Goal: Task Accomplishment & Management: Manage account settings

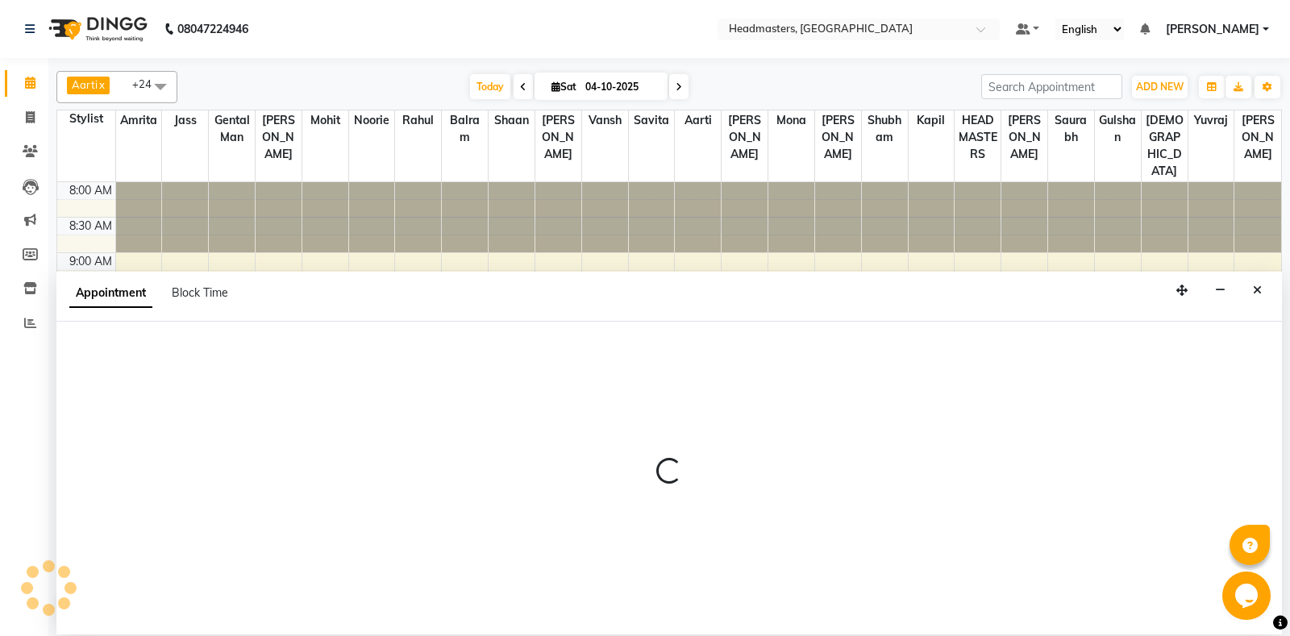
select select "60717"
select select "tentative"
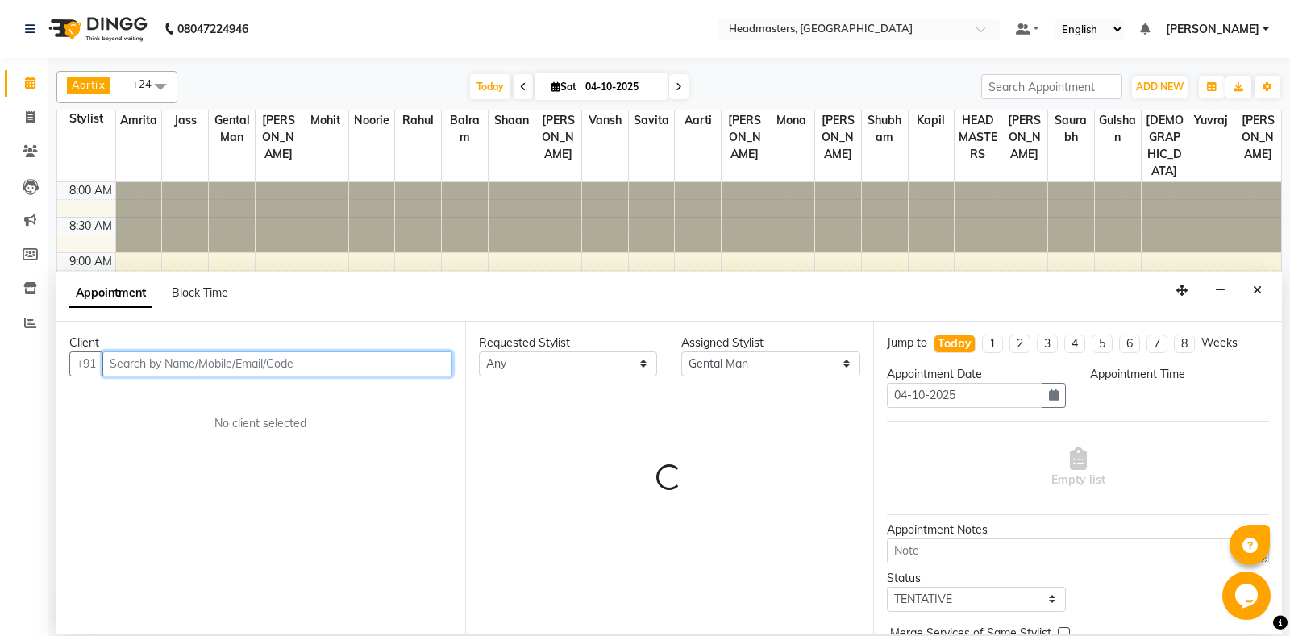
select select "705"
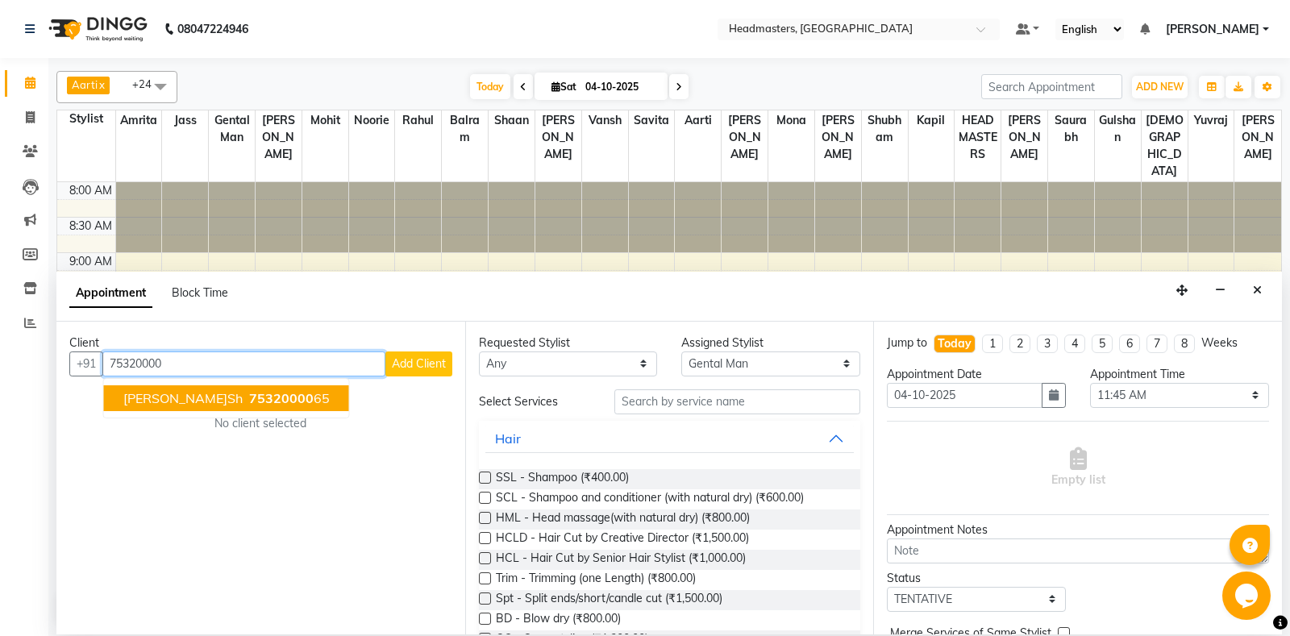
click at [246, 396] on ngb-highlight "75320000 65" at bounding box center [288, 398] width 84 height 16
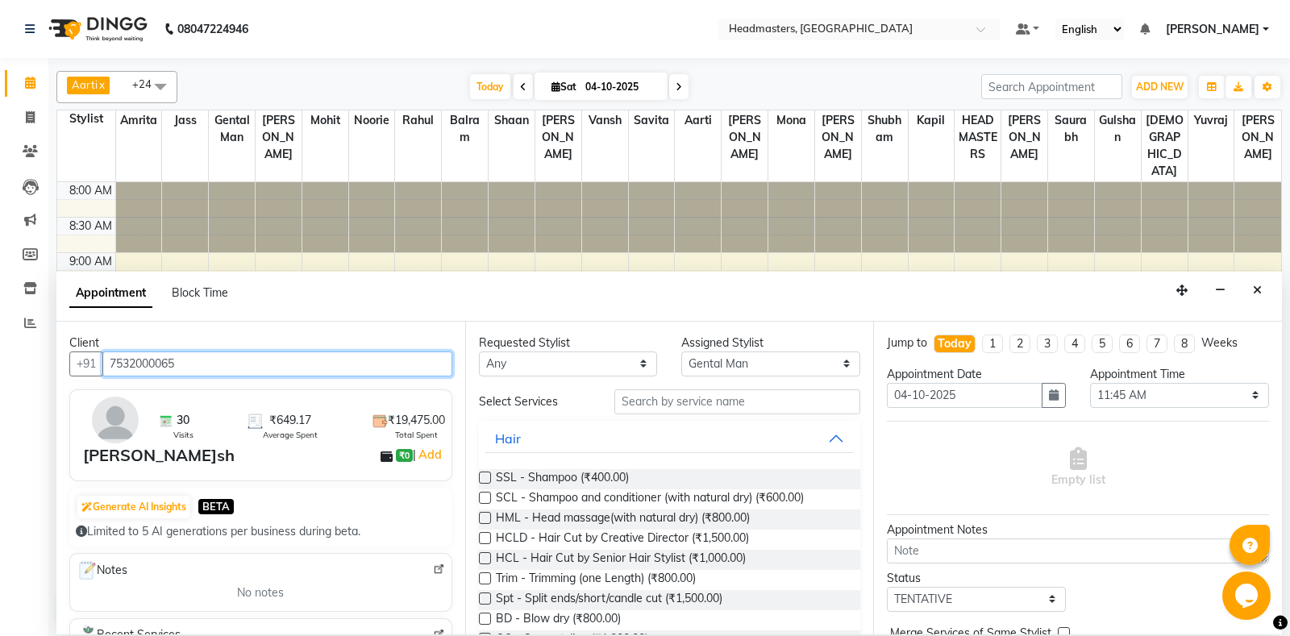
type input "7532000065"
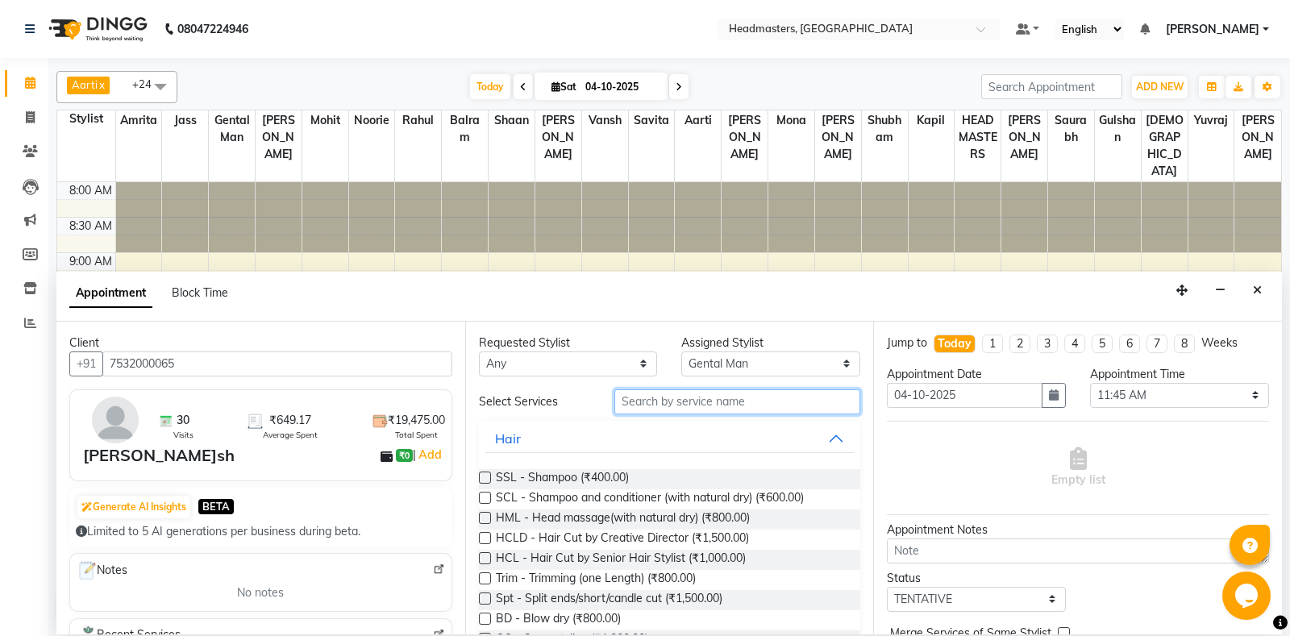
click at [692, 394] on input "text" at bounding box center [738, 402] width 247 height 25
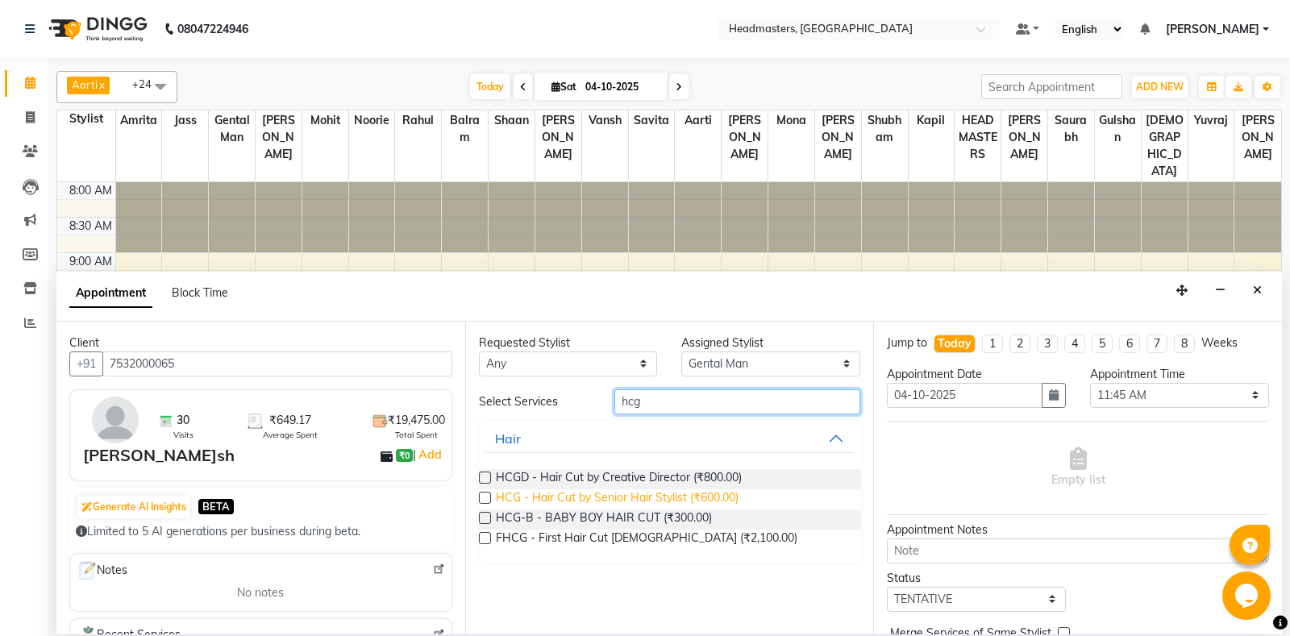
type input "hcg"
click at [627, 502] on span "HCG - Hair Cut by Senior Hair Stylist (₹600.00)" at bounding box center [617, 500] width 243 height 20
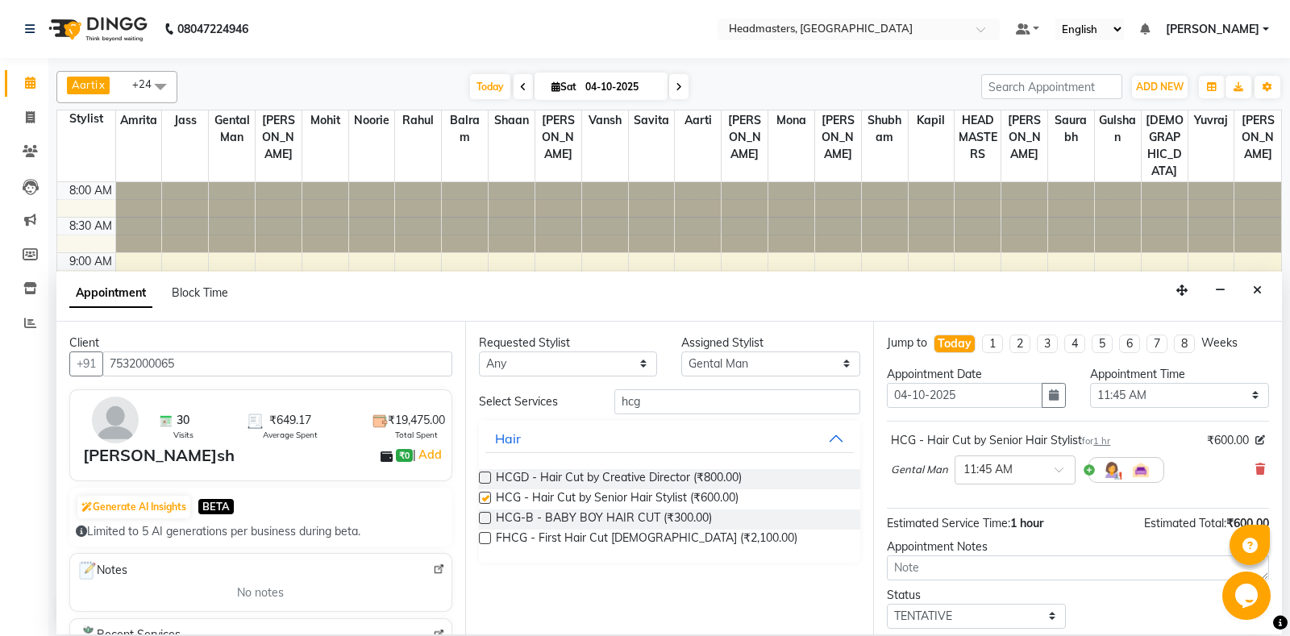
checkbox input "false"
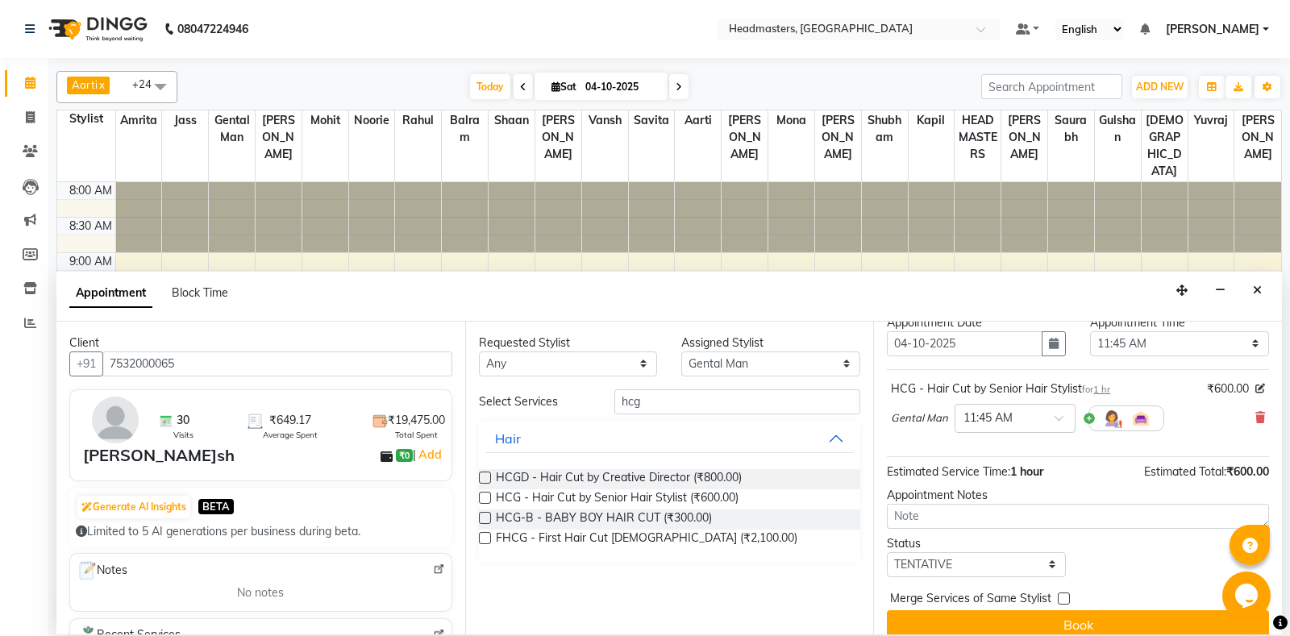
scroll to position [69, 0]
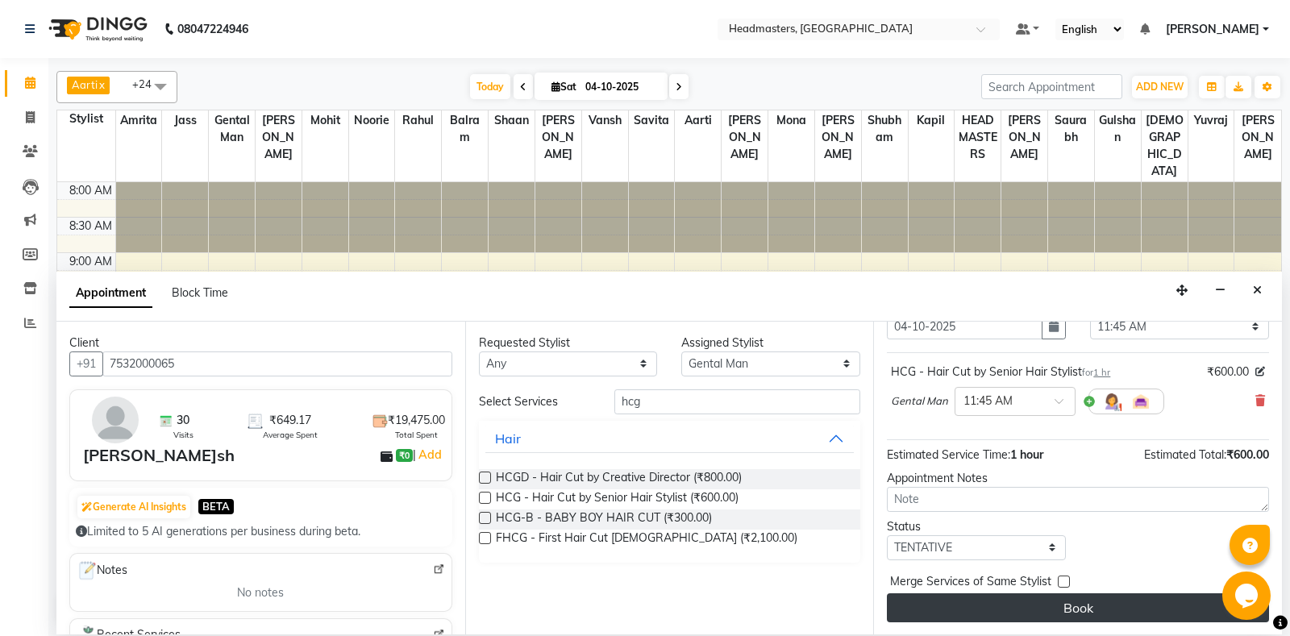
click at [1134, 615] on button "Book" at bounding box center [1078, 608] width 382 height 29
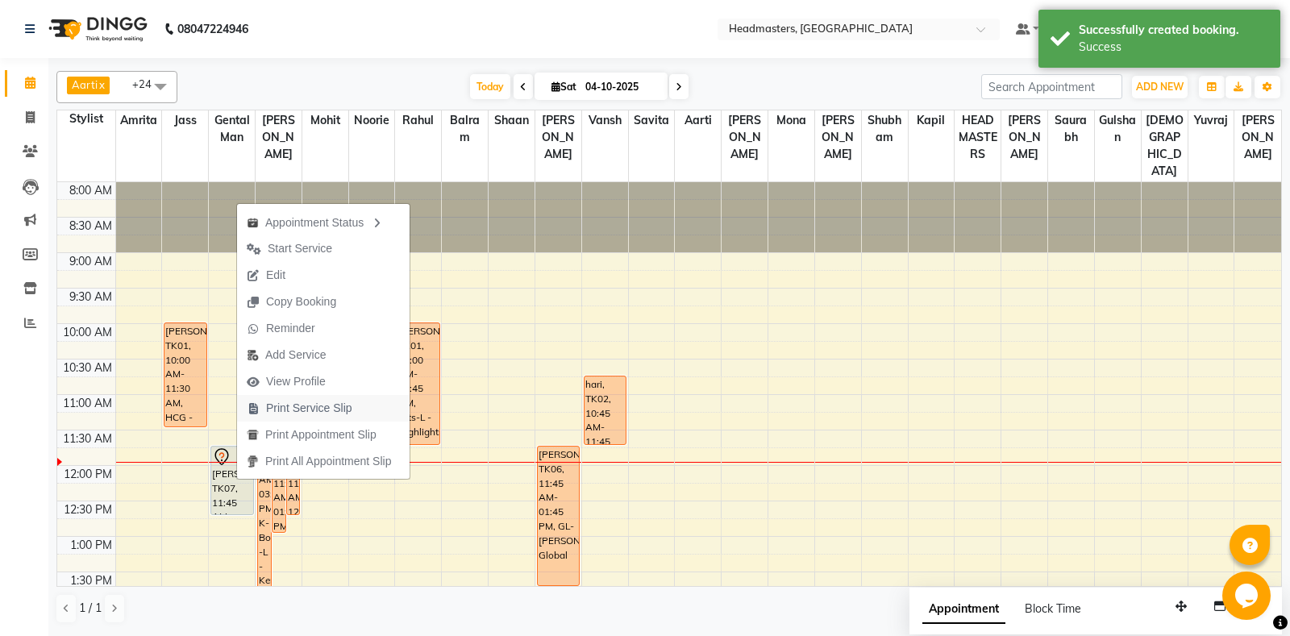
click at [337, 406] on span "Print Service Slip" at bounding box center [309, 408] width 86 height 17
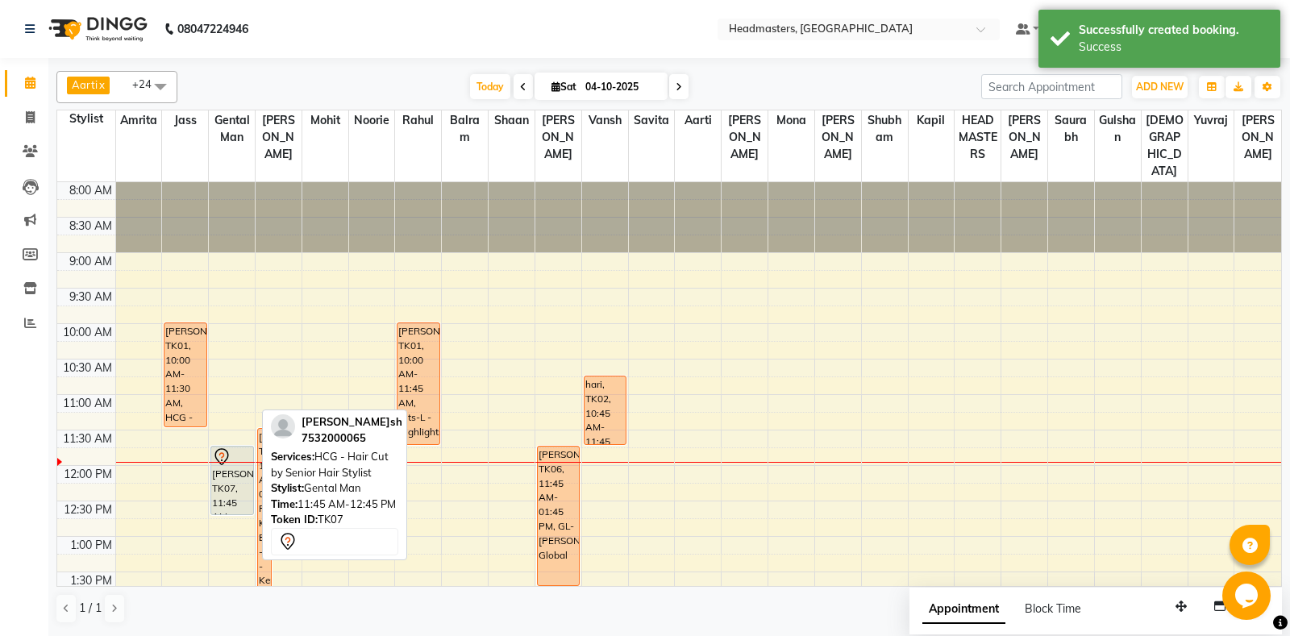
click at [215, 494] on div "Janish, TK07, 11:45 AM-12:45 PM, HCG - Hair Cut by Senior Hair Stylist" at bounding box center [231, 481] width 41 height 68
select select "7"
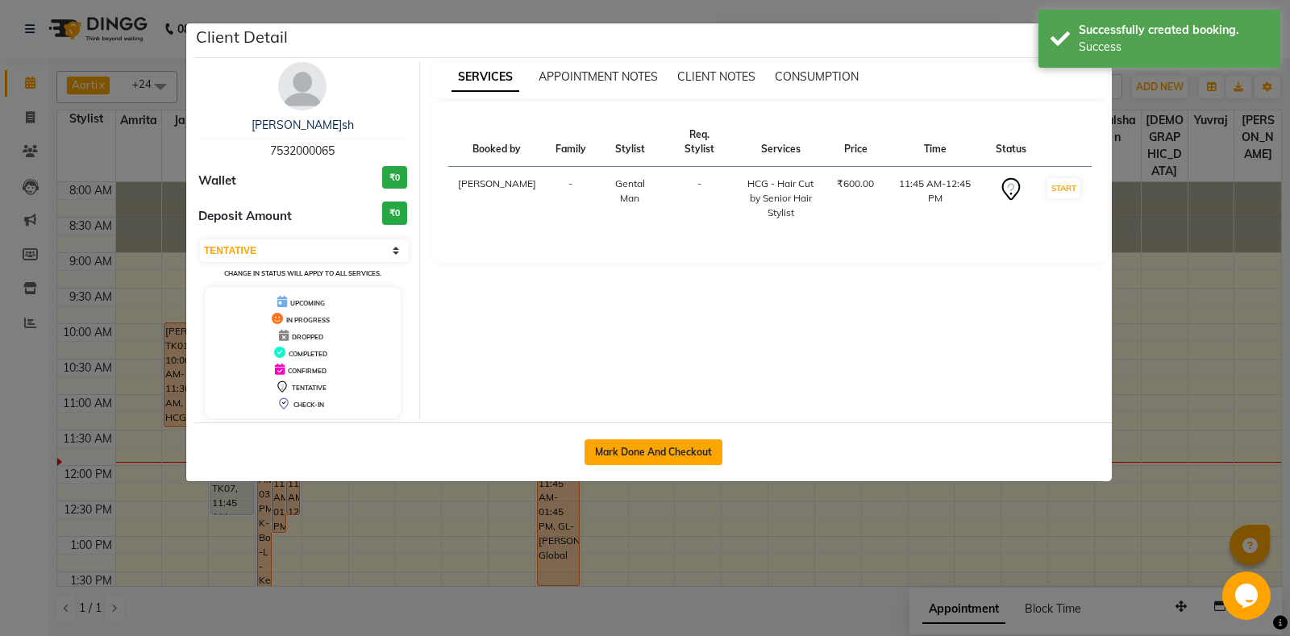
click at [604, 450] on button "Mark Done And Checkout" at bounding box center [654, 453] width 138 height 26
select select "7130"
select select "service"
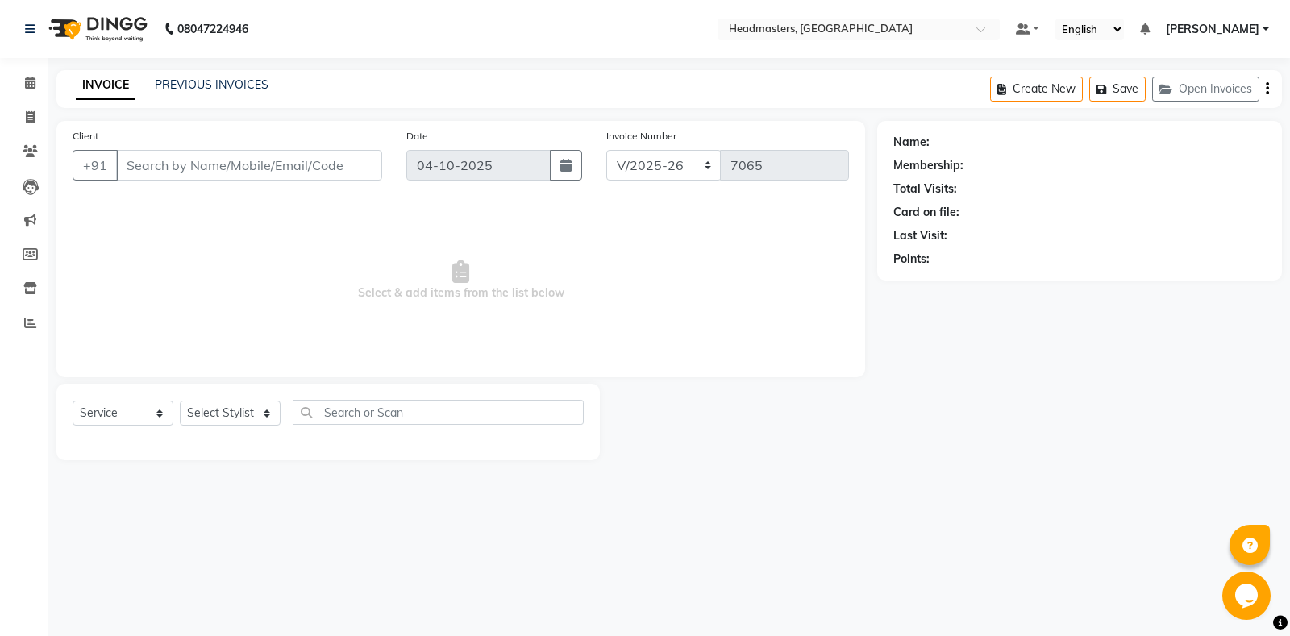
type input "7532000065"
select select "60717"
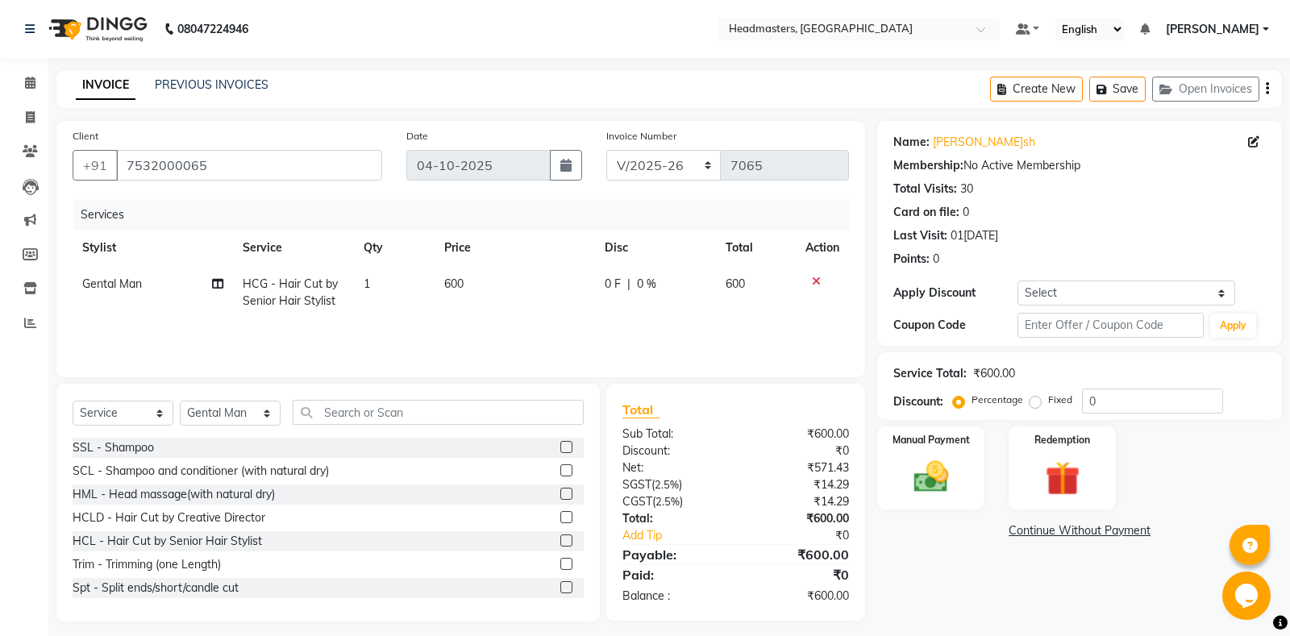
click at [607, 284] on span "0 F" at bounding box center [613, 284] width 16 height 17
select select "60717"
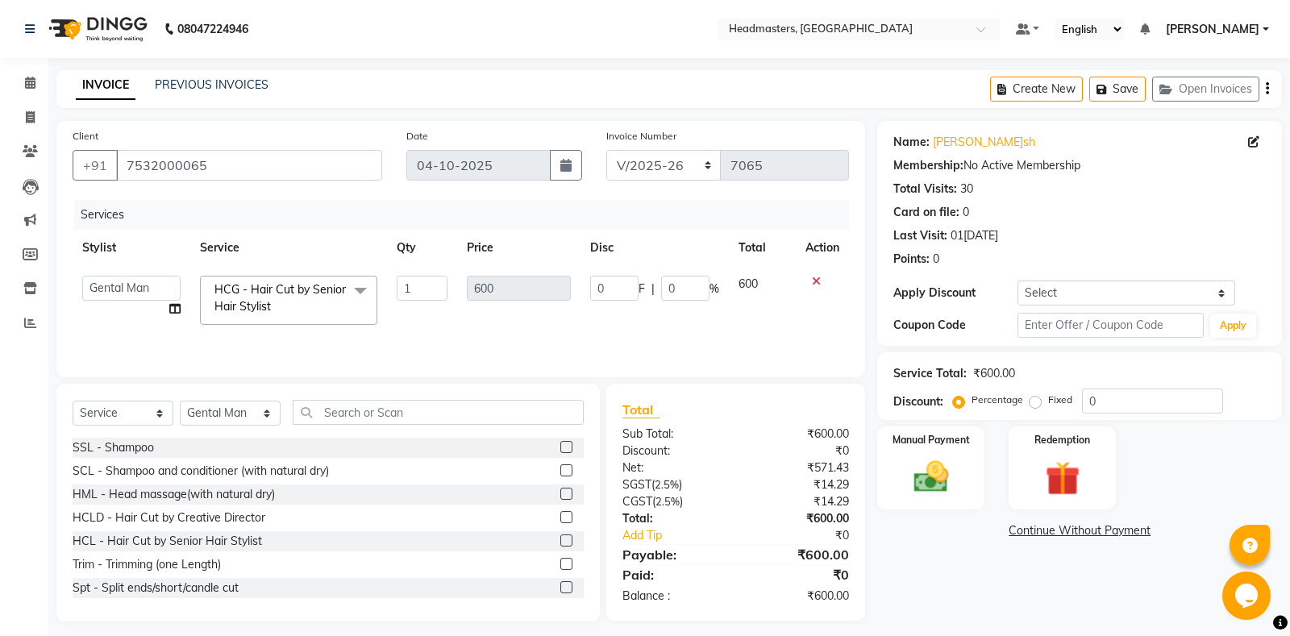
click at [619, 289] on input "0" at bounding box center [614, 288] width 48 height 25
click at [611, 289] on input "0" at bounding box center [614, 288] width 48 height 25
type input "100"
click at [970, 575] on div "Name: Janish Membership: No Active Membership Total Visits: 30 Card on file: 0 …" at bounding box center [1085, 371] width 417 height 501
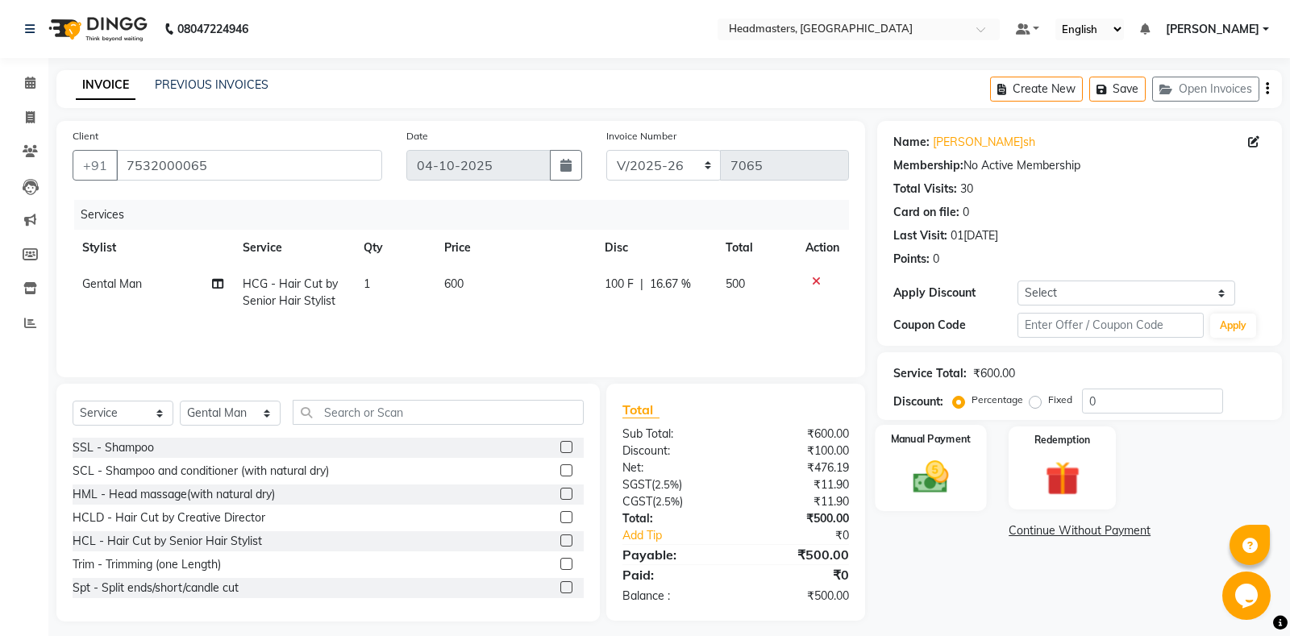
click at [950, 483] on img at bounding box center [931, 476] width 58 height 41
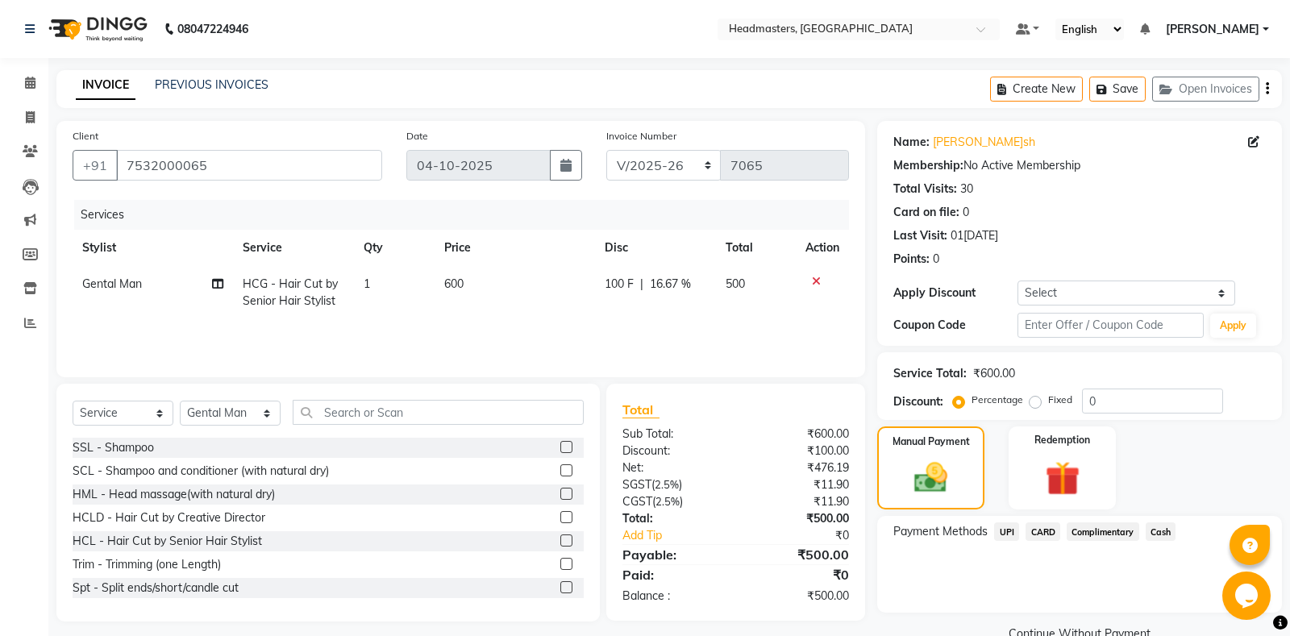
click at [1171, 535] on span "Cash" at bounding box center [1161, 532] width 31 height 19
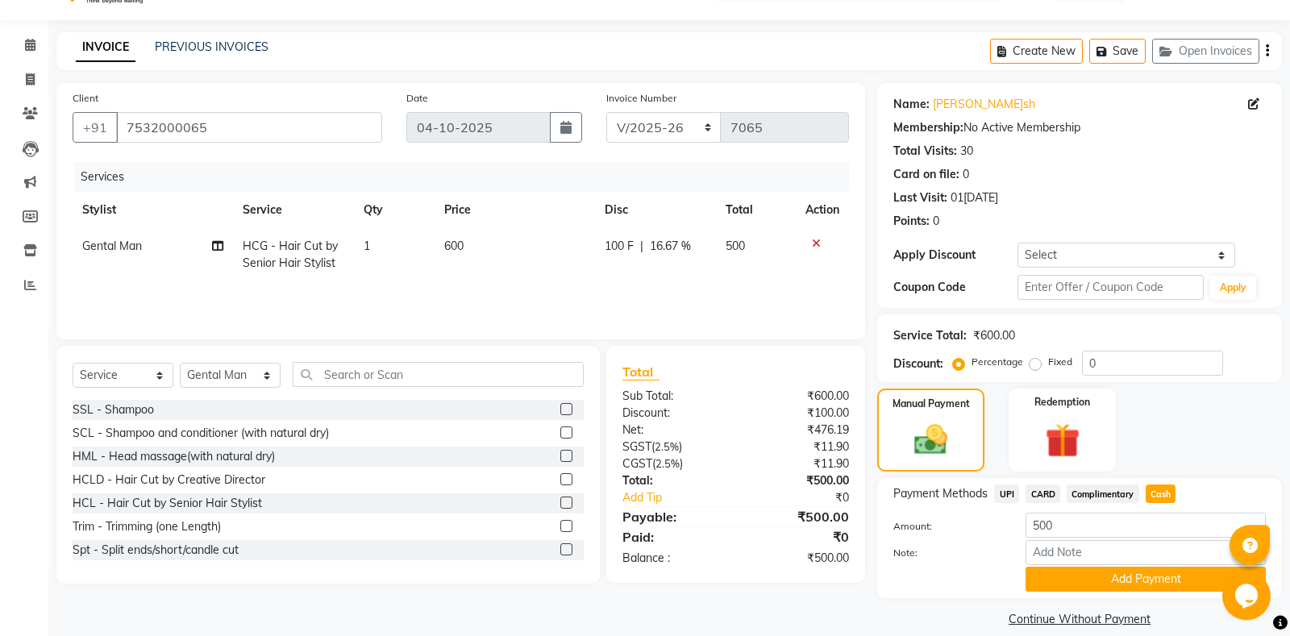
scroll to position [56, 0]
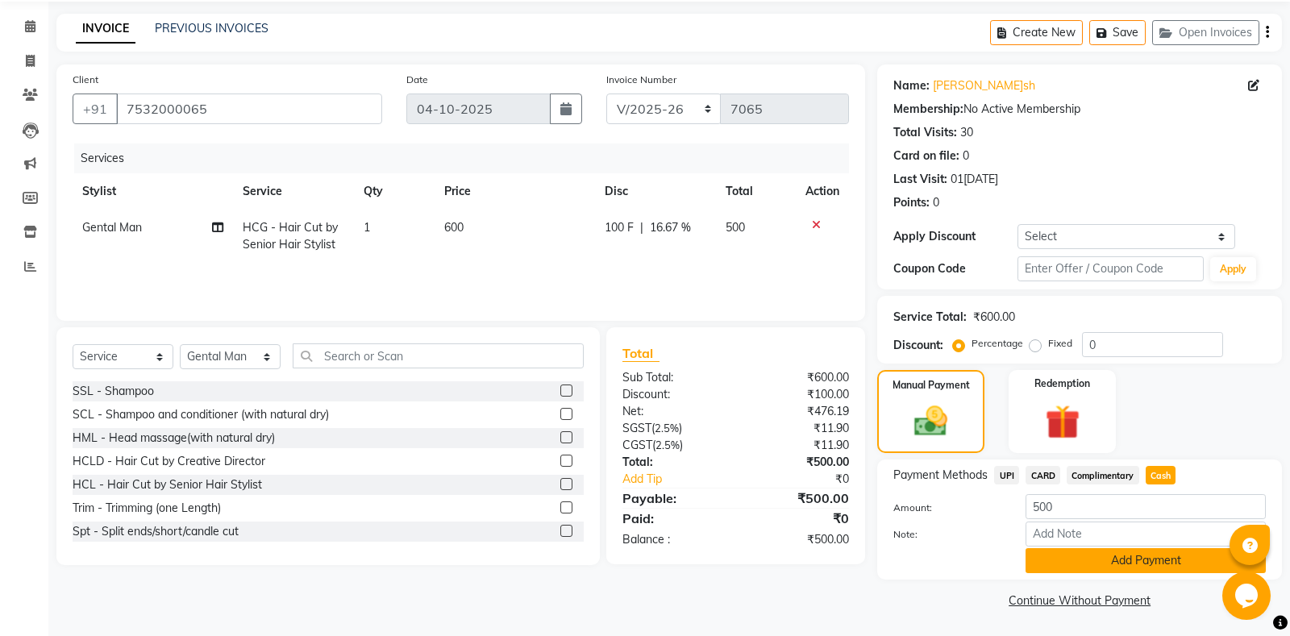
click at [1125, 554] on button "Add Payment" at bounding box center [1146, 560] width 240 height 25
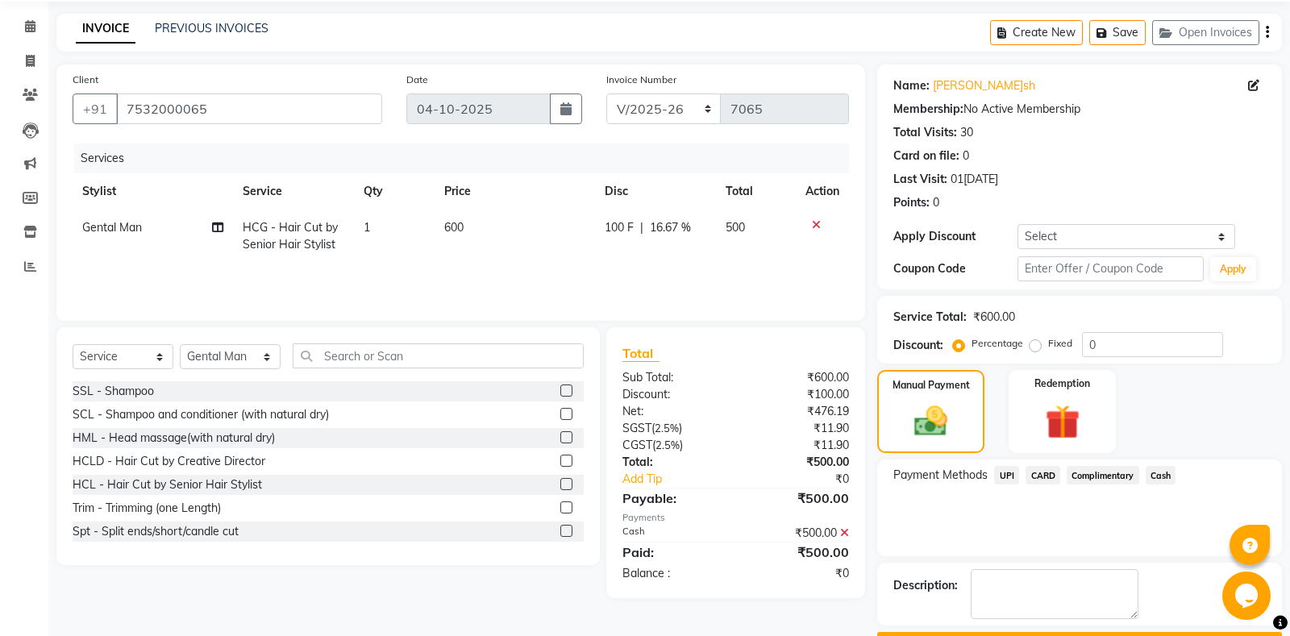
scroll to position [101, 0]
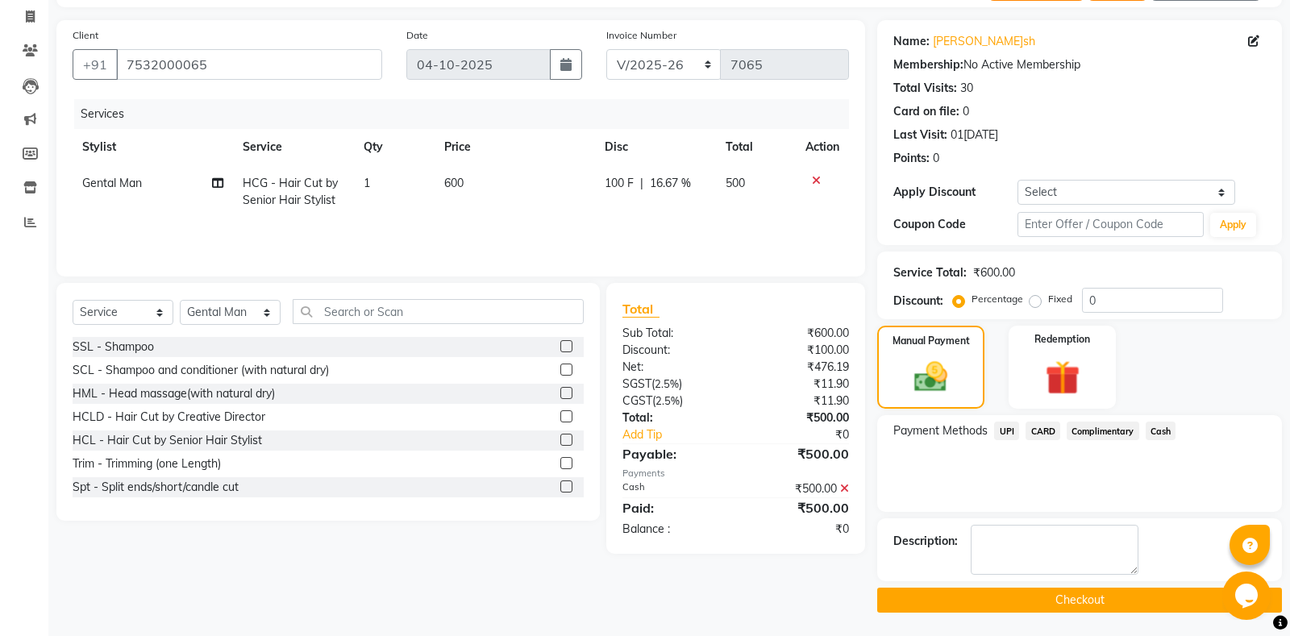
click at [1093, 601] on button "Checkout" at bounding box center [1079, 600] width 405 height 25
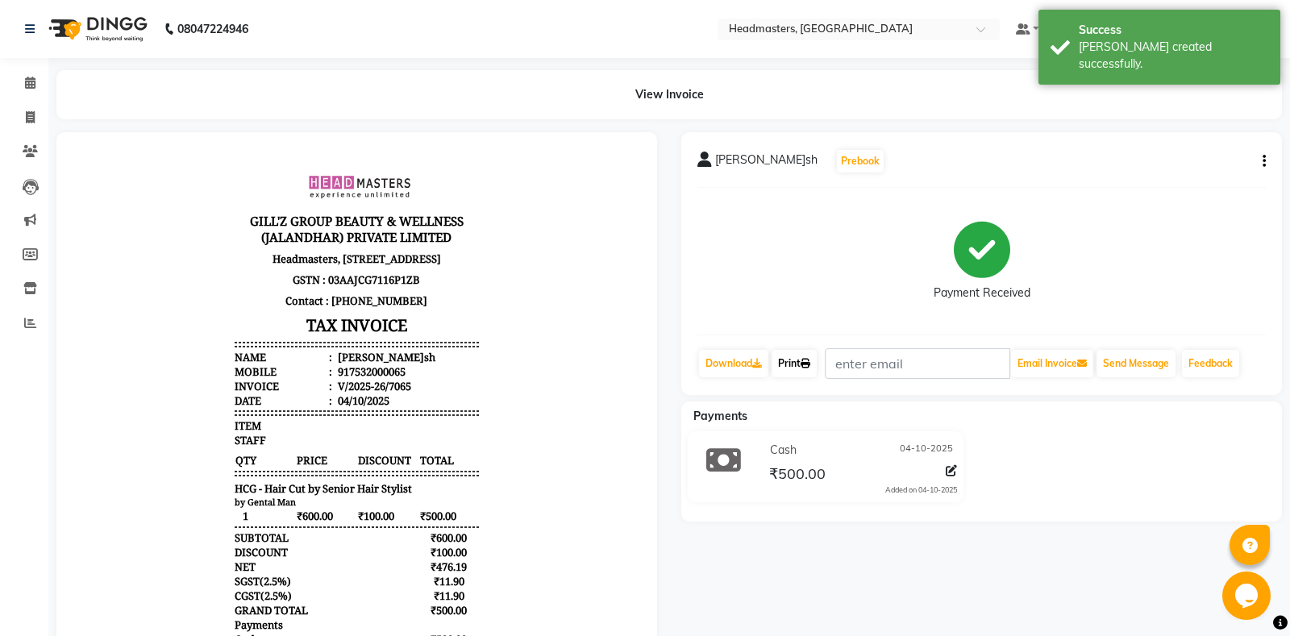
click at [807, 365] on icon at bounding box center [806, 364] width 10 height 10
click at [808, 364] on icon at bounding box center [806, 364] width 10 height 10
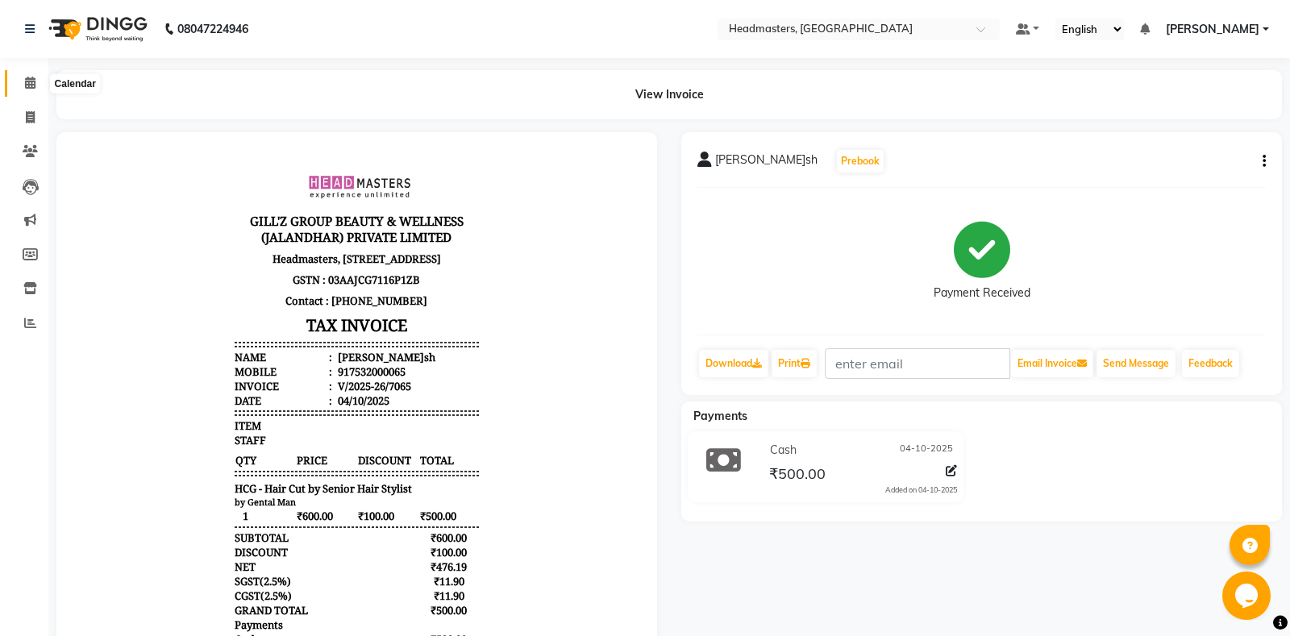
click at [23, 80] on span at bounding box center [30, 83] width 28 height 19
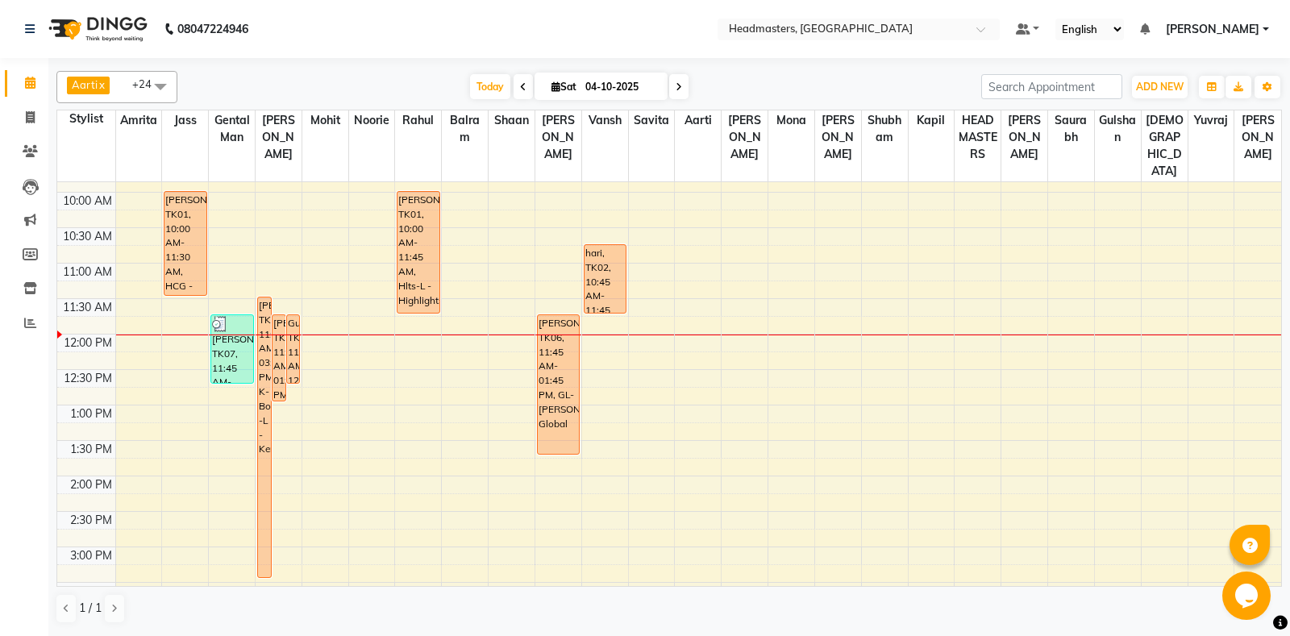
scroll to position [113, 0]
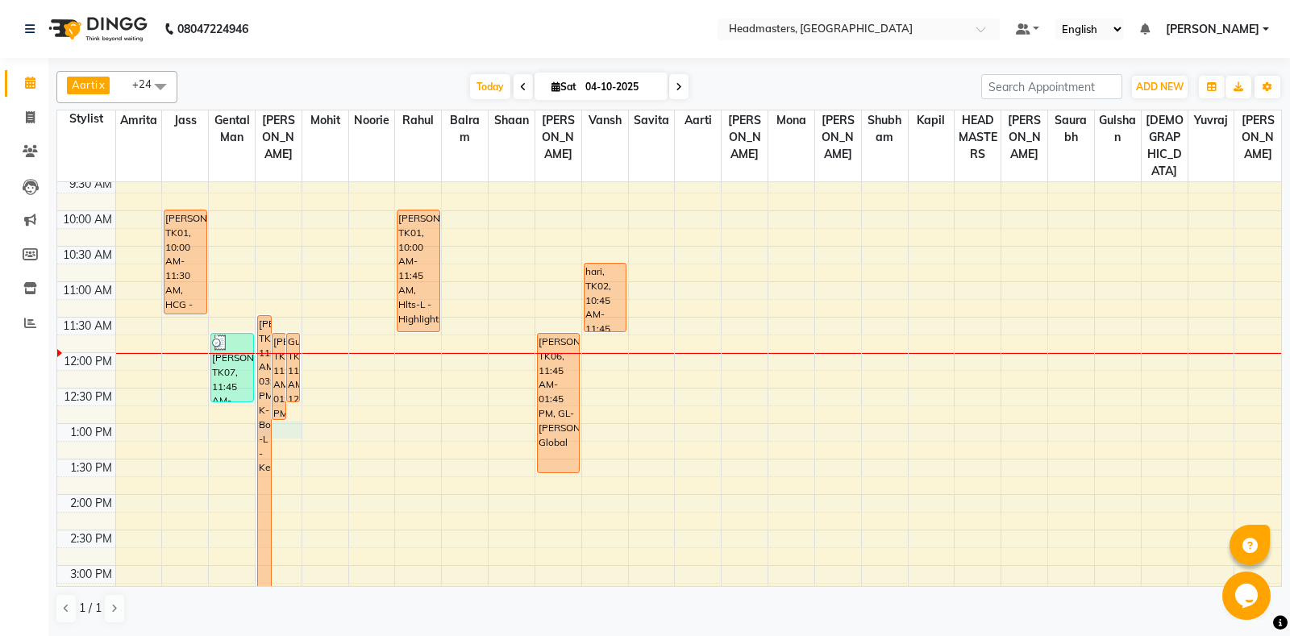
click at [282, 432] on div "8:00 AM 8:30 AM 9:00 AM 9:30 AM 10:00 AM 10:30 AM 11:00 AM 11:30 AM 12:00 PM 12…" at bounding box center [669, 565] width 1224 height 993
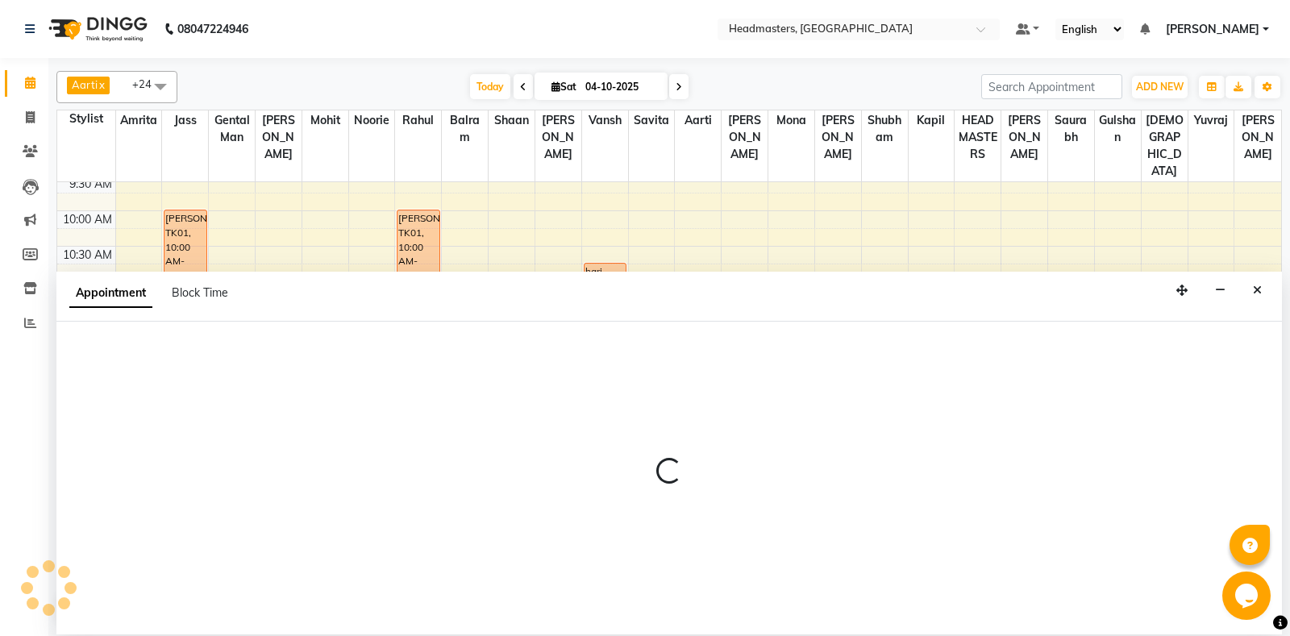
select select "60721"
select select "tentative"
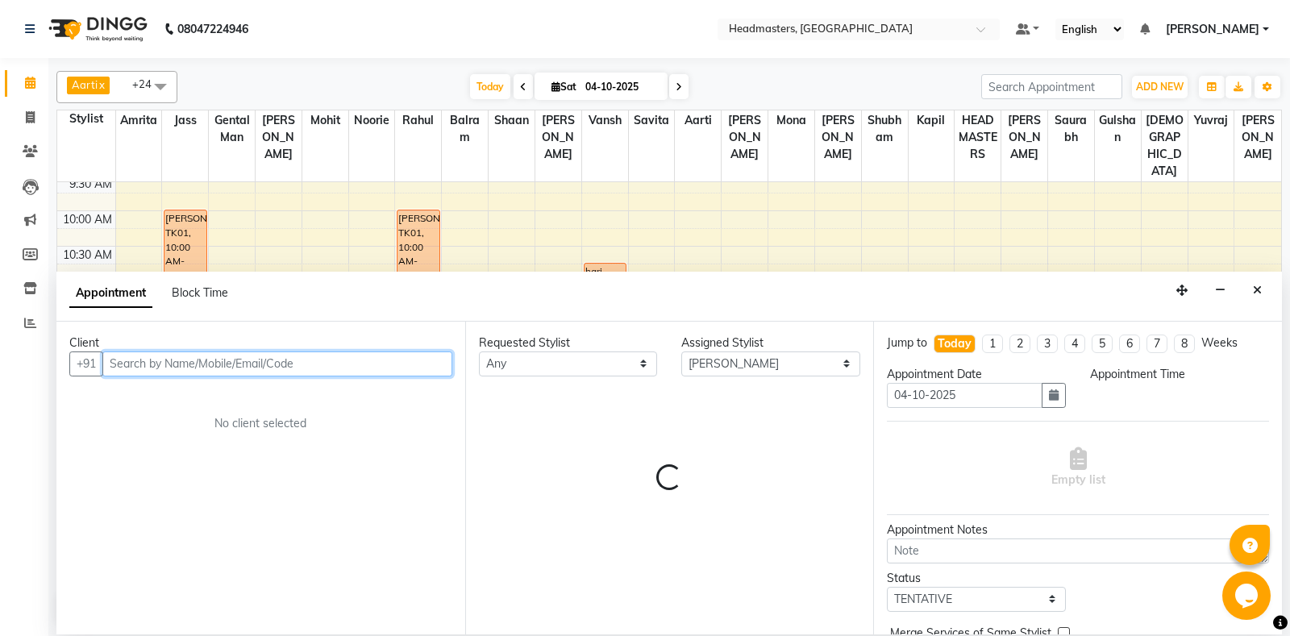
select select "780"
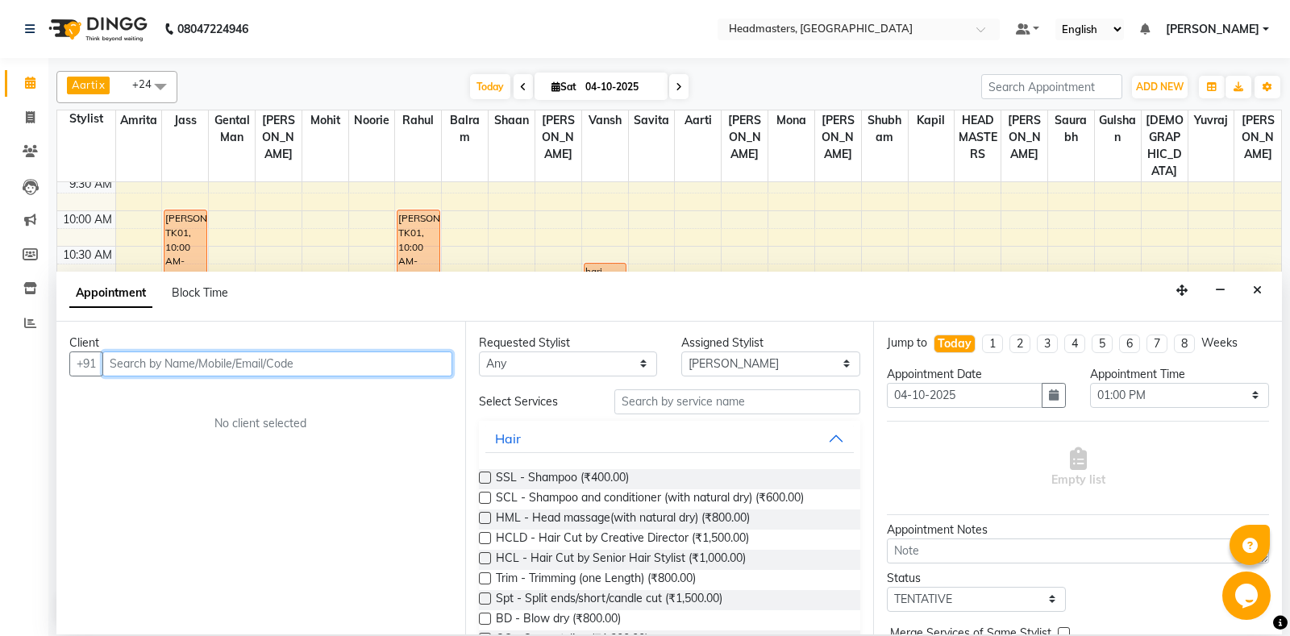
click at [176, 365] on input "text" at bounding box center [277, 364] width 350 height 25
type input "8146652907"
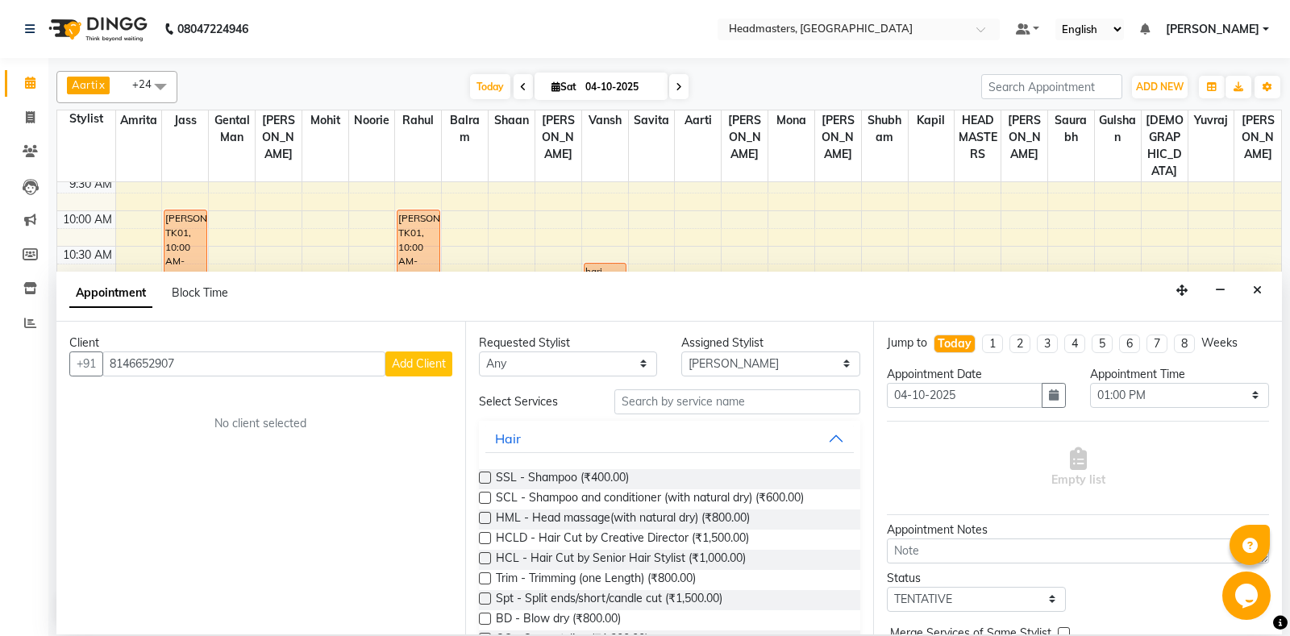
click at [418, 360] on span "Add Client" at bounding box center [419, 363] width 54 height 15
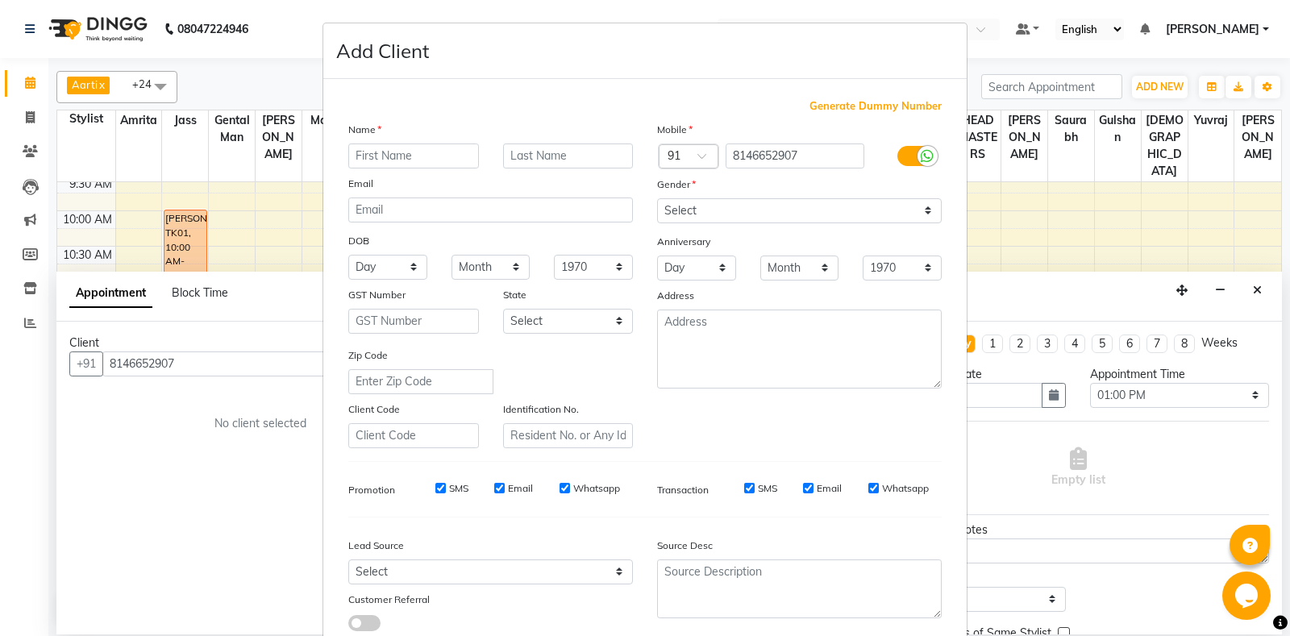
click at [431, 160] on input "text" at bounding box center [413, 156] width 131 height 25
type input "[PERSON_NAME]"
click at [657, 198] on select "Select [DEMOGRAPHIC_DATA] [DEMOGRAPHIC_DATA] Other Prefer Not To Say" at bounding box center [799, 210] width 285 height 25
select select "[DEMOGRAPHIC_DATA]"
click option "[DEMOGRAPHIC_DATA]" at bounding box center [0, 0] width 0 height 0
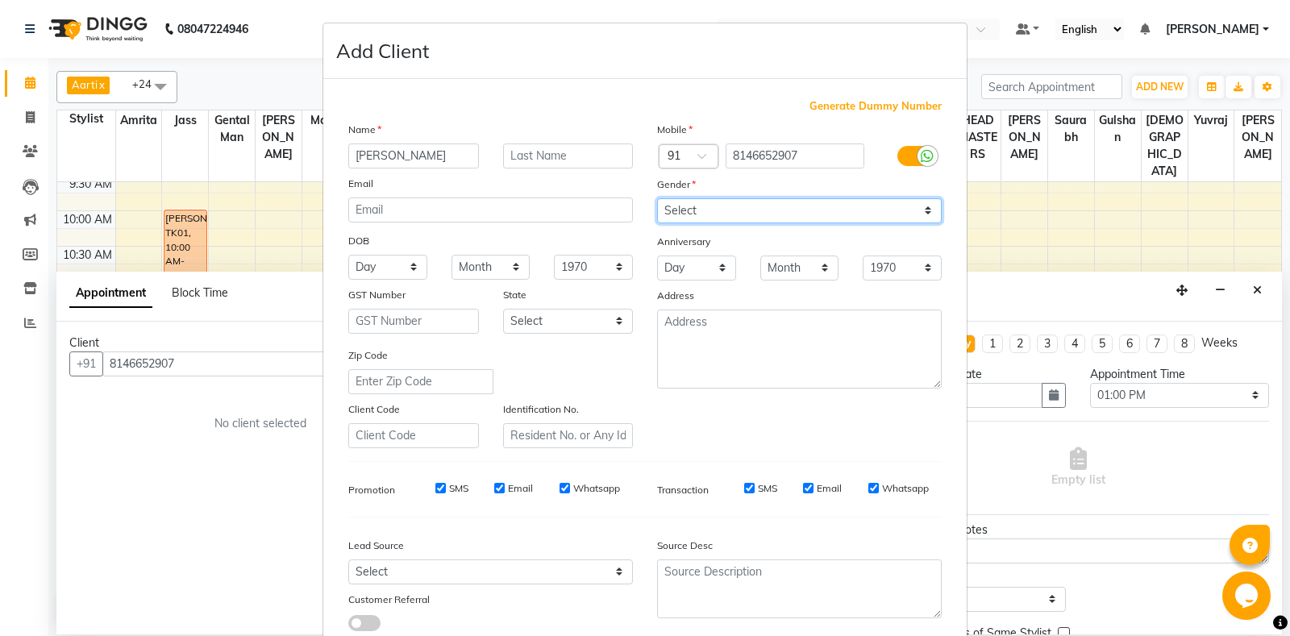
scroll to position [112, 0]
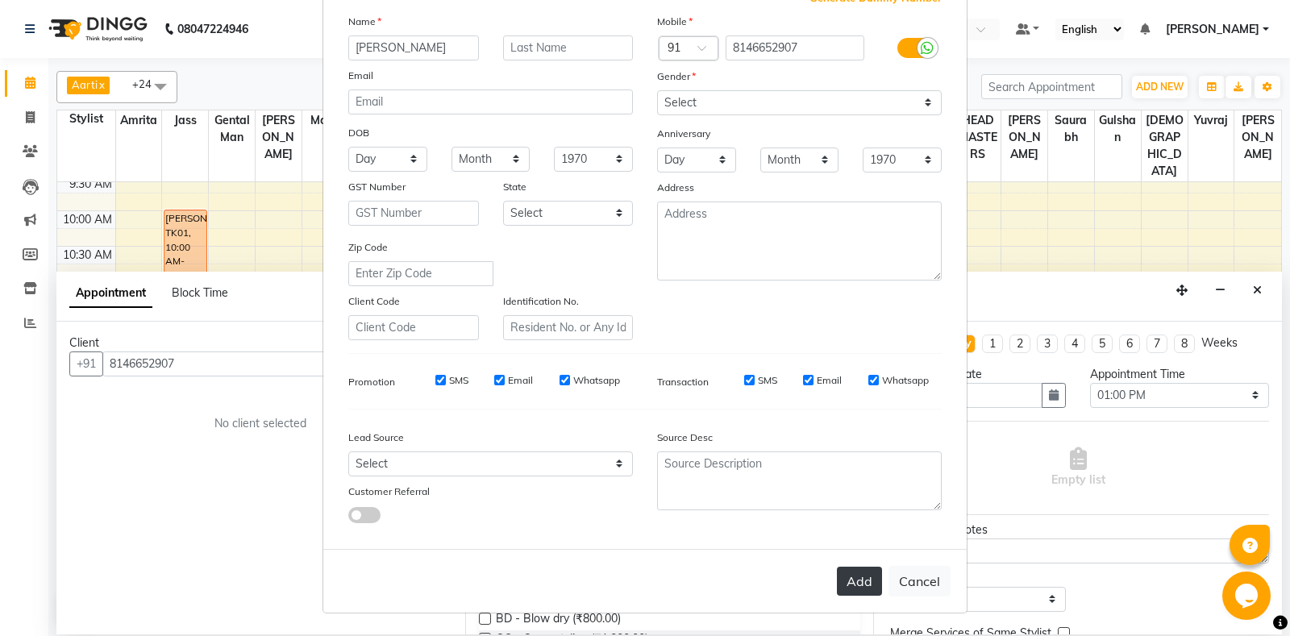
click at [870, 577] on button "Add" at bounding box center [859, 581] width 45 height 29
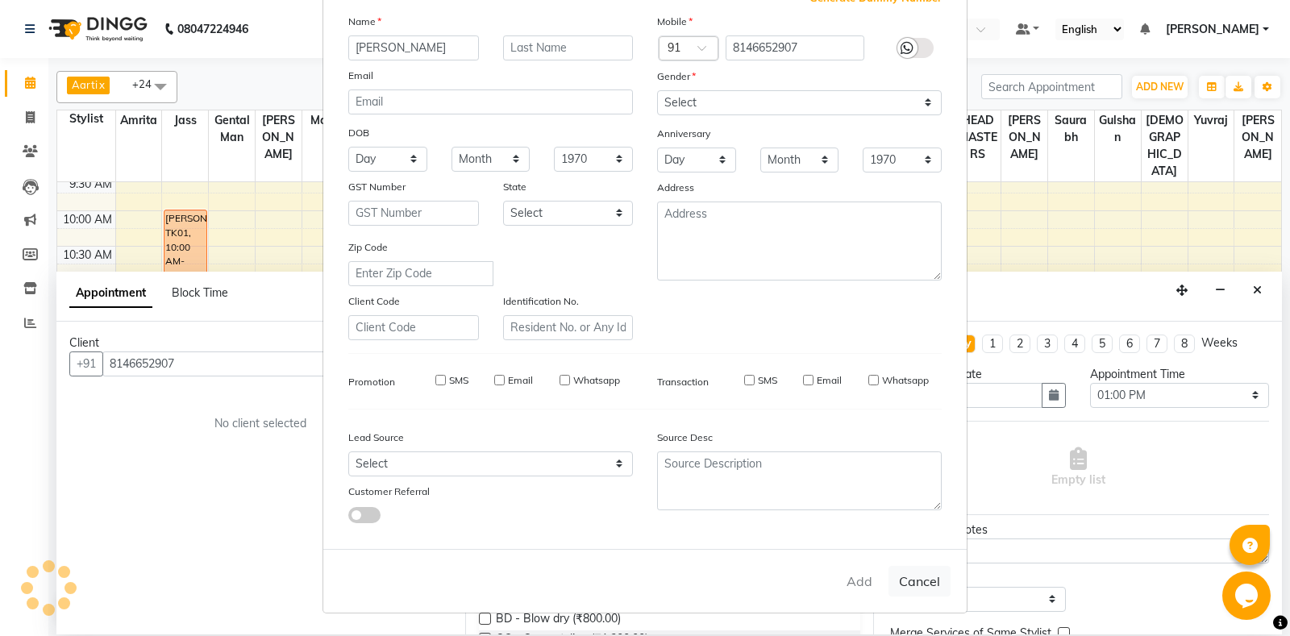
select select
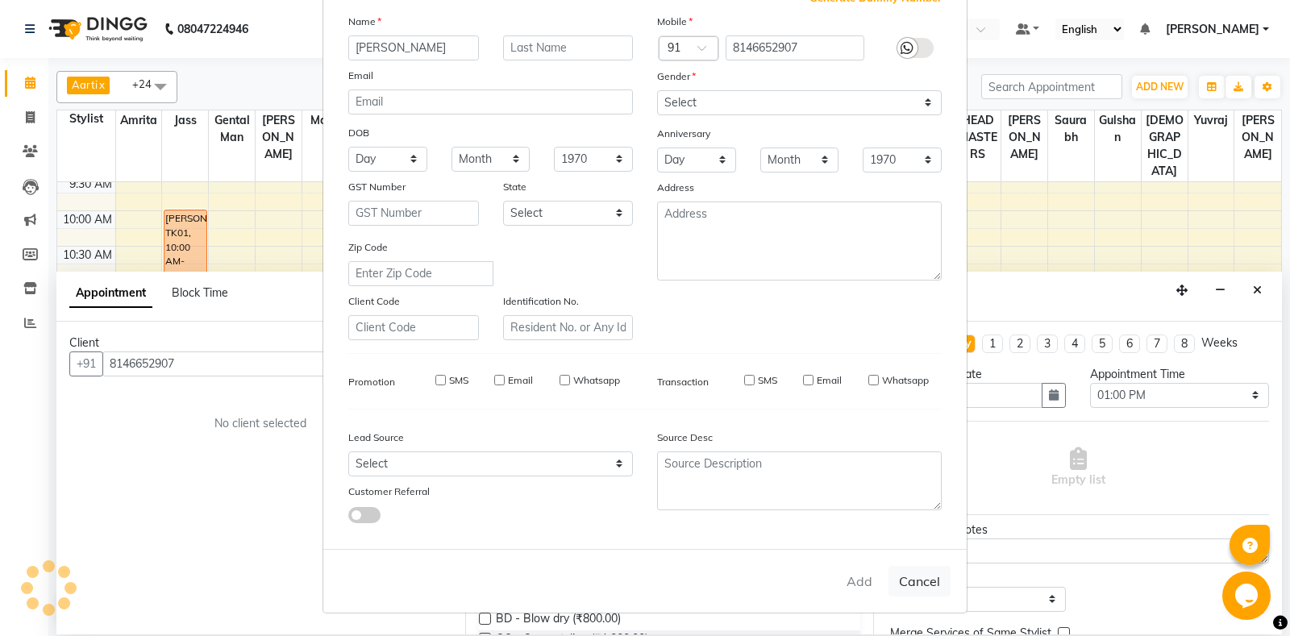
select select
checkbox input "false"
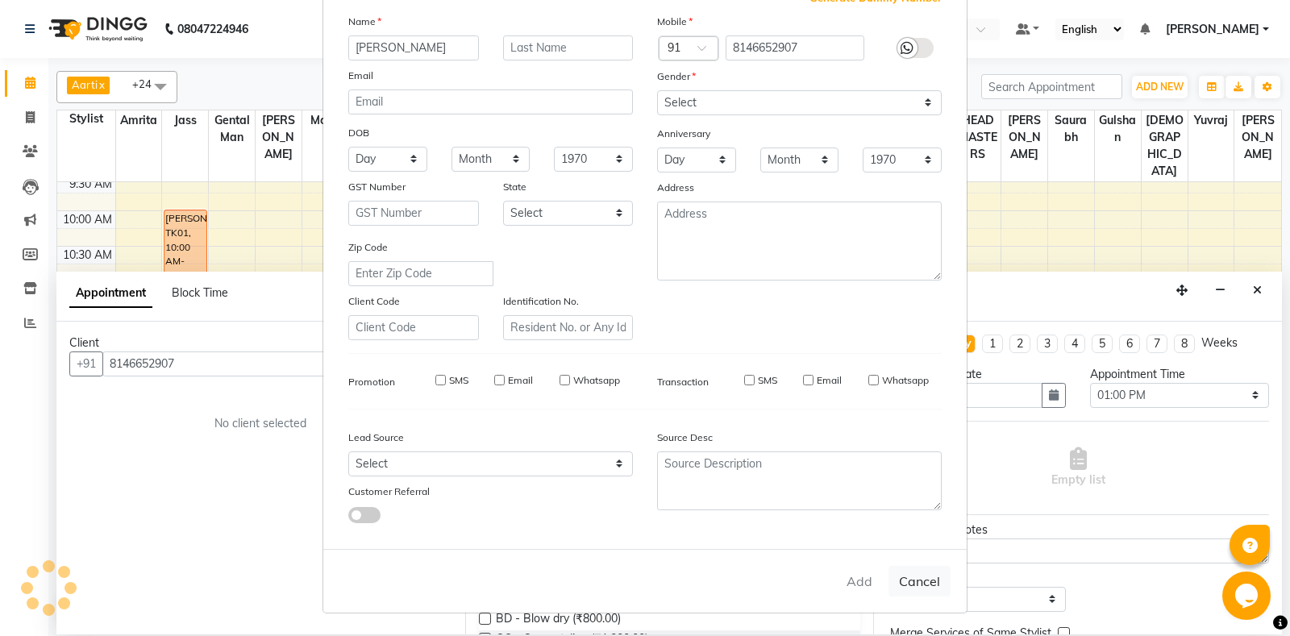
checkbox input "false"
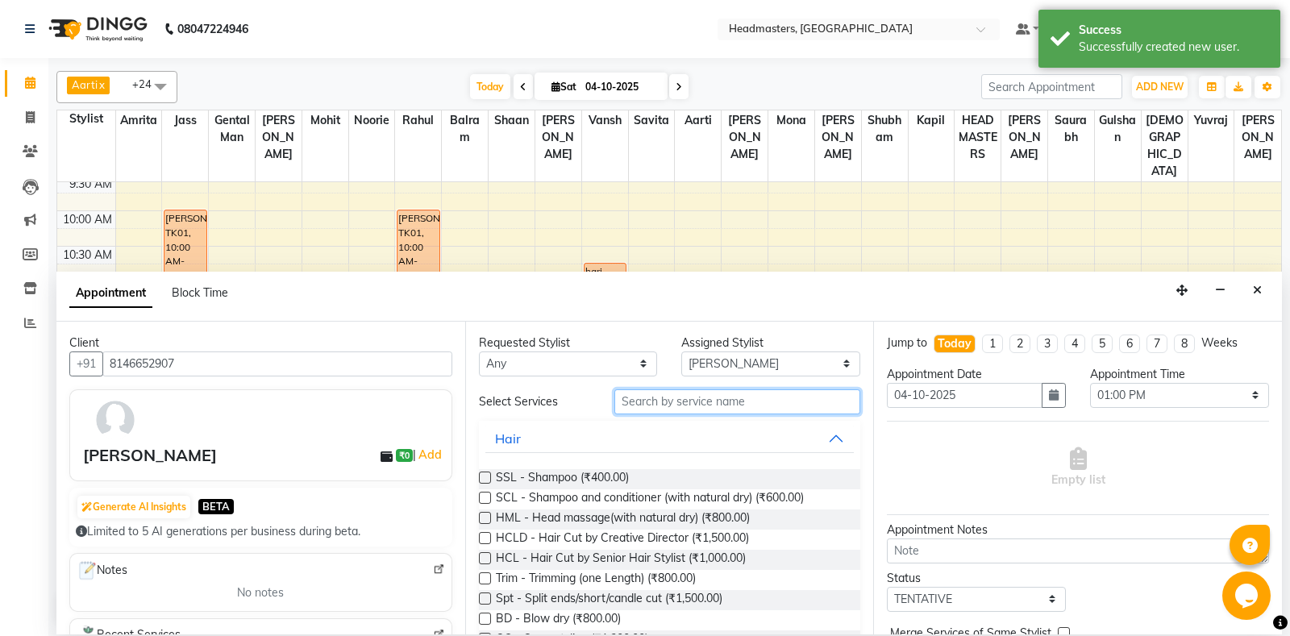
click at [707, 406] on input "text" at bounding box center [738, 402] width 247 height 25
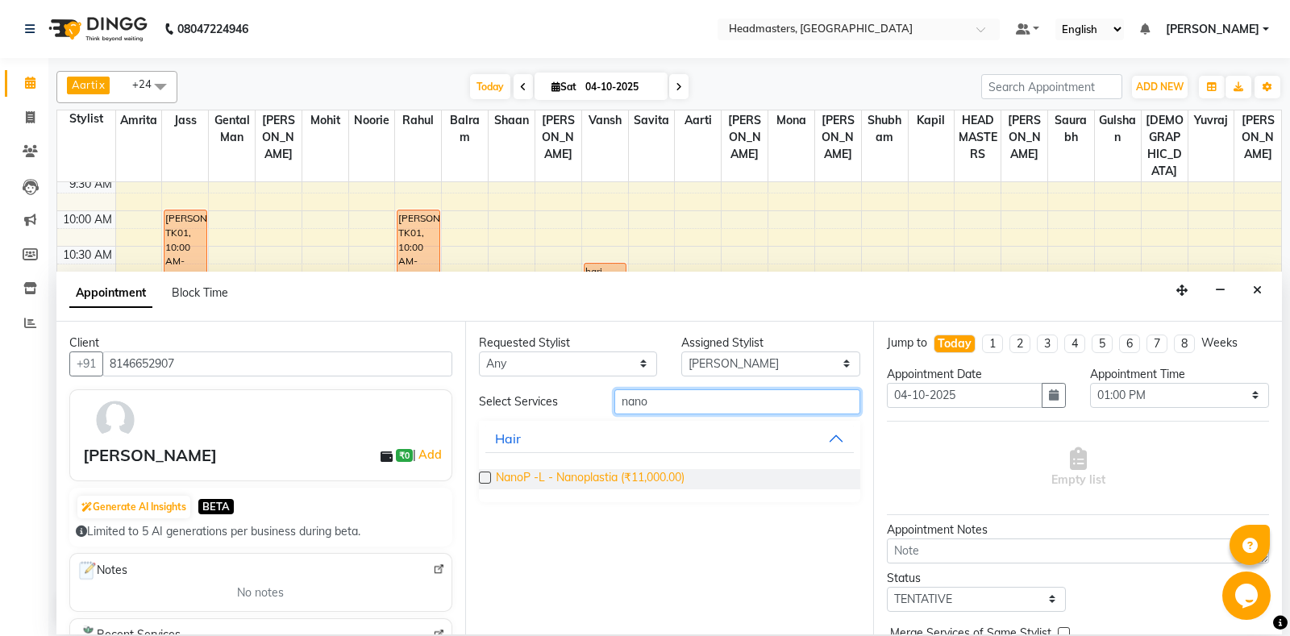
type input "nano"
click at [653, 487] on span "NanoP -L - Nanoplastia (₹11,000.00)" at bounding box center [590, 479] width 189 height 20
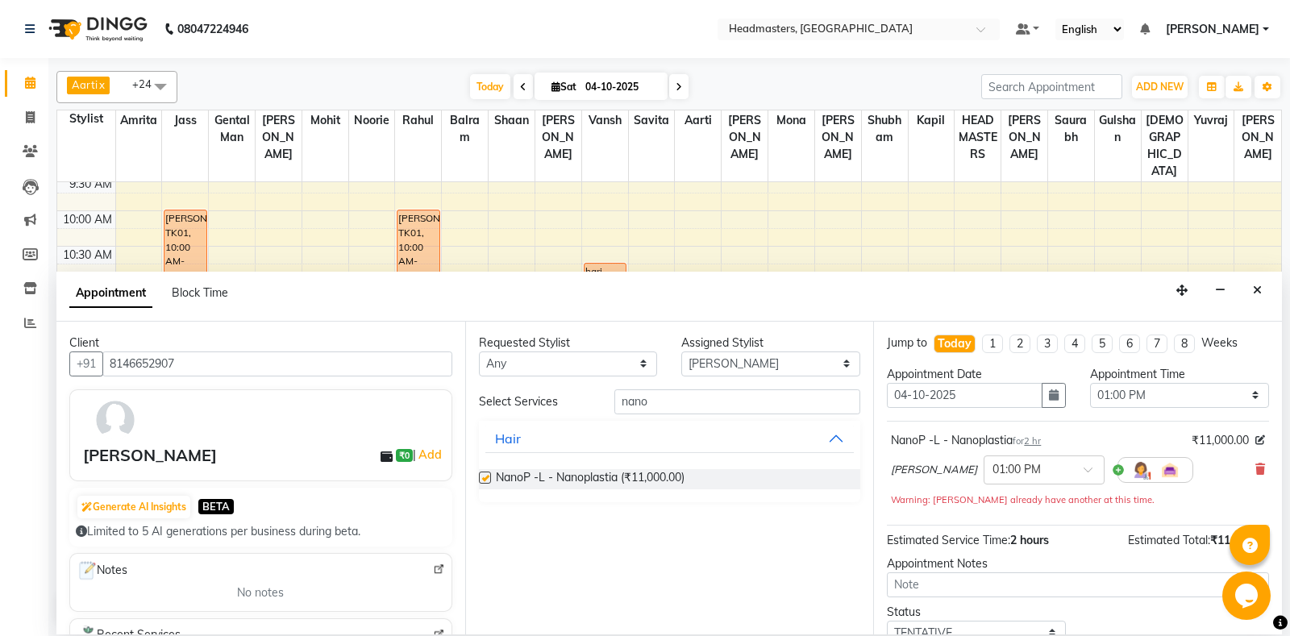
checkbox input "false"
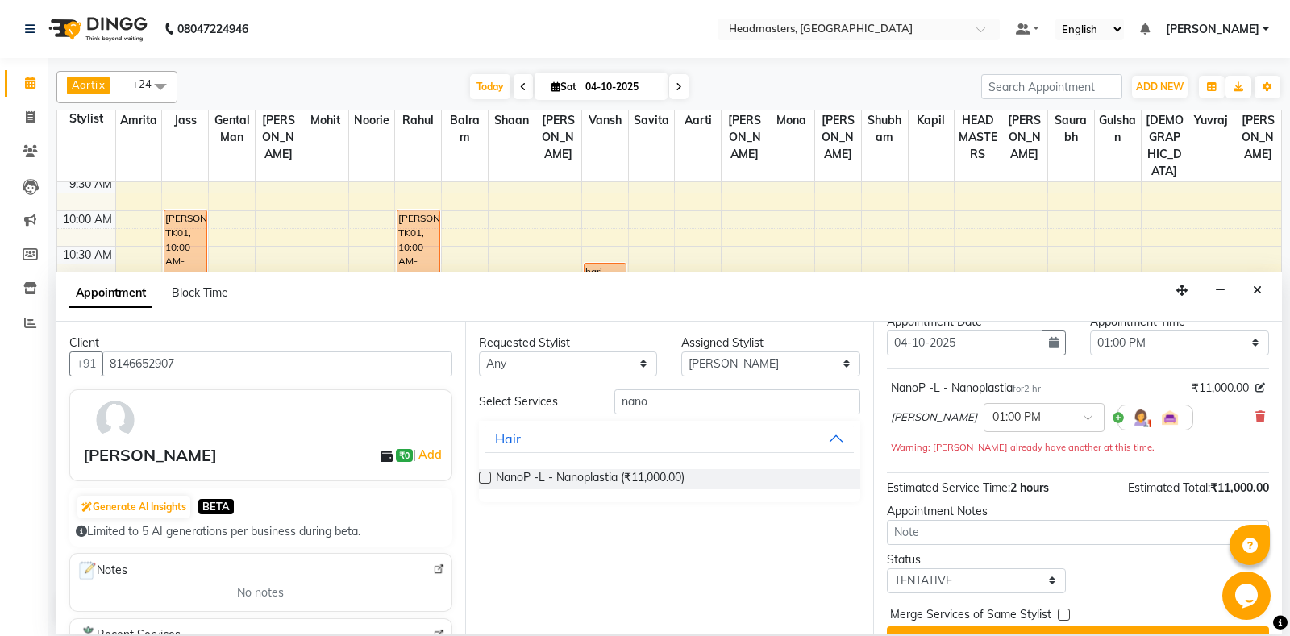
scroll to position [85, 0]
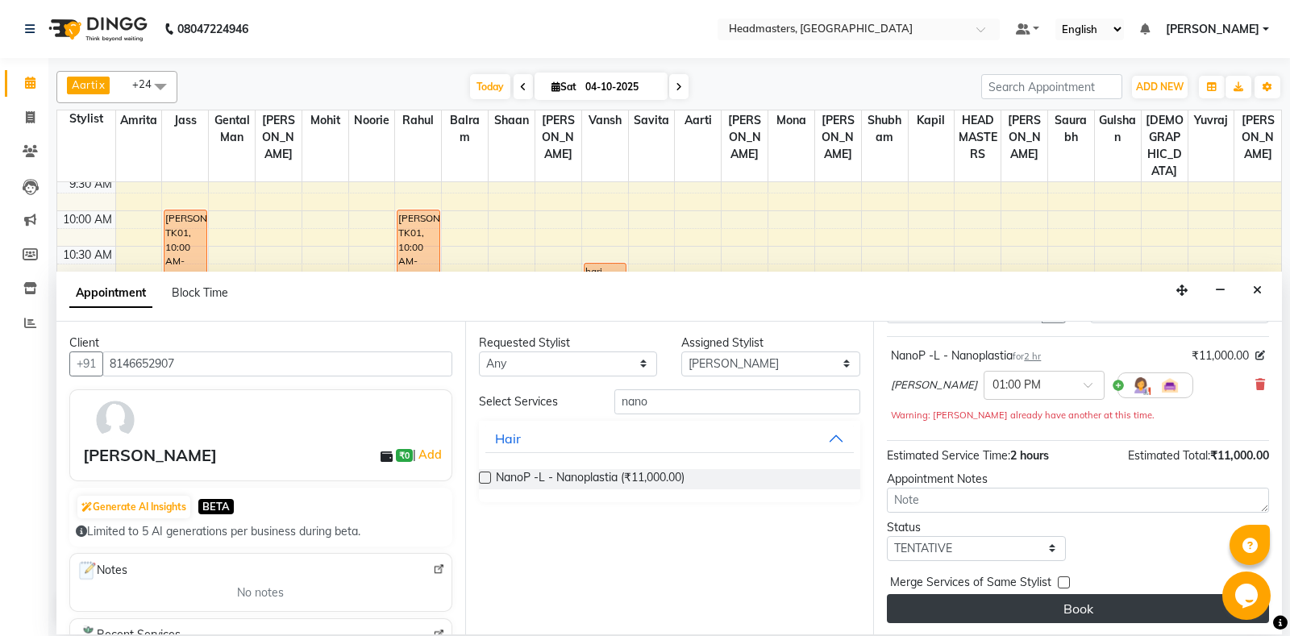
click at [991, 607] on button "Book" at bounding box center [1078, 608] width 382 height 29
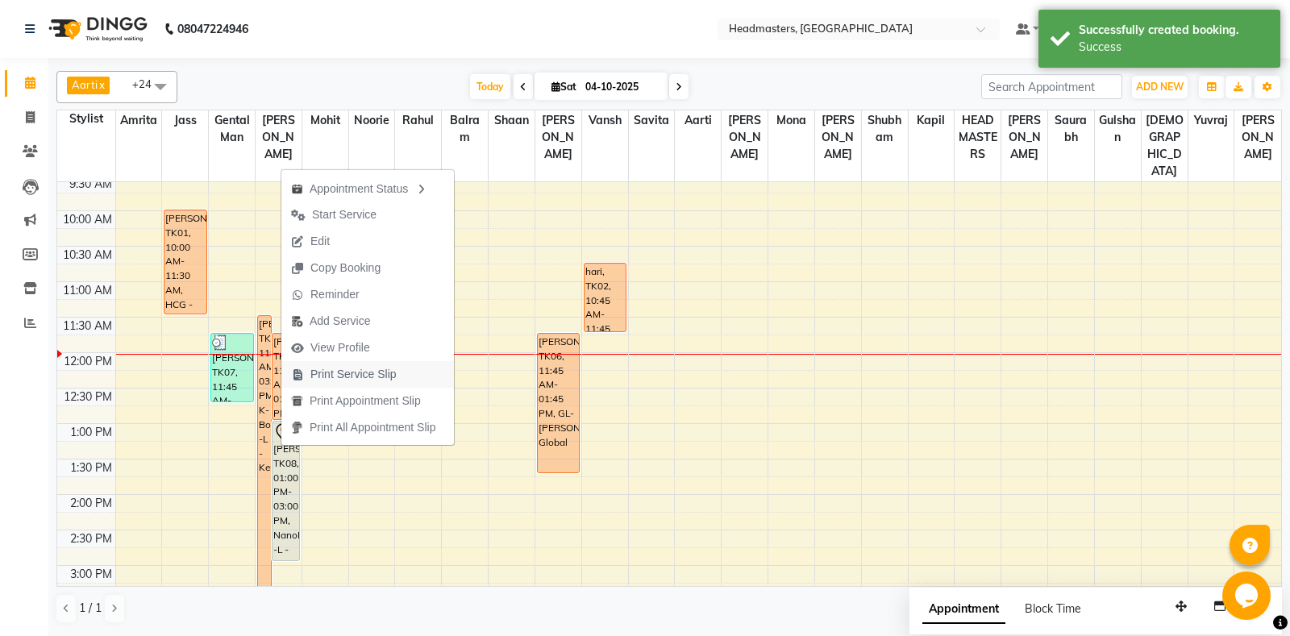
click at [347, 377] on span "Print Service Slip" at bounding box center [353, 374] width 86 height 17
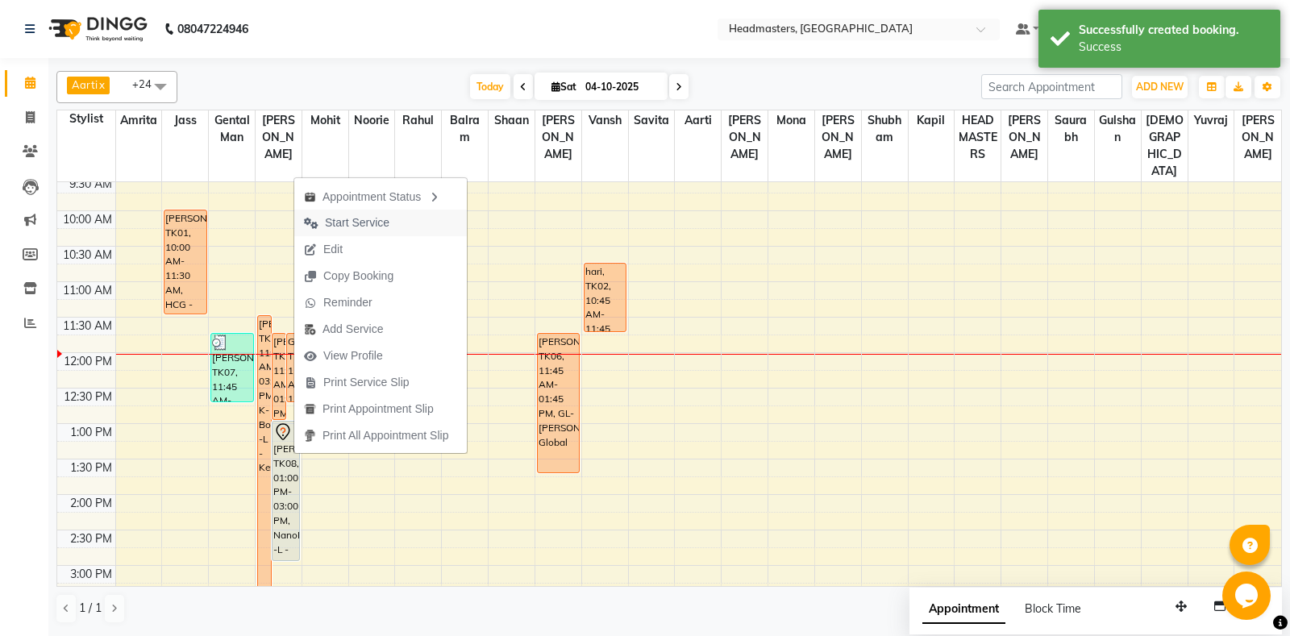
click at [369, 229] on span "Start Service" at bounding box center [357, 223] width 65 height 17
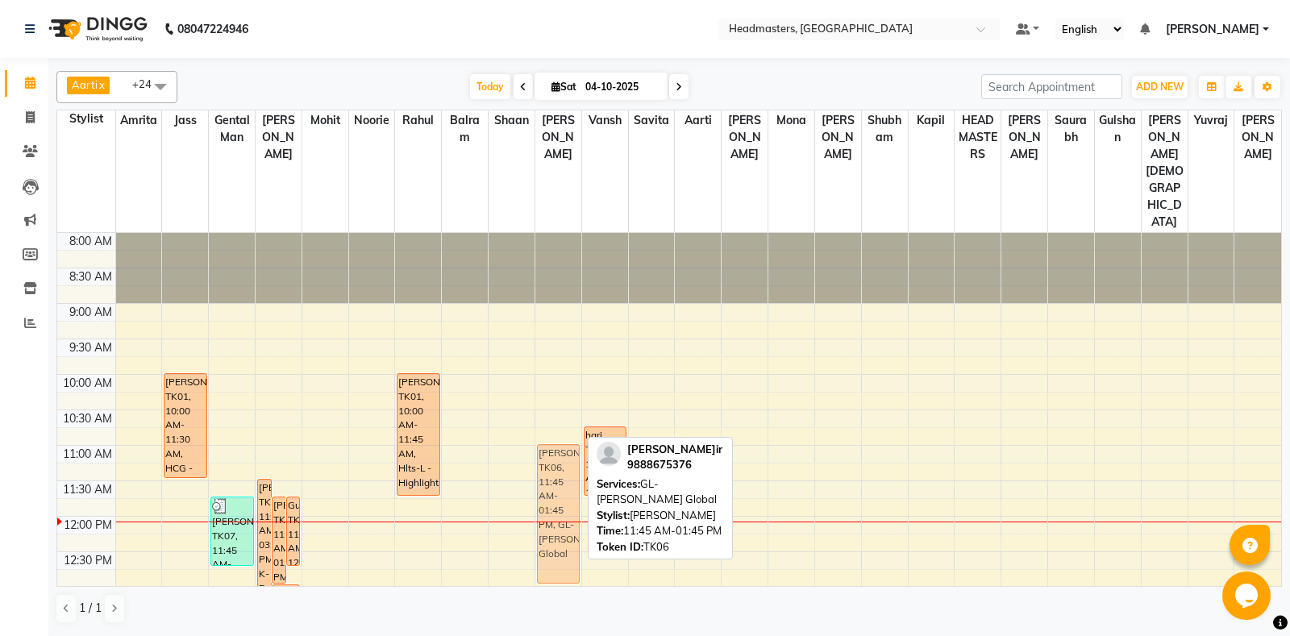
drag, startPoint x: 567, startPoint y: 478, endPoint x: 568, endPoint y: 417, distance: 61.3
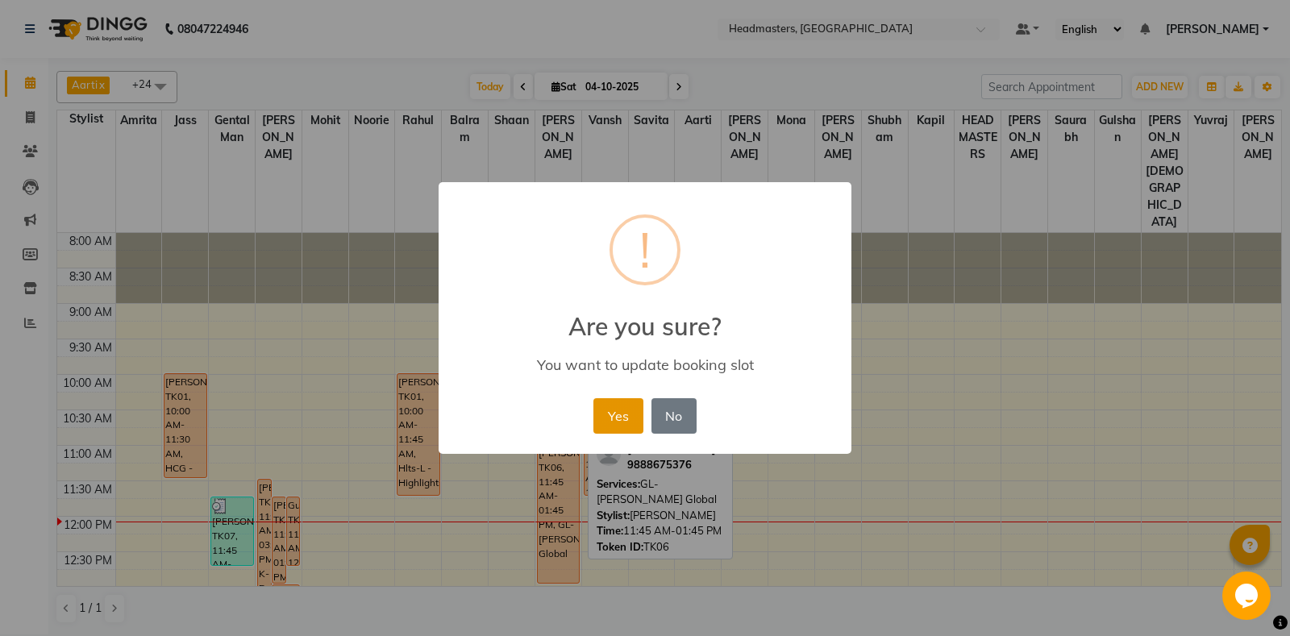
click at [613, 430] on button "Yes" at bounding box center [618, 415] width 49 height 35
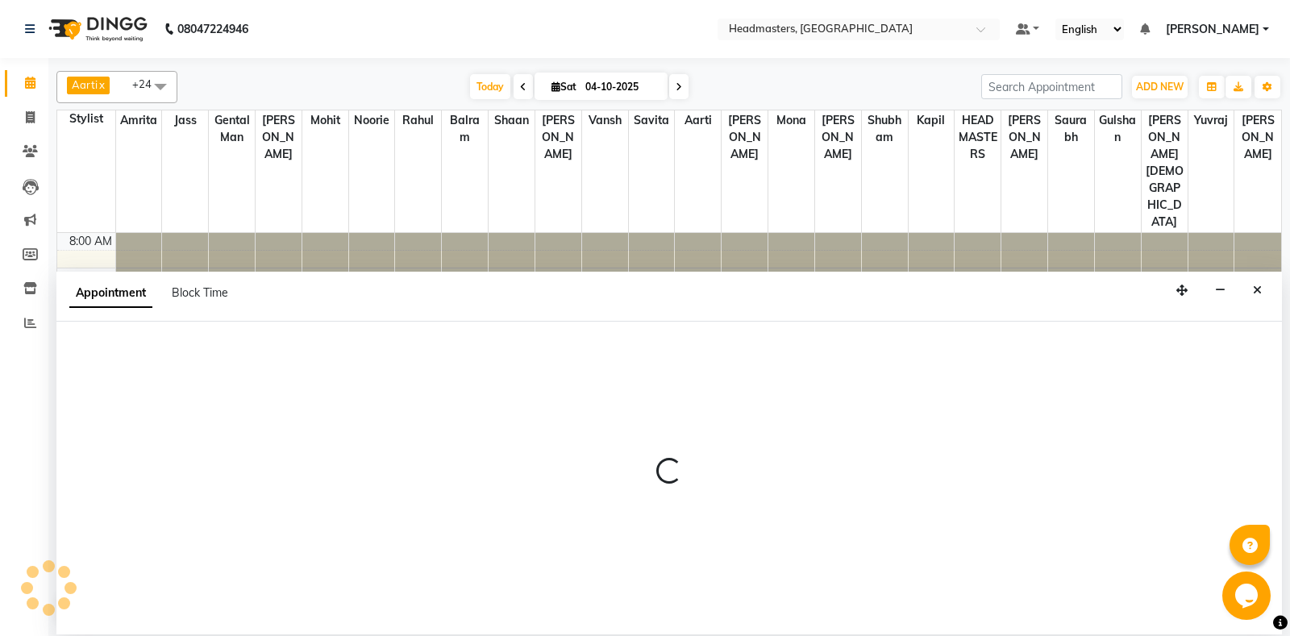
select select "60721"
select select "tentative"
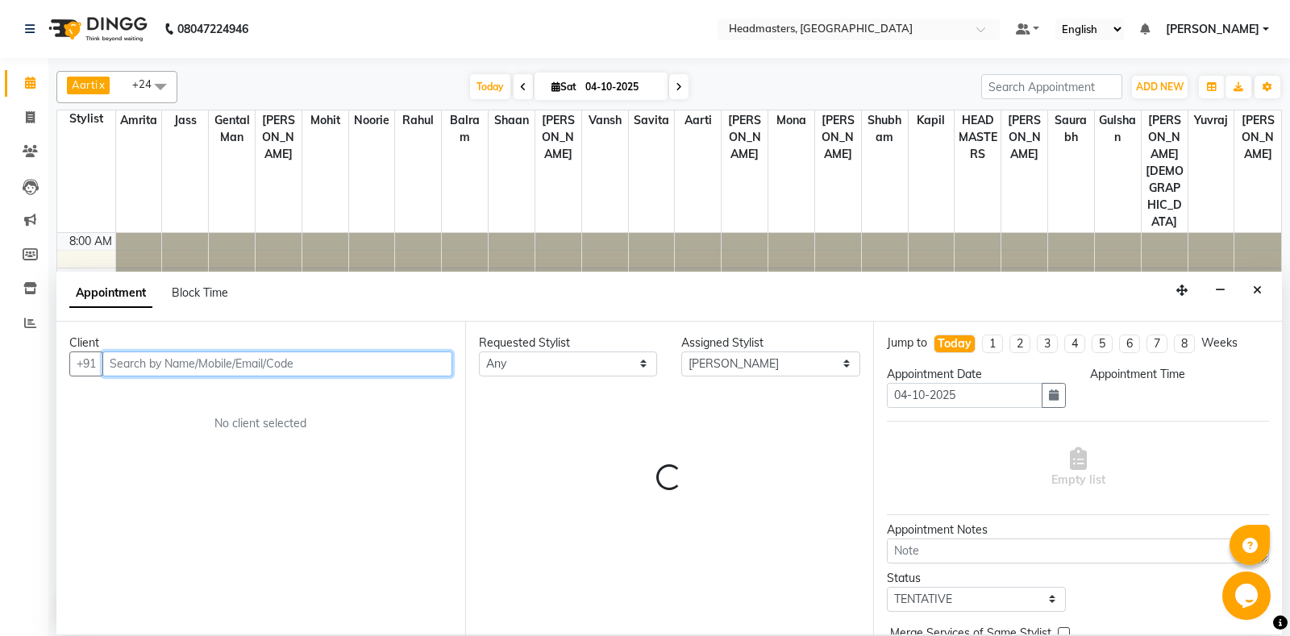
select select "675"
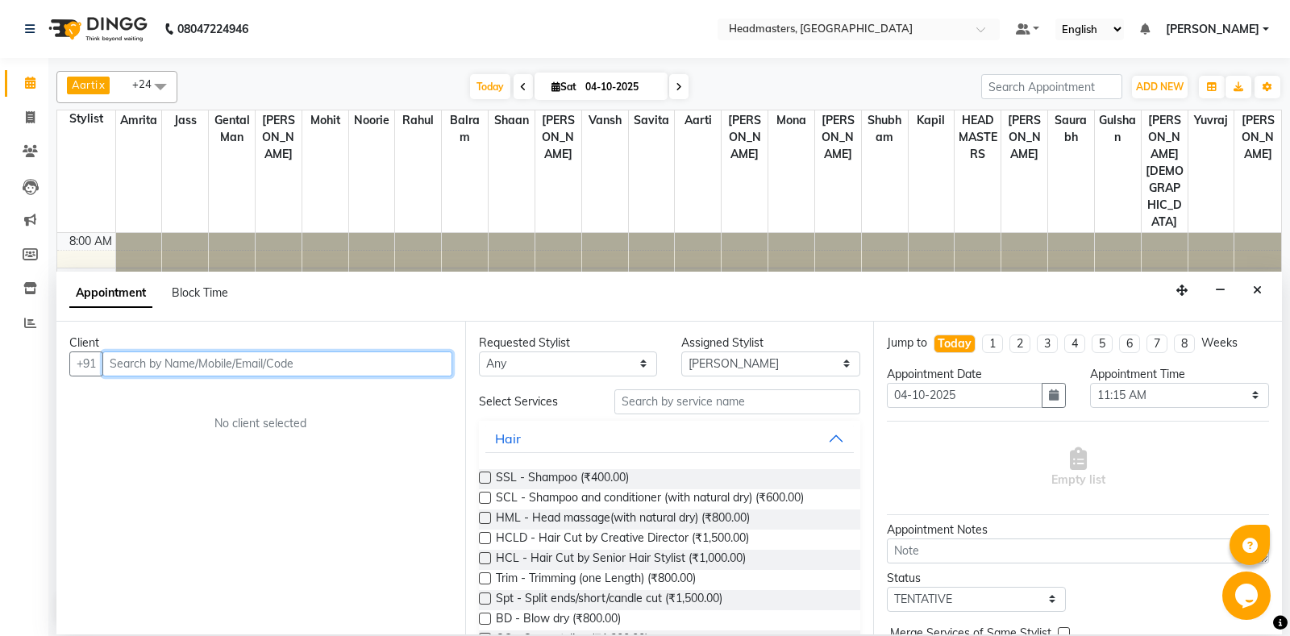
click at [139, 359] on input "text" at bounding box center [277, 364] width 350 height 25
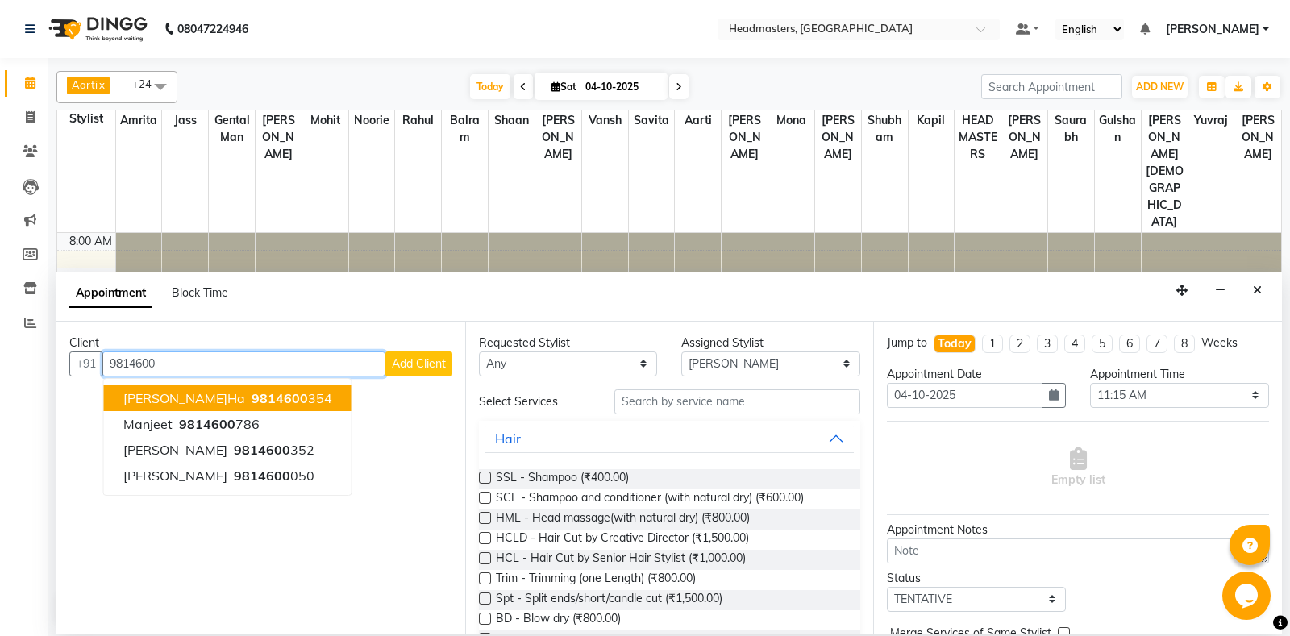
click at [248, 398] on ngb-highlight "9814600 354" at bounding box center [290, 398] width 84 height 16
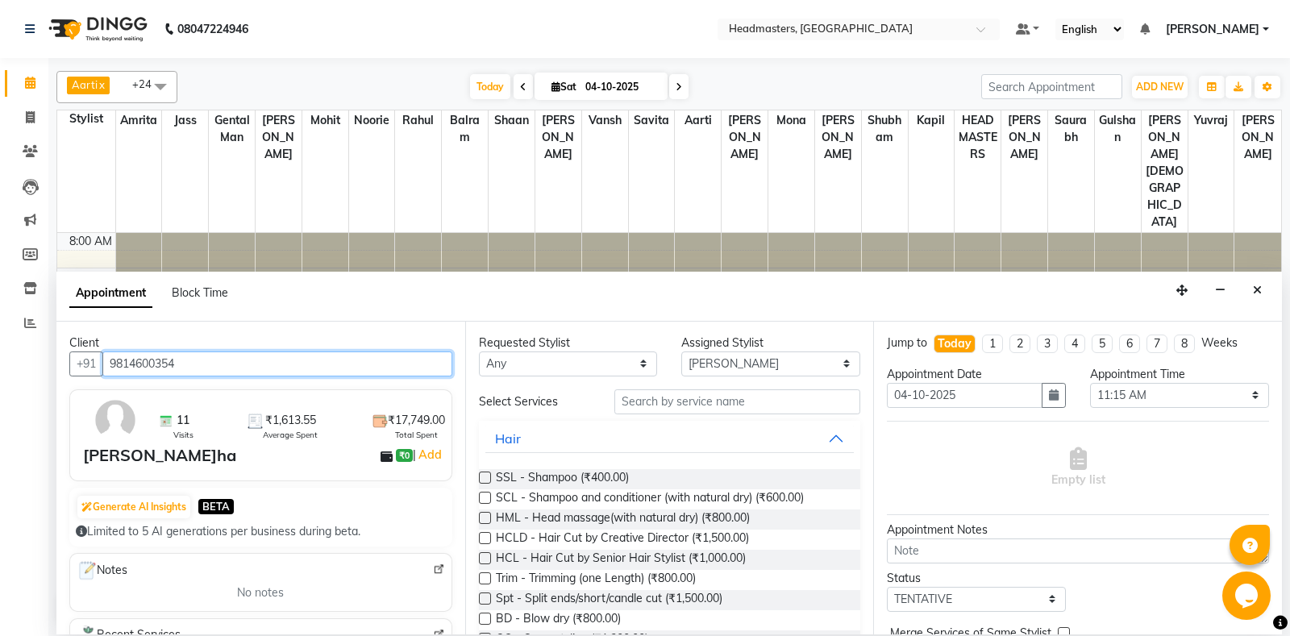
type input "9814600354"
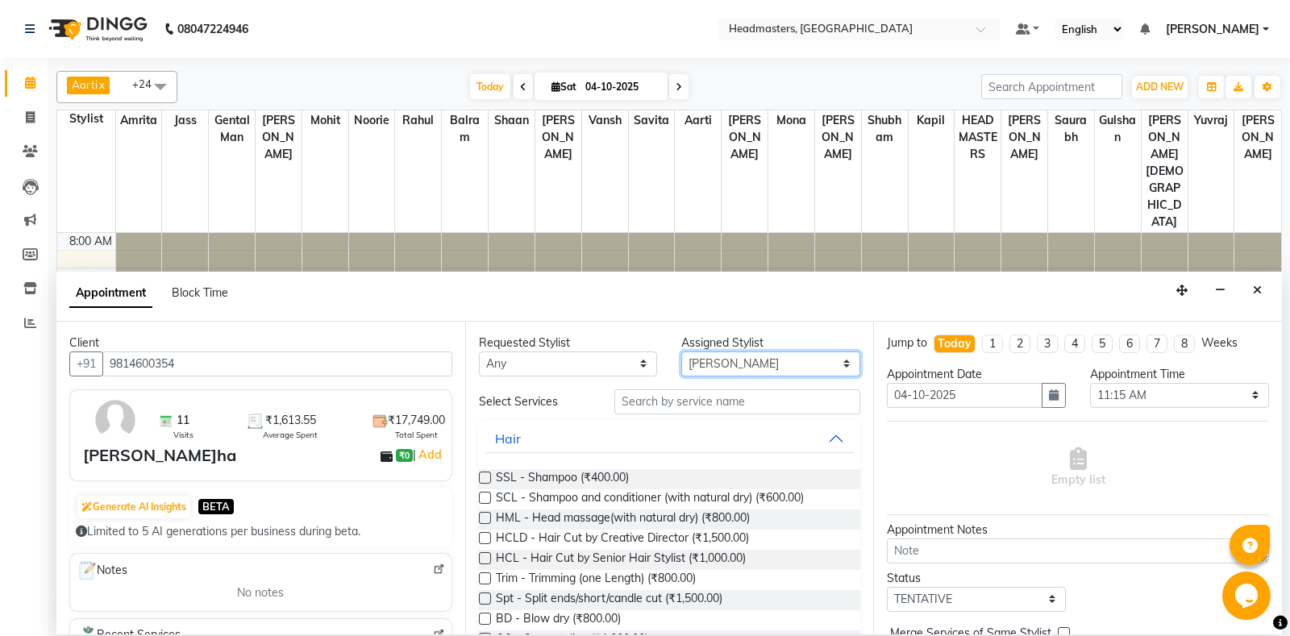
click at [681, 352] on select "Selec[PERSON_NAME]li Amrit[PERSON_NAME]am Gental Man Gulshan HEADMASTER[PERSON_…" at bounding box center [770, 364] width 179 height 25
select select "90767"
click option "[PERSON_NAME]" at bounding box center [0, 0] width 0 height 0
click at [777, 408] on input "text" at bounding box center [738, 402] width 247 height 25
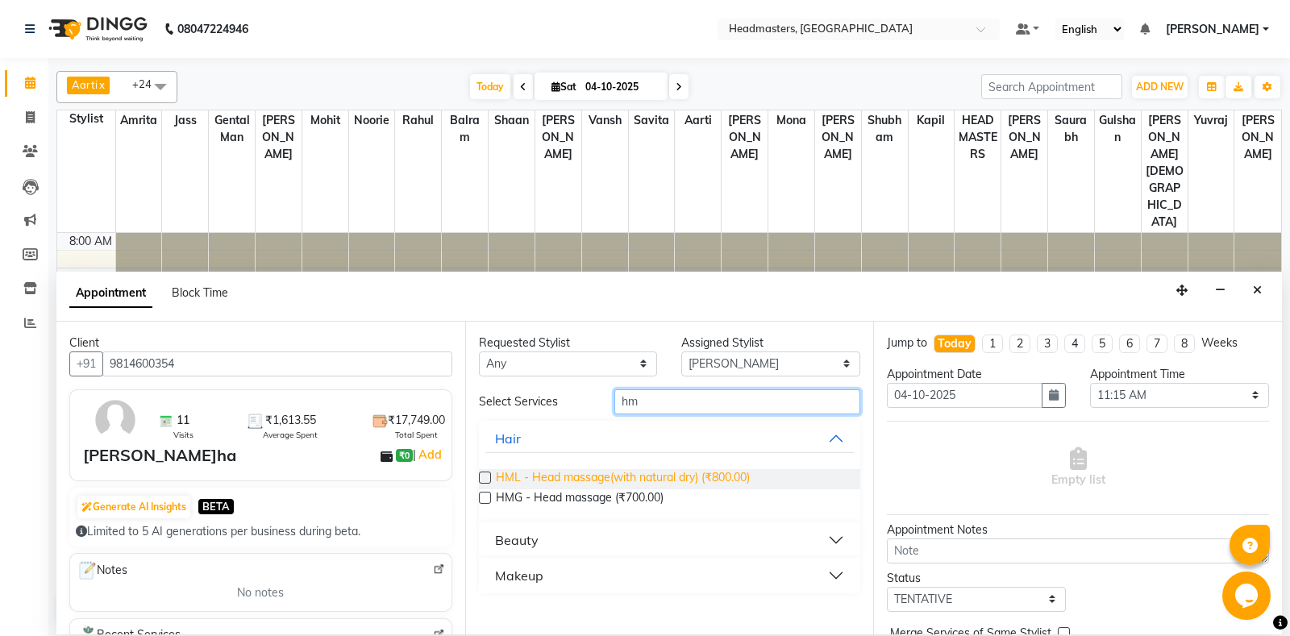
type input "hm"
click at [632, 476] on span "HML - Head massage(with natural dry) (₹800.00)" at bounding box center [623, 479] width 254 height 20
checkbox input "false"
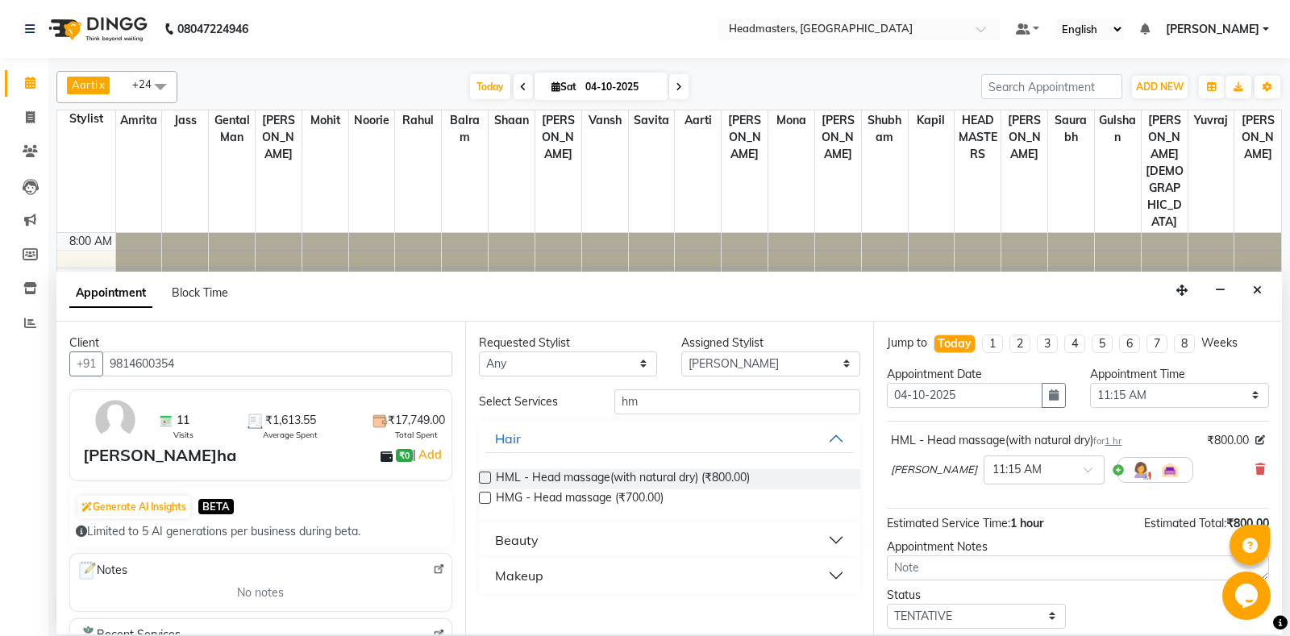
scroll to position [69, 0]
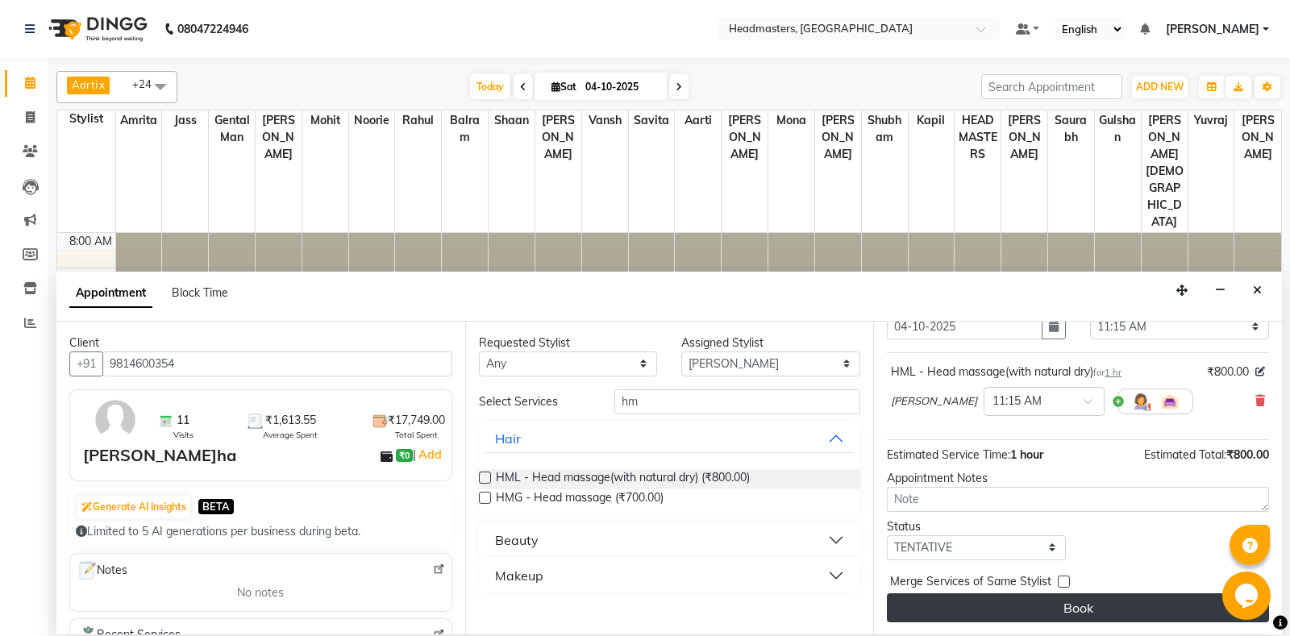
click at [1040, 601] on button "Book" at bounding box center [1078, 608] width 382 height 29
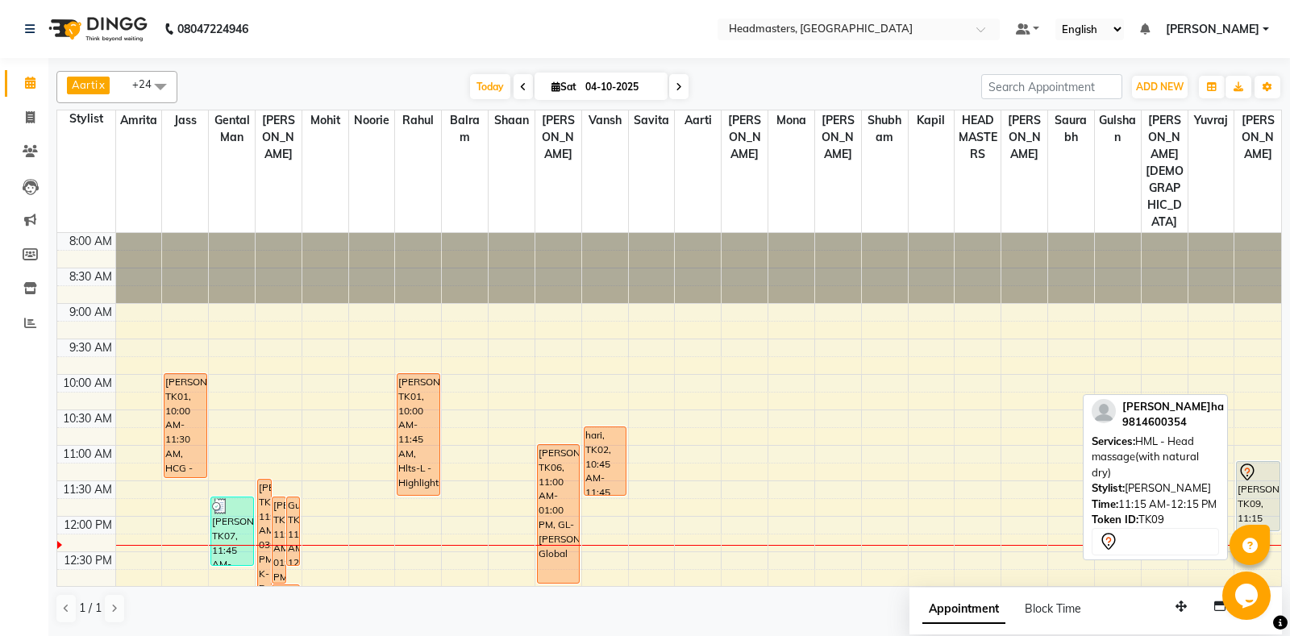
click at [1268, 462] on div "[PERSON_NAME], TK09, 11:15 AM-12:15 PM, HML - Head massage(with natural dry)" at bounding box center [1258, 496] width 42 height 69
click at [1261, 462] on div "[PERSON_NAME], TK09, 11:15 AM-12:15 PM, HML - Head massage(with natural dry)" at bounding box center [1258, 496] width 42 height 69
select select "7"
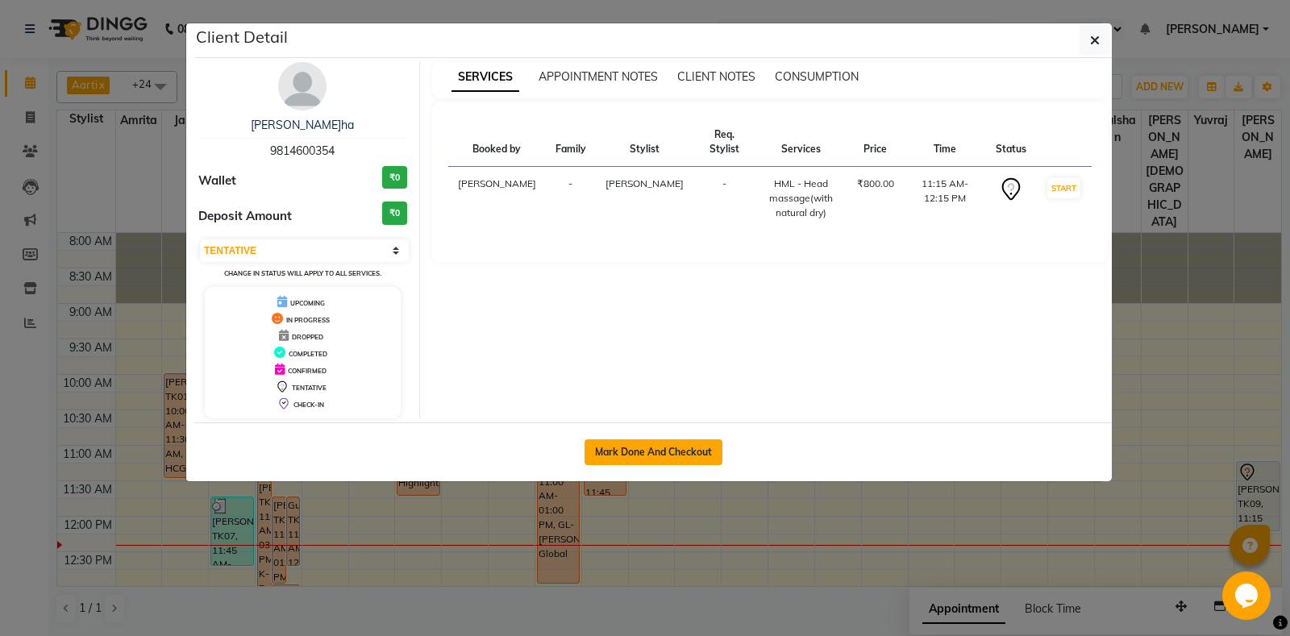
click at [619, 455] on button "Mark Done And Checkout" at bounding box center [654, 453] width 138 height 26
select select "service"
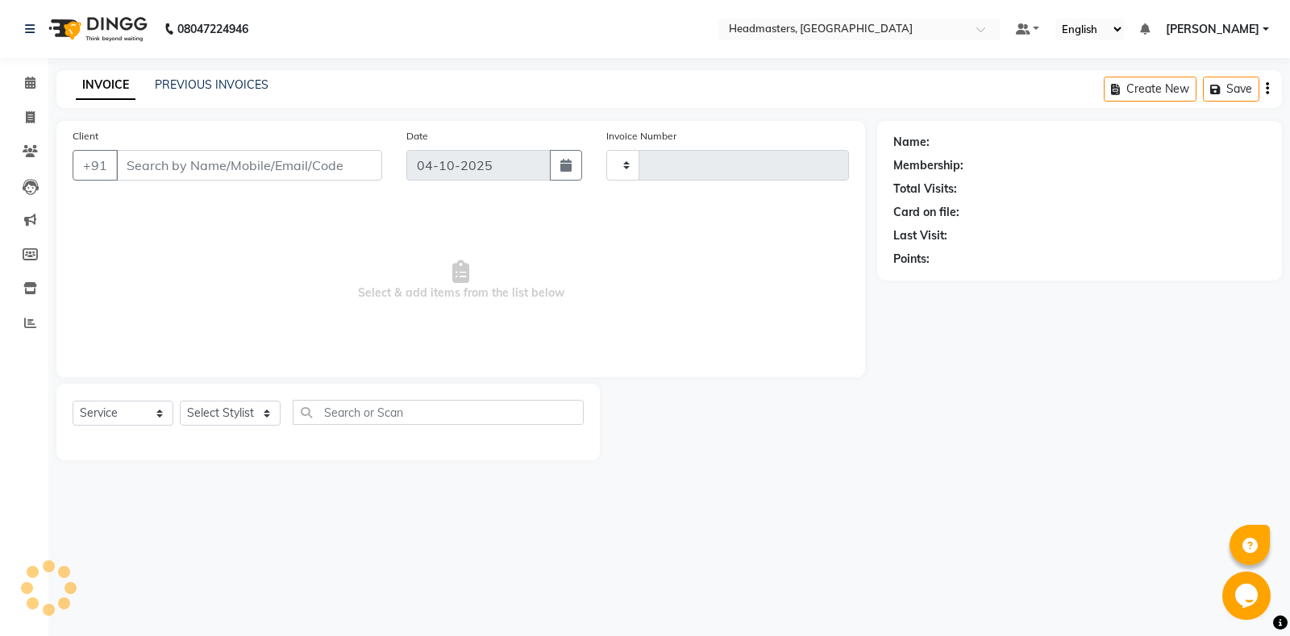
type input "7066"
select select "7130"
type input "9814600354"
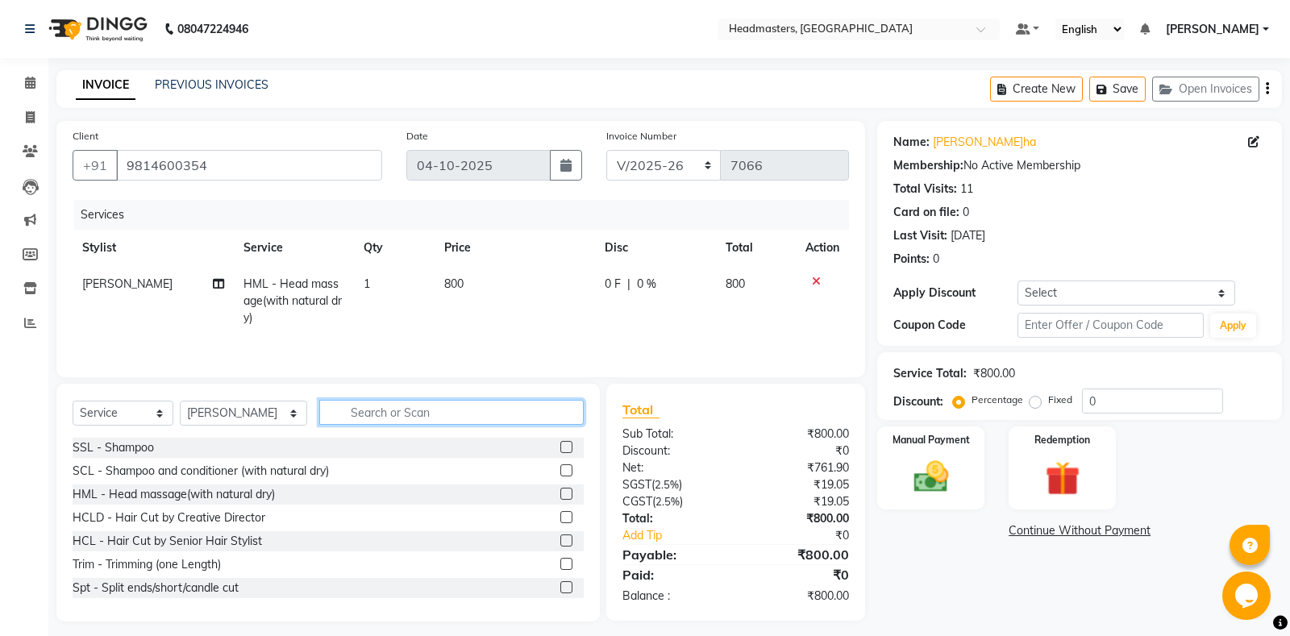
click at [381, 415] on input "text" at bounding box center [451, 412] width 265 height 25
click at [180, 401] on select "Select Stylist Aarti Ali Amrita Amrita - Front Desk Balram Gental Man Gulshan H…" at bounding box center [243, 413] width 127 height 25
select select "60735"
click option "Aarti" at bounding box center [0, 0] width 0 height 0
click at [369, 406] on input "text" at bounding box center [451, 412] width 265 height 25
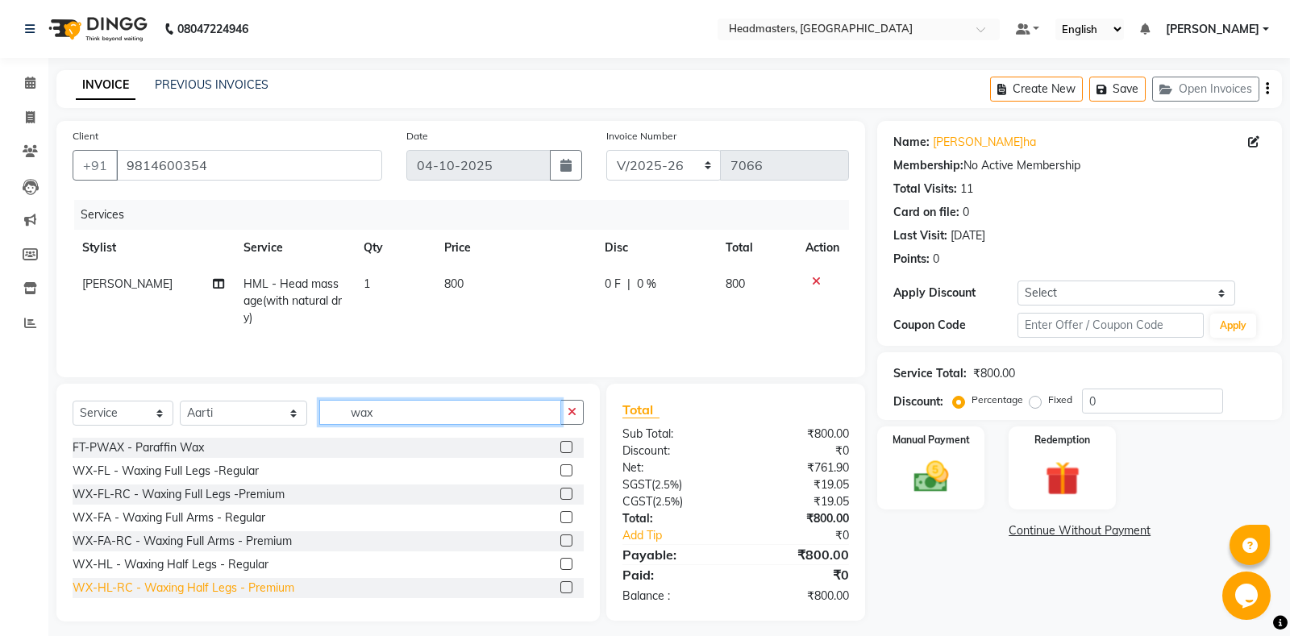
type input "wax"
click at [192, 590] on div "WX-HL-RC - Waxing Half Legs - Premium" at bounding box center [184, 588] width 222 height 17
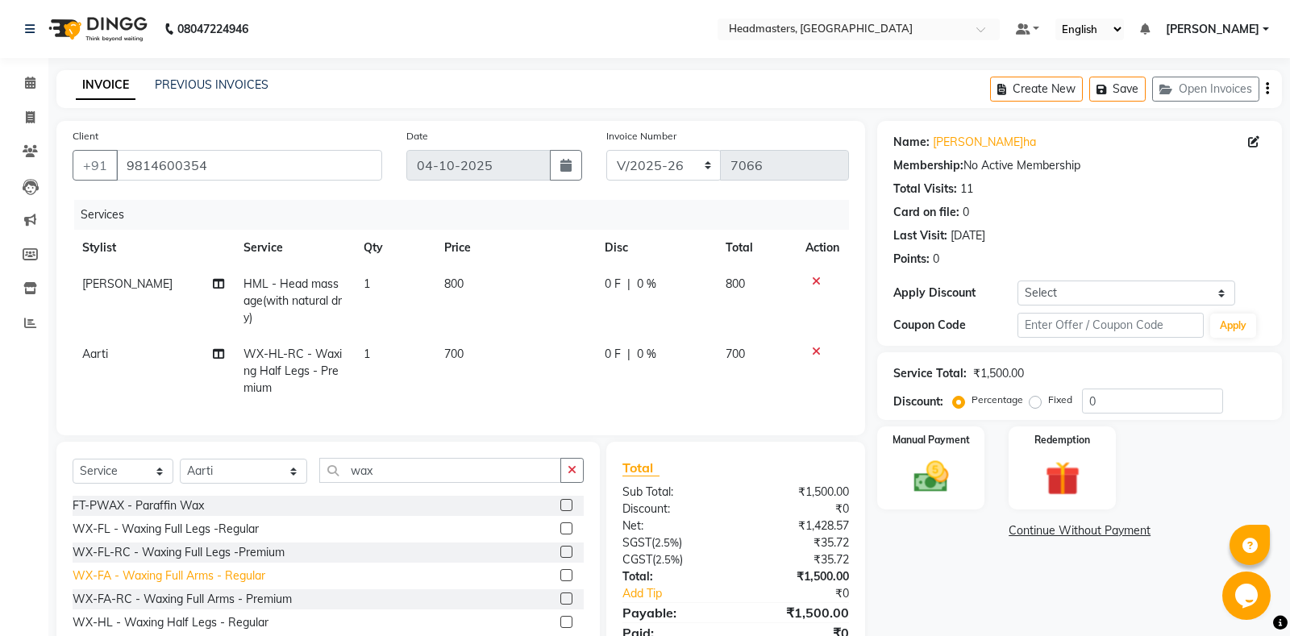
checkbox input "false"
click at [231, 553] on div "WX-FL-RC - Waxing Full Legs -Premium" at bounding box center [179, 552] width 212 height 17
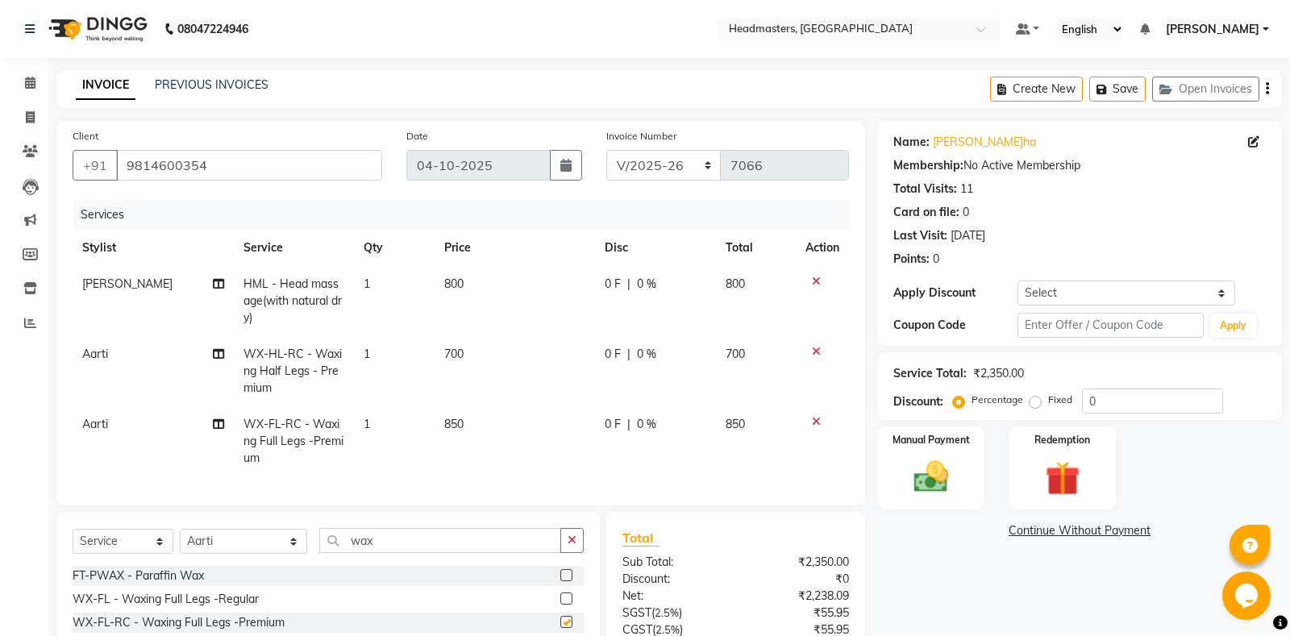
checkbox input "false"
drag, startPoint x: 365, startPoint y: 548, endPoint x: 253, endPoint y: 535, distance: 112.8
click at [319, 535] on input "wax" at bounding box center [440, 540] width 242 height 25
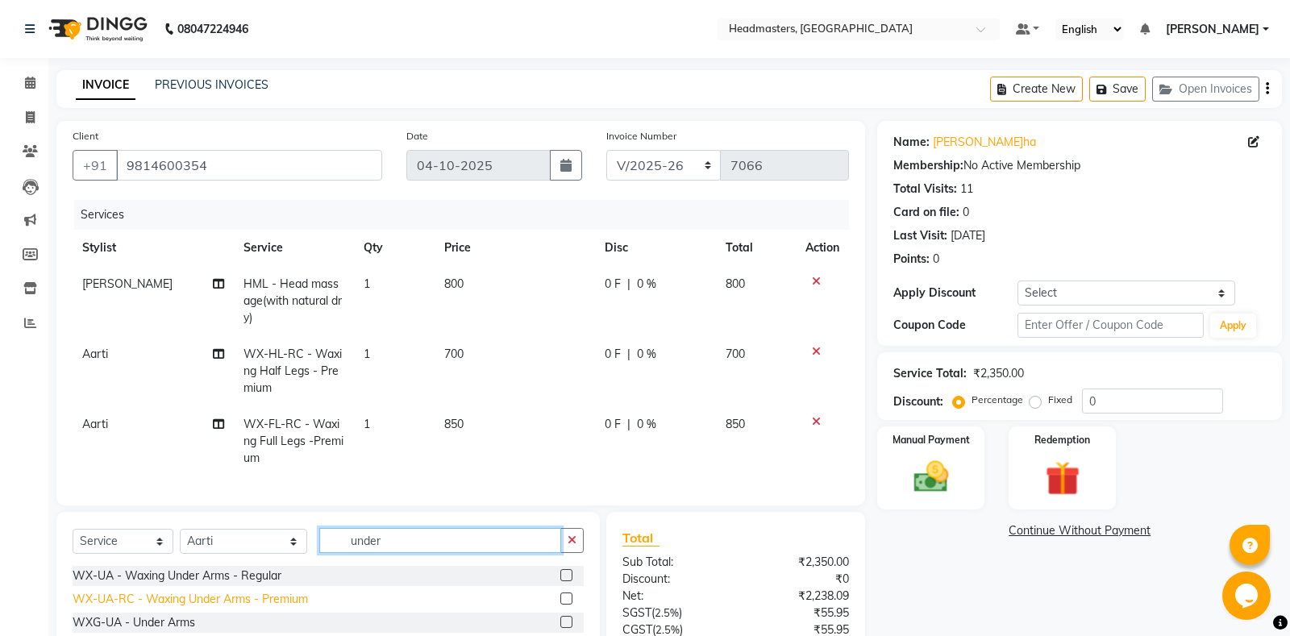
type input "under"
click at [202, 605] on div "WX-UA-RC - Waxing Under Arms - Premium" at bounding box center [190, 599] width 235 height 17
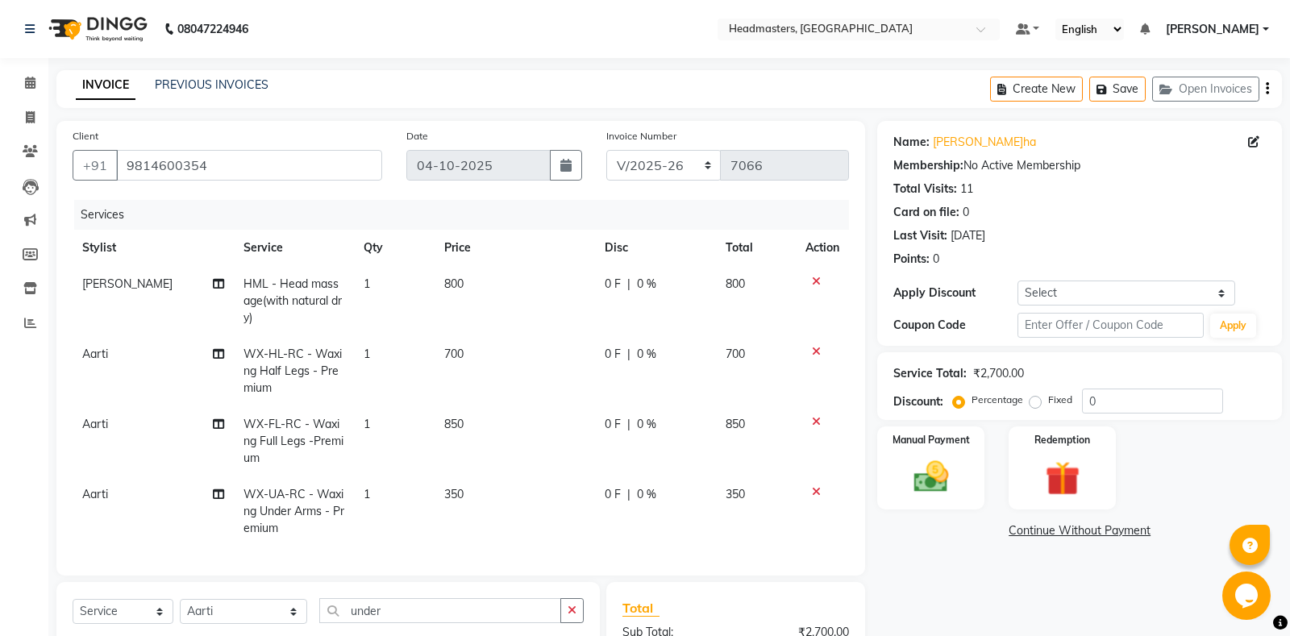
checkbox input "false"
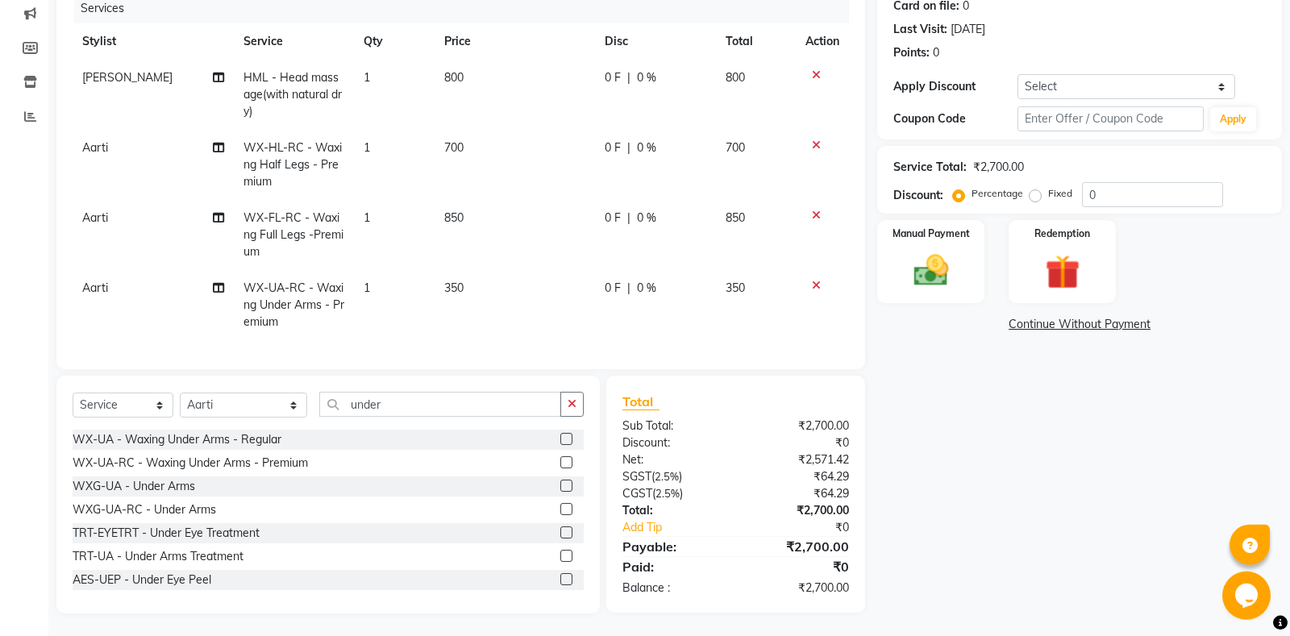
scroll to position [208, 0]
click at [971, 244] on div "Manual Payment" at bounding box center [931, 260] width 111 height 86
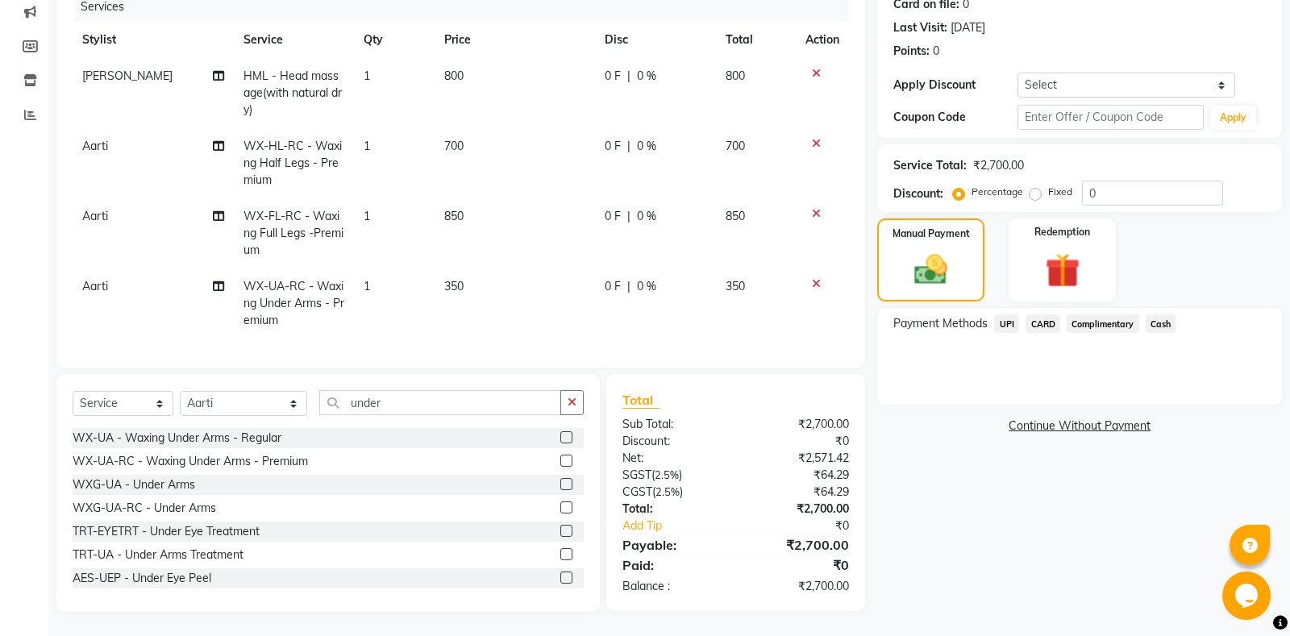
click at [615, 217] on span "0 F" at bounding box center [613, 216] width 16 height 17
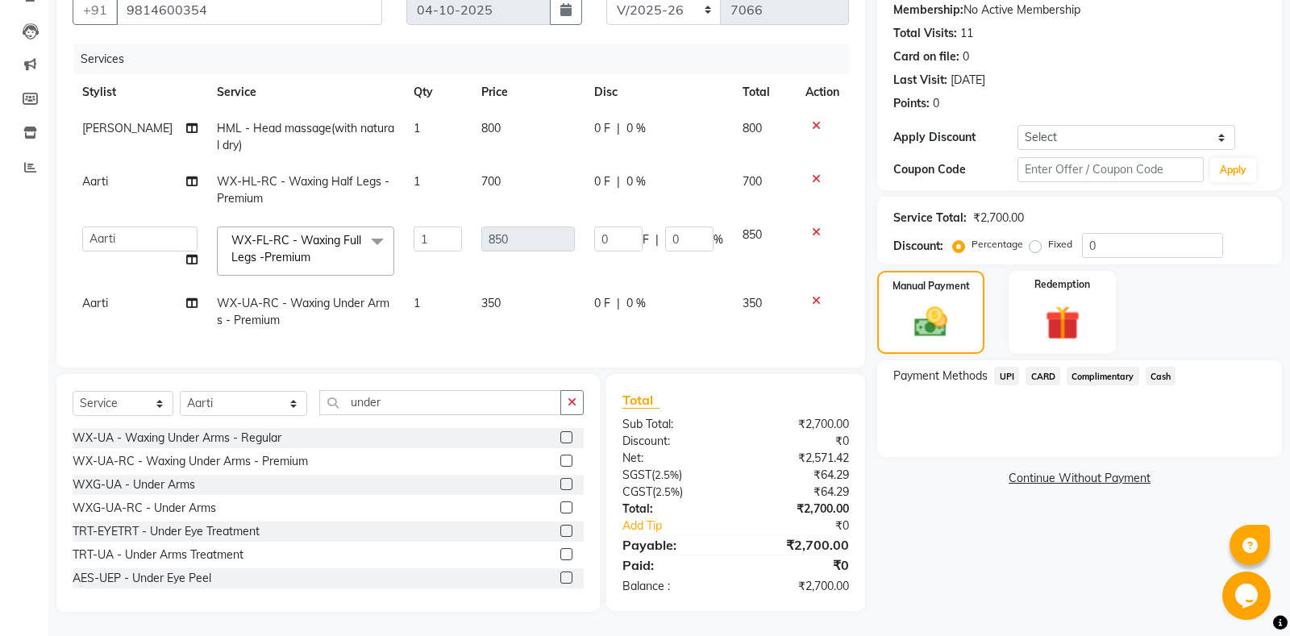
scroll to position [155, 0]
click at [609, 242] on input "0" at bounding box center [618, 239] width 48 height 25
click at [611, 245] on input "0" at bounding box center [618, 239] width 48 height 25
click at [581, 243] on tr "Aarti Ali Amrita Amrita - Front Desk Balram Gental Man Gulshan HEADMASTERS Jass…" at bounding box center [461, 252] width 777 height 69
click at [931, 467] on div "Name: Deepshikha Membership: No Active Membership Total Visits: 11 Card on file…" at bounding box center [1085, 289] width 417 height 647
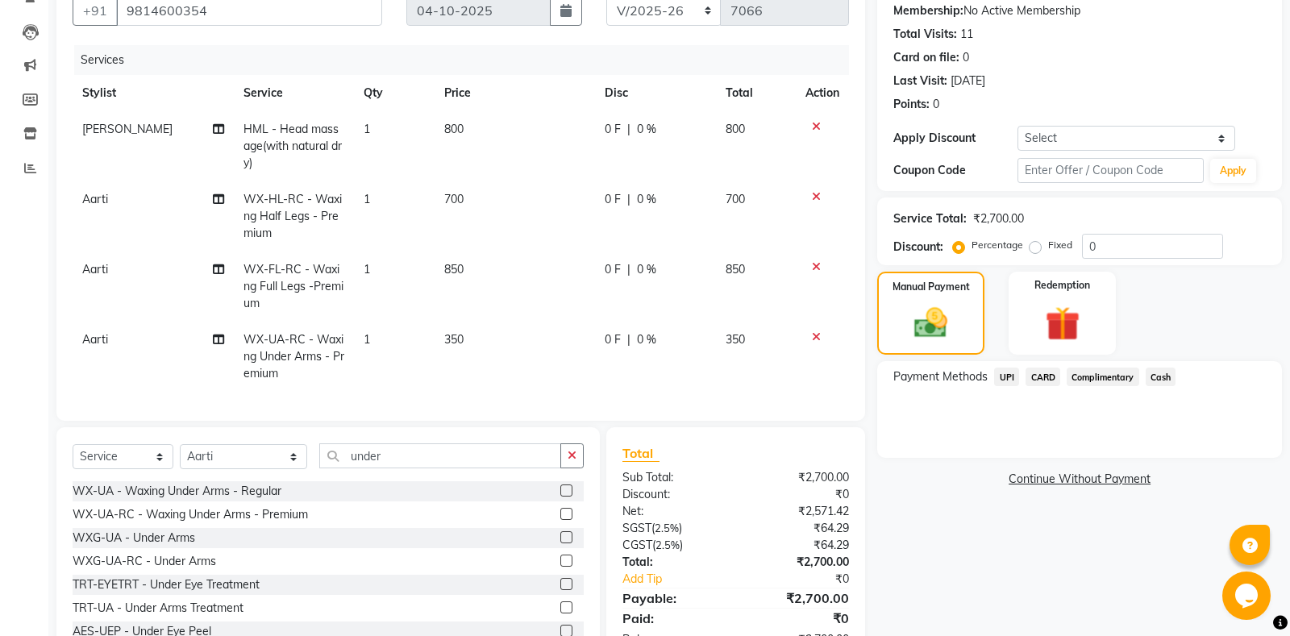
scroll to position [208, 0]
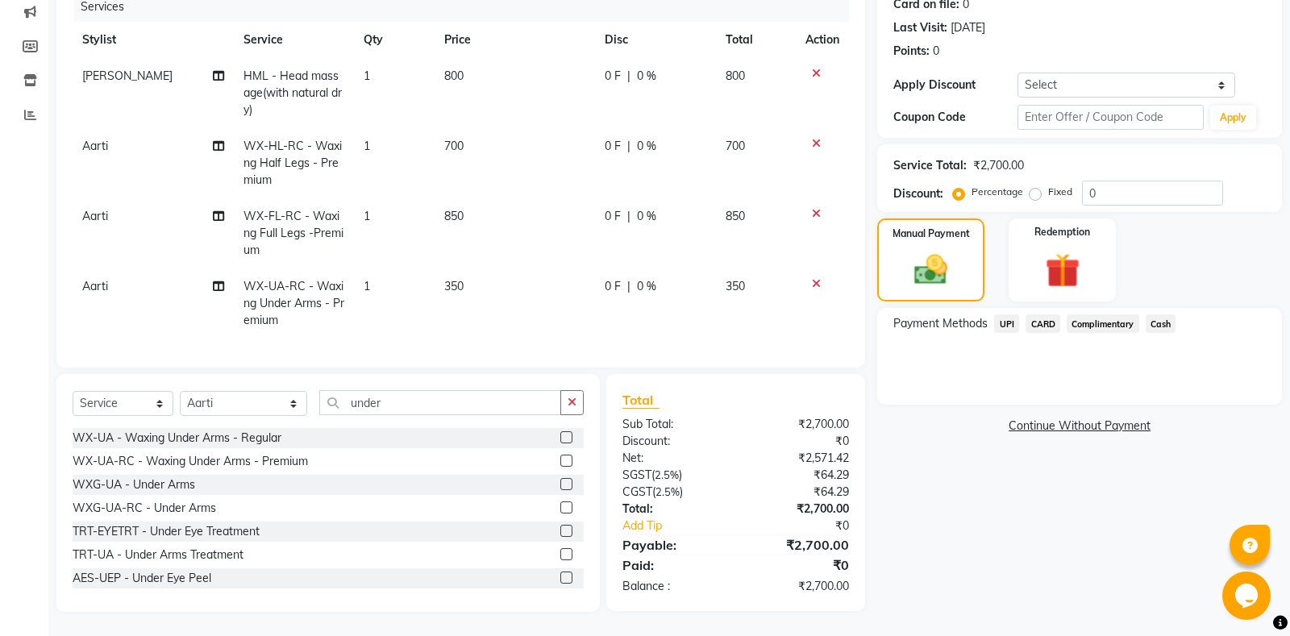
click at [1165, 323] on span "Cash" at bounding box center [1161, 324] width 31 height 19
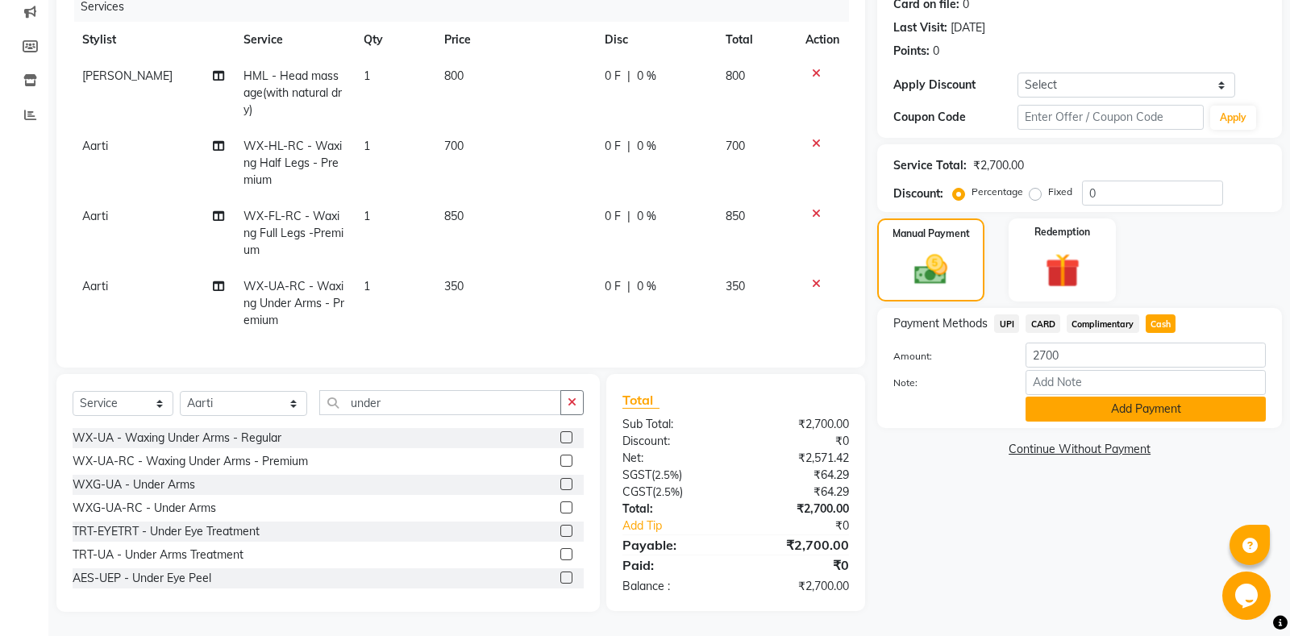
click at [1151, 415] on button "Add Payment" at bounding box center [1146, 409] width 240 height 25
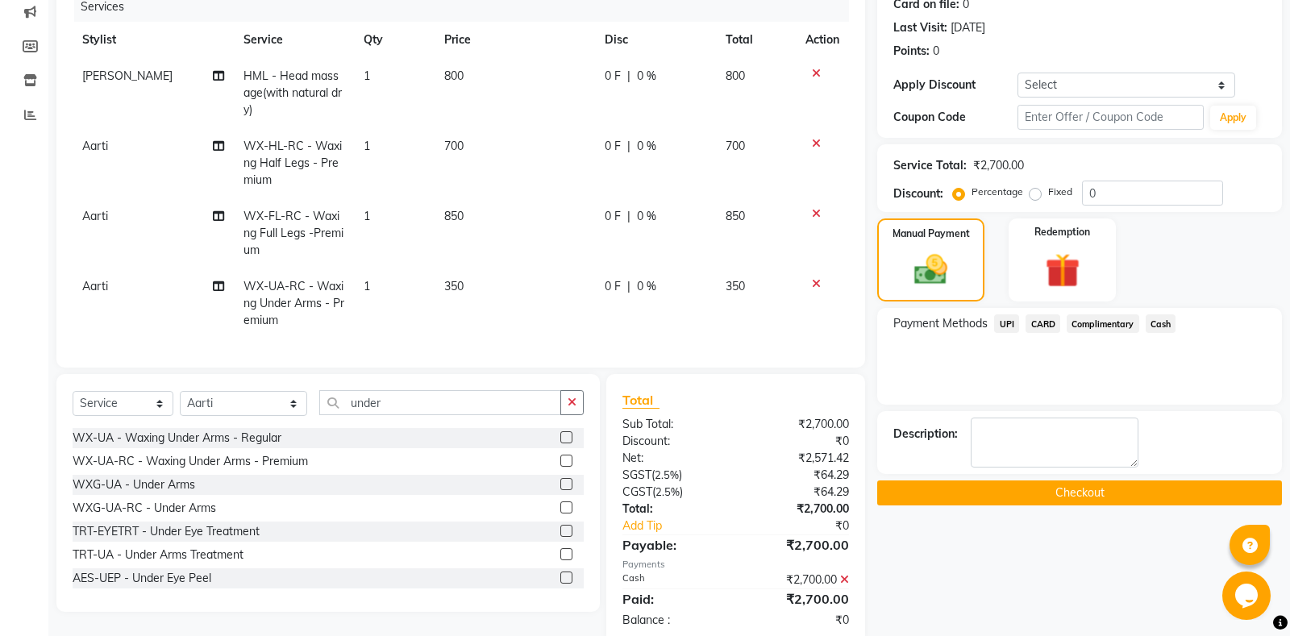
click at [1024, 496] on button "Checkout" at bounding box center [1079, 493] width 405 height 25
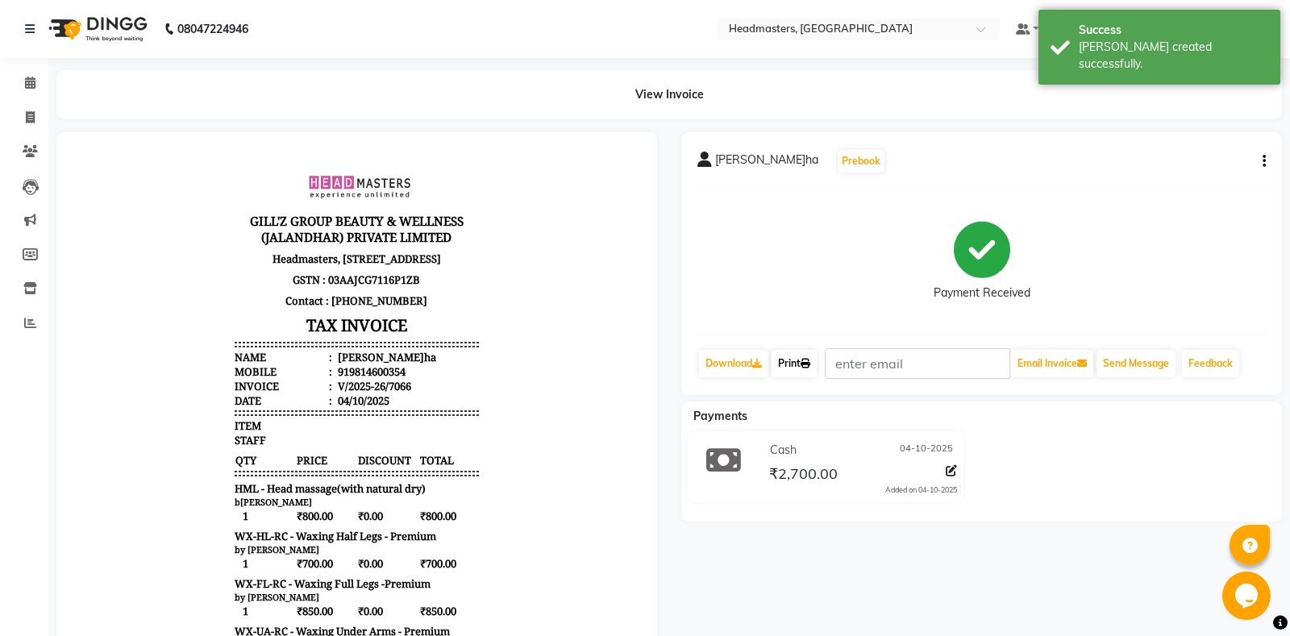
click at [811, 361] on icon at bounding box center [806, 364] width 10 height 10
click at [797, 369] on link "Print" at bounding box center [794, 363] width 45 height 27
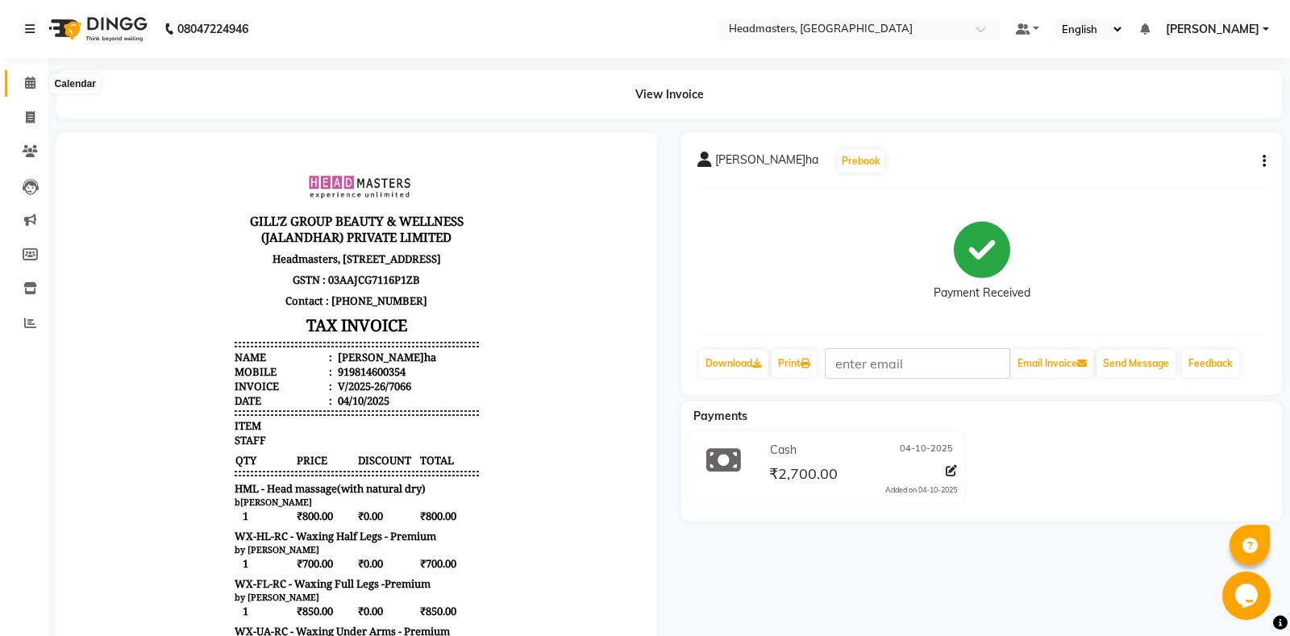
click at [19, 76] on span at bounding box center [30, 83] width 28 height 19
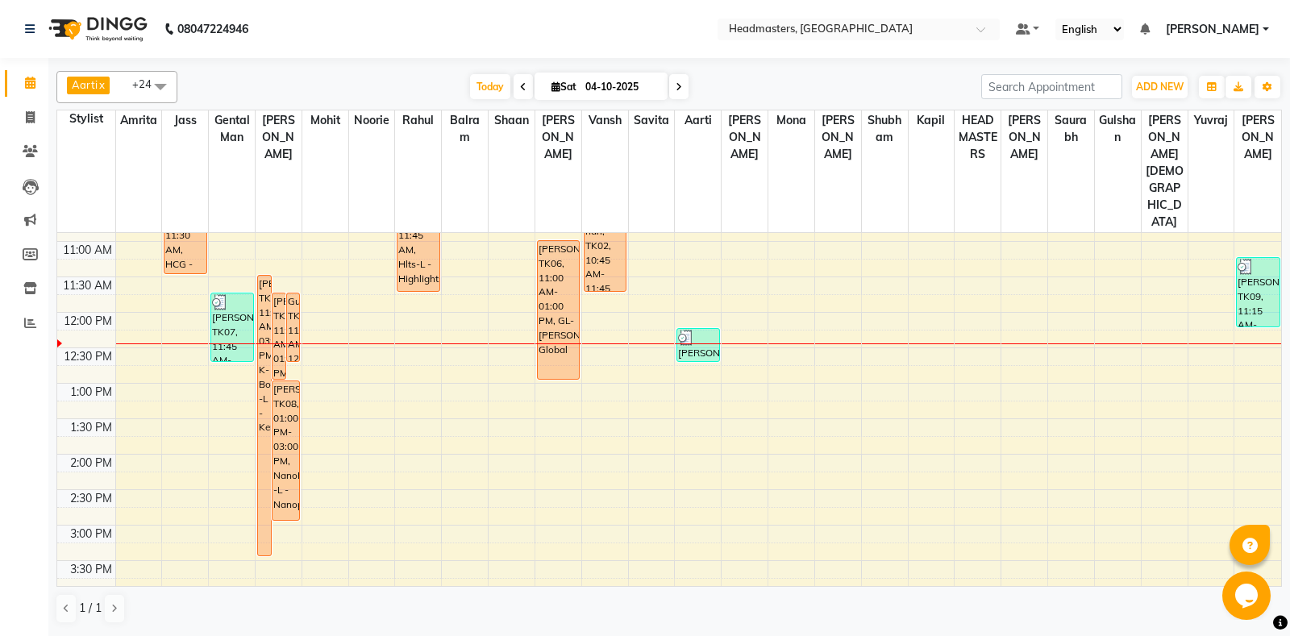
scroll to position [169, 0]
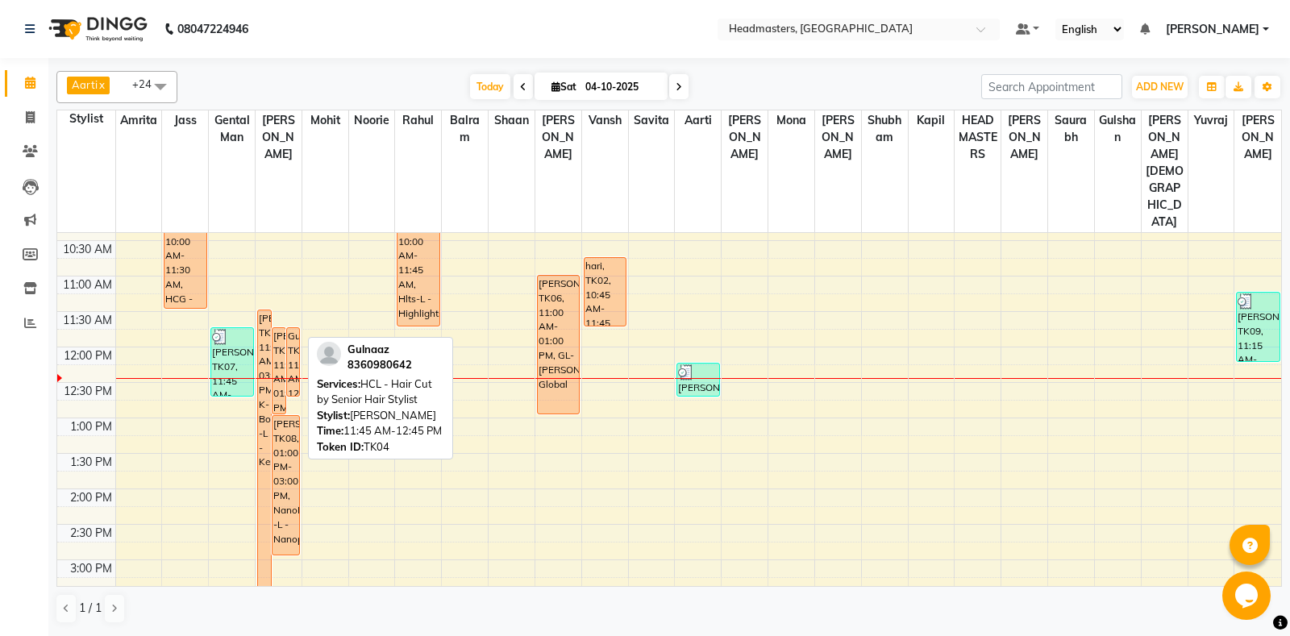
click at [292, 328] on div "Gulnaaz, TK04, 11:45 AM-12:45 PM, HCL - Hair Cut by Senior Hair Stylist" at bounding box center [293, 362] width 13 height 68
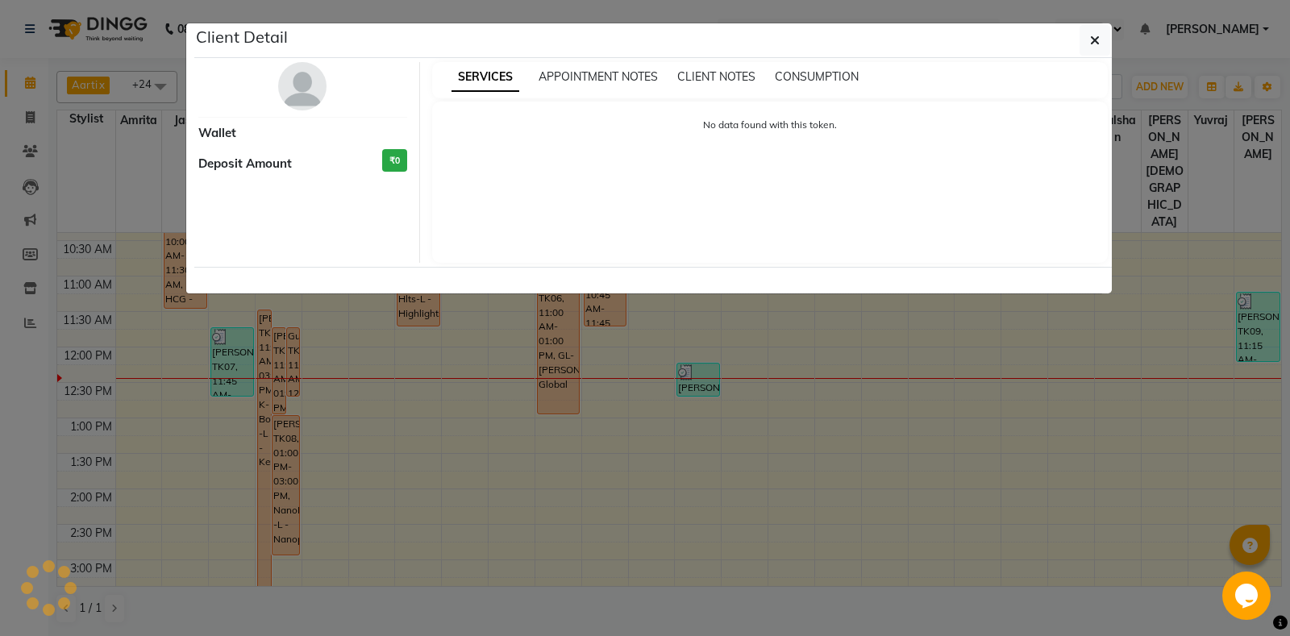
select select "1"
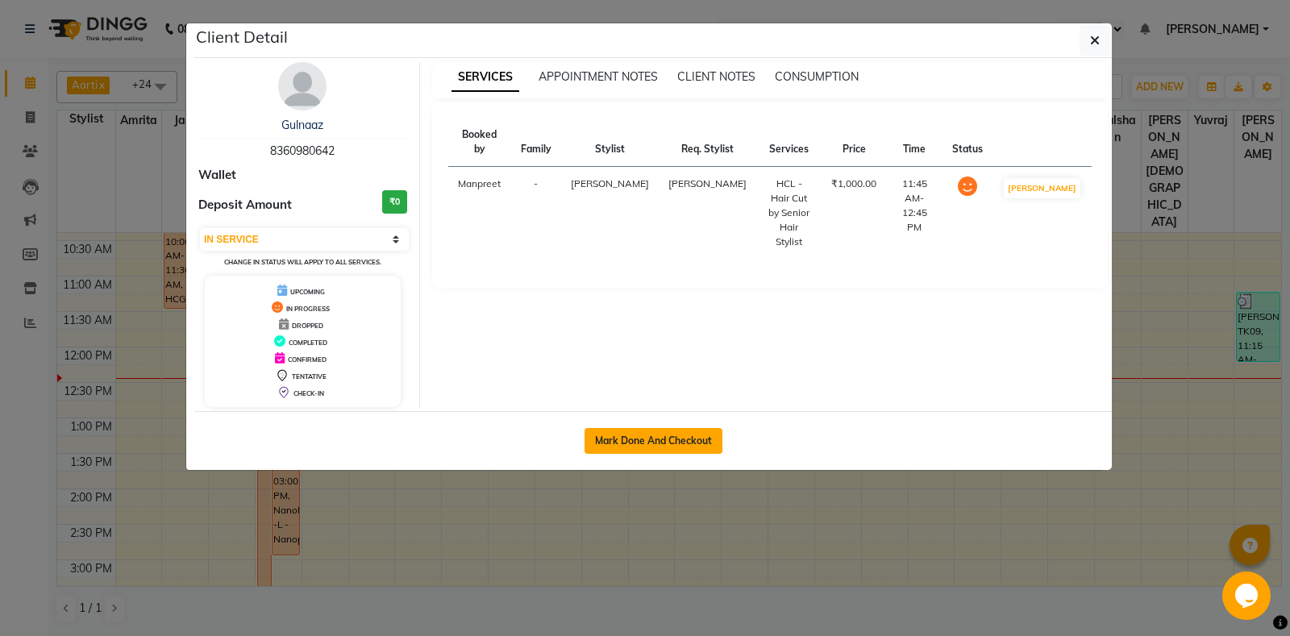
click at [668, 428] on button "Mark Done And Checkout" at bounding box center [654, 441] width 138 height 26
select select "service"
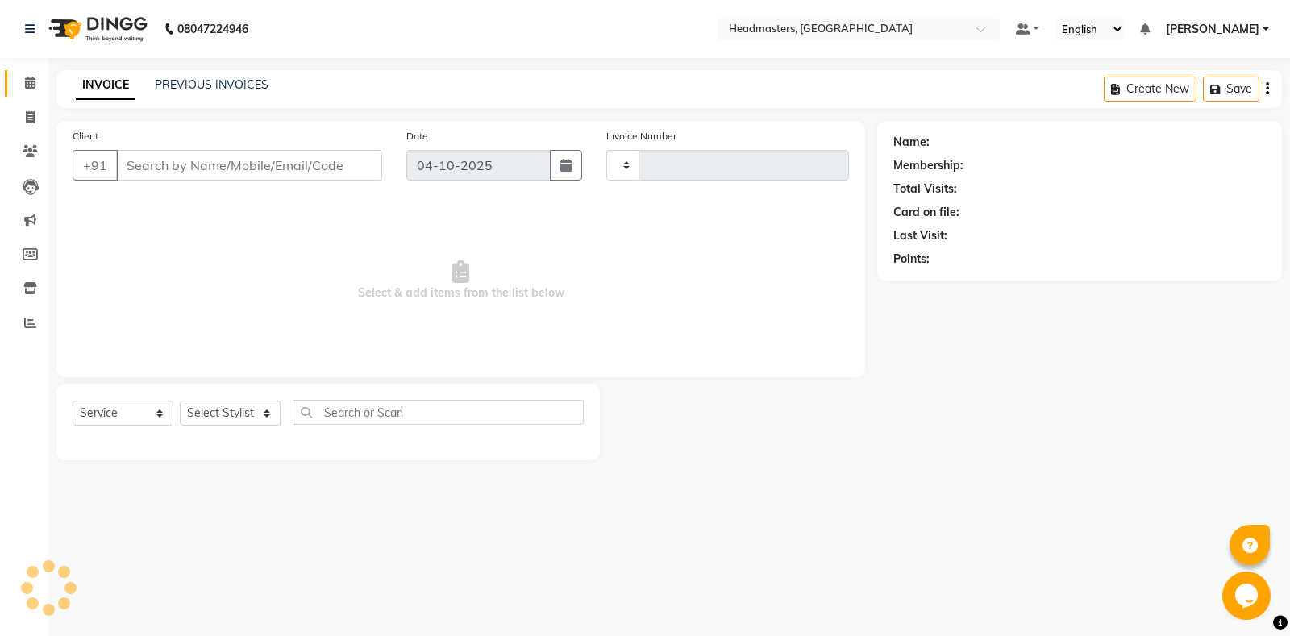
type input "7067"
select select "7130"
type input "8360980642"
select select "60721"
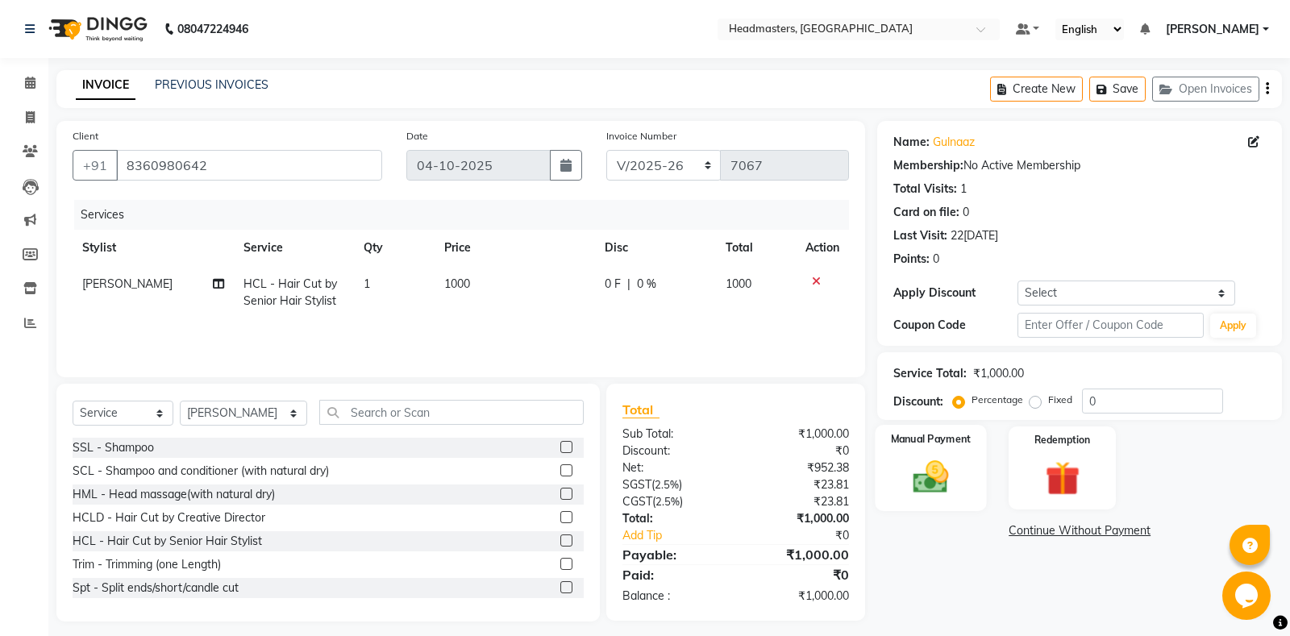
click at [928, 448] on div "Manual Payment" at bounding box center [931, 468] width 111 height 86
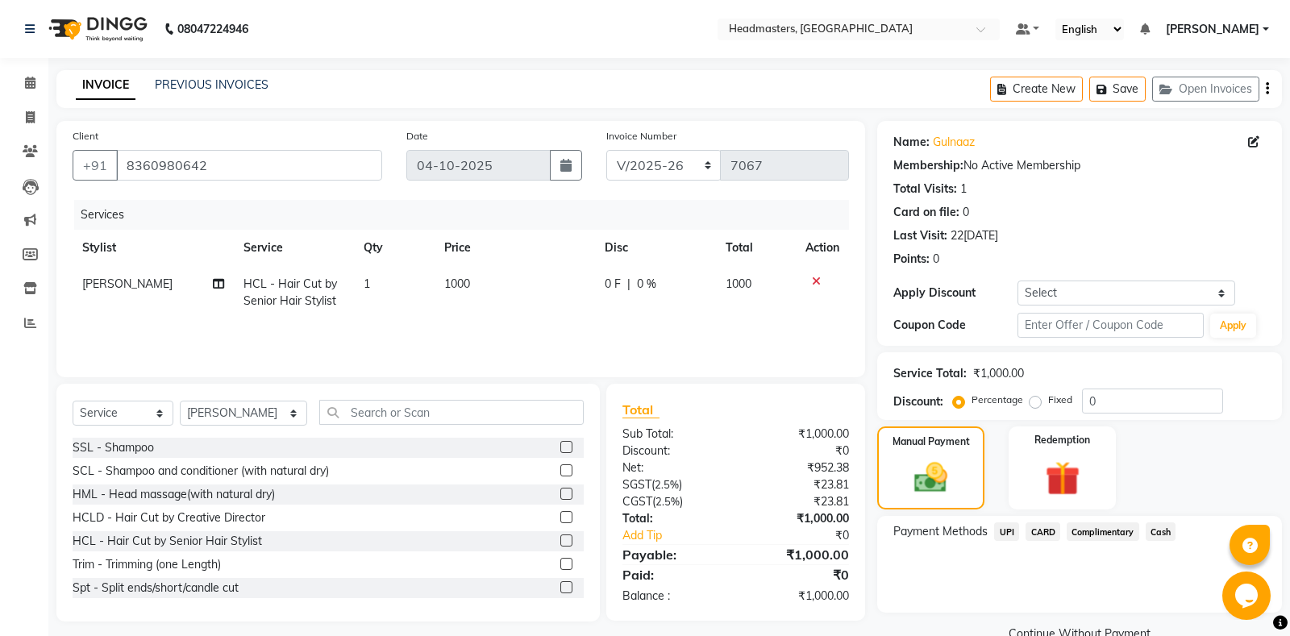
click at [1169, 532] on span "Cash" at bounding box center [1161, 532] width 31 height 19
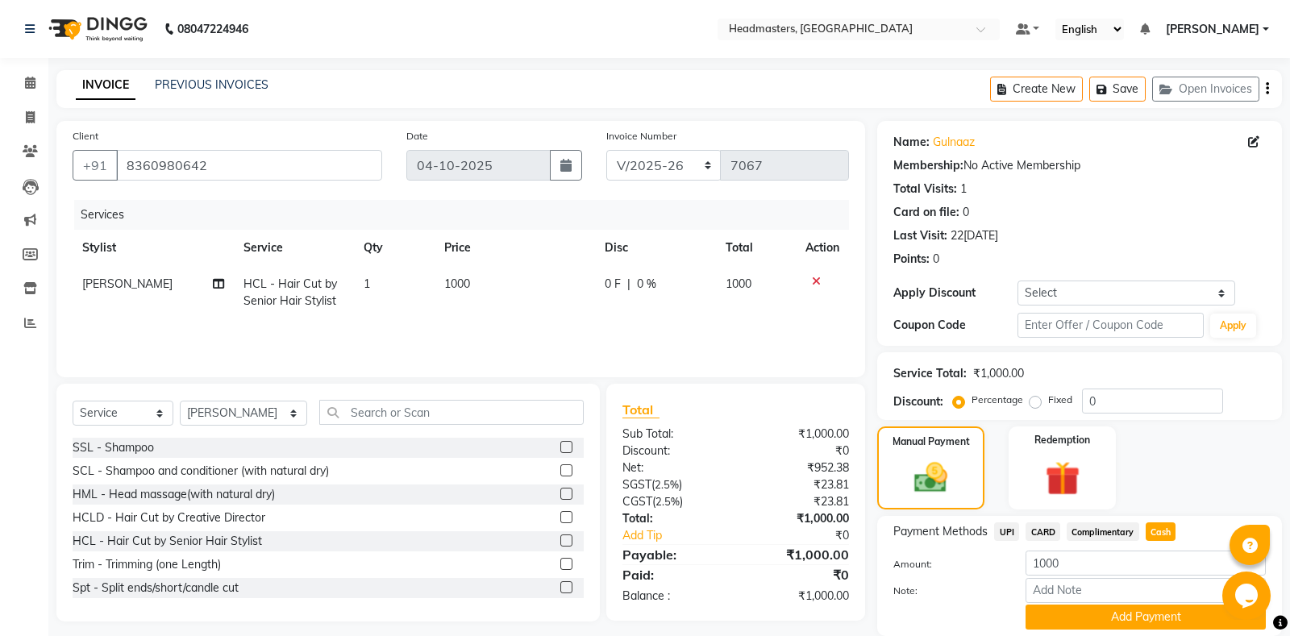
scroll to position [56, 0]
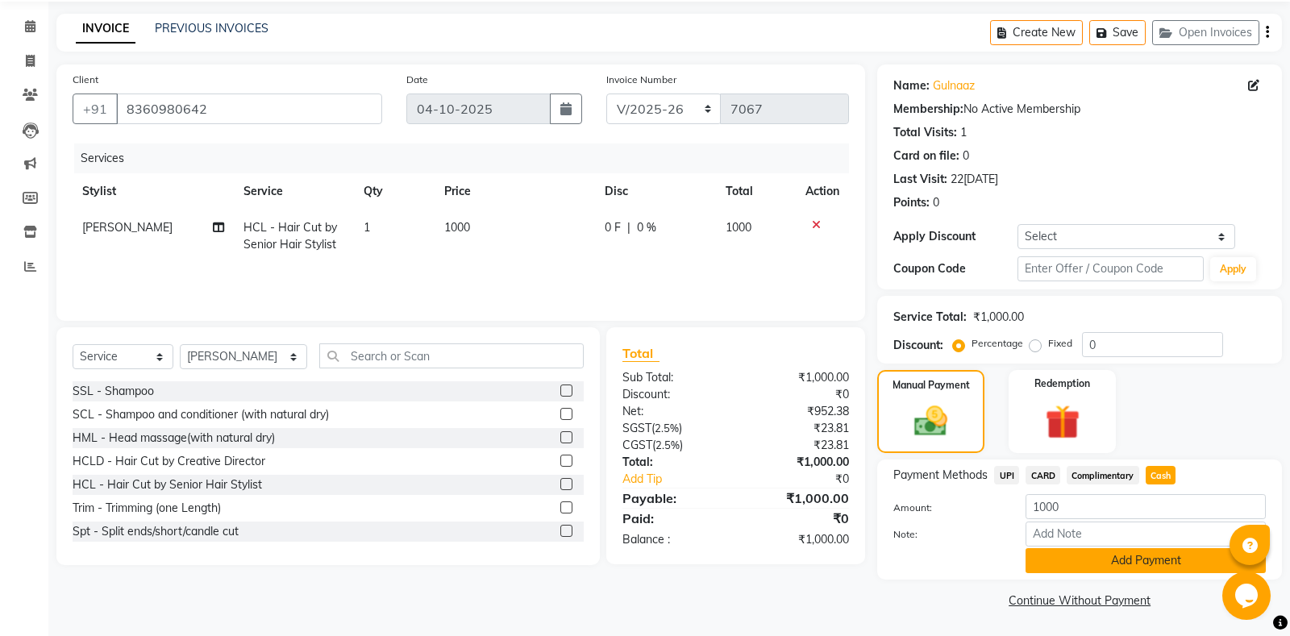
click at [1148, 562] on button "Add Payment" at bounding box center [1146, 560] width 240 height 25
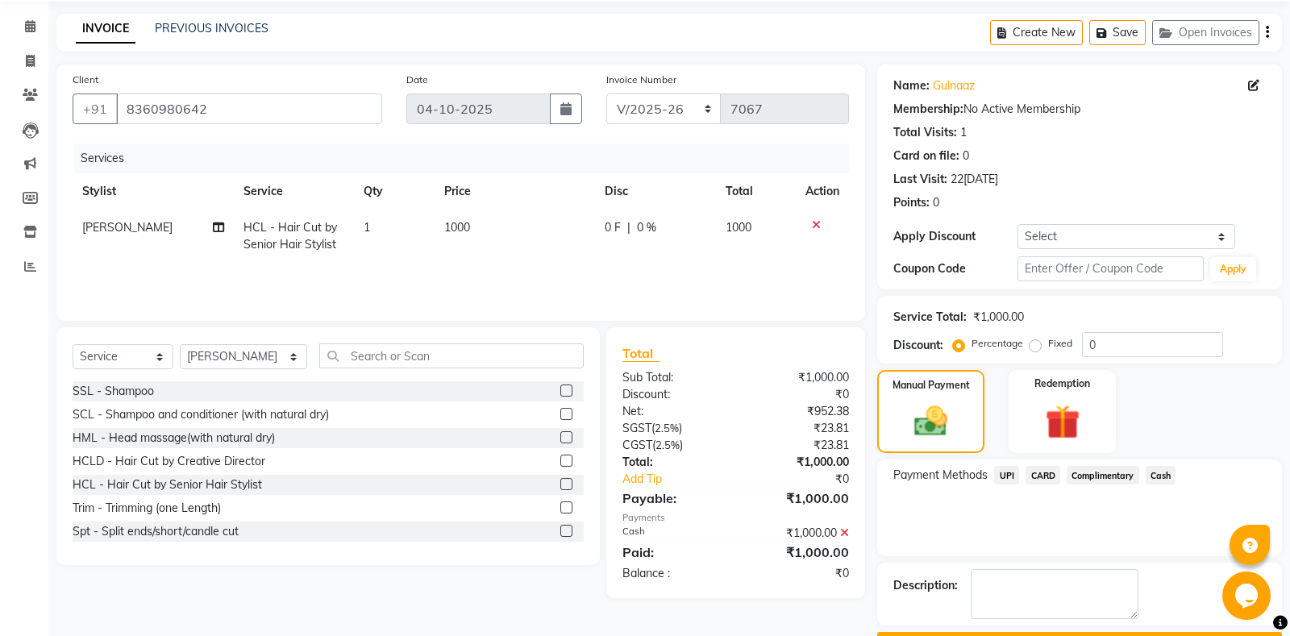
scroll to position [101, 0]
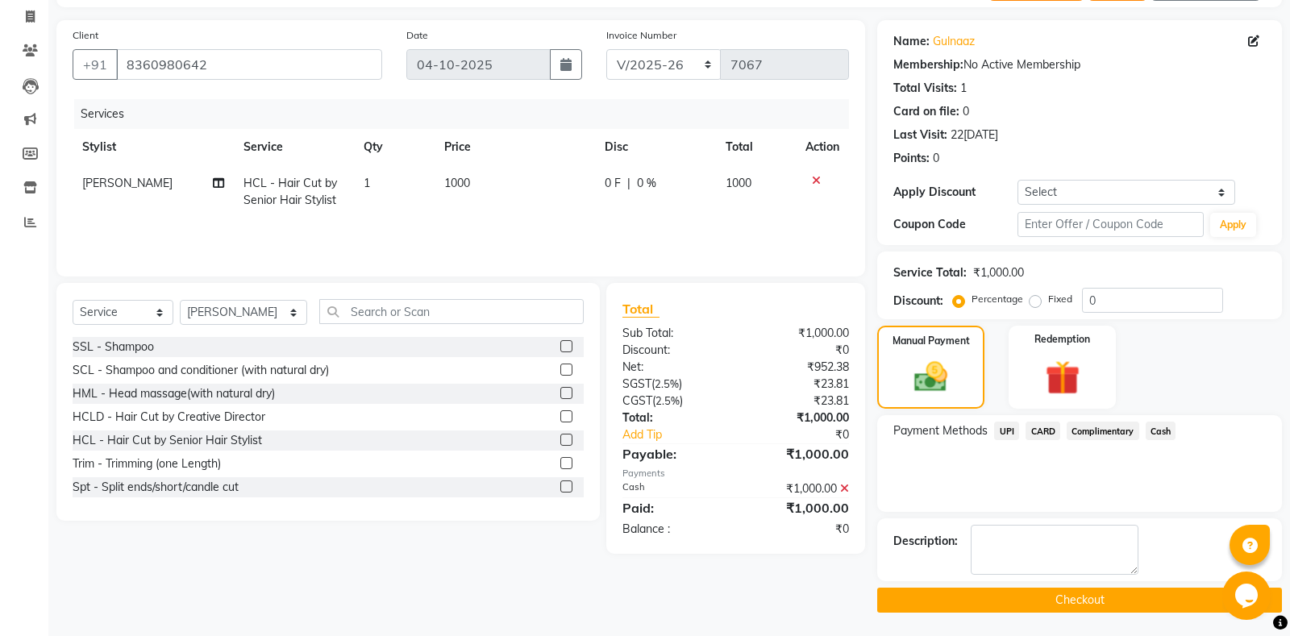
click at [1110, 606] on button "Checkout" at bounding box center [1079, 600] width 405 height 25
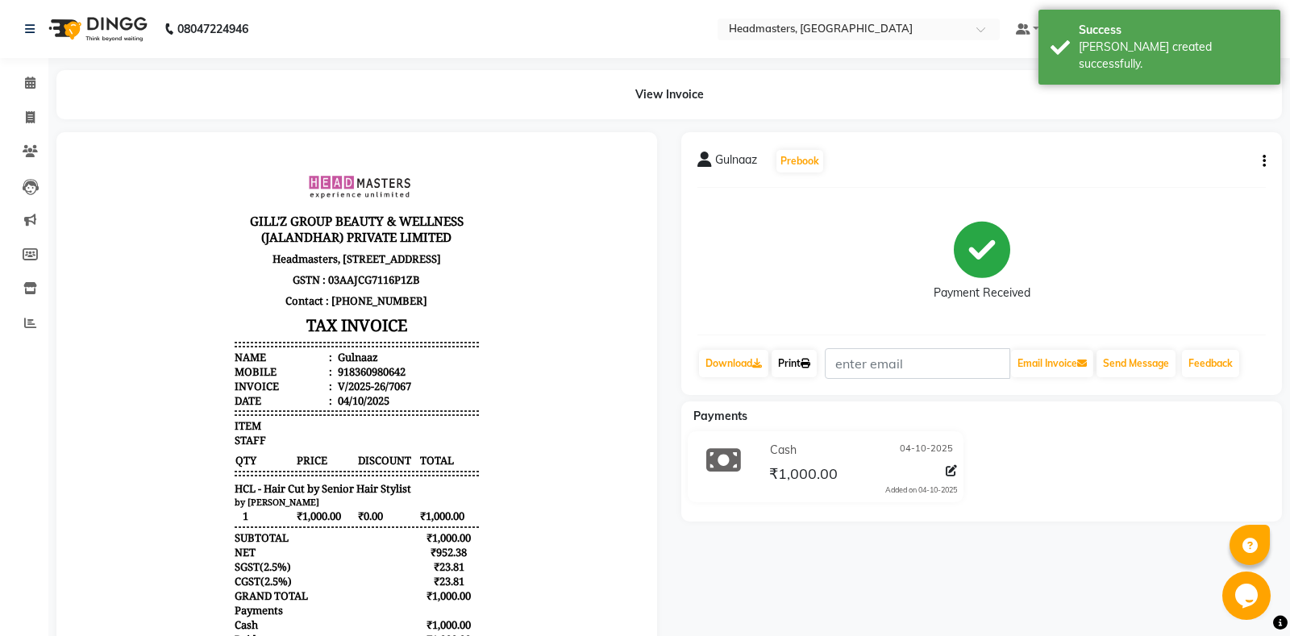
click at [795, 373] on link "Print" at bounding box center [794, 363] width 45 height 27
click at [793, 365] on link "Print" at bounding box center [794, 363] width 45 height 27
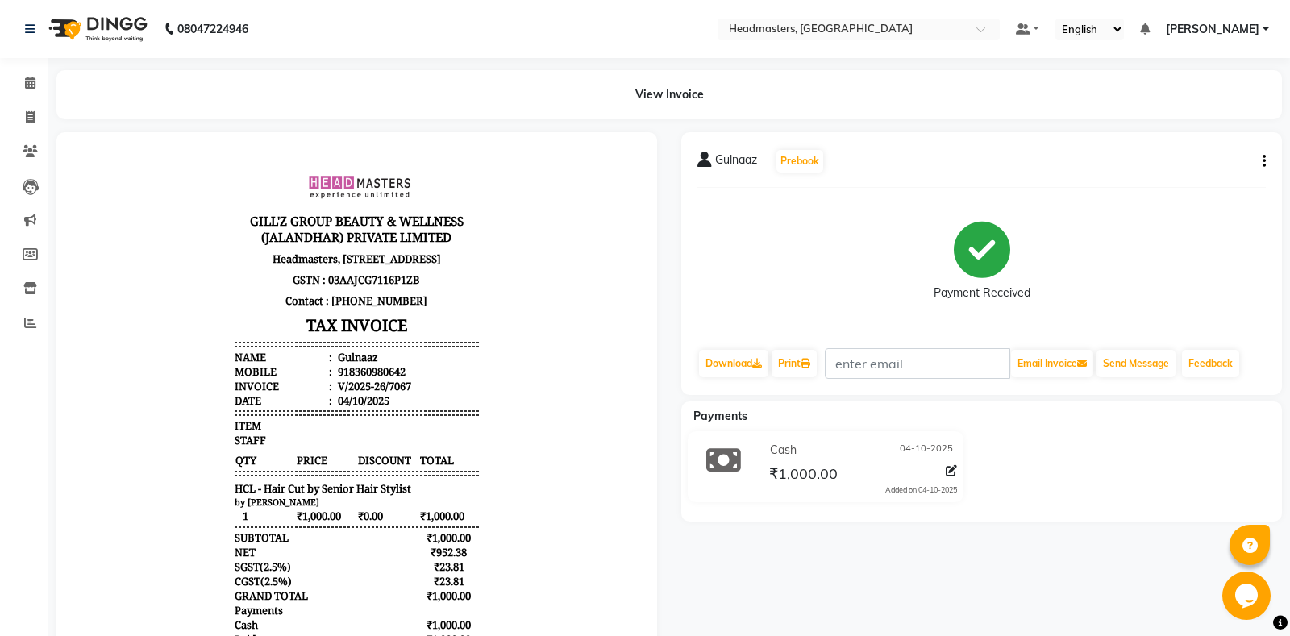
click at [44, 85] on div "View Invoice" at bounding box center [669, 94] width 1250 height 49
click at [35, 85] on span at bounding box center [30, 83] width 28 height 19
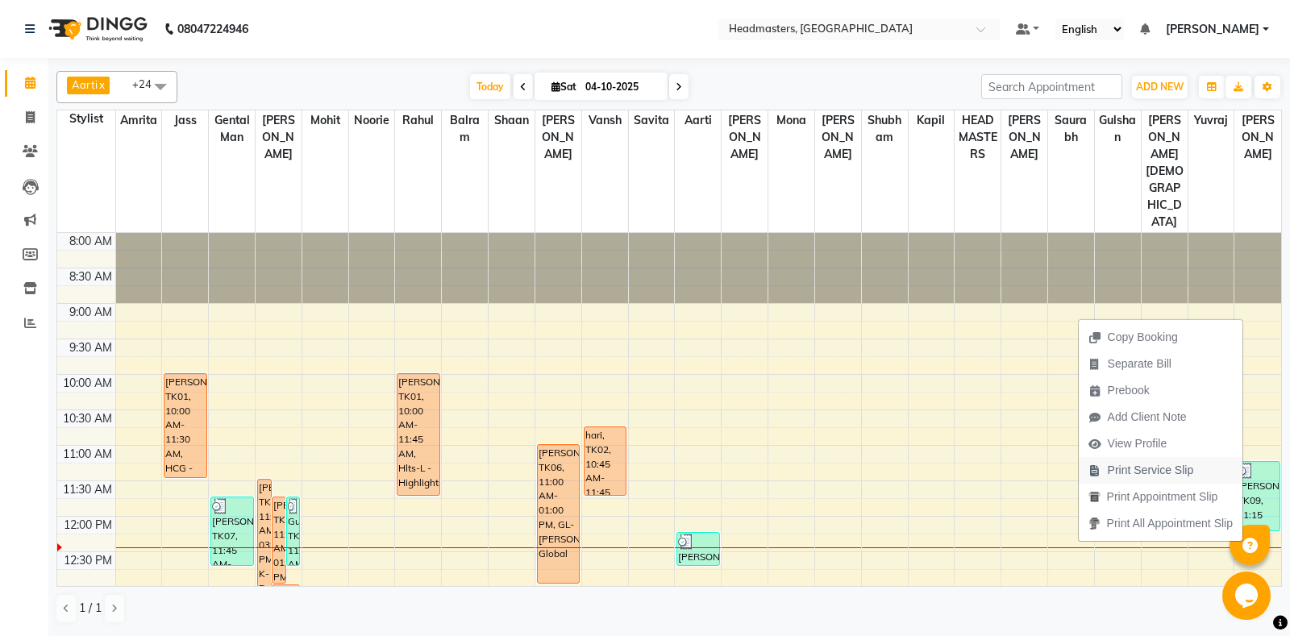
click at [1167, 470] on span "Print Service Slip" at bounding box center [1151, 470] width 86 height 17
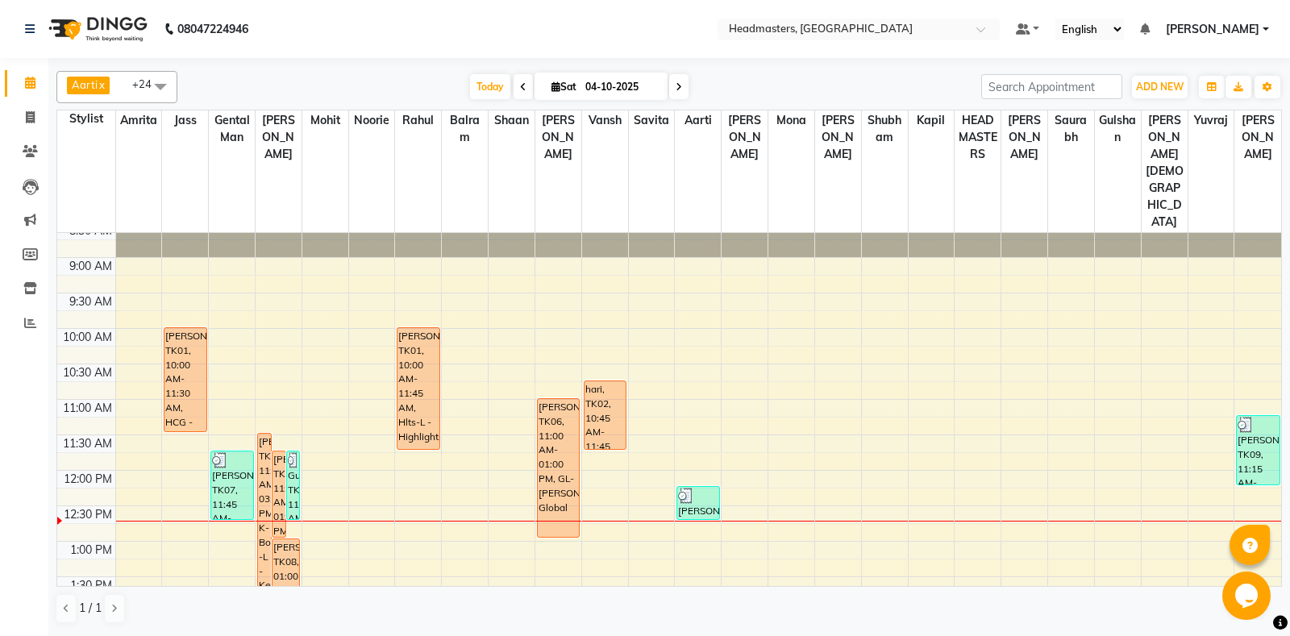
scroll to position [85, 0]
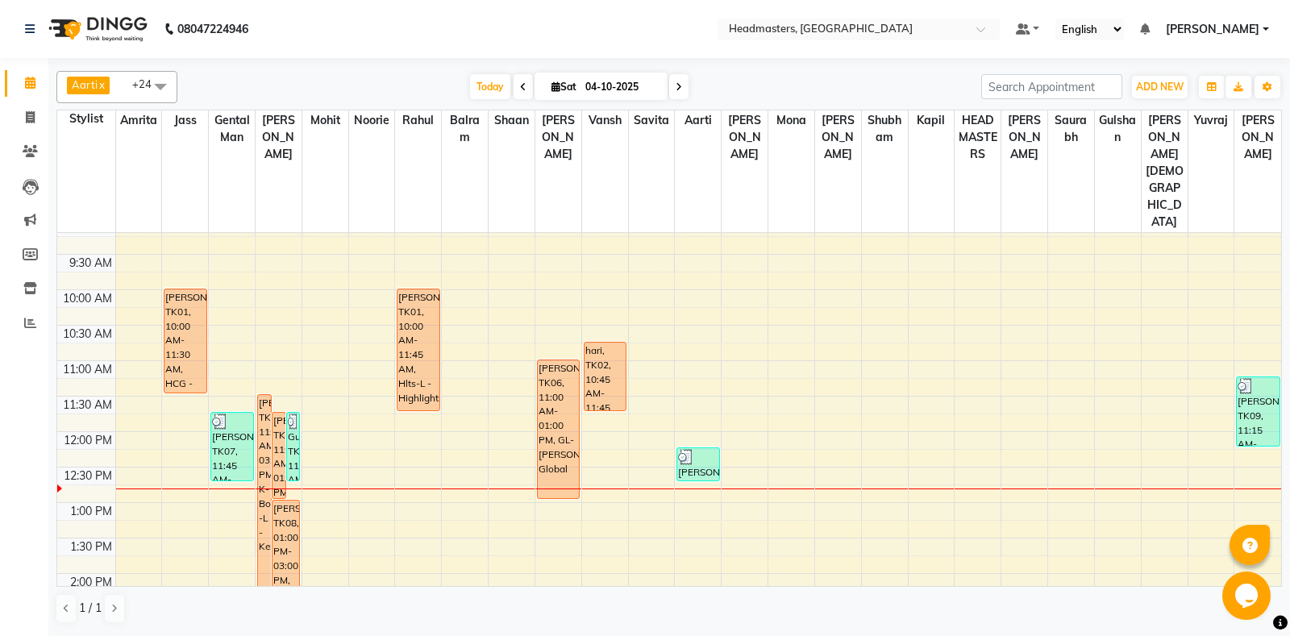
click at [248, 428] on div "Janish, TK07, 11:45 AM-12:45 PM, HCG - Hair Cut by Senior Hair Stylist" at bounding box center [231, 447] width 41 height 68
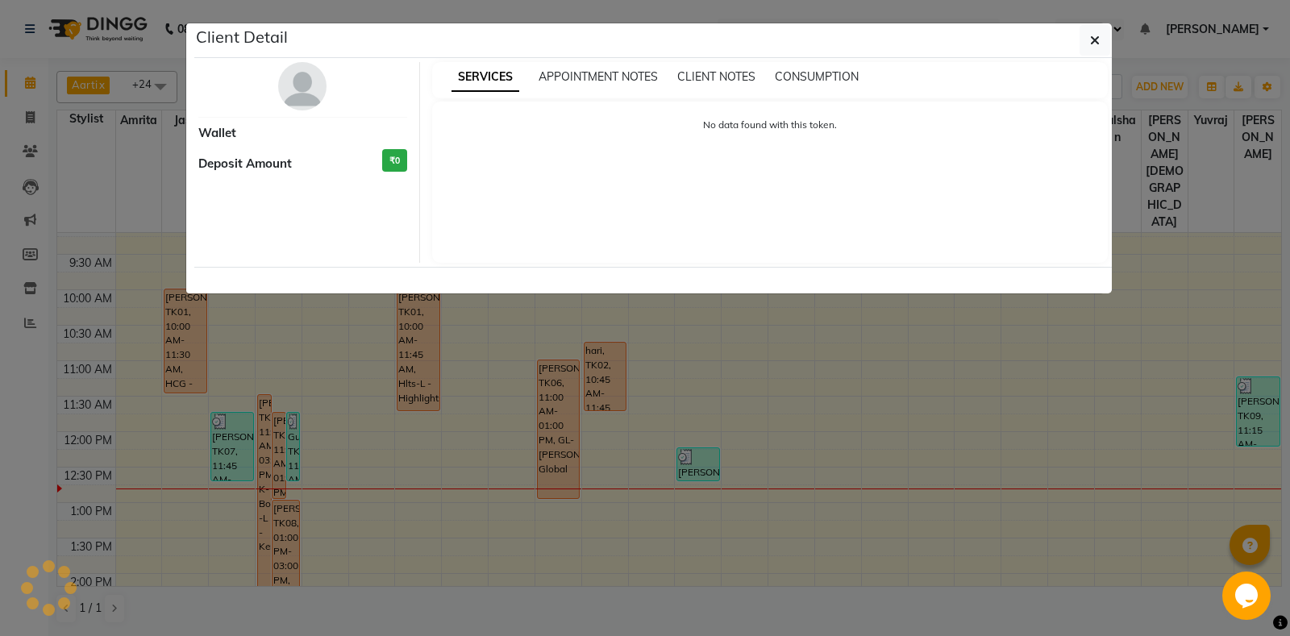
select select "3"
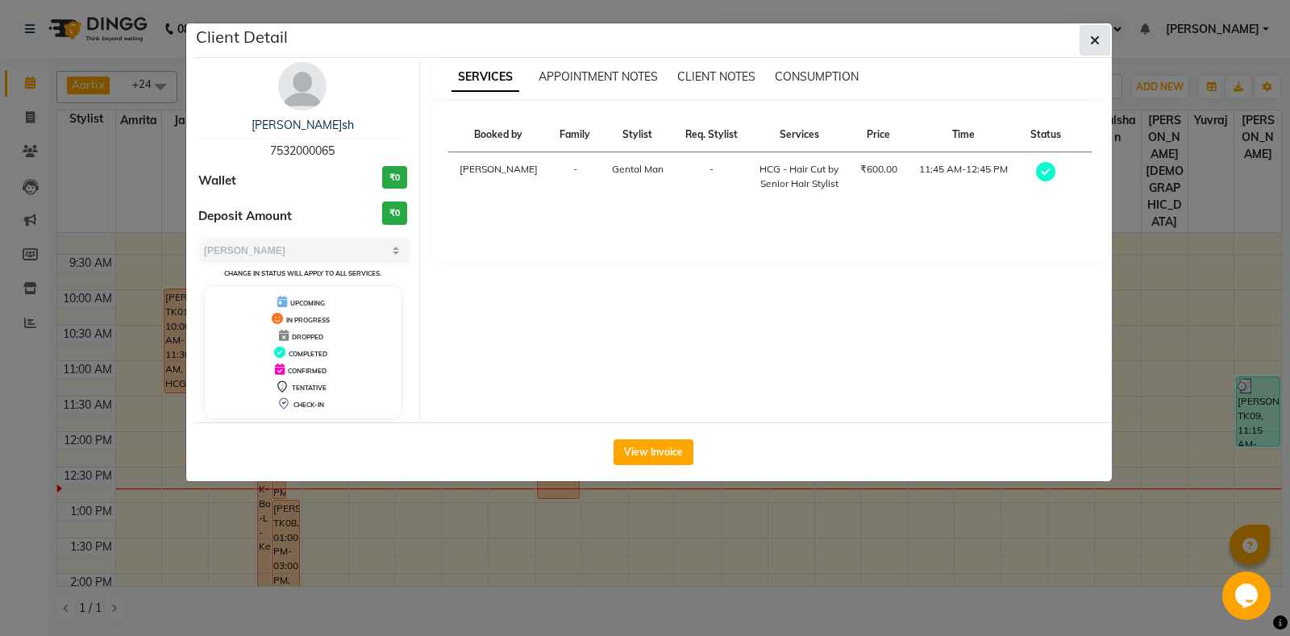
click at [1103, 55] on button "button" at bounding box center [1095, 40] width 31 height 31
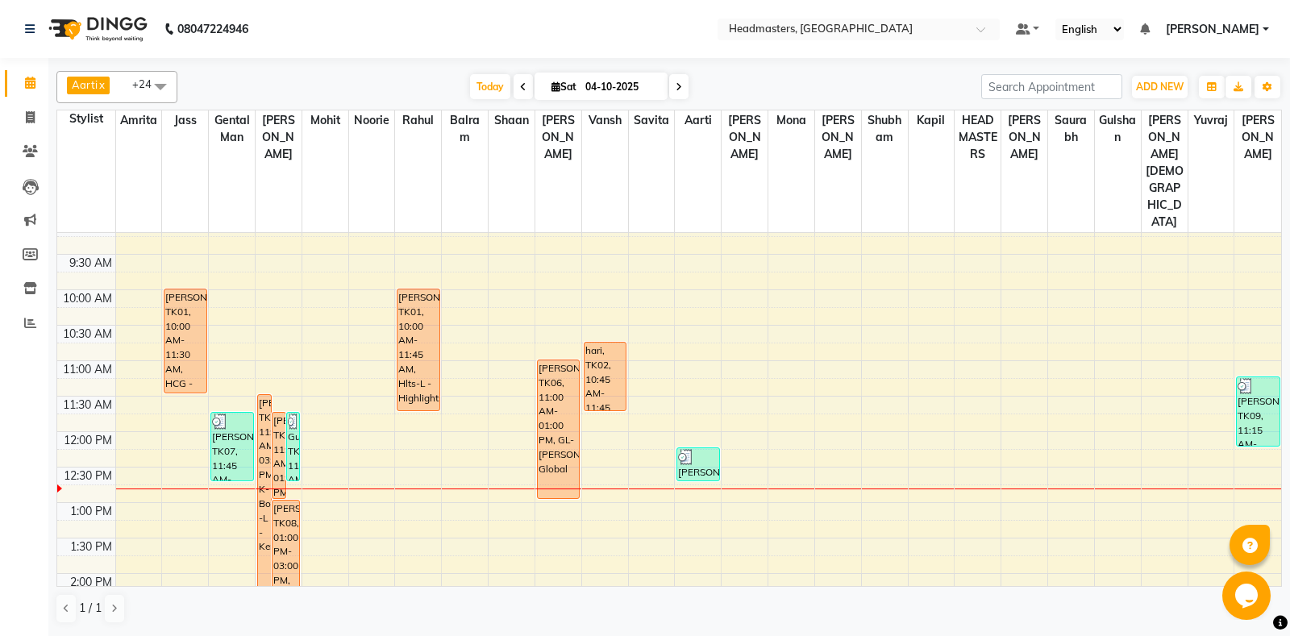
click at [1103, 44] on div "Booked by Family Stylist Req. Stylist Services Price Time Status Mahi Mehra - G…" at bounding box center [770, 101] width 677 height 161
click at [232, 351] on div "8:00 AM 8:30 AM 9:00 AM 9:30 AM 10:00 AM 10:30 AM 11:00 AM 11:30 AM 12:00 PM 12…" at bounding box center [669, 644] width 1224 height 993
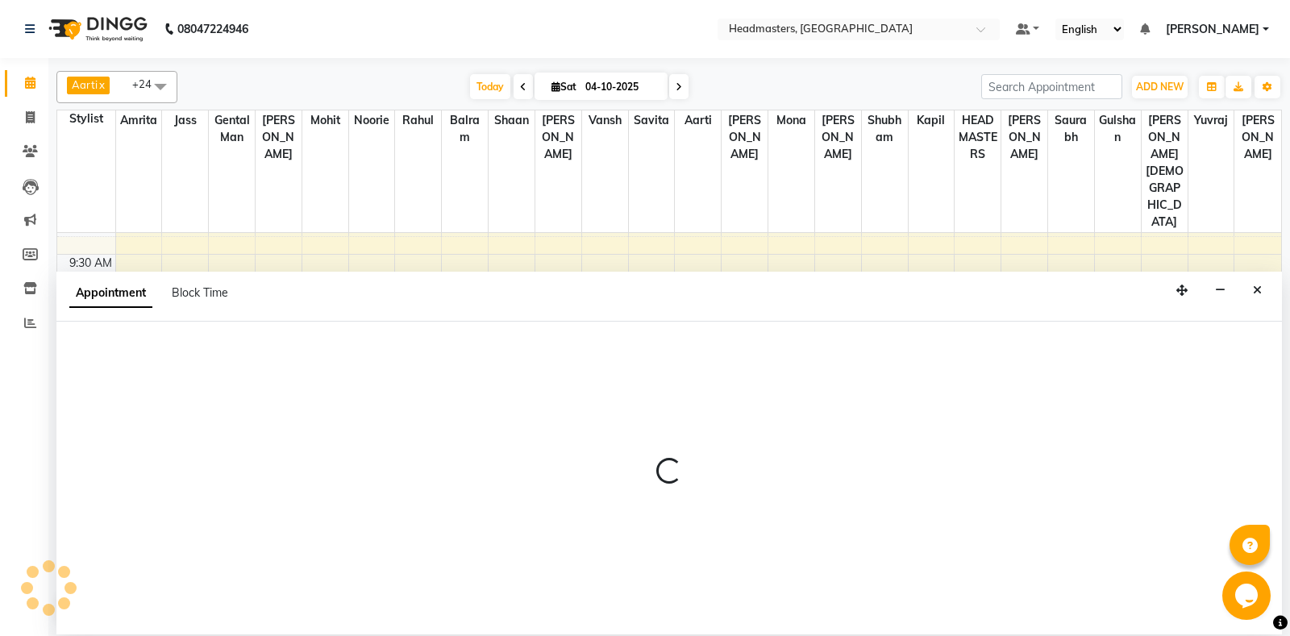
select select "60717"
select select "tentative"
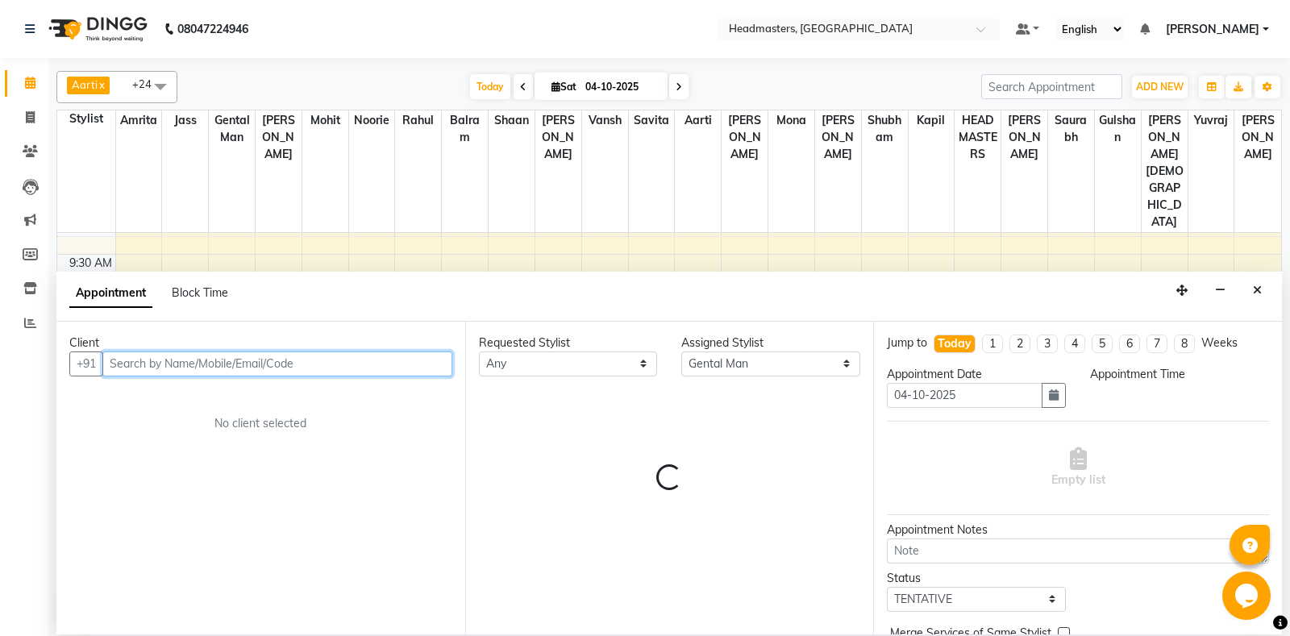
select select "690"
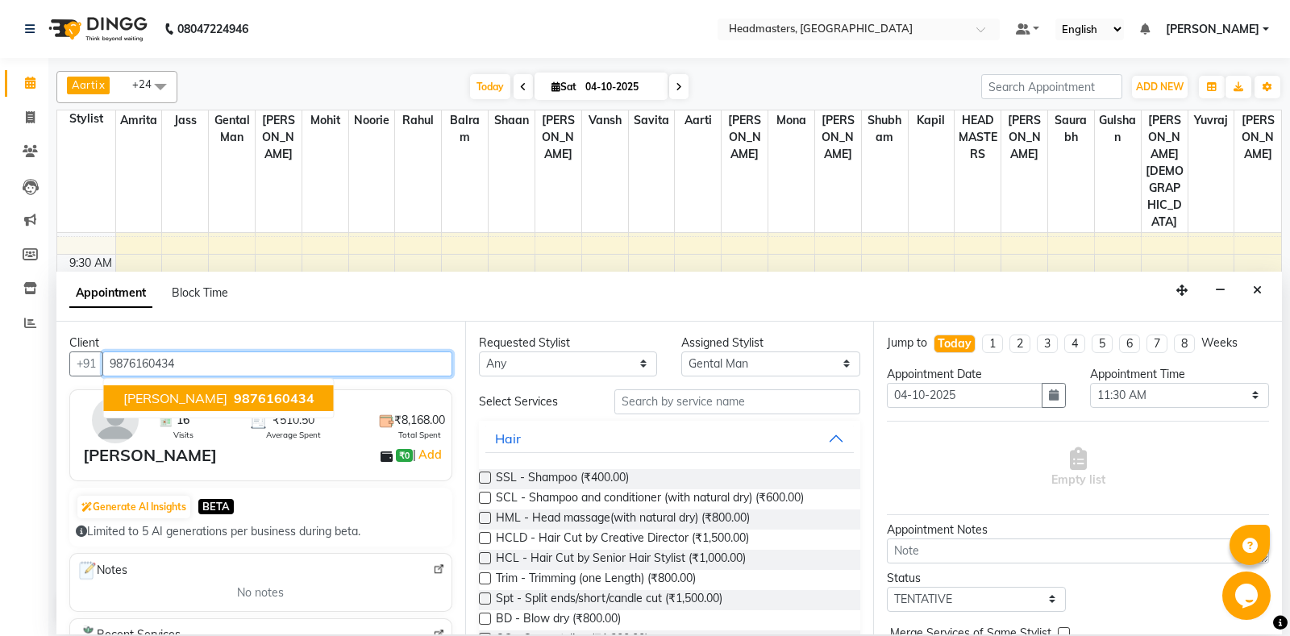
click at [277, 404] on span "9876160434" at bounding box center [274, 398] width 81 height 16
type input "9876160434"
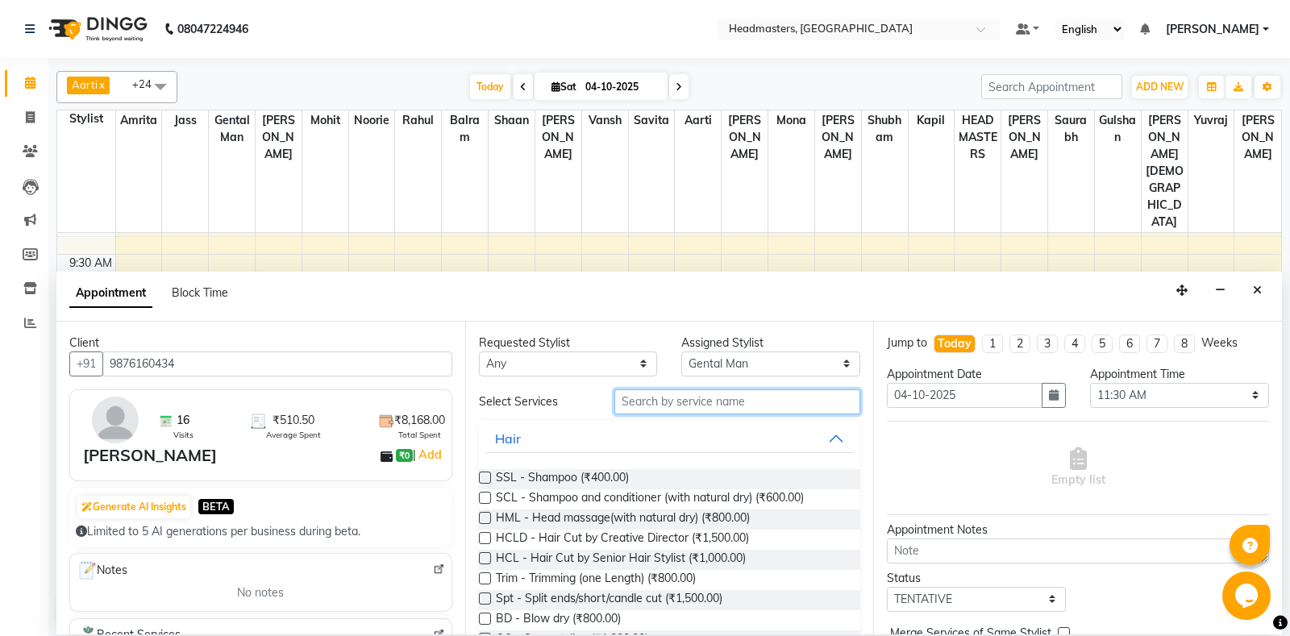
click at [703, 401] on input "text" at bounding box center [738, 402] width 247 height 25
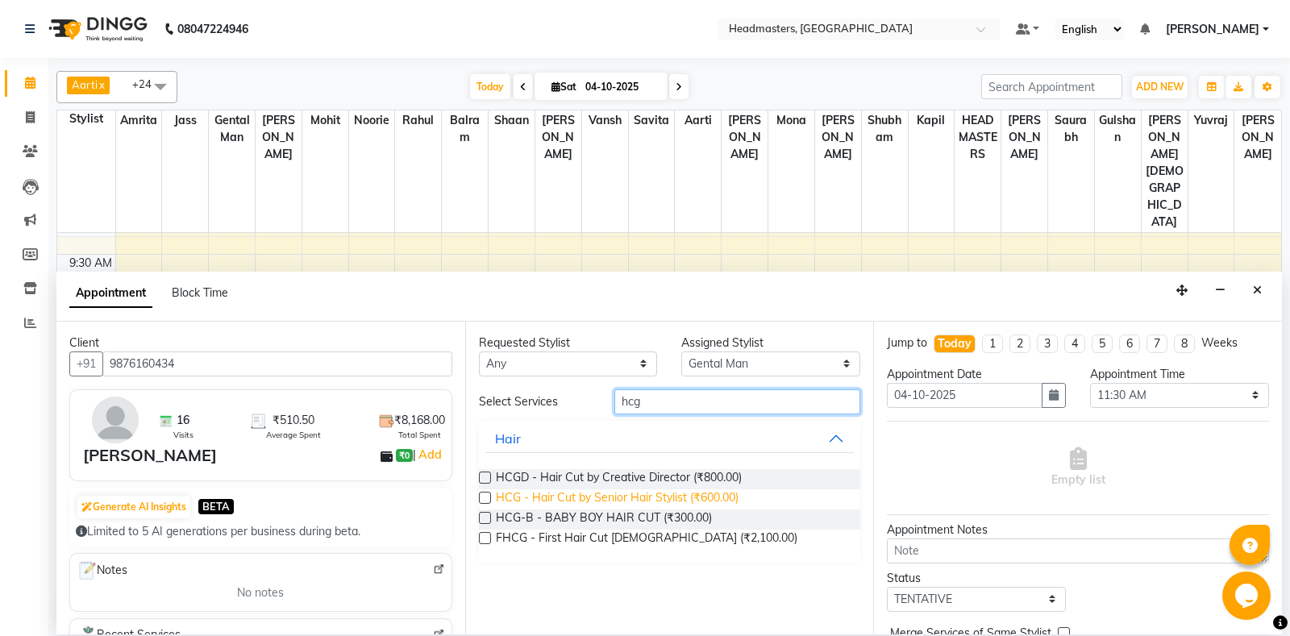
type input "hcg"
click at [655, 501] on span "HCG - Hair Cut by Senior Hair Stylist (₹600.00)" at bounding box center [617, 500] width 243 height 20
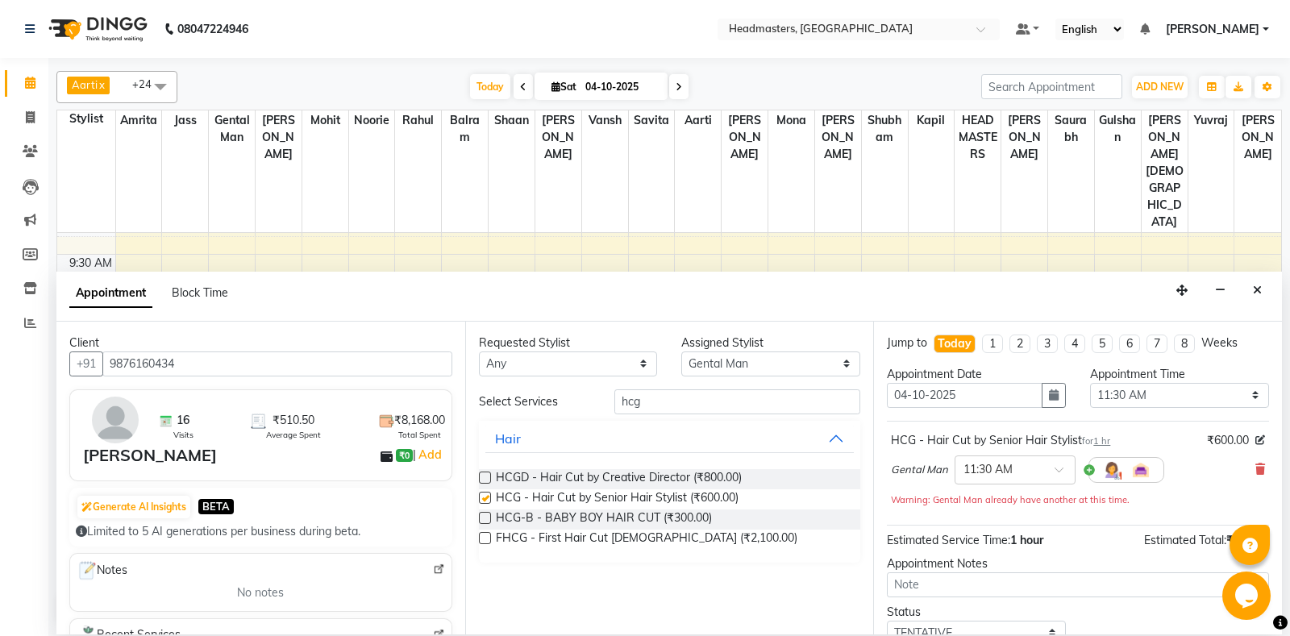
checkbox input "false"
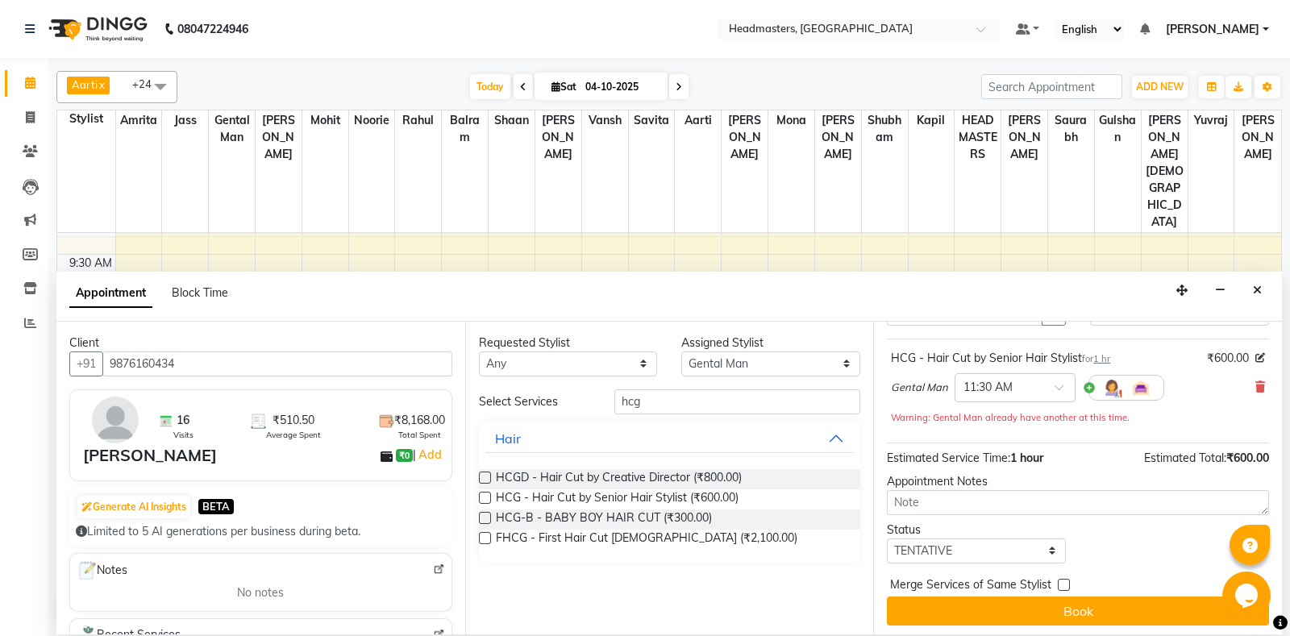
scroll to position [85, 0]
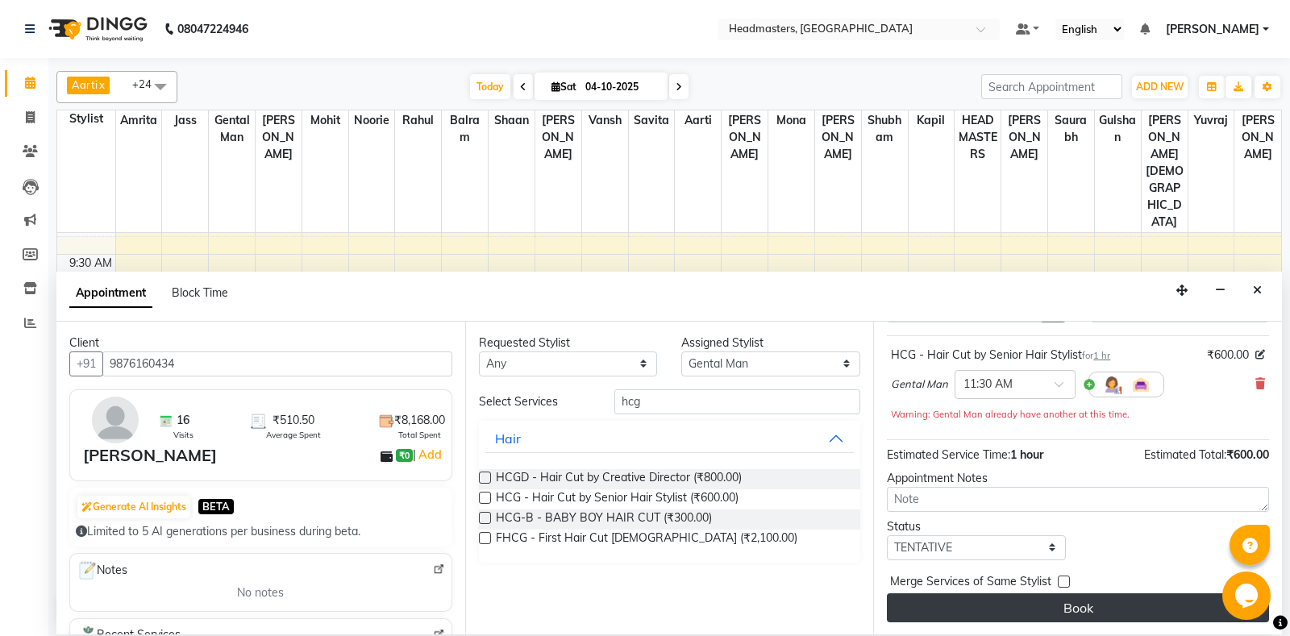
click at [1087, 602] on button "Book" at bounding box center [1078, 608] width 382 height 29
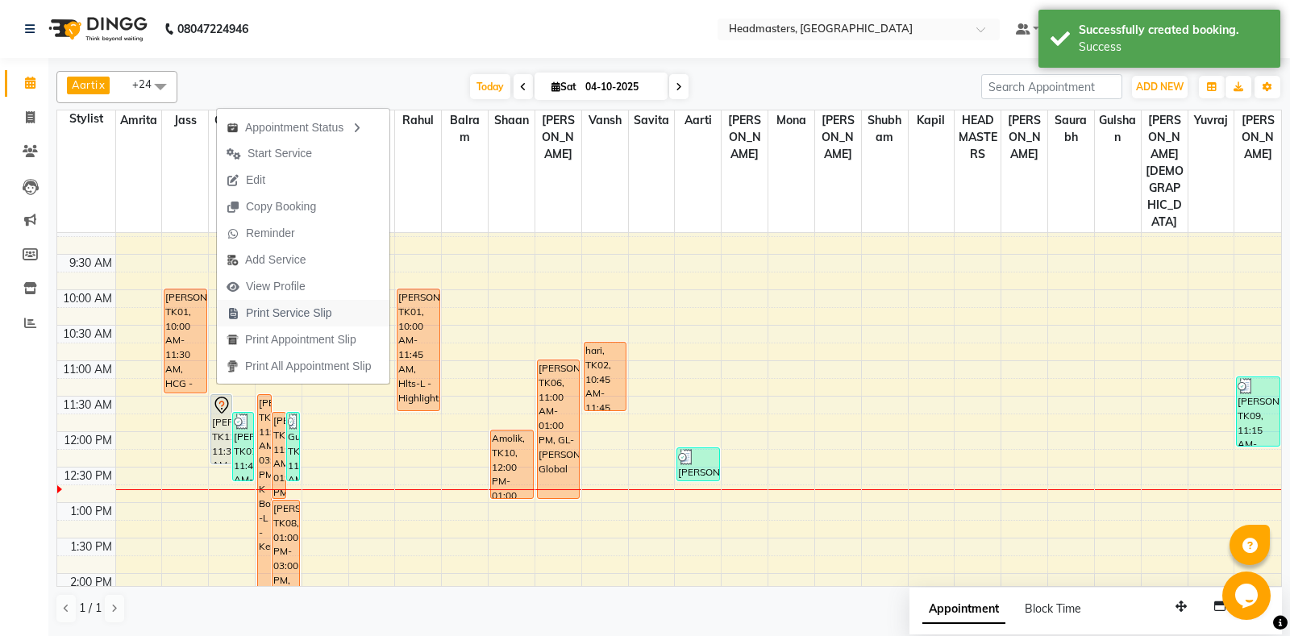
click at [240, 315] on icon "button" at bounding box center [233, 313] width 13 height 11
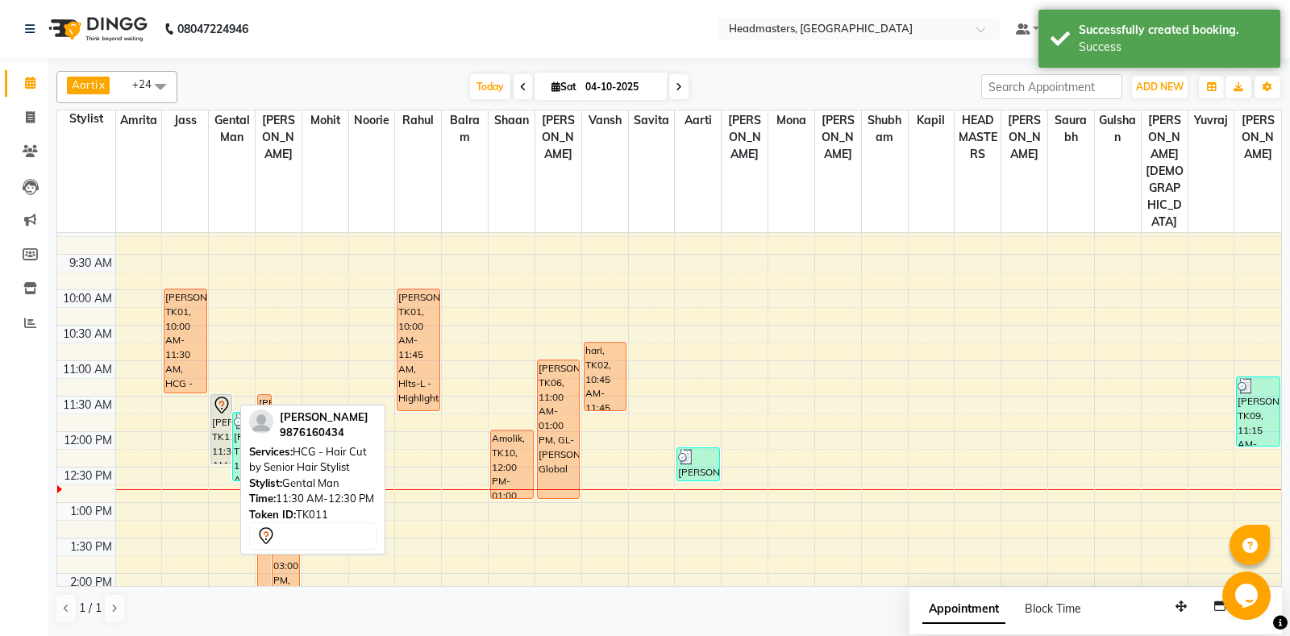
click at [215, 396] on icon at bounding box center [221, 405] width 19 height 19
select select "7"
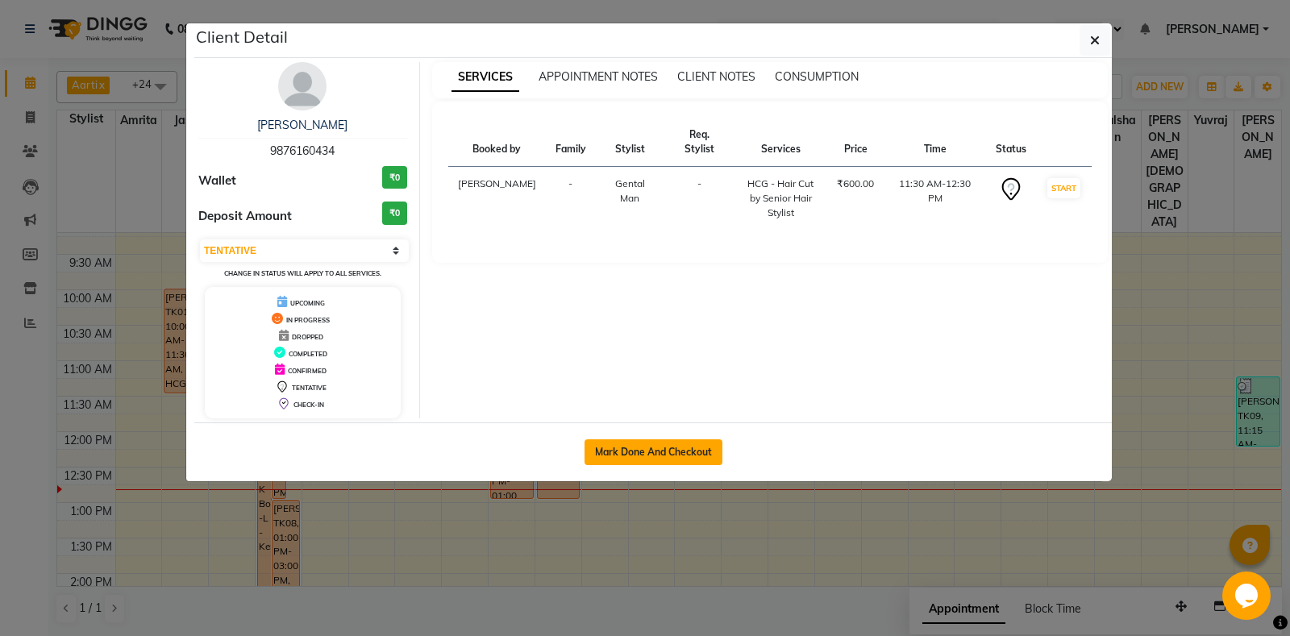
click at [595, 449] on button "Mark Done And Checkout" at bounding box center [654, 453] width 138 height 26
select select "7130"
select select "service"
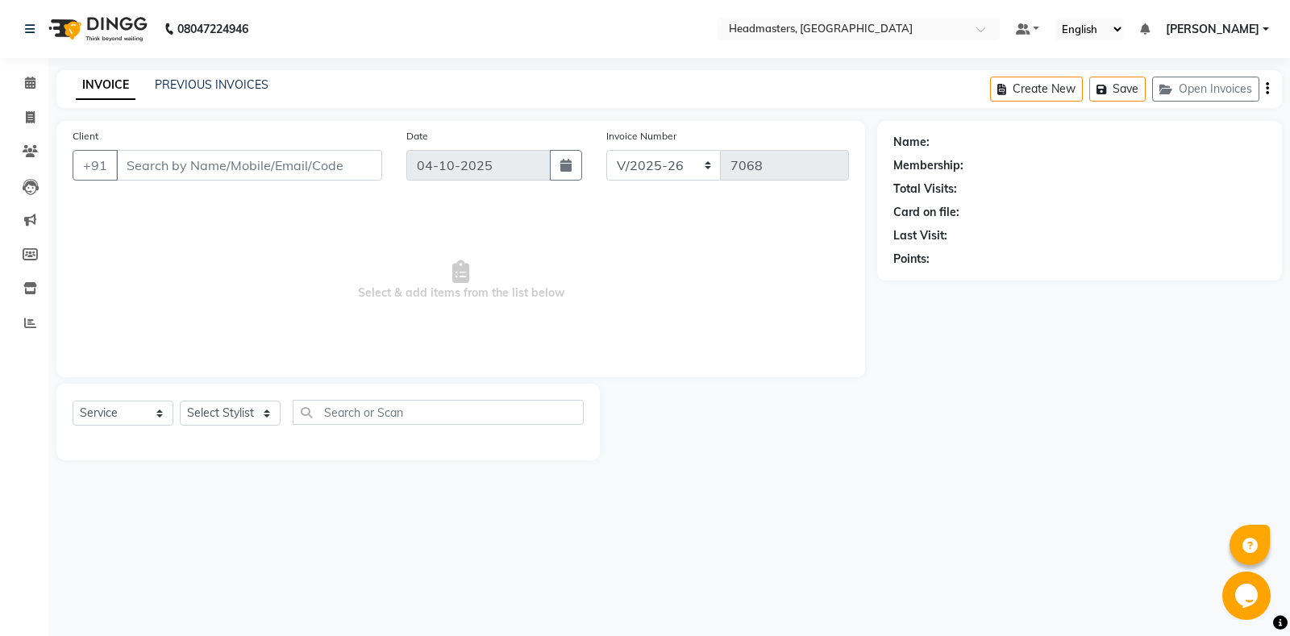
type input "9876160434"
select select "60717"
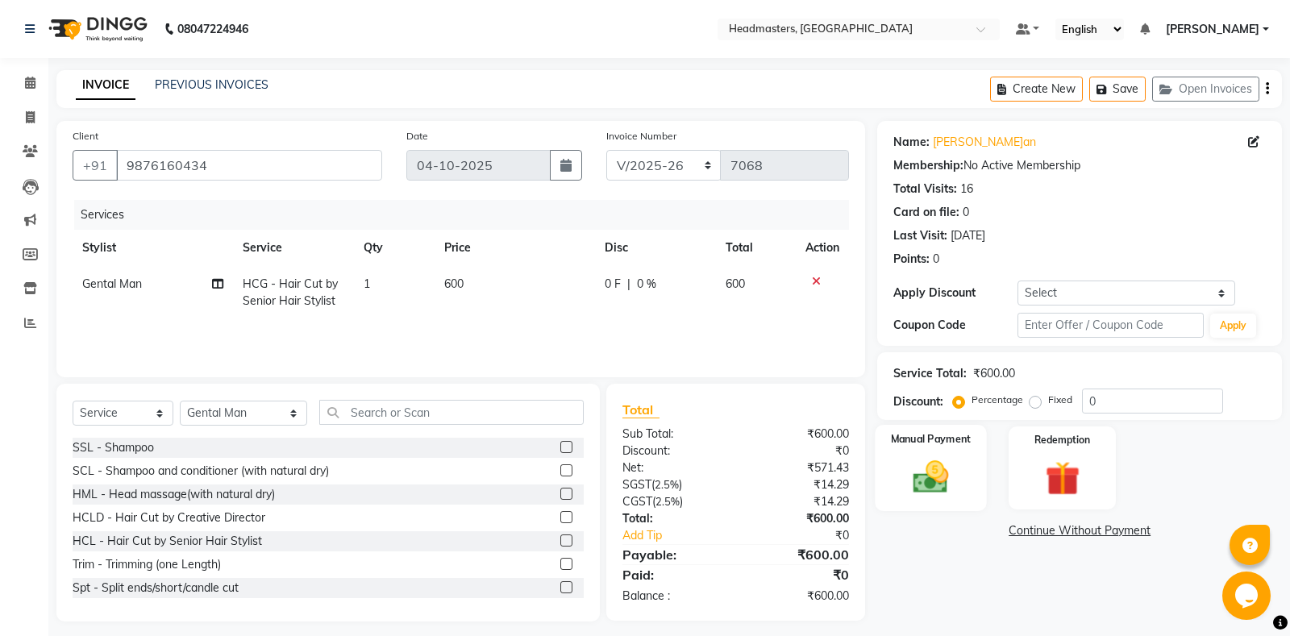
click at [935, 491] on img at bounding box center [931, 476] width 58 height 41
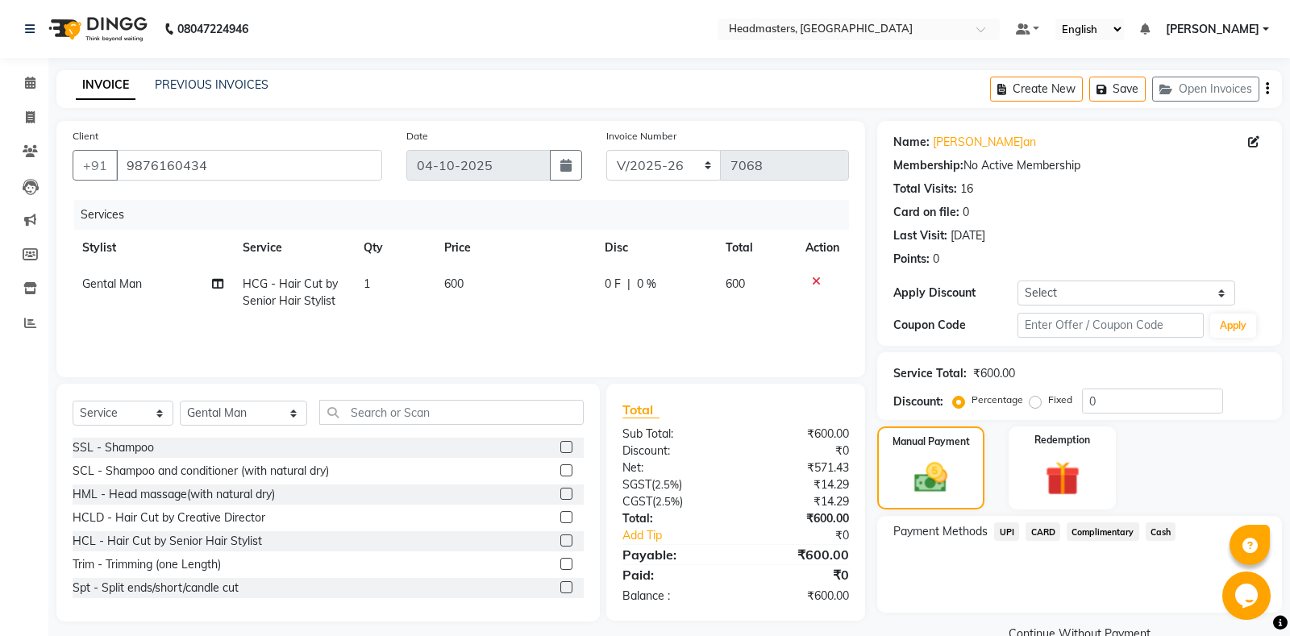
click at [1157, 528] on span "Cash" at bounding box center [1161, 532] width 31 height 19
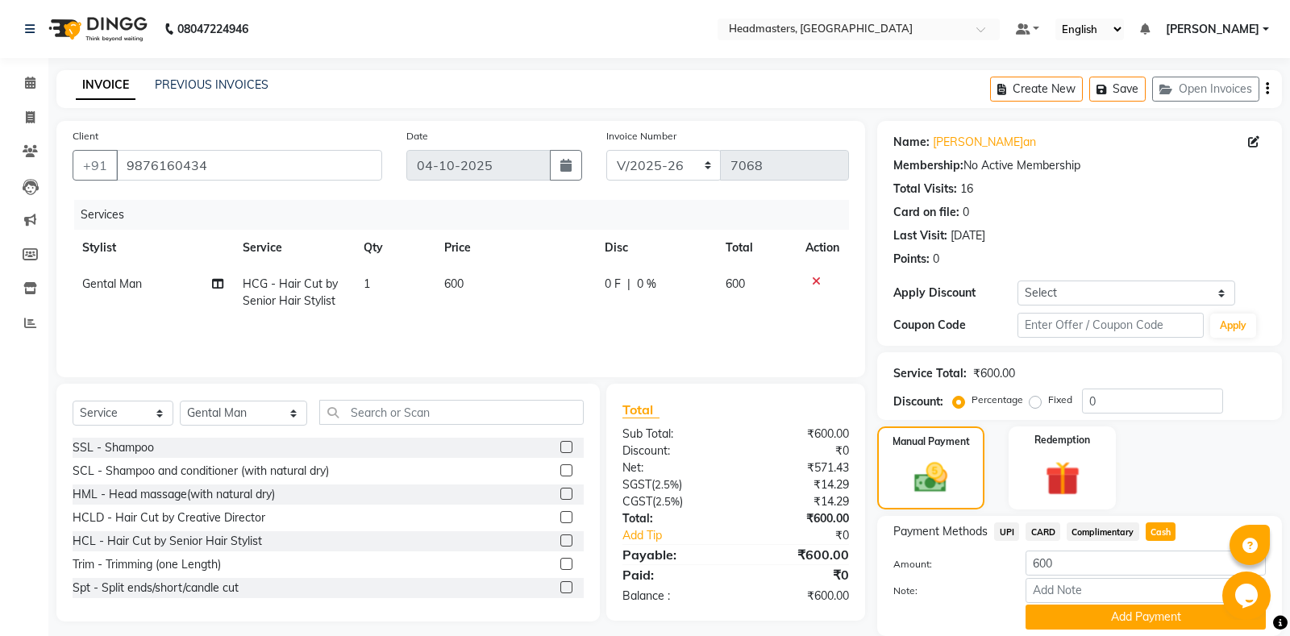
scroll to position [56, 0]
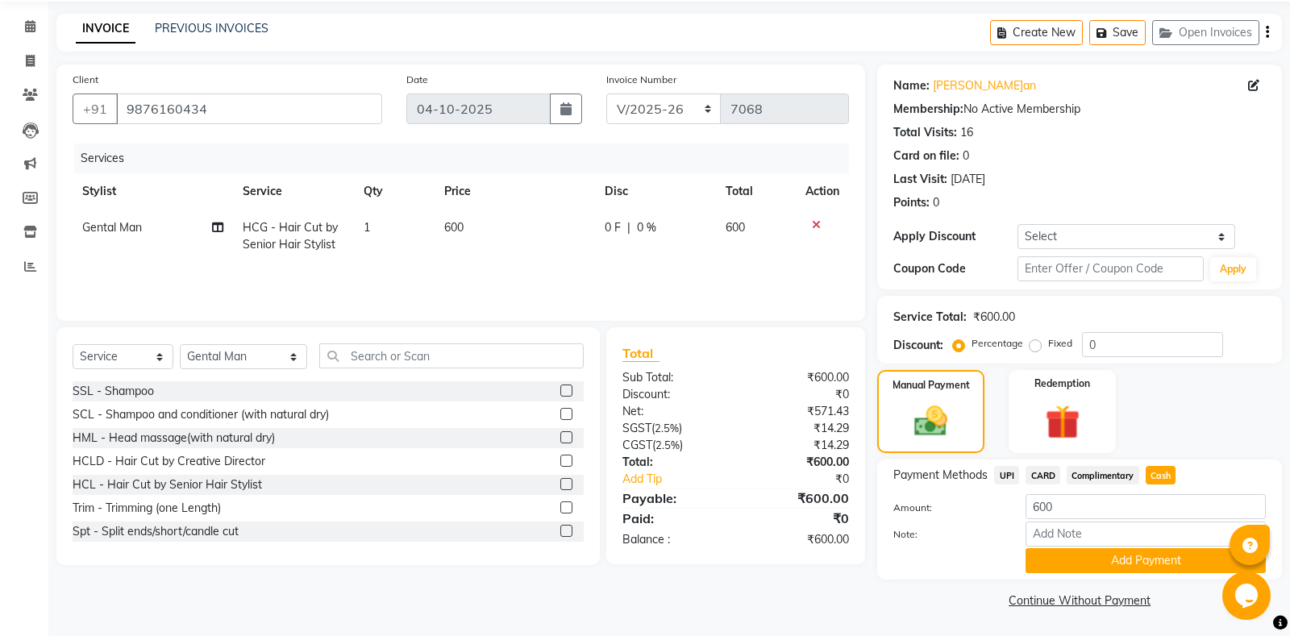
click at [1010, 478] on span "UPI" at bounding box center [1006, 475] width 25 height 19
click at [1122, 558] on button "Add Payment" at bounding box center [1146, 560] width 240 height 25
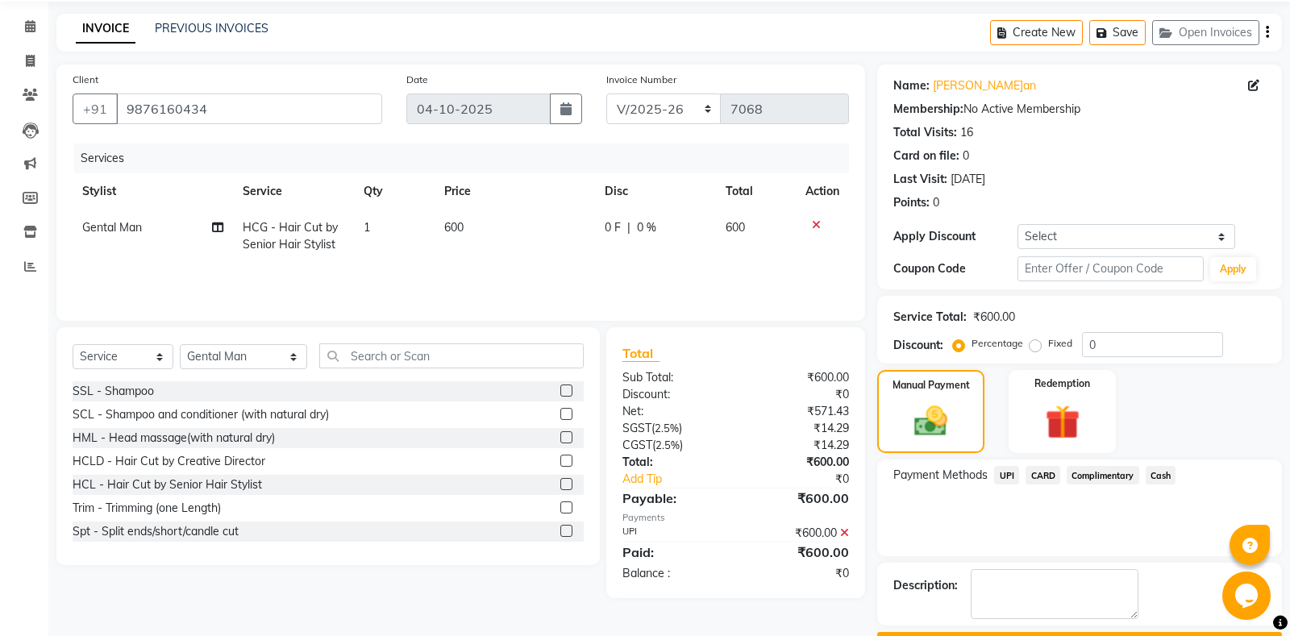
scroll to position [101, 0]
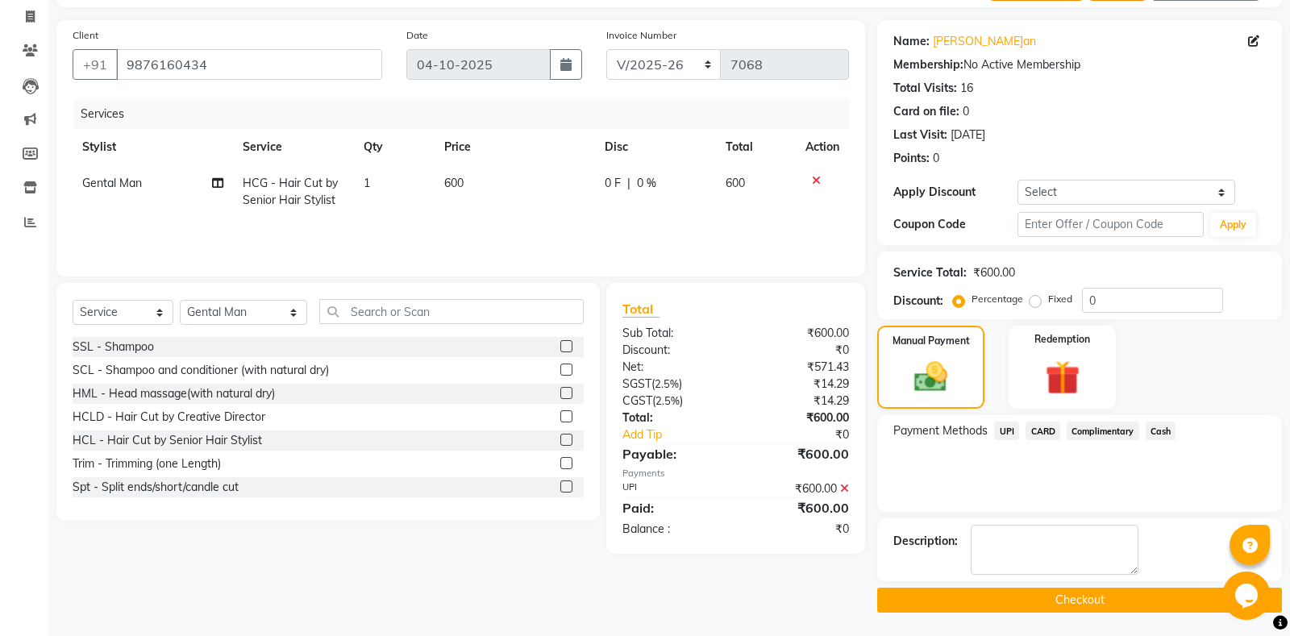
click at [1032, 595] on button "Checkout" at bounding box center [1079, 600] width 405 height 25
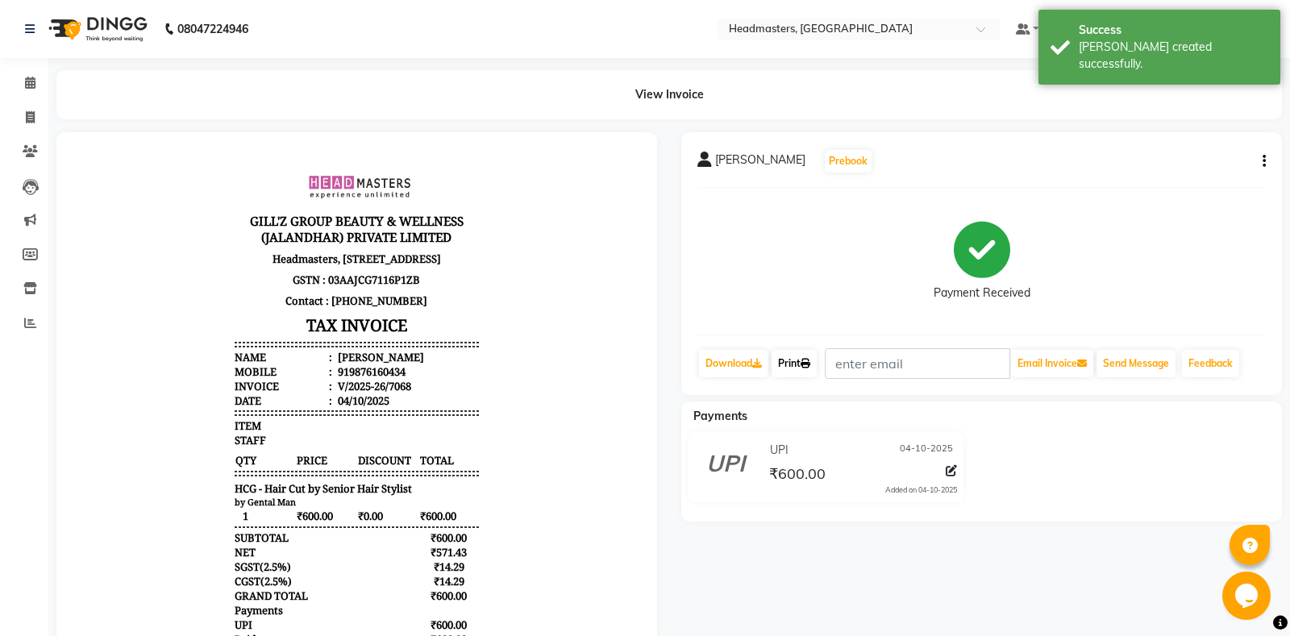
click at [801, 364] on link "Print" at bounding box center [794, 363] width 45 height 27
click at [793, 363] on link "Print" at bounding box center [794, 363] width 45 height 27
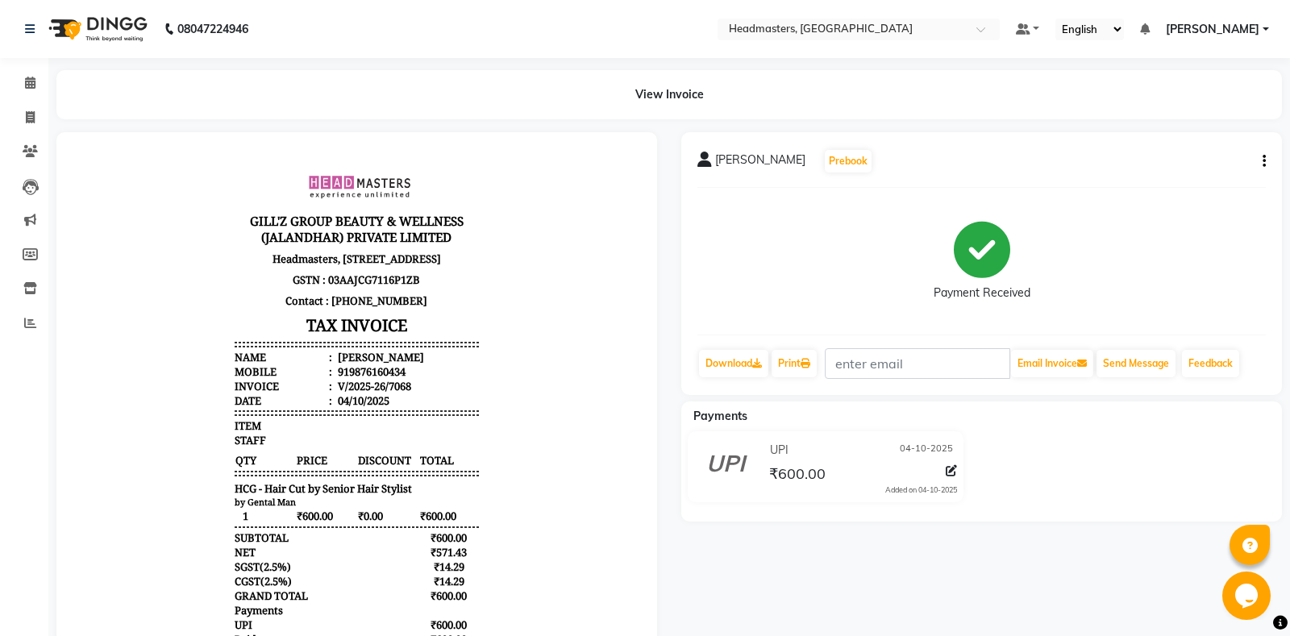
click at [9, 63] on div "Calendar Invoice Clients Leads Marketing Members Inventory Reports Completed In…" at bounding box center [109, 386] width 218 height 680
click at [23, 91] on span at bounding box center [30, 83] width 28 height 19
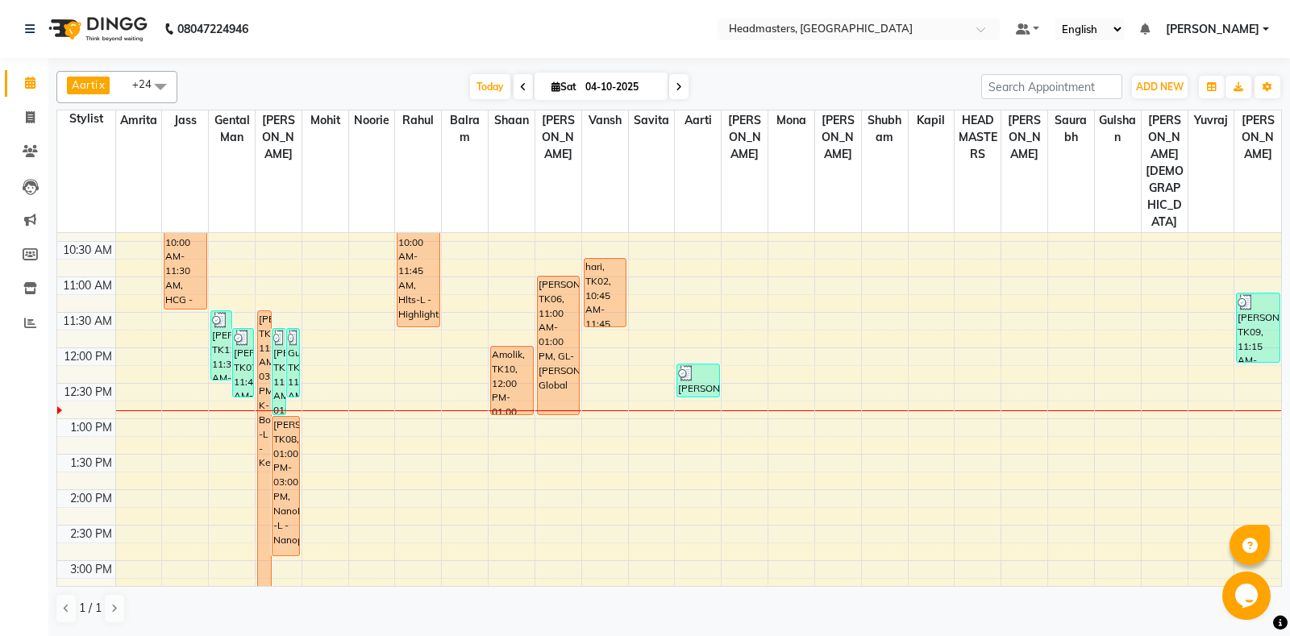
scroll to position [169, 0]
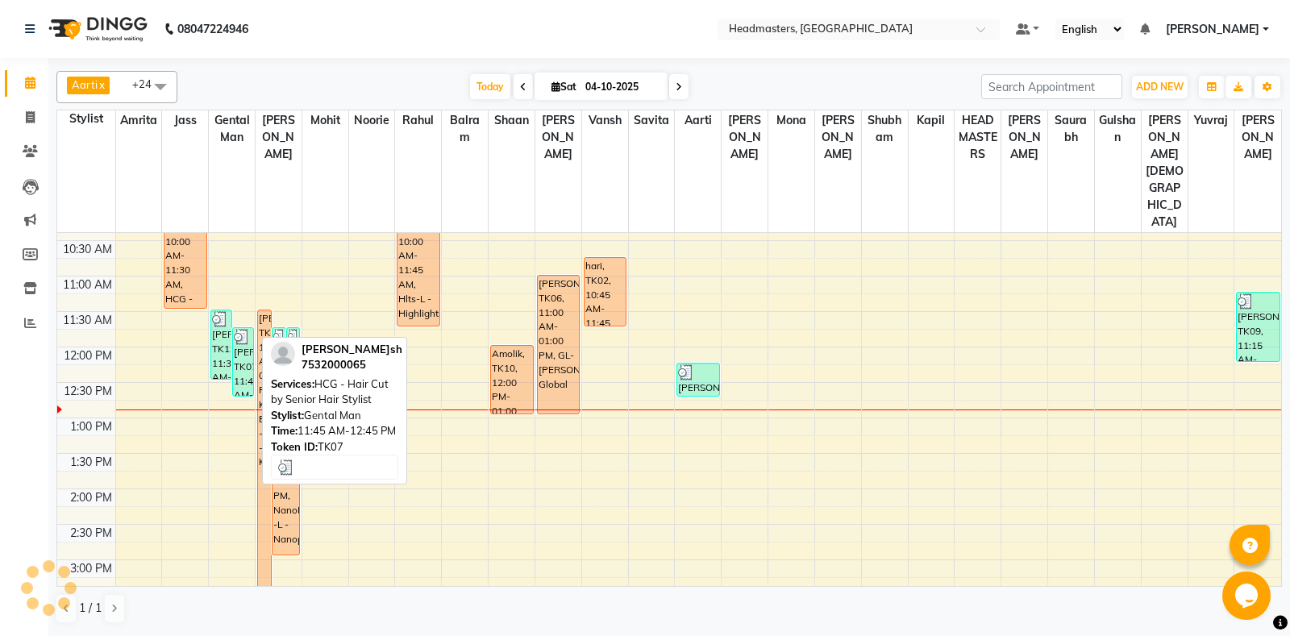
click at [244, 328] on div "Janish, TK07, 11:45 AM-12:45 PM, HCG - Hair Cut by Senior Hair Stylist" at bounding box center [243, 362] width 20 height 68
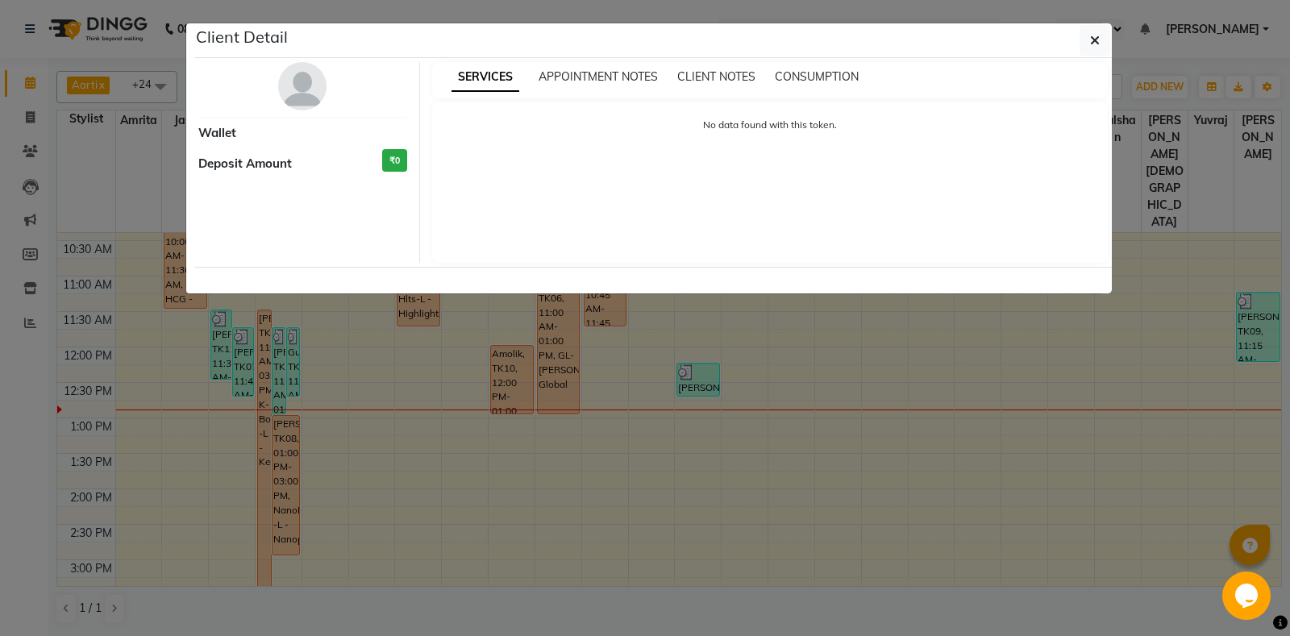
select select "3"
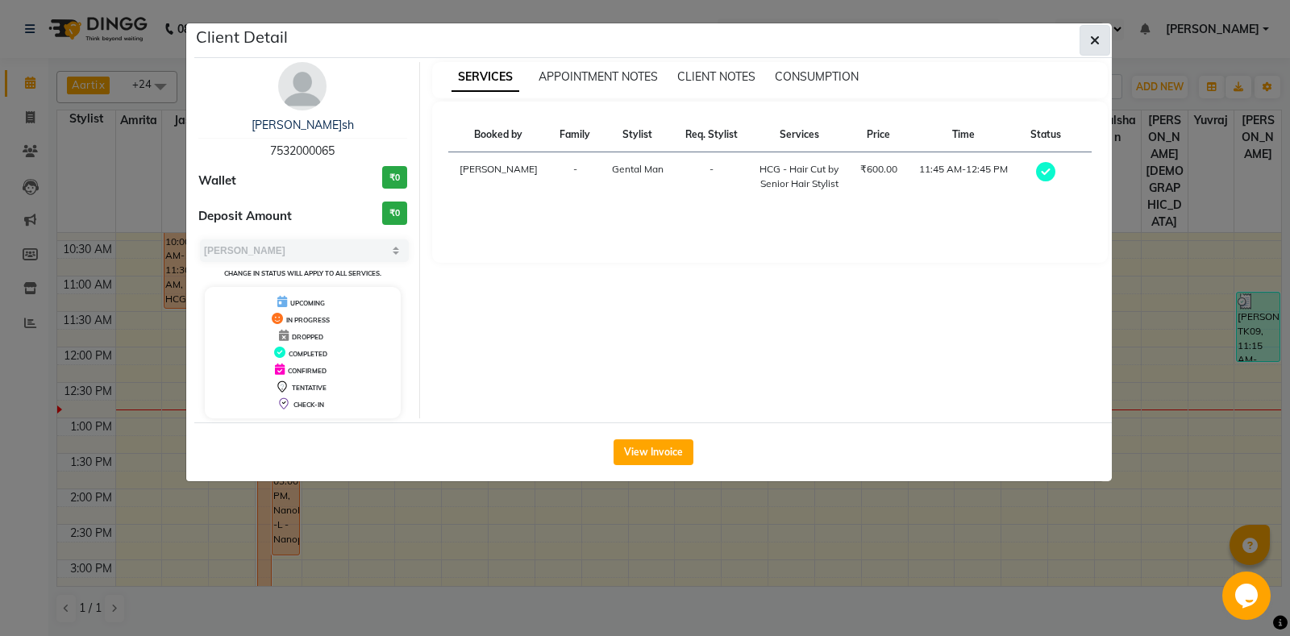
click at [1086, 38] on button "button" at bounding box center [1095, 40] width 31 height 31
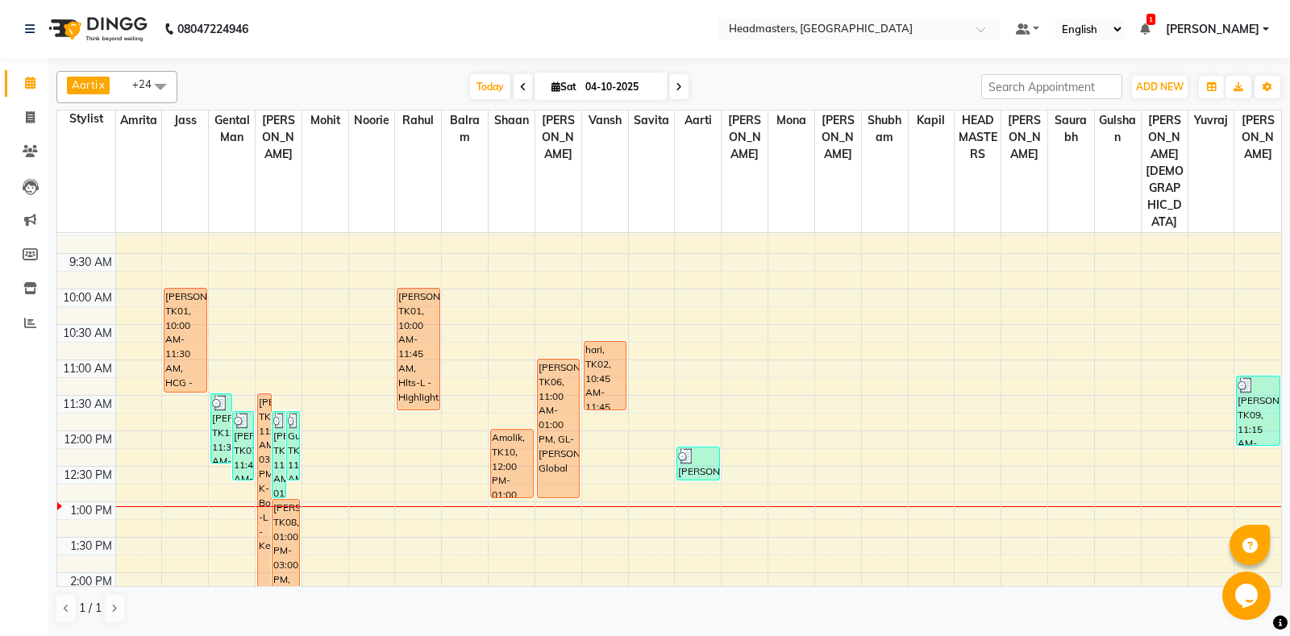
scroll to position [0, 0]
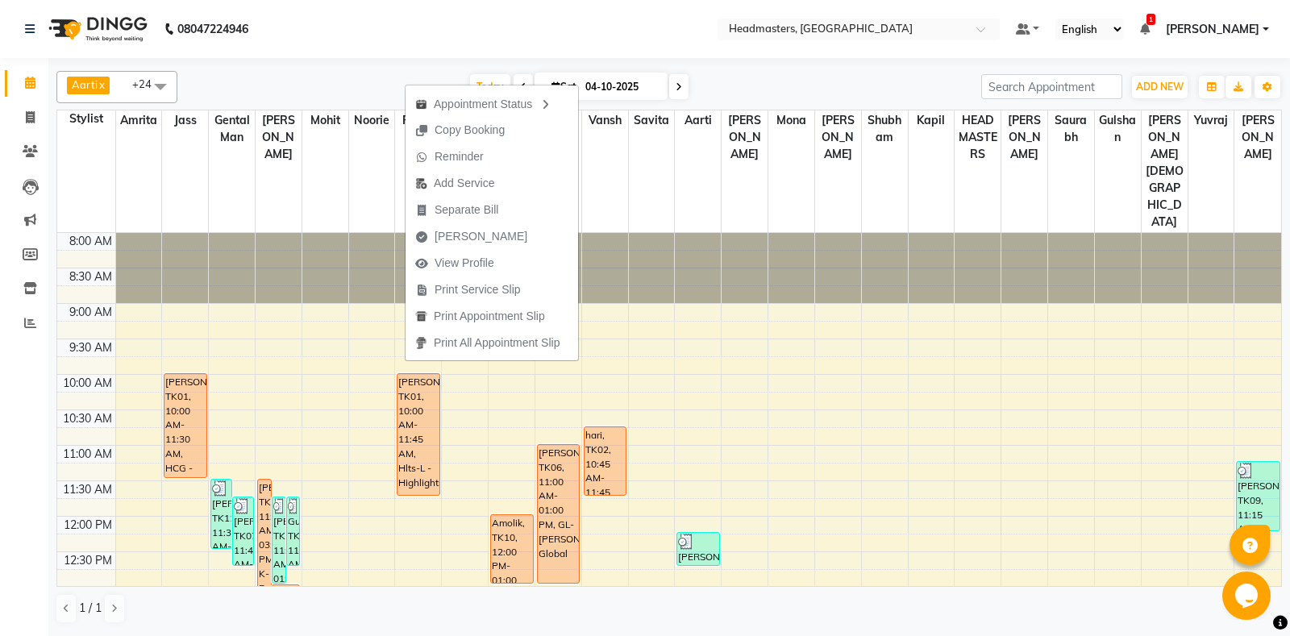
click at [531, 32] on nav "08047224946 Select Location × Headmasters, Jalandhar Default Panel My Panel Eng…" at bounding box center [645, 29] width 1290 height 58
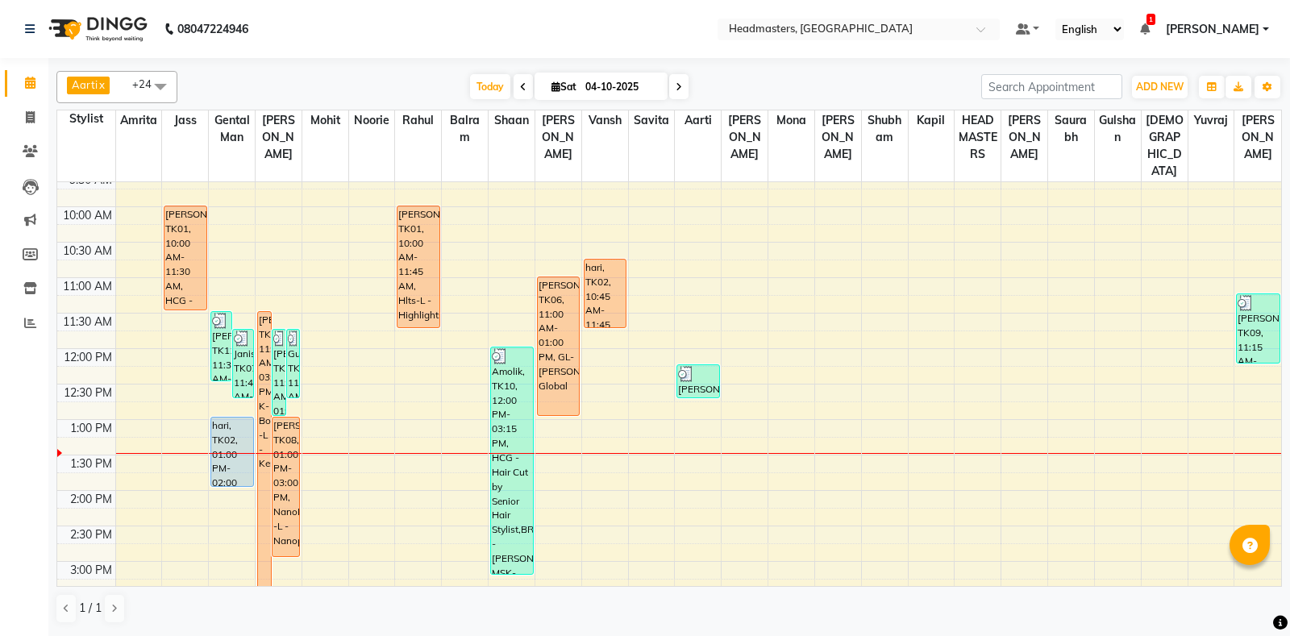
scroll to position [169, 0]
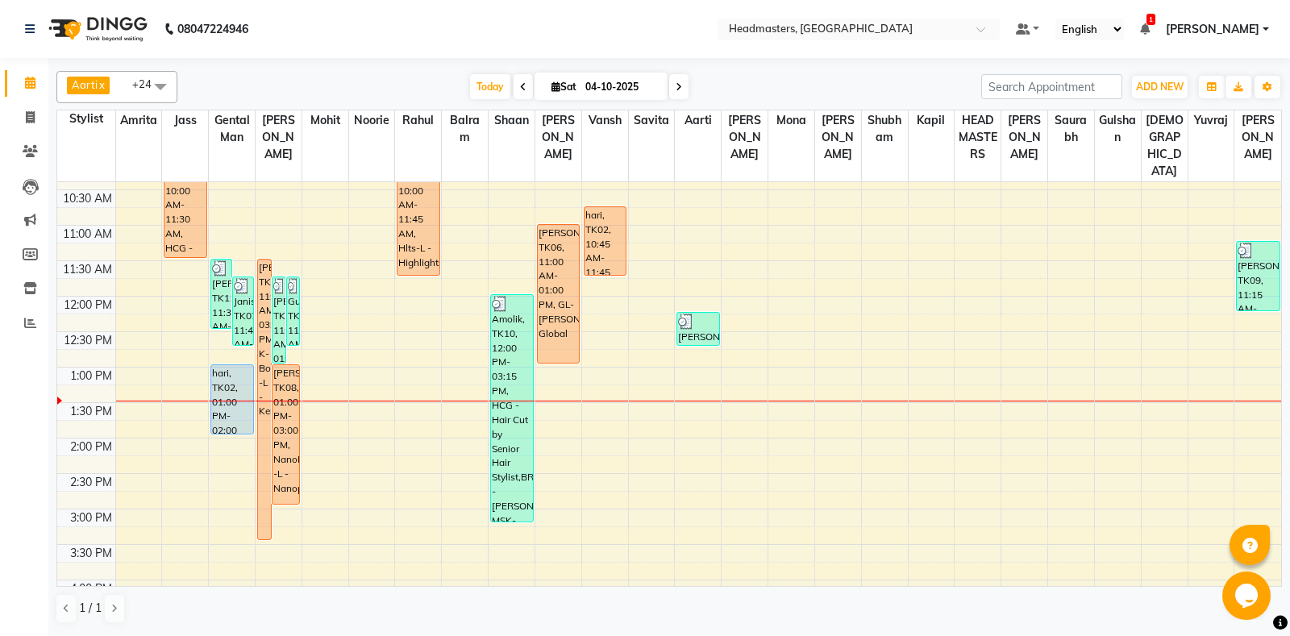
scroll to position [85, 0]
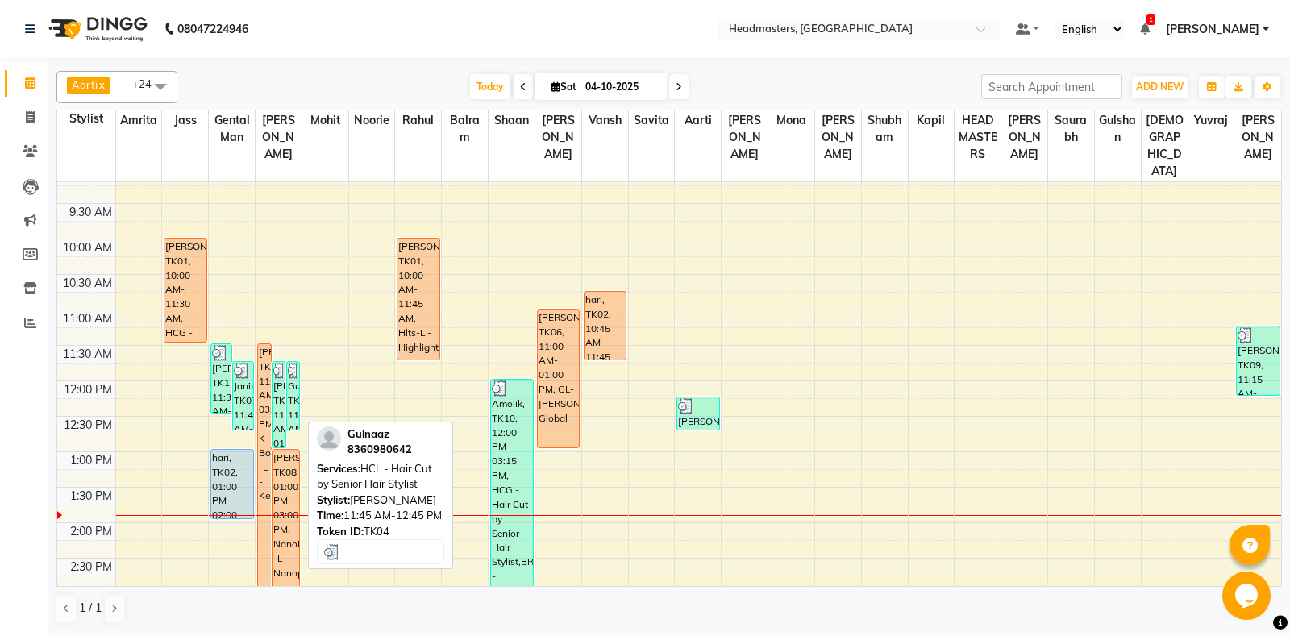
click at [287, 363] on div "Gulnaaz, TK04, 11:45 AM-12:45 PM, HCL - Hair Cut by Senior Hair Stylist" at bounding box center [293, 396] width 13 height 68
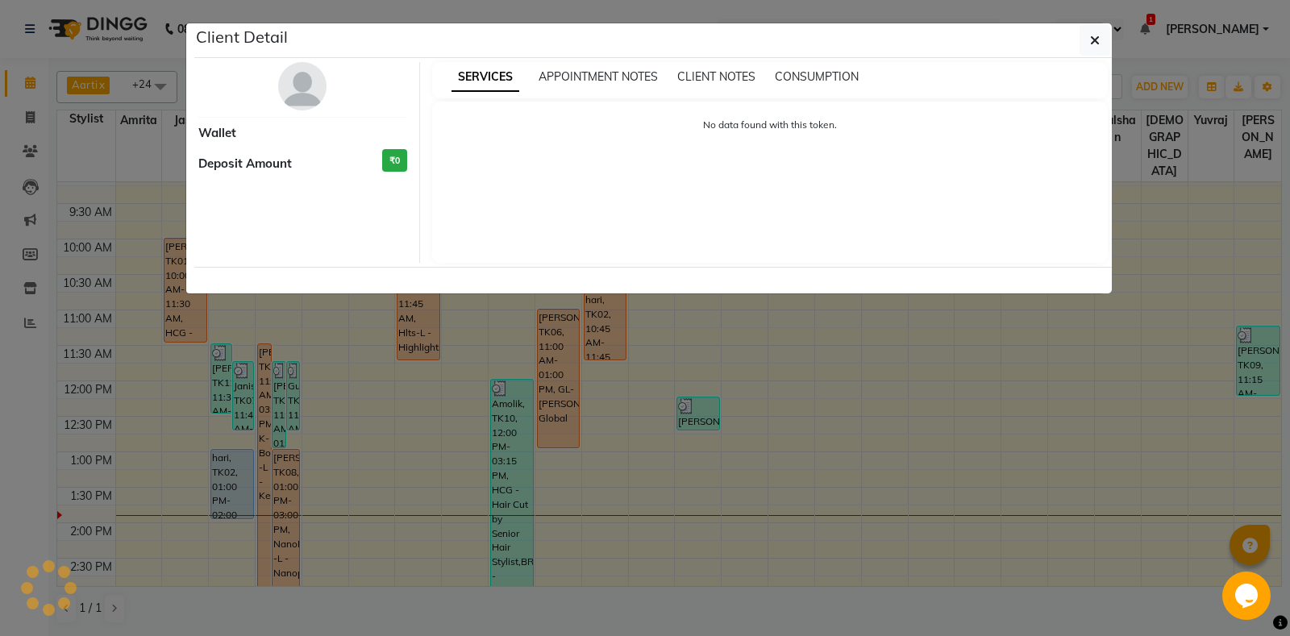
select select "3"
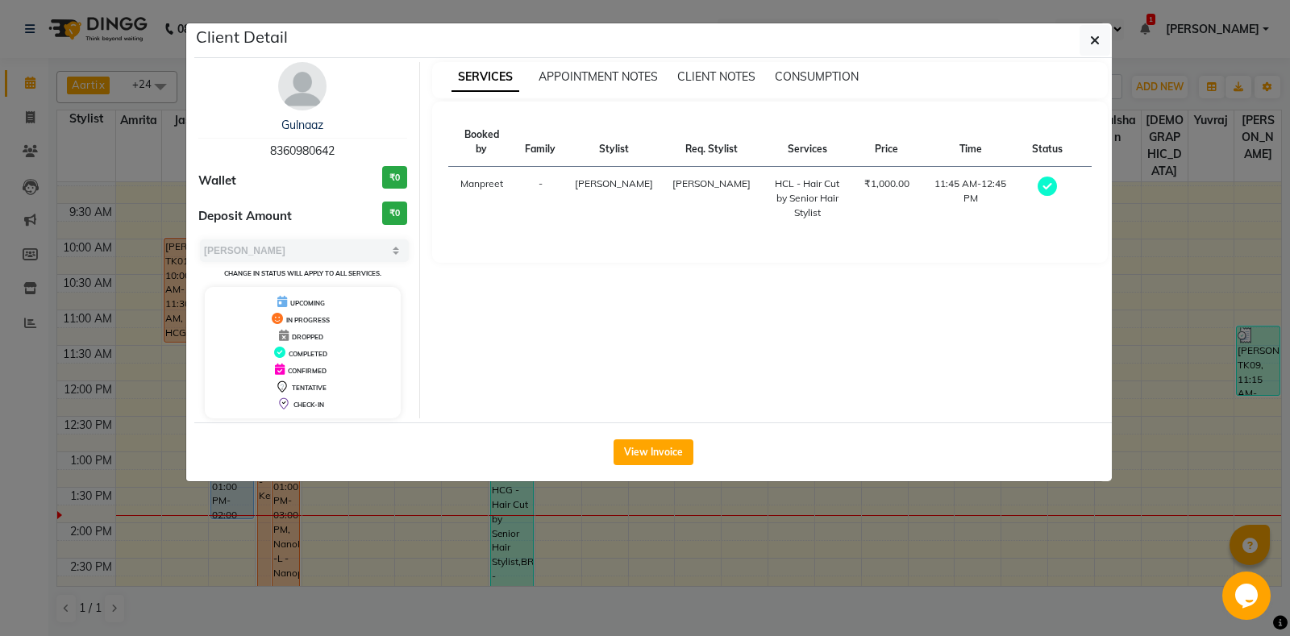
click at [470, 591] on ngb-modal-window "Client Detail Gulnaaz 8360980642 Wallet ₹0 Deposit Amount ₹0 Select MARK DONE U…" at bounding box center [645, 318] width 1290 height 636
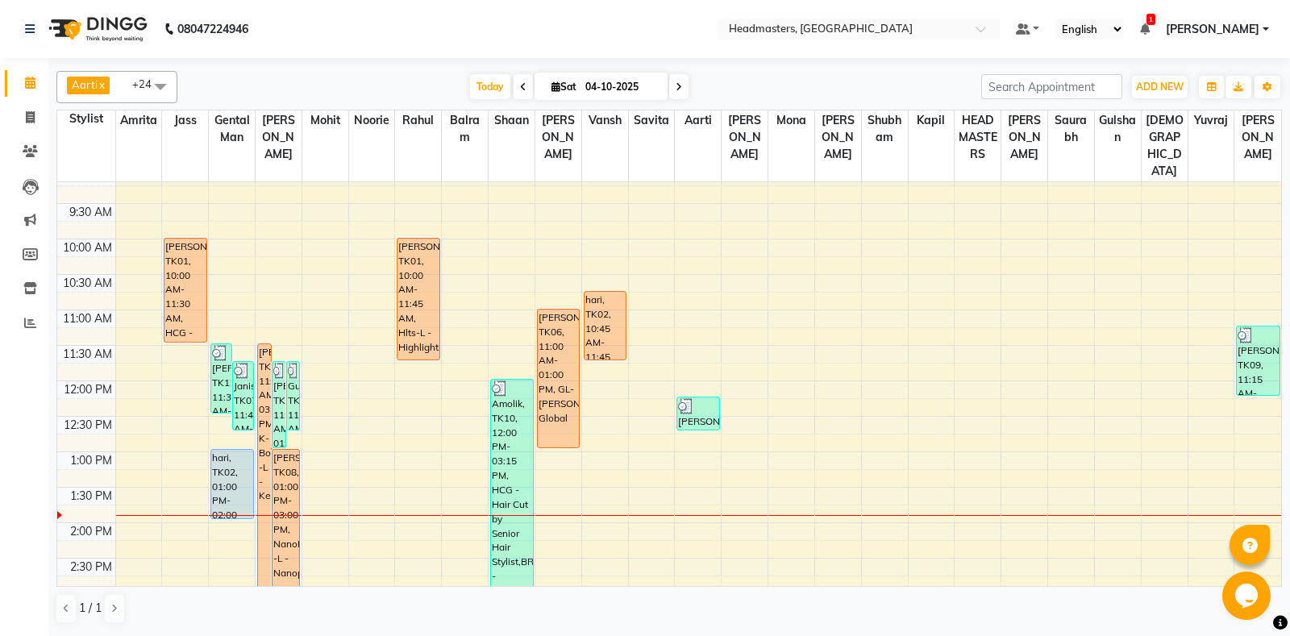
click at [373, 422] on div "8:00 AM 8:30 AM 9:00 AM 9:30 AM 10:00 AM 10:30 AM 11:00 AM 11:30 AM 12:00 PM 12…" at bounding box center [669, 594] width 1224 height 993
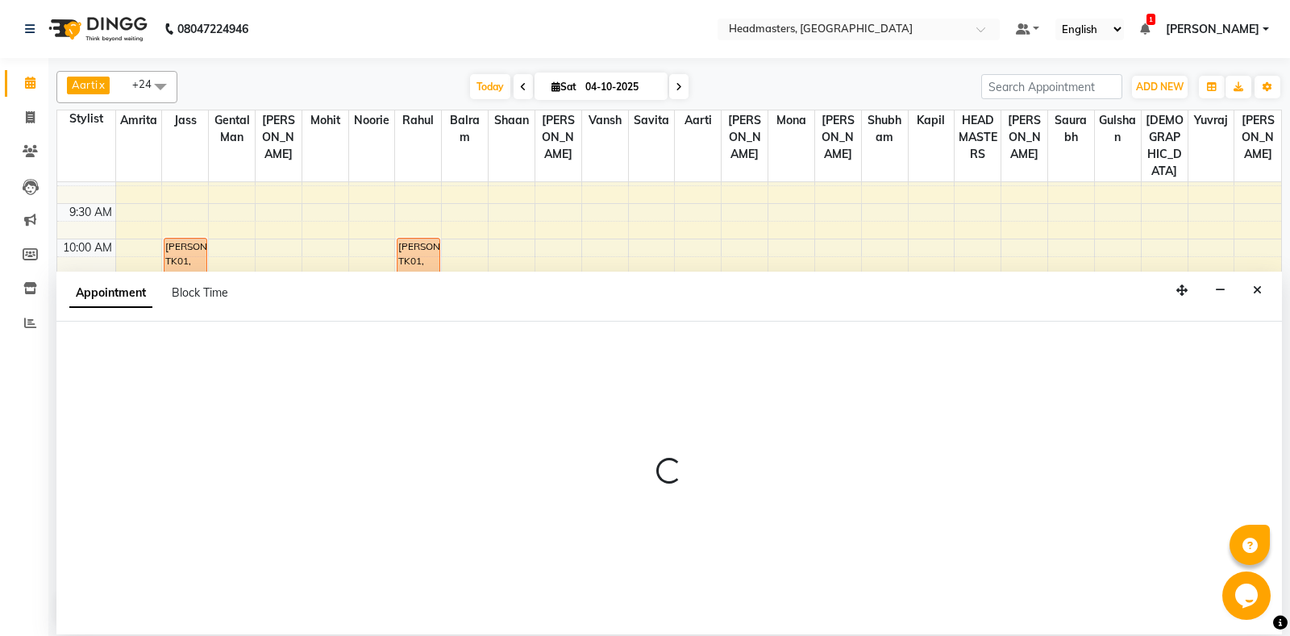
select select "60724"
select select "750"
select select "tentative"
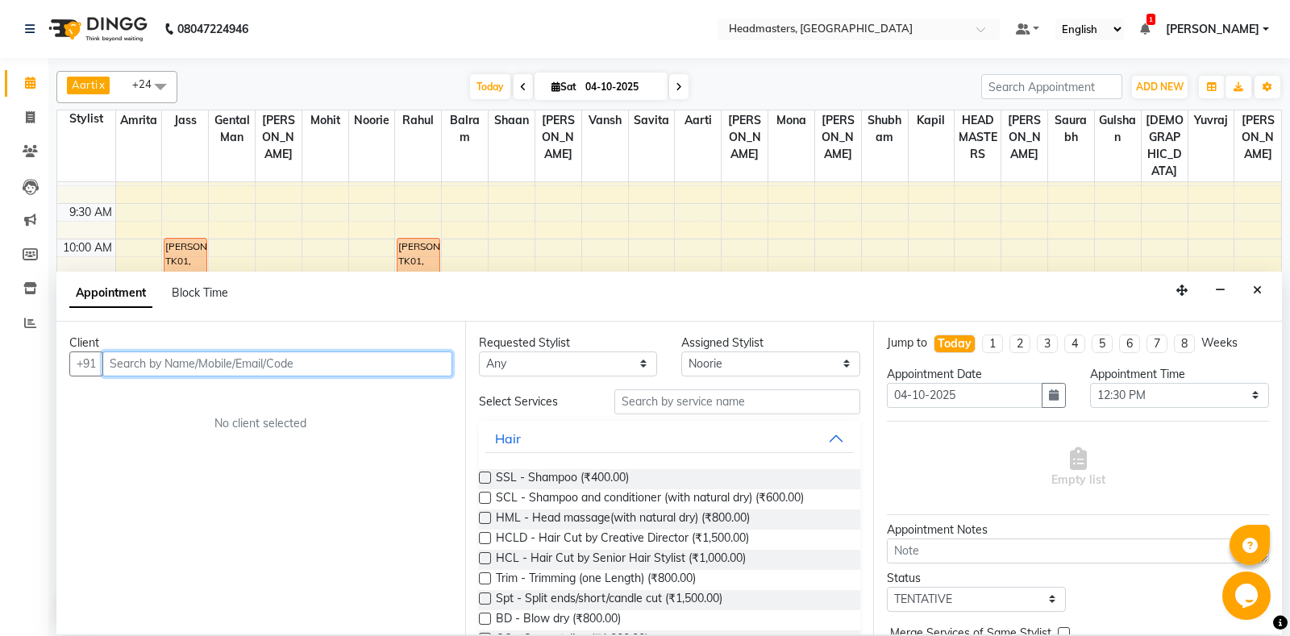
click at [194, 364] on input "text" at bounding box center [277, 364] width 350 height 25
type input "9781355627"
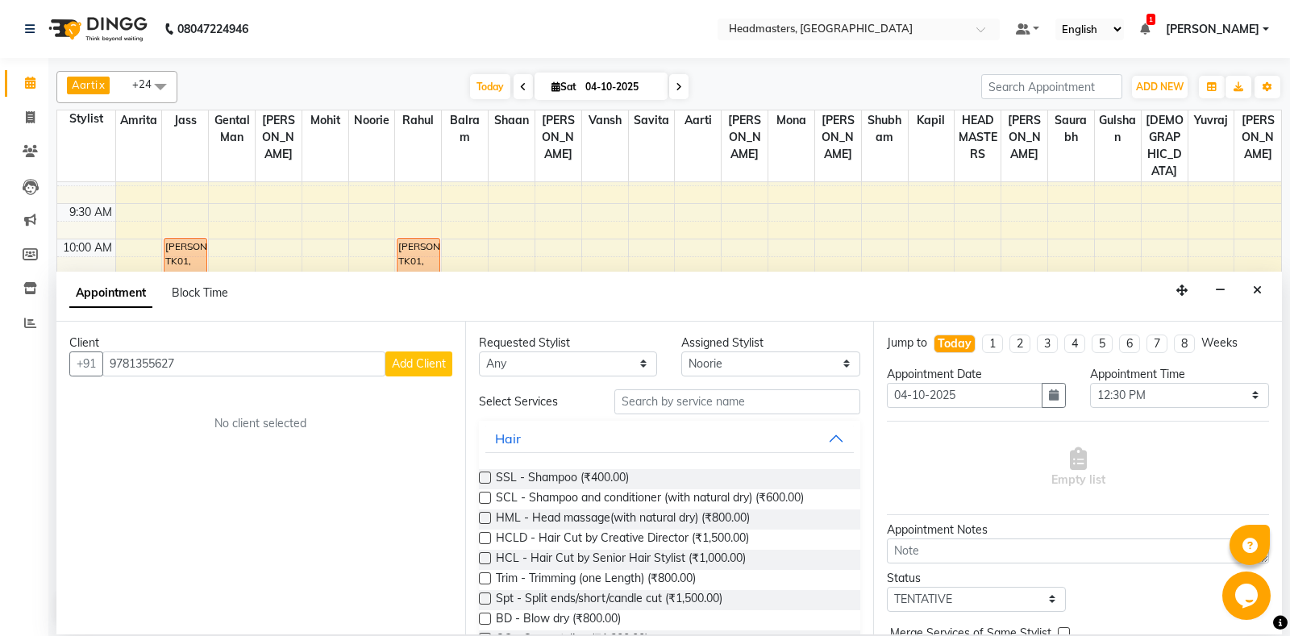
click at [435, 365] on span "Add Client" at bounding box center [419, 363] width 54 height 15
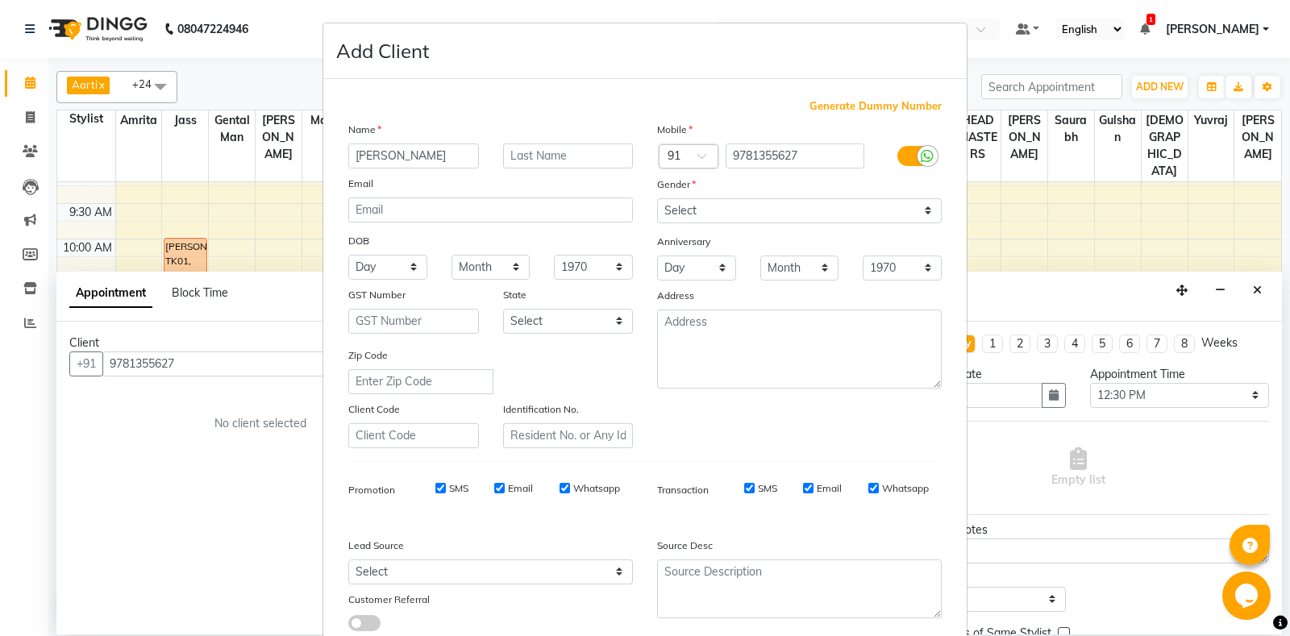
type input "[PERSON_NAME]"
click at [657, 198] on select "Select [DEMOGRAPHIC_DATA] [DEMOGRAPHIC_DATA] Other Prefer Not To Say" at bounding box center [799, 210] width 285 height 25
select select "[DEMOGRAPHIC_DATA]"
click option "[DEMOGRAPHIC_DATA]" at bounding box center [0, 0] width 0 height 0
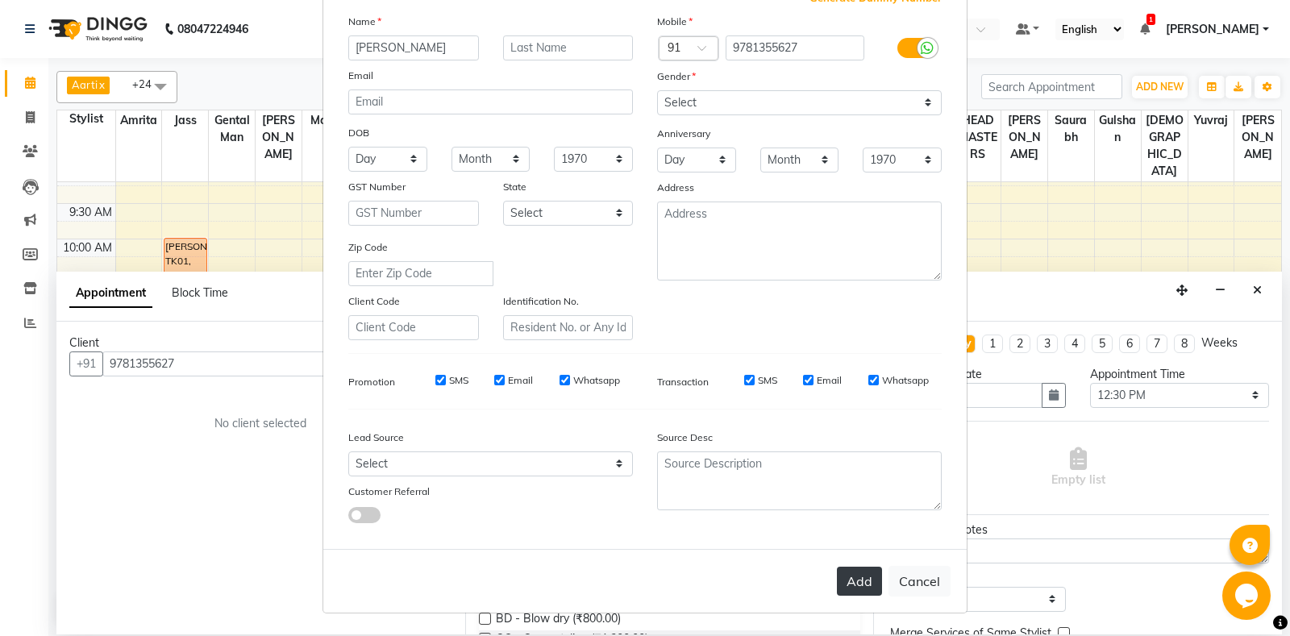
click at [861, 588] on button "Add" at bounding box center [859, 581] width 45 height 29
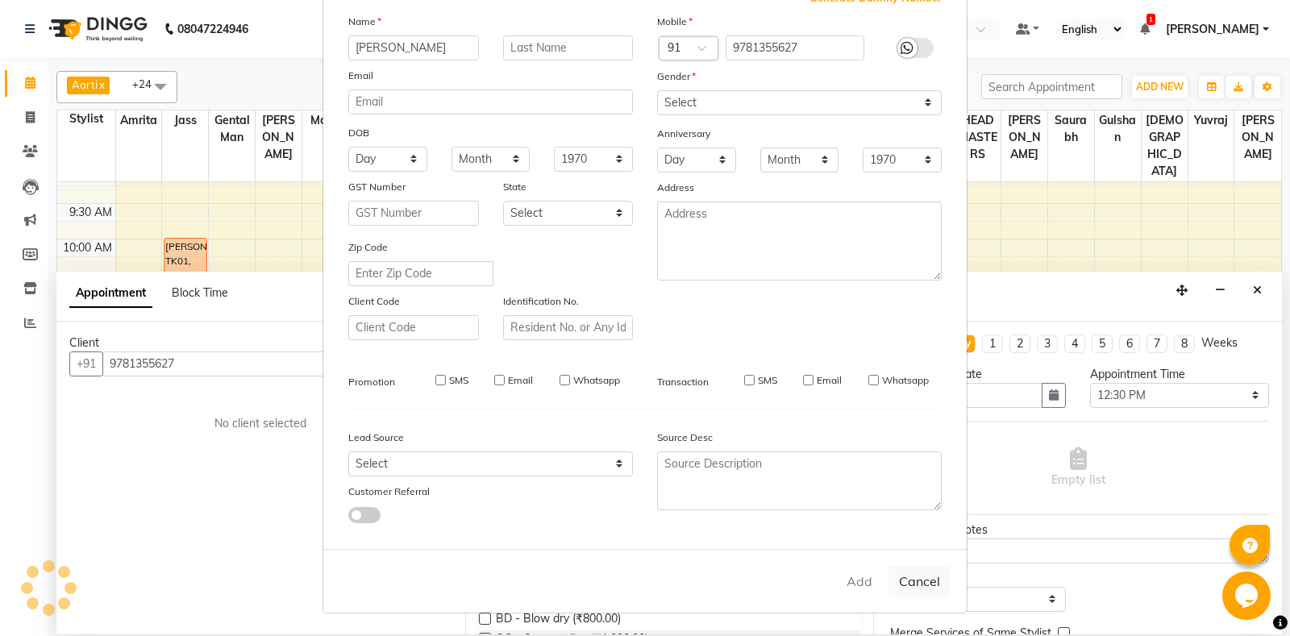
select select
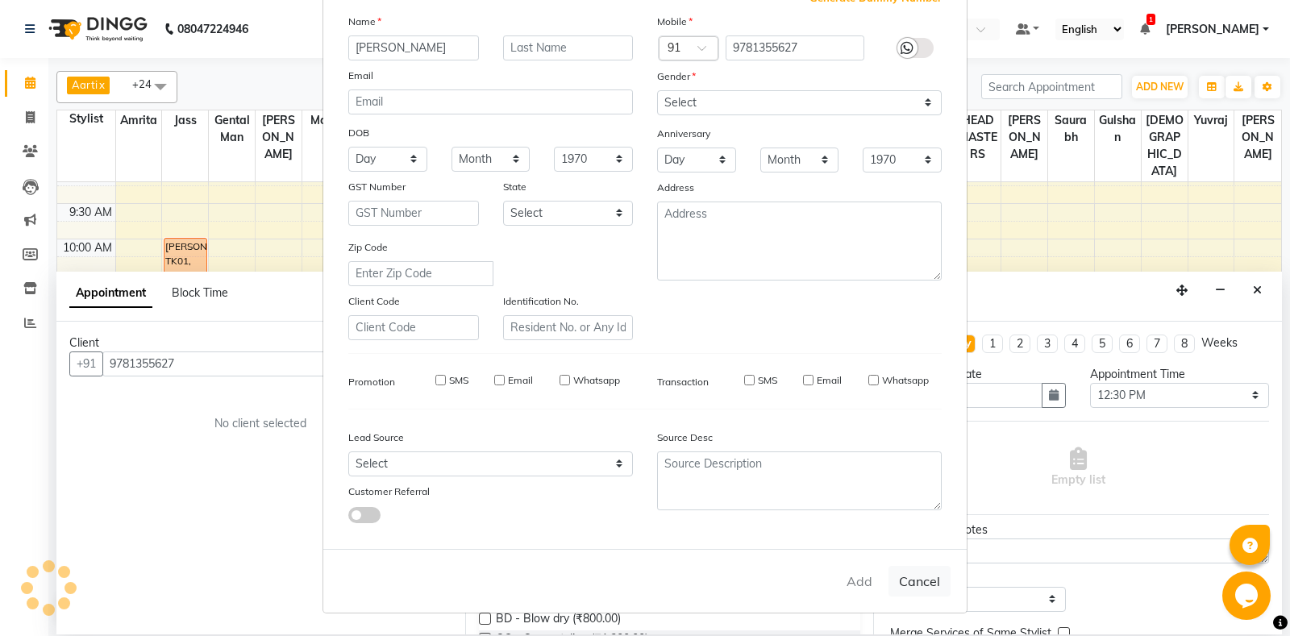
select select
checkbox input "false"
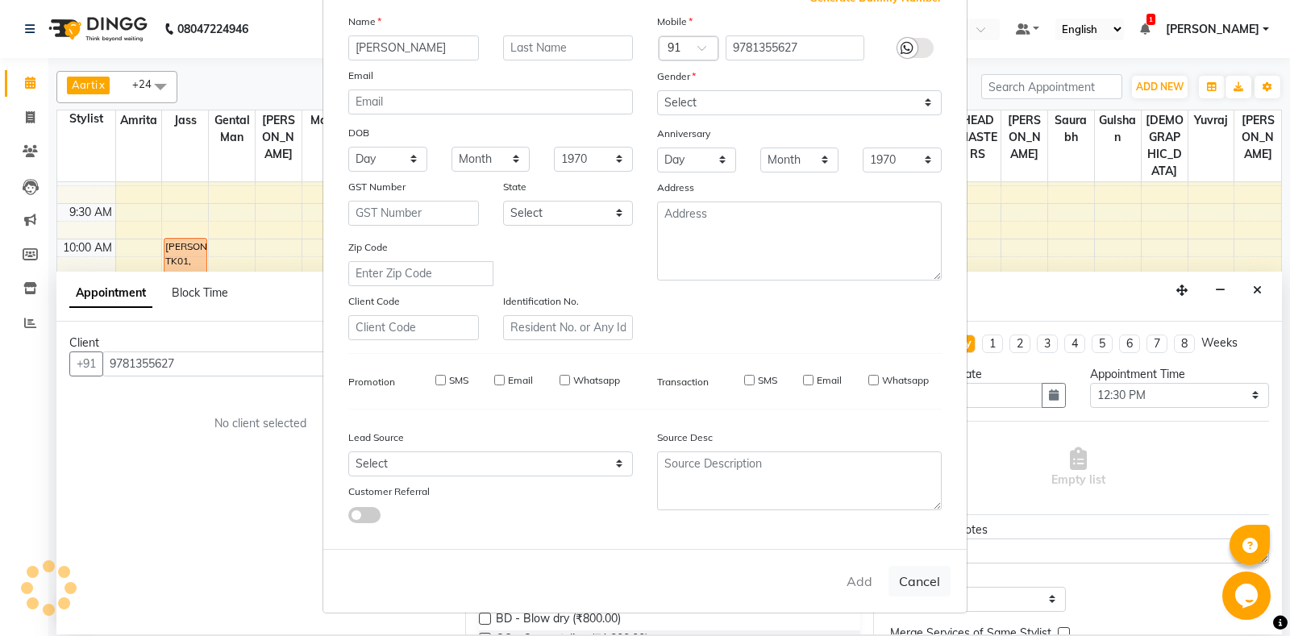
checkbox input "false"
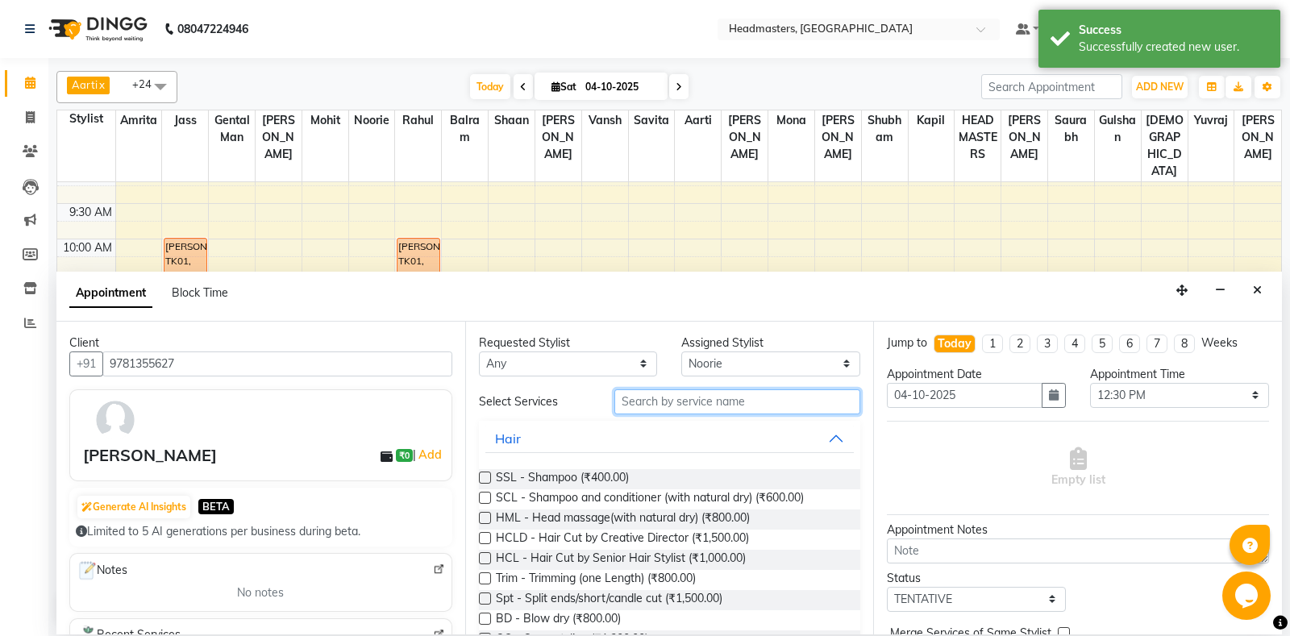
click at [670, 404] on input "text" at bounding box center [738, 402] width 247 height 25
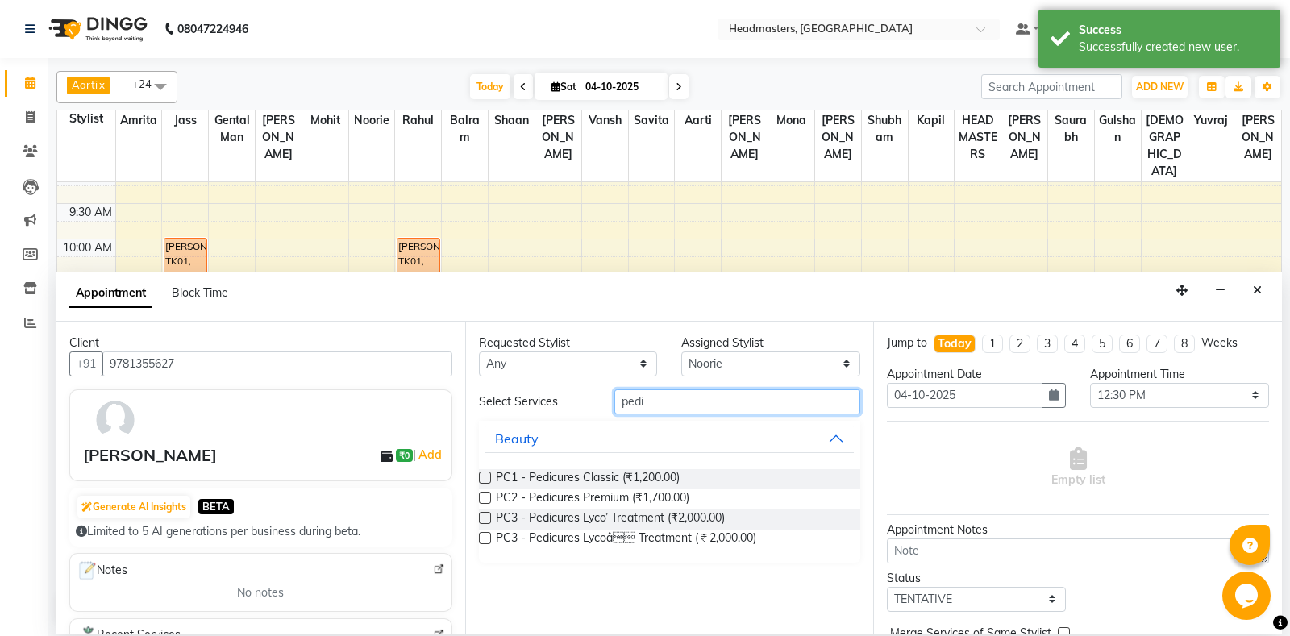
type input "pedi"
click at [681, 352] on select "Selec[PERSON_NAME]li Amrit[PERSON_NAME]am Gental Man Gulshan HEADMASTER[PERSON_…" at bounding box center [770, 364] width 179 height 25
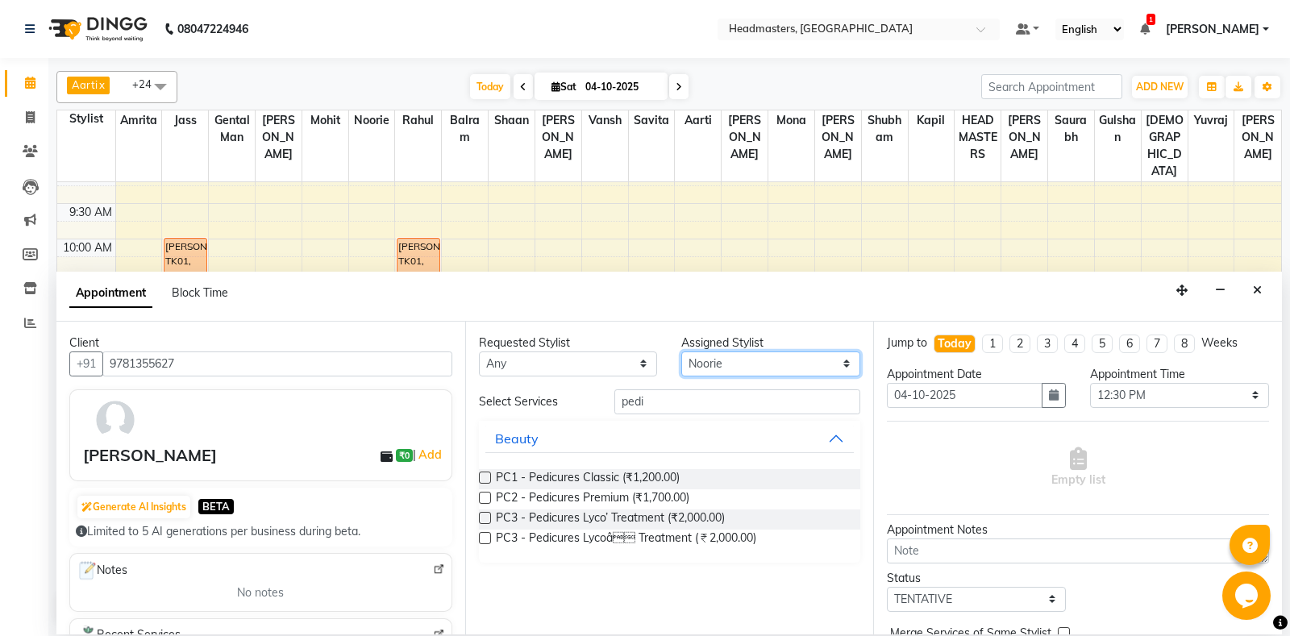
select select "60737"
click option "[PERSON_NAME]" at bounding box center [0, 0] width 0 height 0
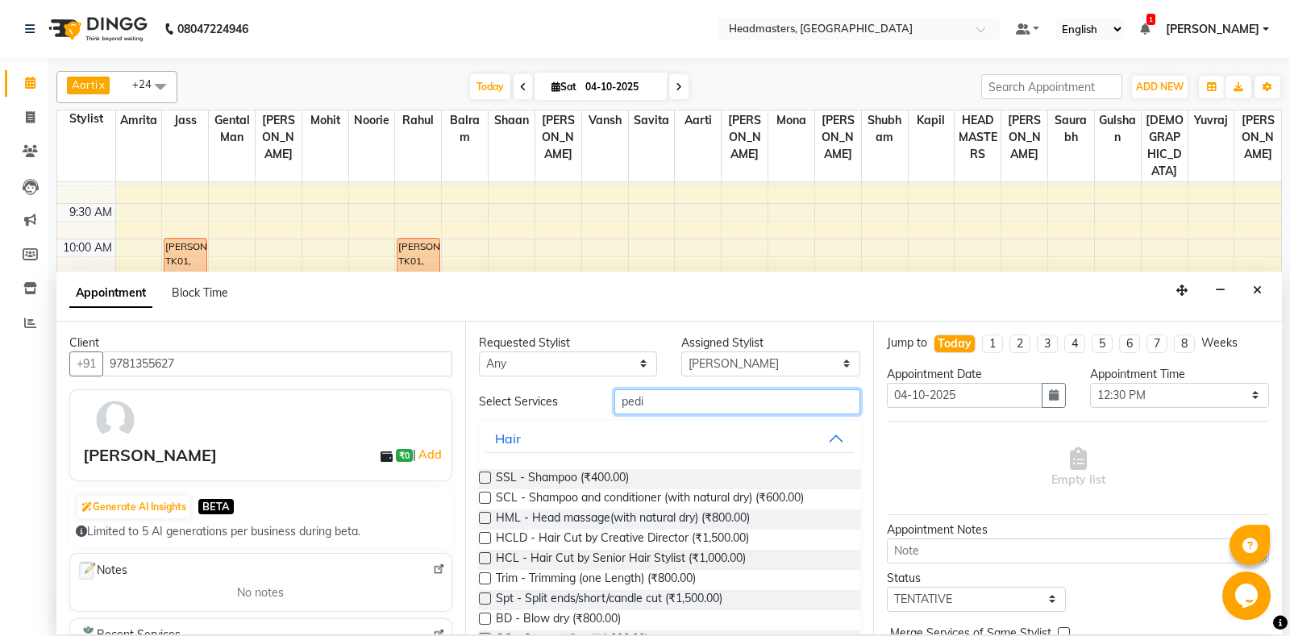
click at [682, 404] on input "pedi" at bounding box center [738, 402] width 247 height 25
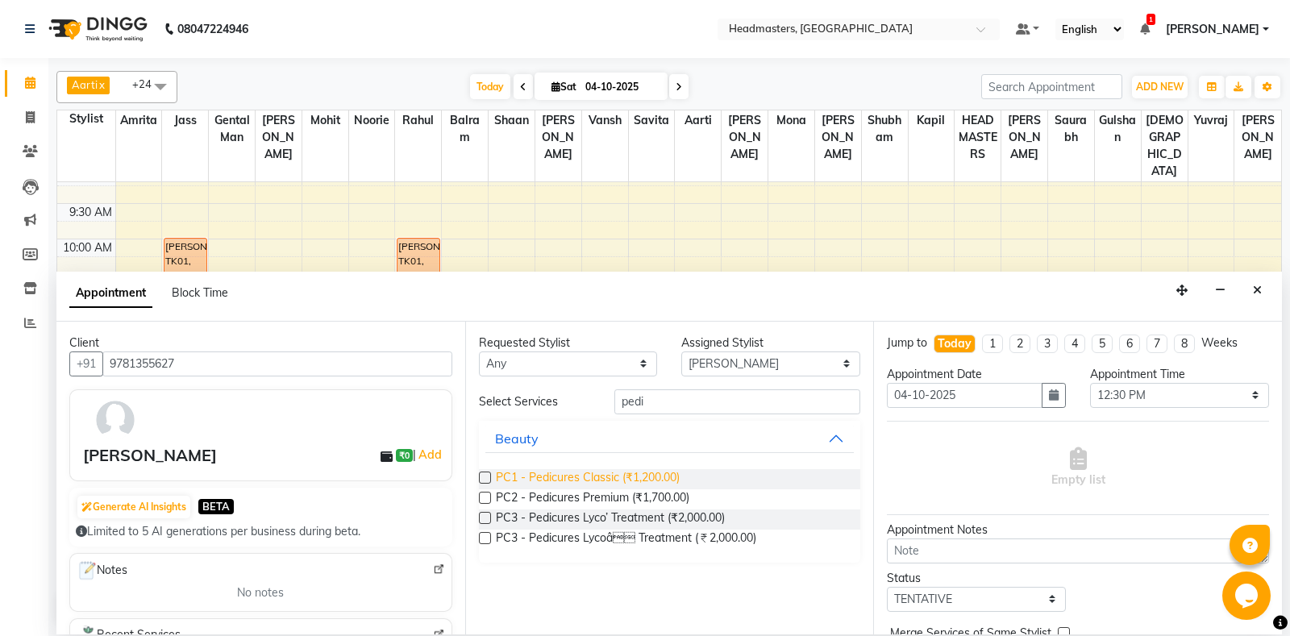
click at [531, 477] on span "PC1 - Pedicures Classic (₹1,200.00)" at bounding box center [588, 479] width 184 height 20
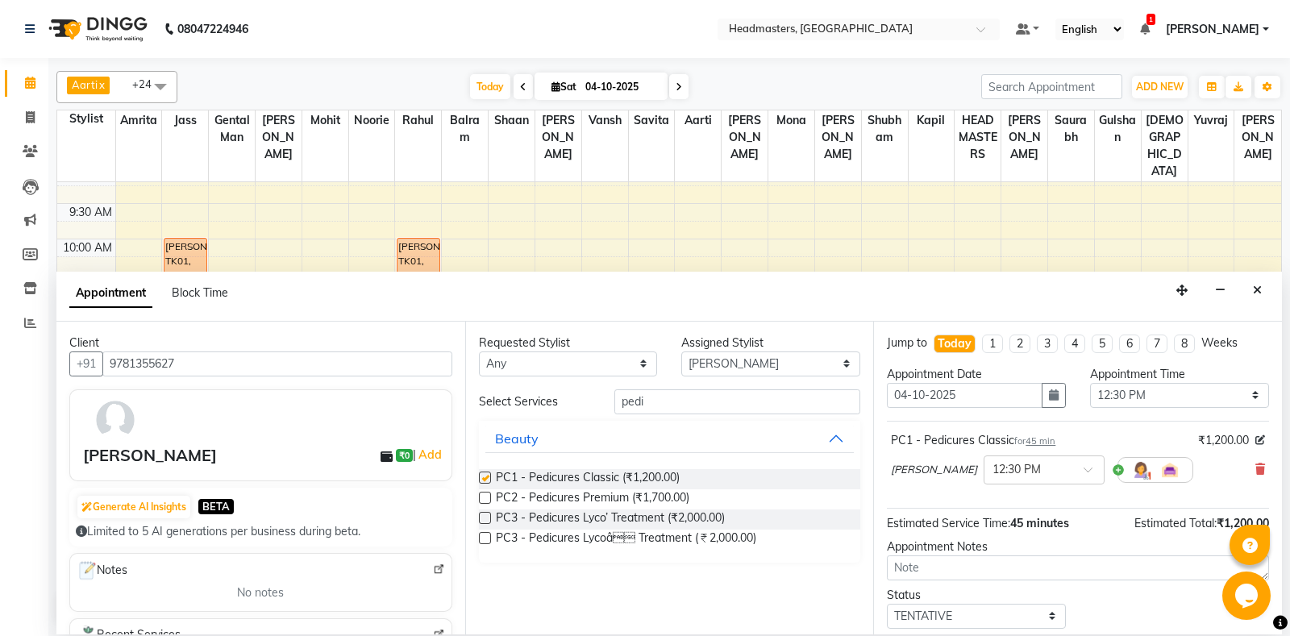
checkbox input "false"
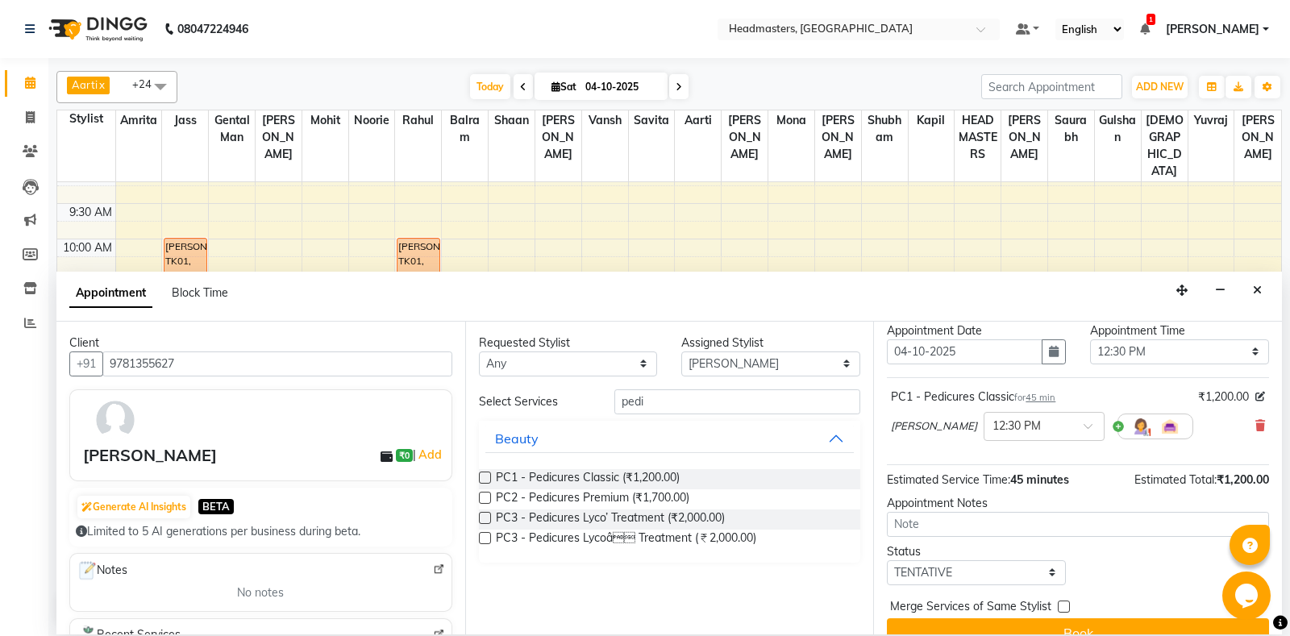
scroll to position [69, 0]
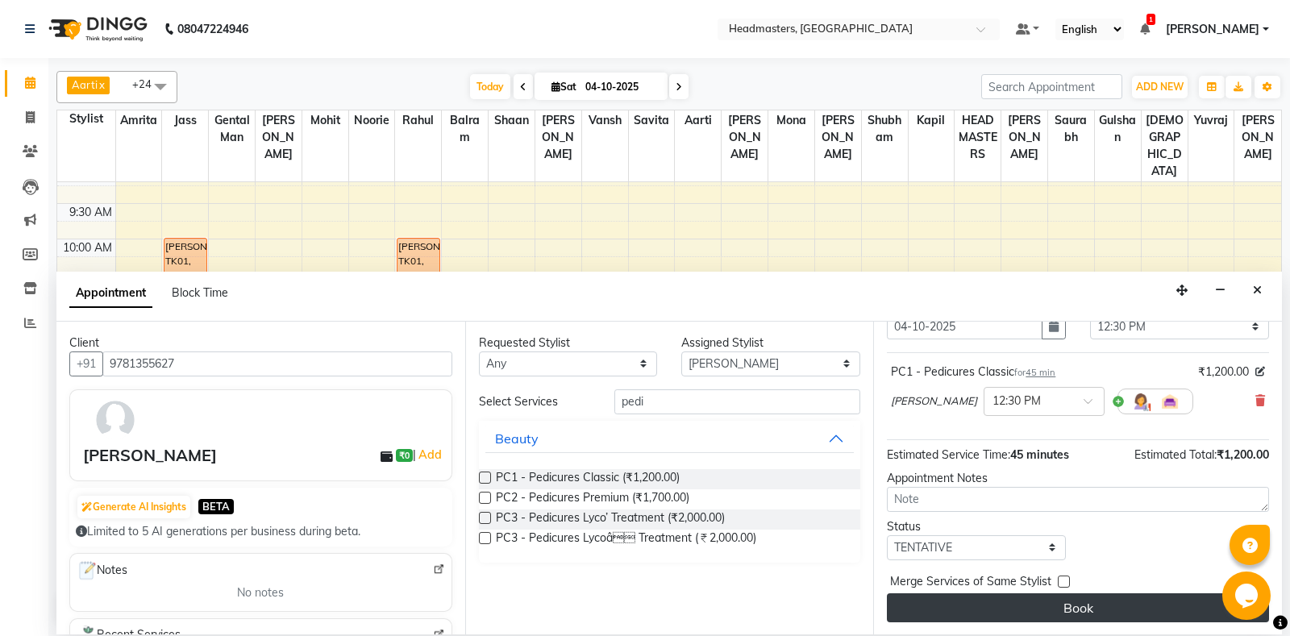
click at [1074, 600] on button "Book" at bounding box center [1078, 608] width 382 height 29
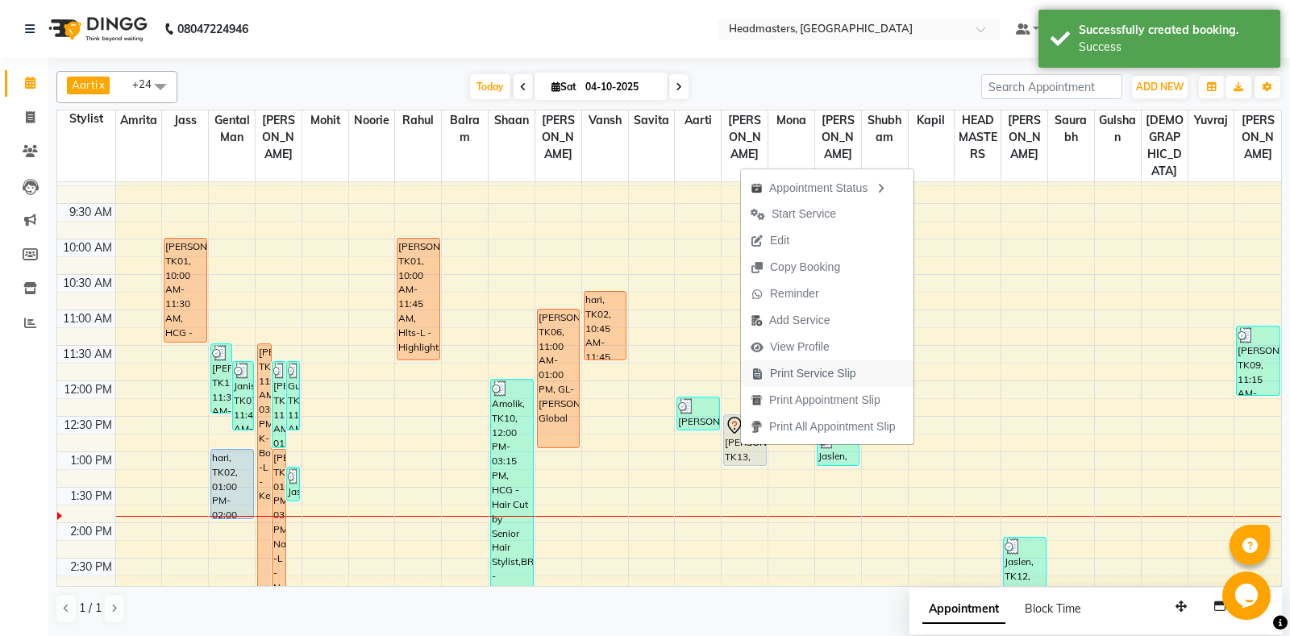
click at [836, 374] on span "Print Service Slip" at bounding box center [813, 373] width 86 height 17
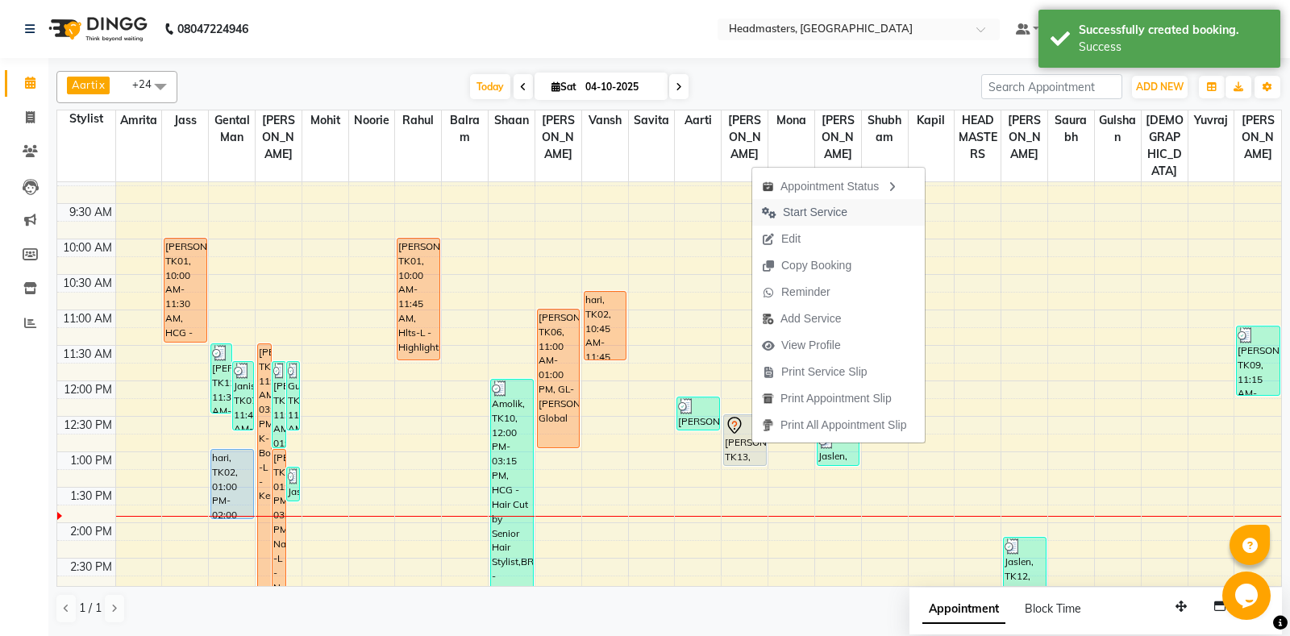
click at [843, 222] on span "Start Service" at bounding box center [804, 212] width 105 height 27
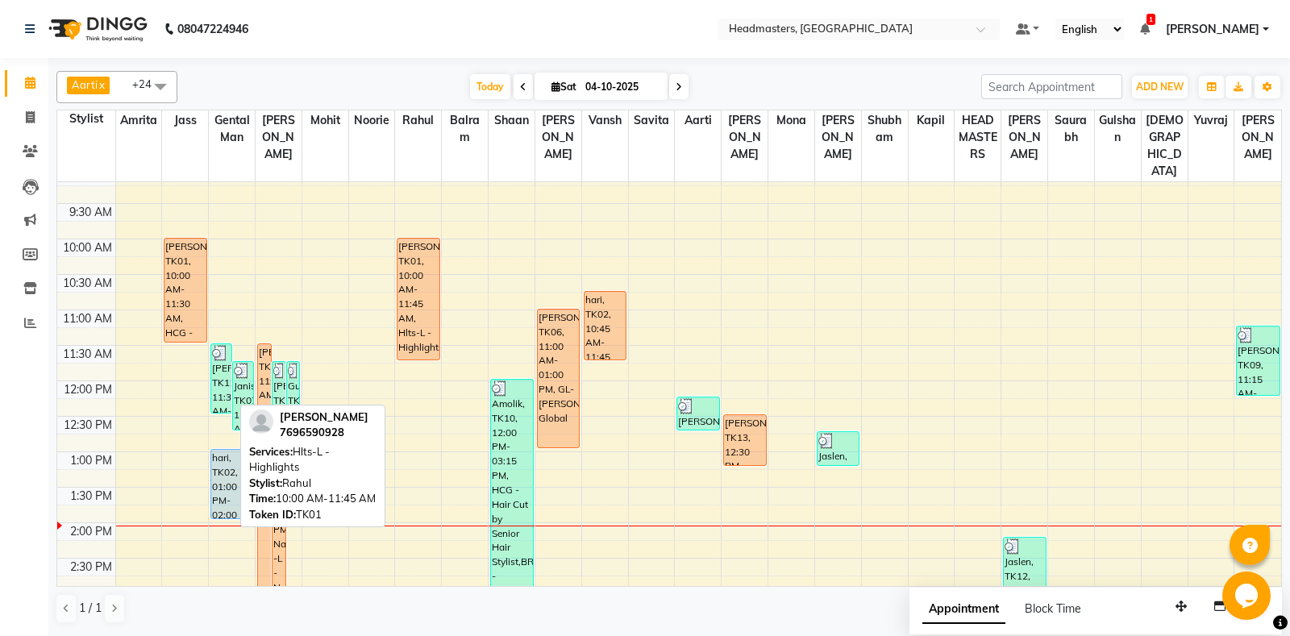
click at [414, 297] on div "[PERSON_NAME], TK01, 10:00 AM-11:45 AM, Hlts-L - Highlights" at bounding box center [418, 299] width 41 height 121
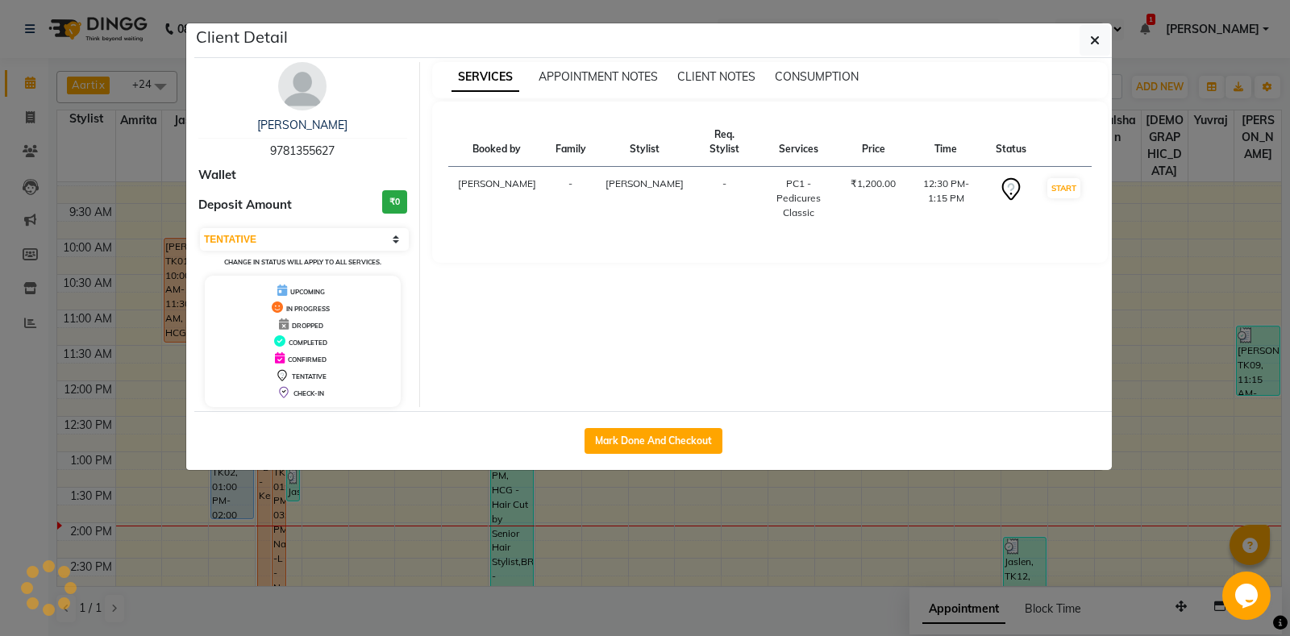
select select "1"
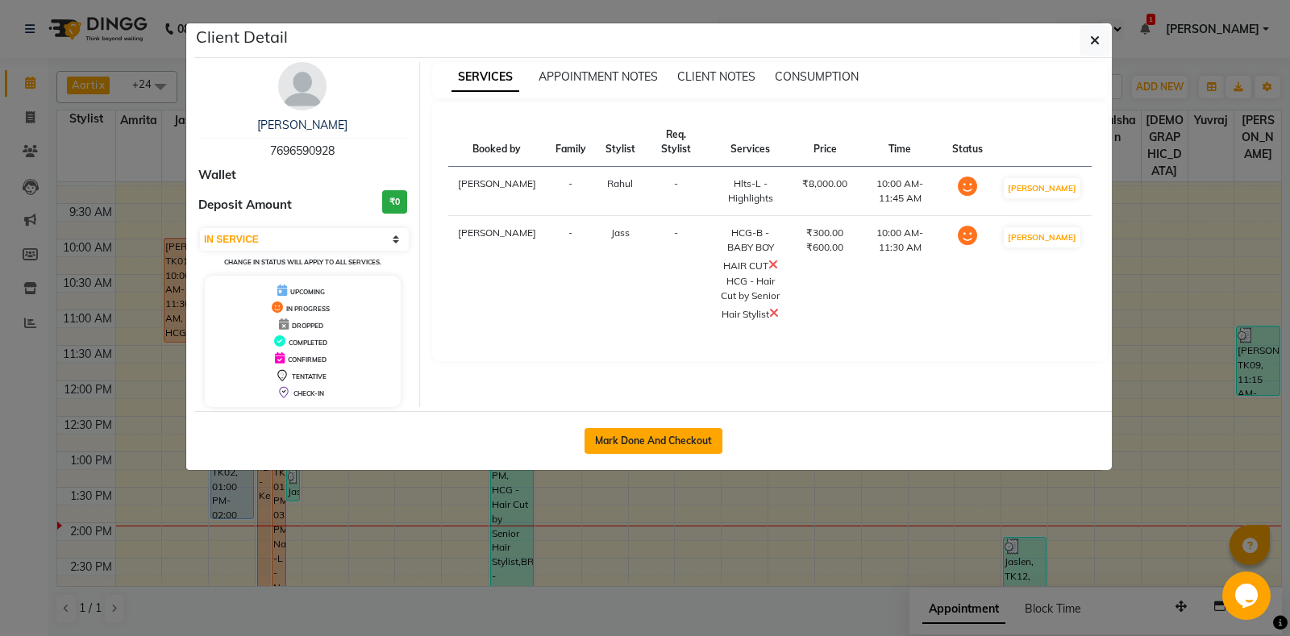
click at [662, 439] on button "Mark Done And Checkout" at bounding box center [654, 441] width 138 height 26
select select "service"
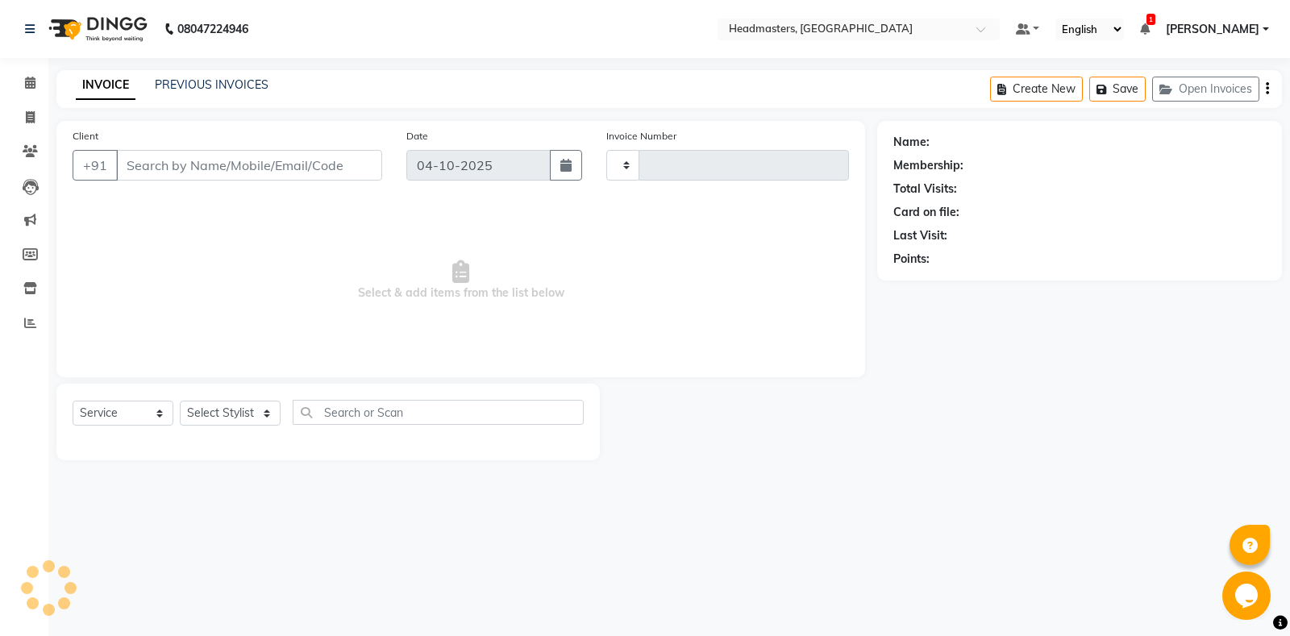
type input "7072"
select select "7130"
type input "7696590928"
select select "60725"
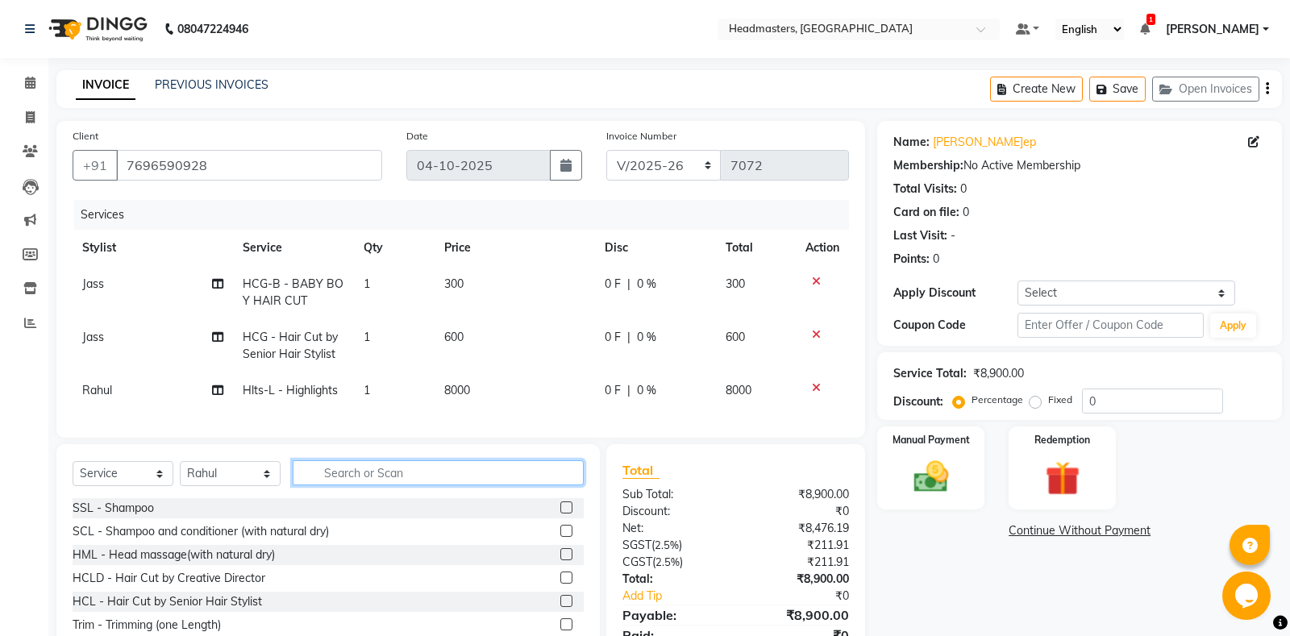
click at [490, 472] on input "text" at bounding box center [438, 473] width 291 height 25
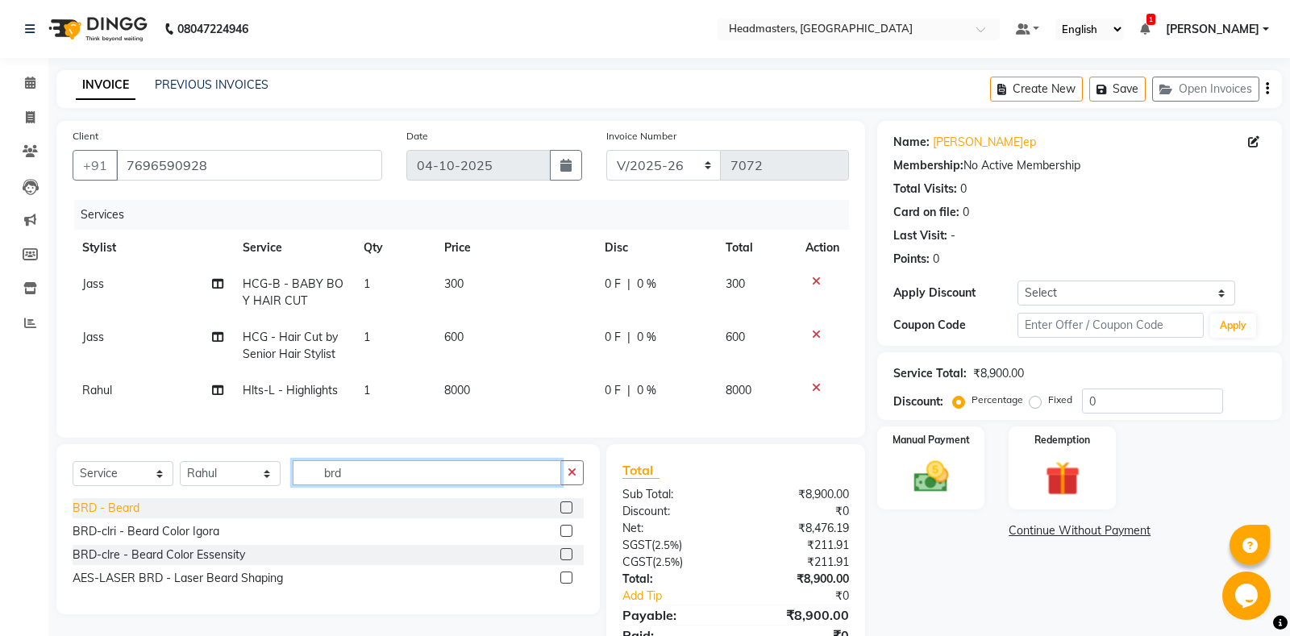
type input "brd"
click at [123, 509] on div "BRD - Beard" at bounding box center [106, 508] width 67 height 17
checkbox input "false"
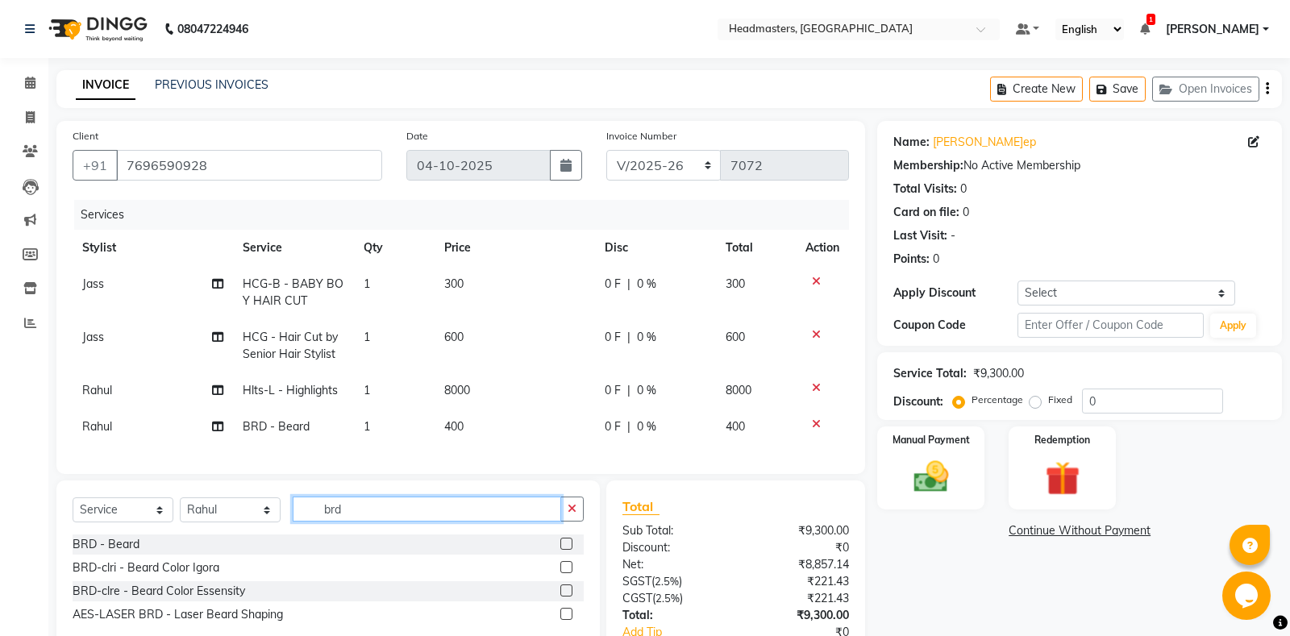
drag, startPoint x: 421, startPoint y: 519, endPoint x: 201, endPoint y: 511, distance: 220.3
click at [293, 511] on input "brd" at bounding box center [427, 509] width 269 height 25
type input "eb"
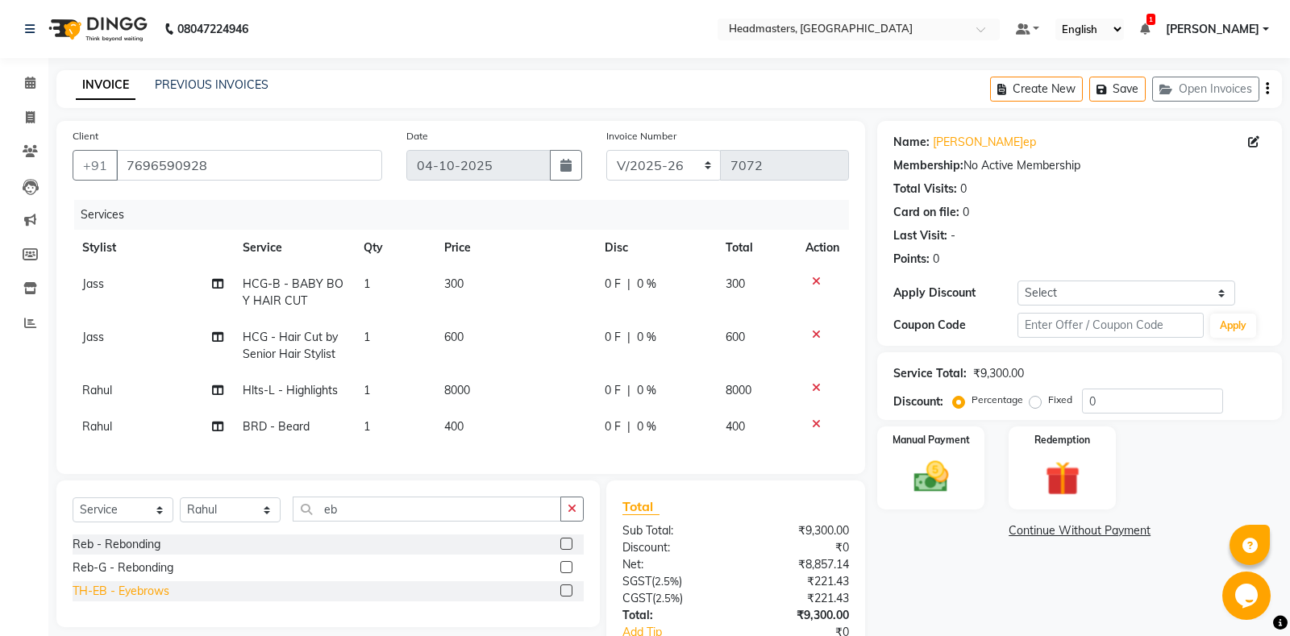
click at [123, 595] on div "TH-EB - Eyebrows" at bounding box center [121, 591] width 97 height 17
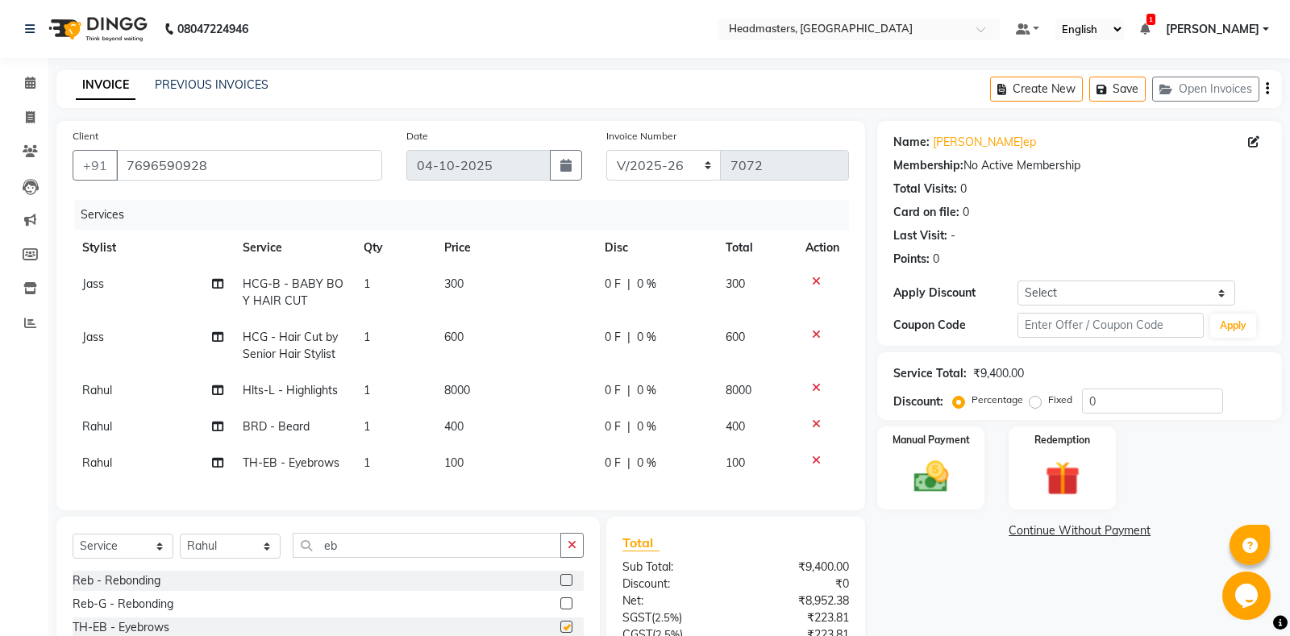
checkbox input "false"
click at [96, 471] on td "Rahul" at bounding box center [153, 463] width 160 height 36
select select "60725"
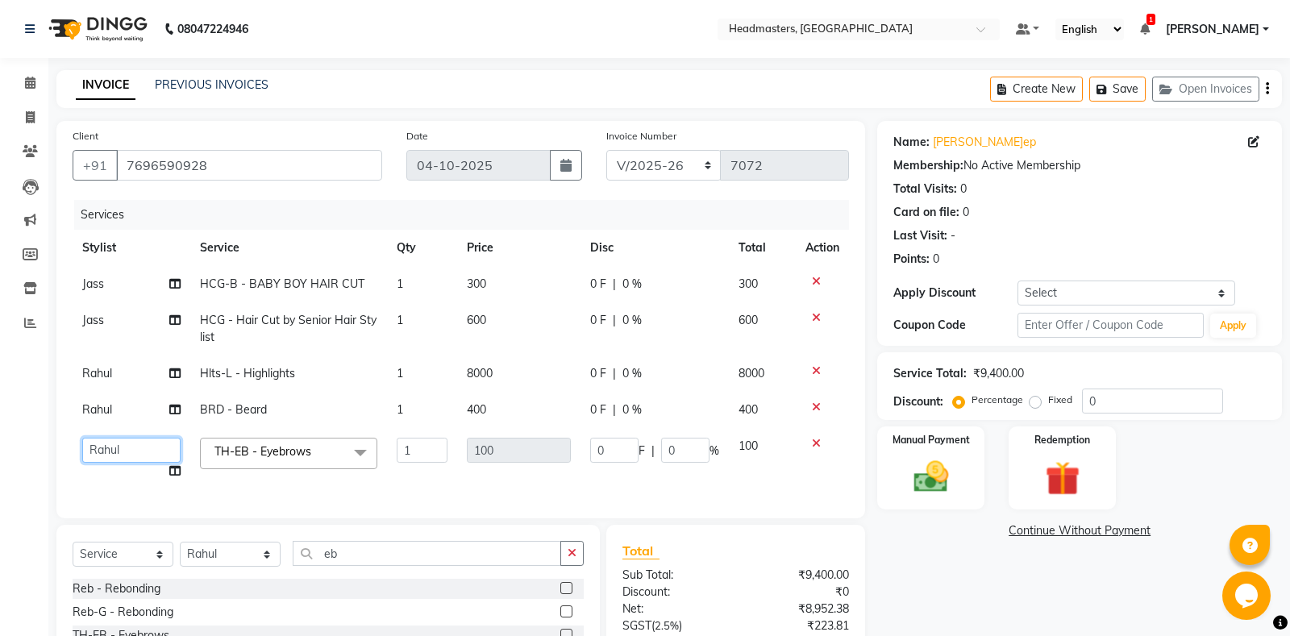
click at [82, 438] on select "[PERSON_NAME] Amrita Amrita - Front Desk [PERSON_NAME] Gental Man Gulshan HEADM…" at bounding box center [131, 450] width 98 height 25
select select "60714"
click at [116, 408] on td "Rahul" at bounding box center [132, 410] width 118 height 36
select select "60725"
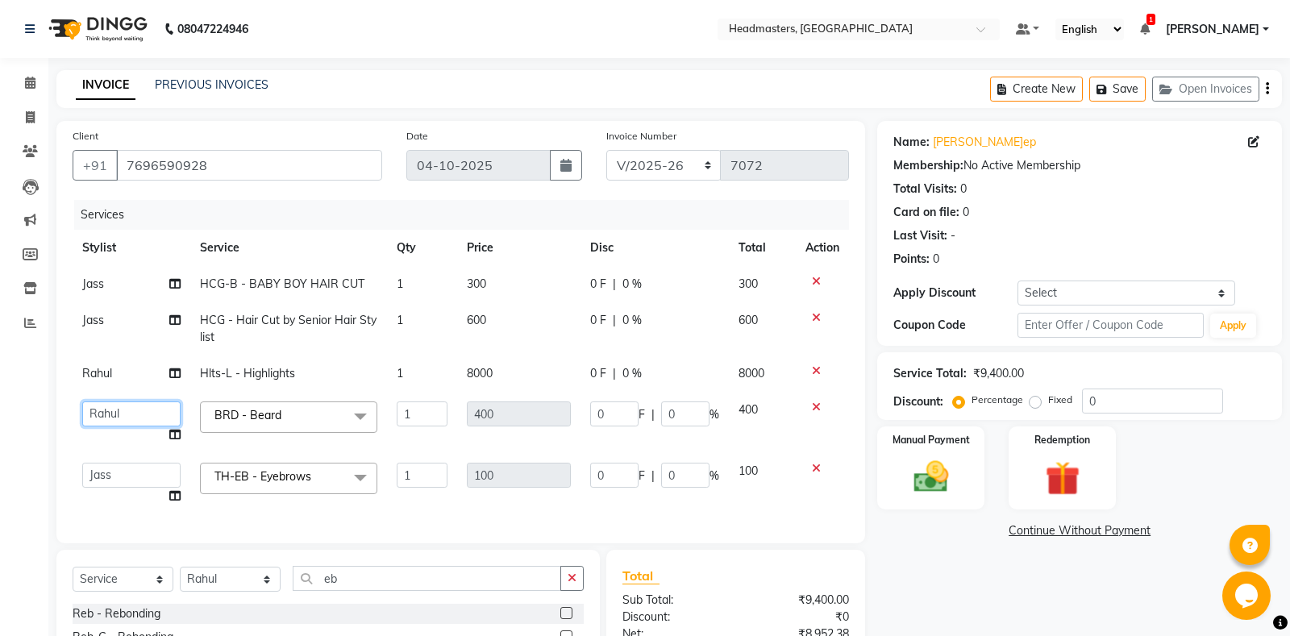
click at [82, 402] on select "[PERSON_NAME] Amrita Amrita - Front Desk [PERSON_NAME] Gental Man Gulshan HEADM…" at bounding box center [131, 414] width 98 height 25
select select "60714"
drag, startPoint x: 405, startPoint y: 577, endPoint x: 192, endPoint y: 606, distance: 214.9
click at [293, 591] on input "eb" at bounding box center [427, 578] width 269 height 25
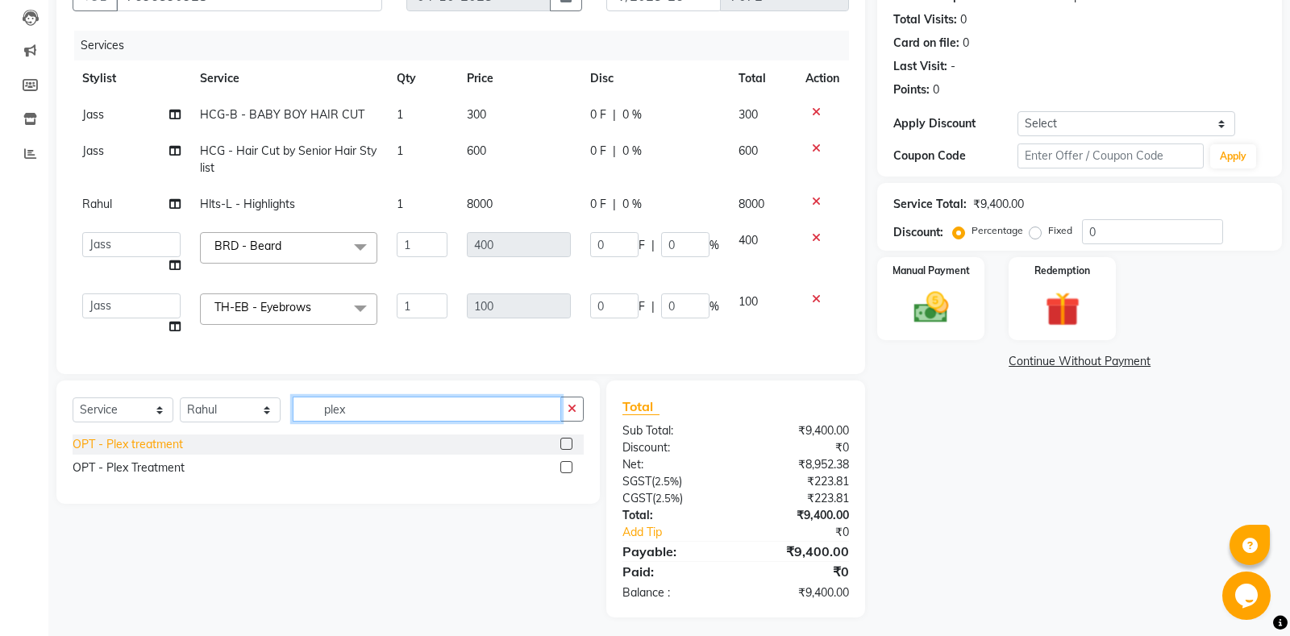
type input "plex"
click at [132, 445] on div "OPT - Plex treatment" at bounding box center [128, 444] width 110 height 17
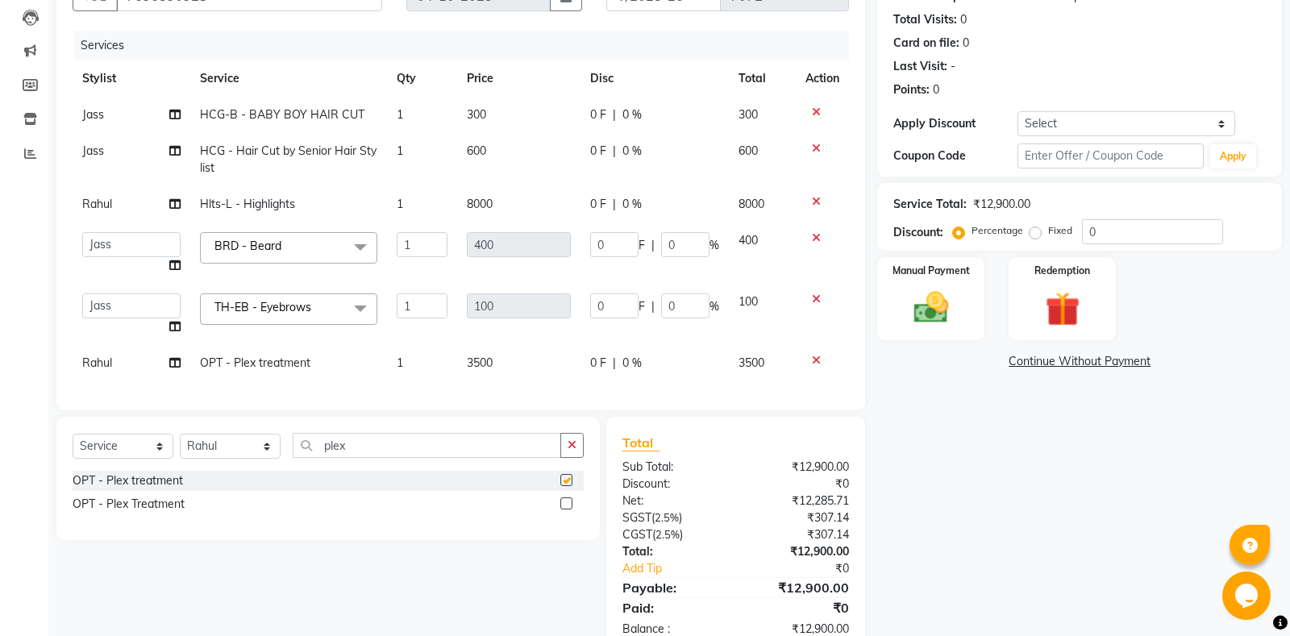
checkbox input "false"
click at [595, 369] on span "0 F" at bounding box center [598, 363] width 16 height 17
select select "60725"
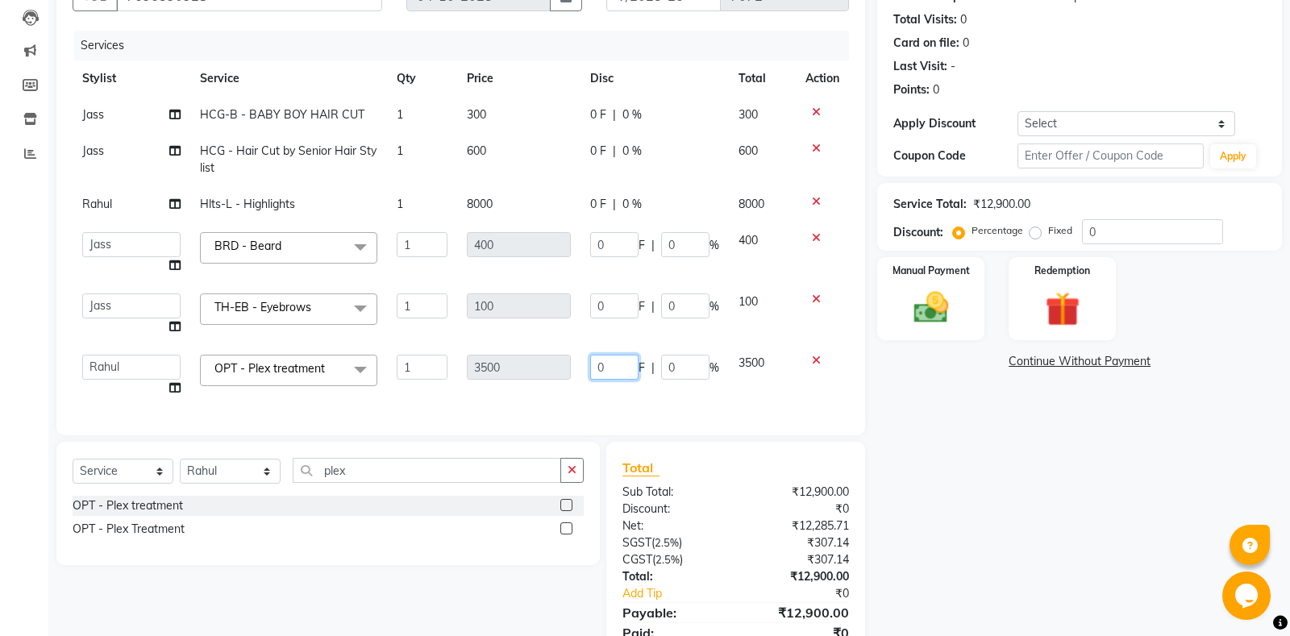
click at [604, 369] on input "0" at bounding box center [614, 367] width 48 height 25
click at [606, 369] on input "0" at bounding box center [614, 367] width 48 height 25
type input "1500"
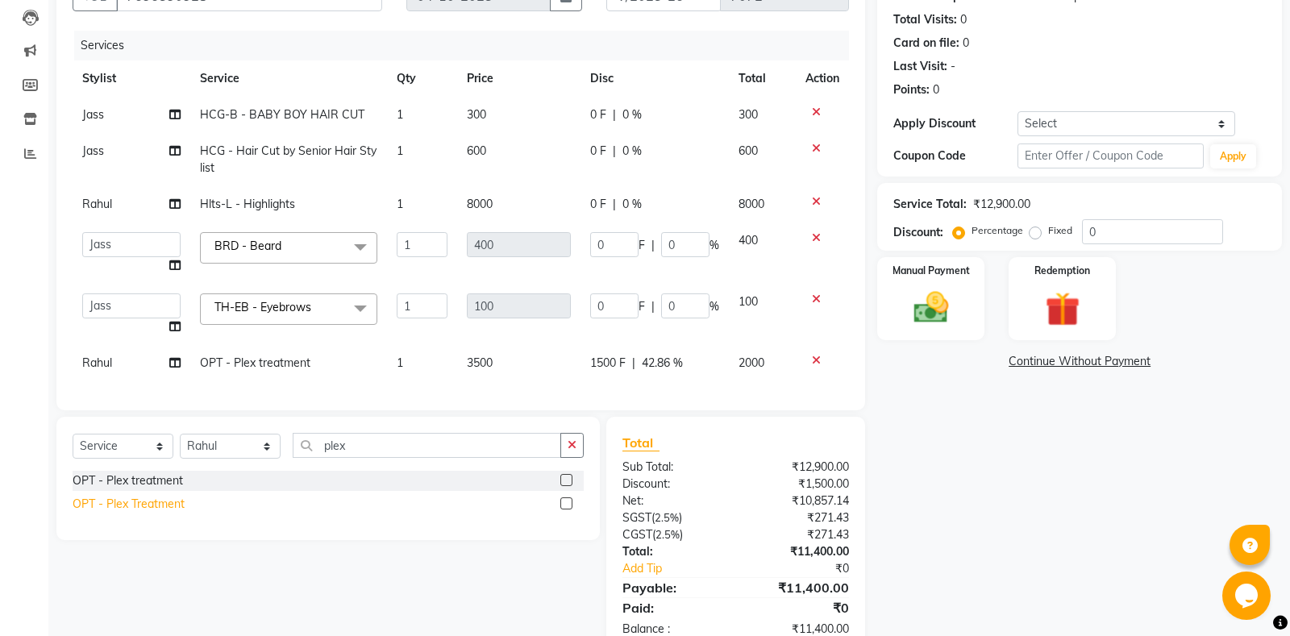
click at [135, 518] on div "OPT - Plex treatment OPT - Plex Treatment" at bounding box center [328, 494] width 511 height 47
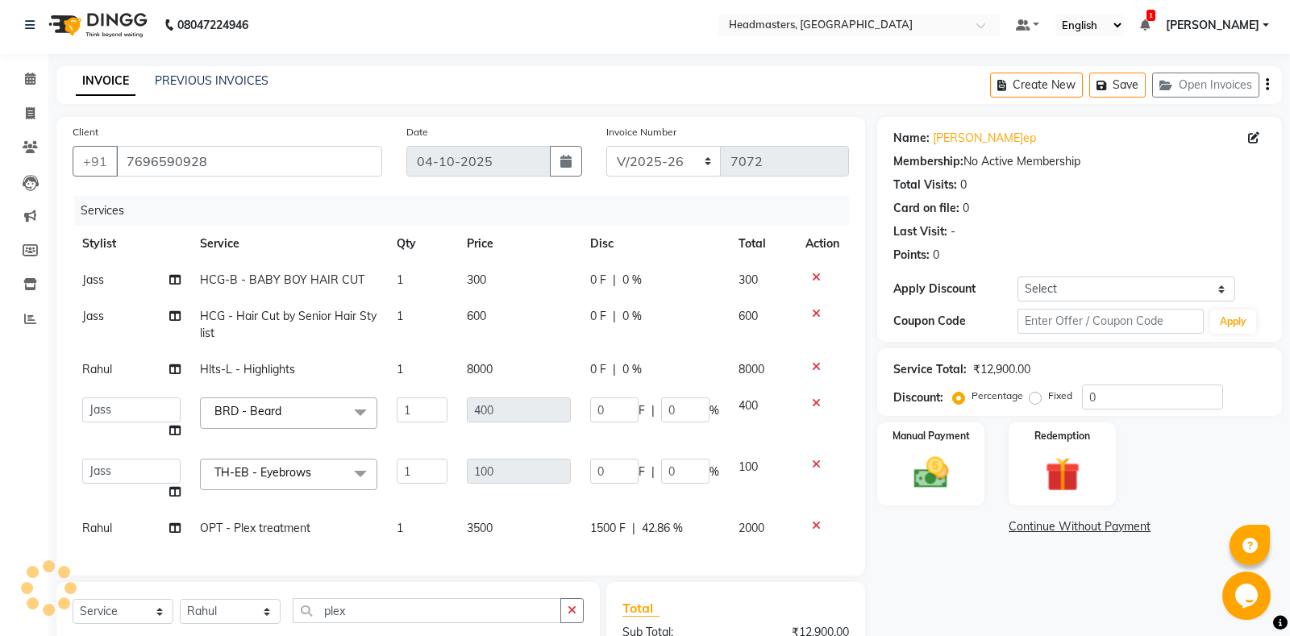
scroll to position [210, 0]
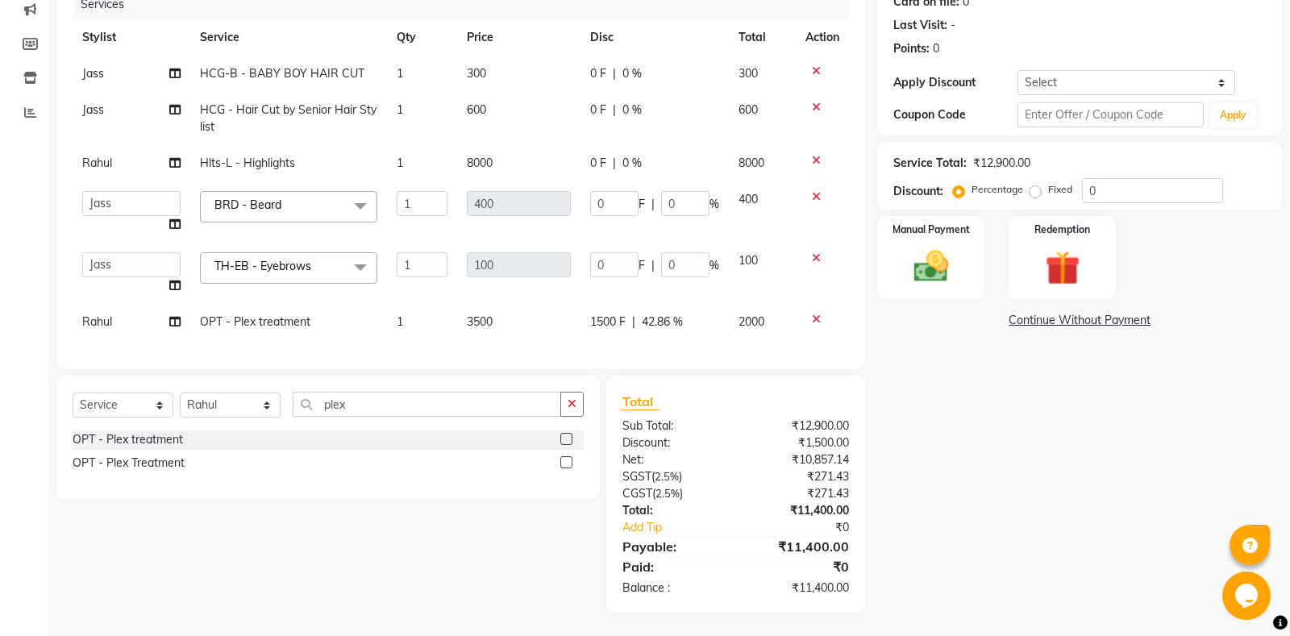
click at [817, 320] on icon at bounding box center [816, 319] width 9 height 11
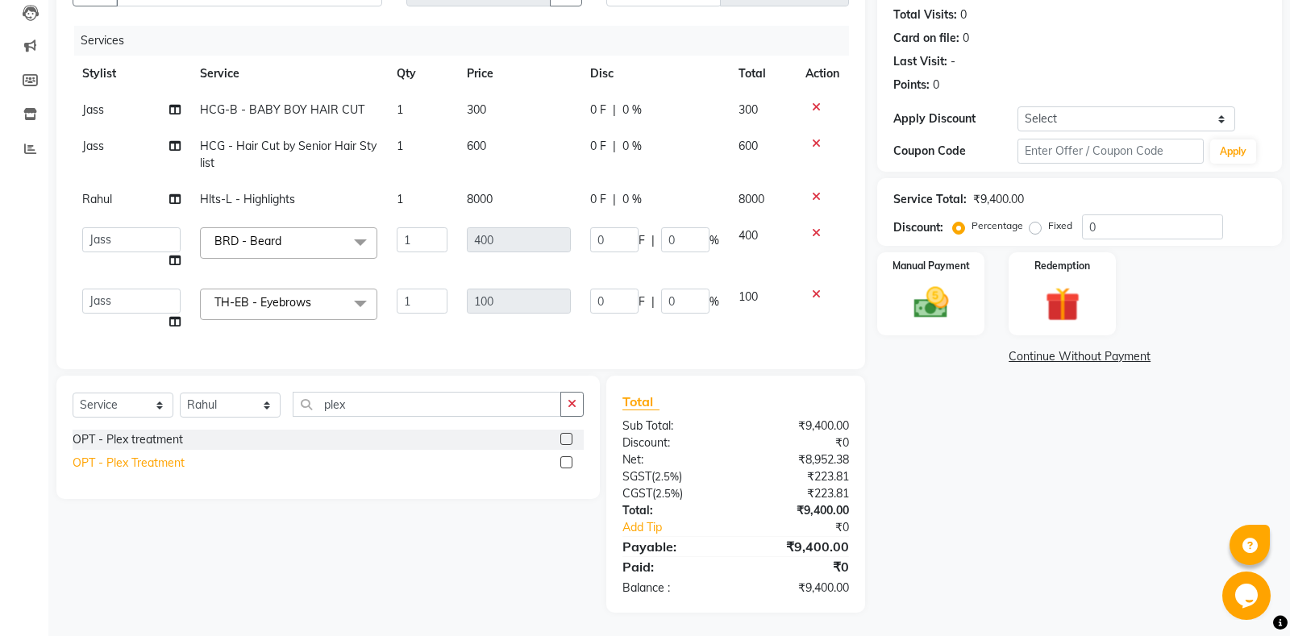
click at [119, 469] on div "OPT - Plex Treatment" at bounding box center [129, 463] width 112 height 17
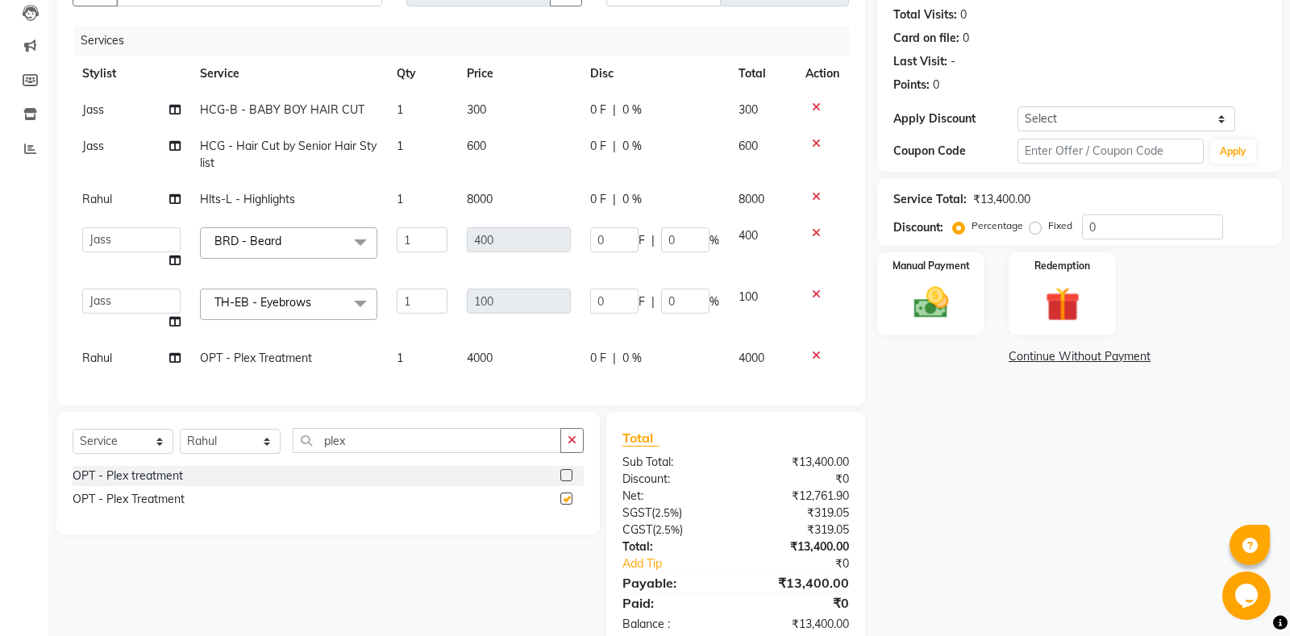
checkbox input "false"
click at [135, 478] on div "OPT - Plex treatment" at bounding box center [128, 476] width 110 height 17
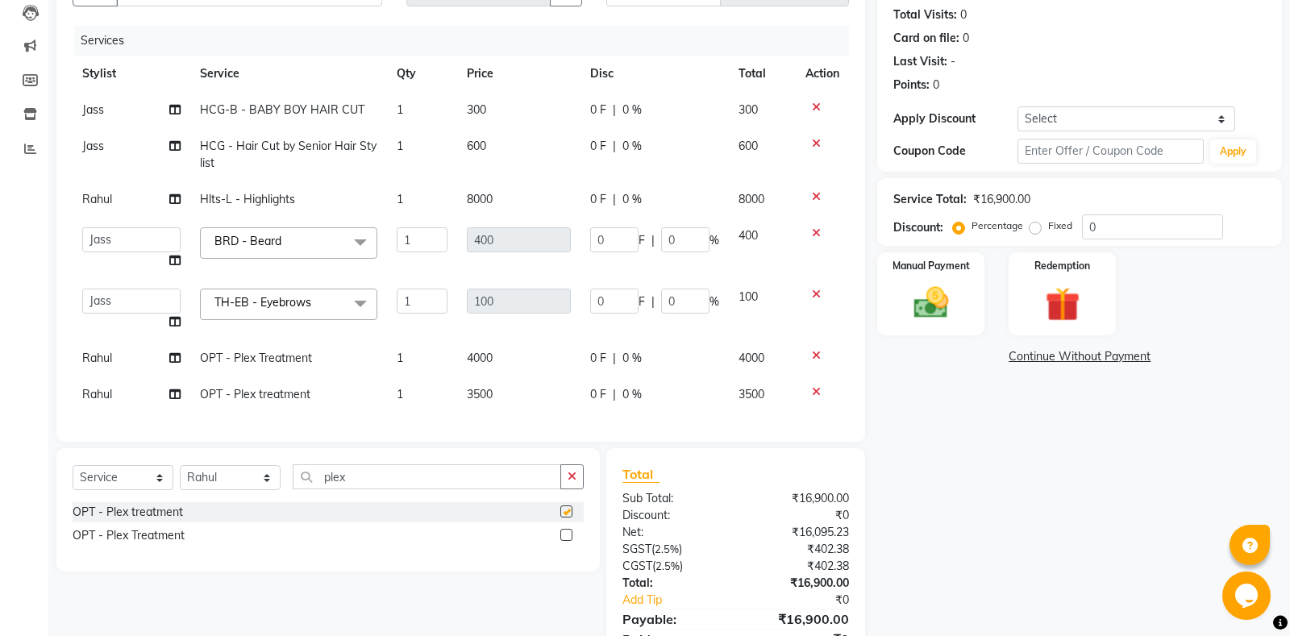
checkbox input "false"
click at [817, 357] on icon at bounding box center [816, 355] width 9 height 11
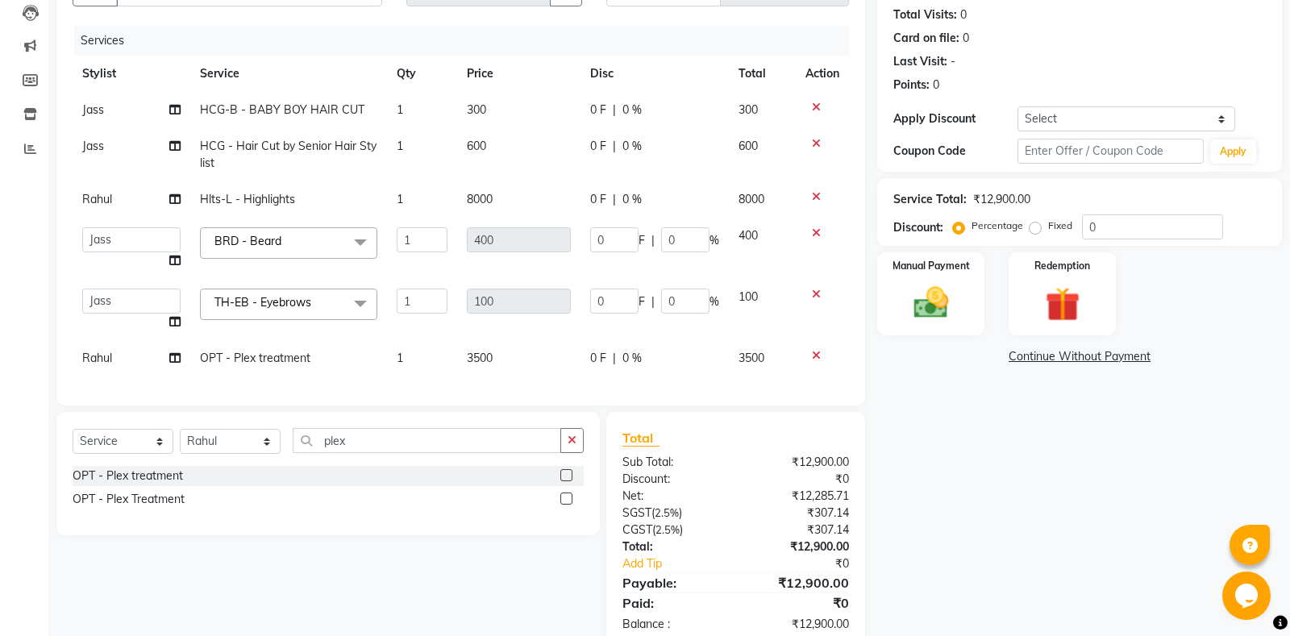
click at [598, 360] on span "0 F" at bounding box center [598, 358] width 16 height 17
select select "60725"
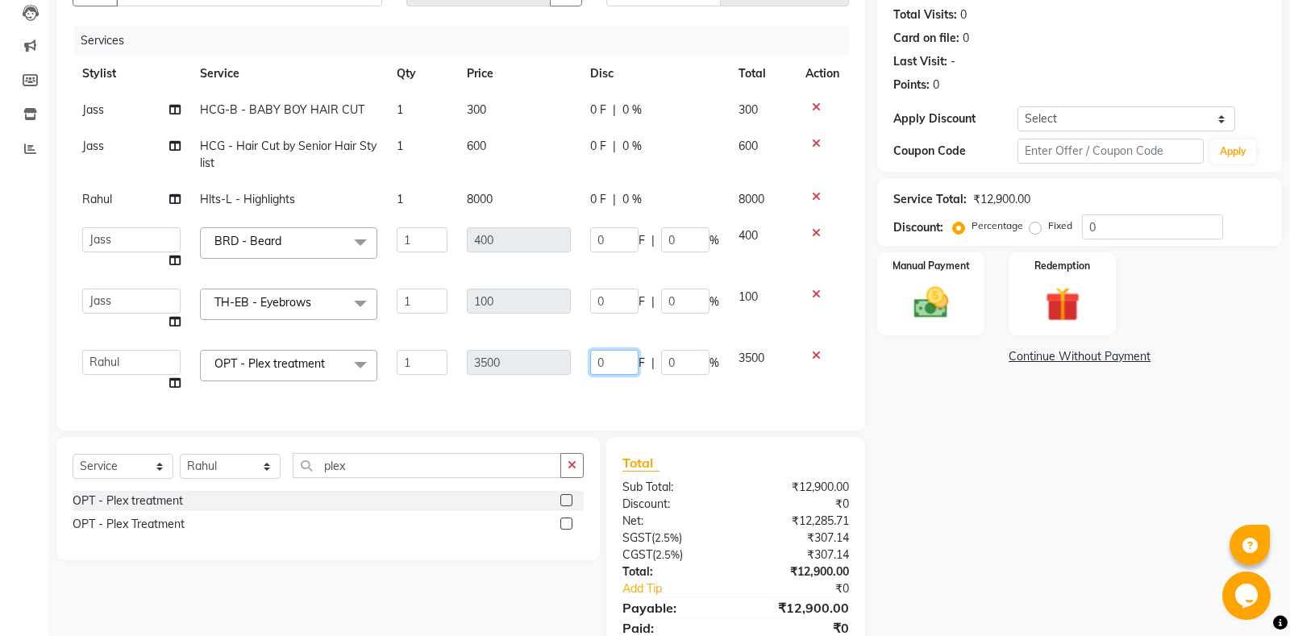
click at [607, 361] on input "0" at bounding box center [614, 362] width 48 height 25
type input "1500"
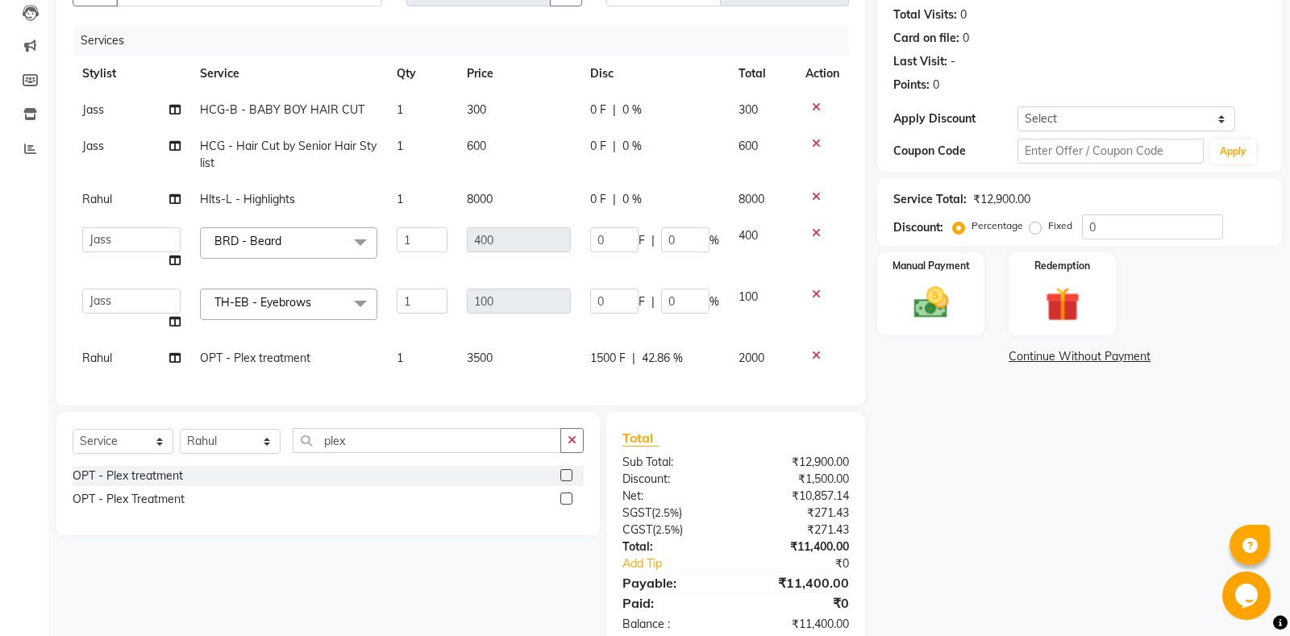
click at [440, 582] on div "Select Service Product Membership Package Voucher Prepaid Gift Card Select Styl…" at bounding box center [322, 530] width 556 height 237
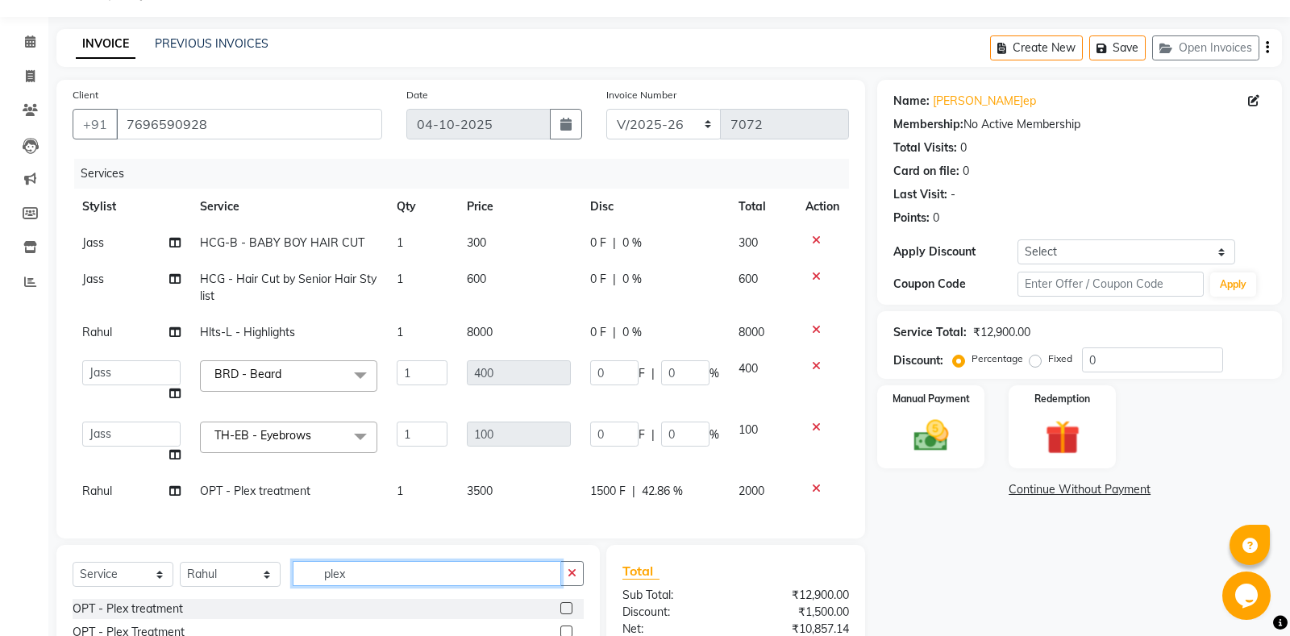
drag, startPoint x: 363, startPoint y: 573, endPoint x: 298, endPoint y: 574, distance: 64.5
click at [301, 575] on input "plex" at bounding box center [427, 573] width 269 height 25
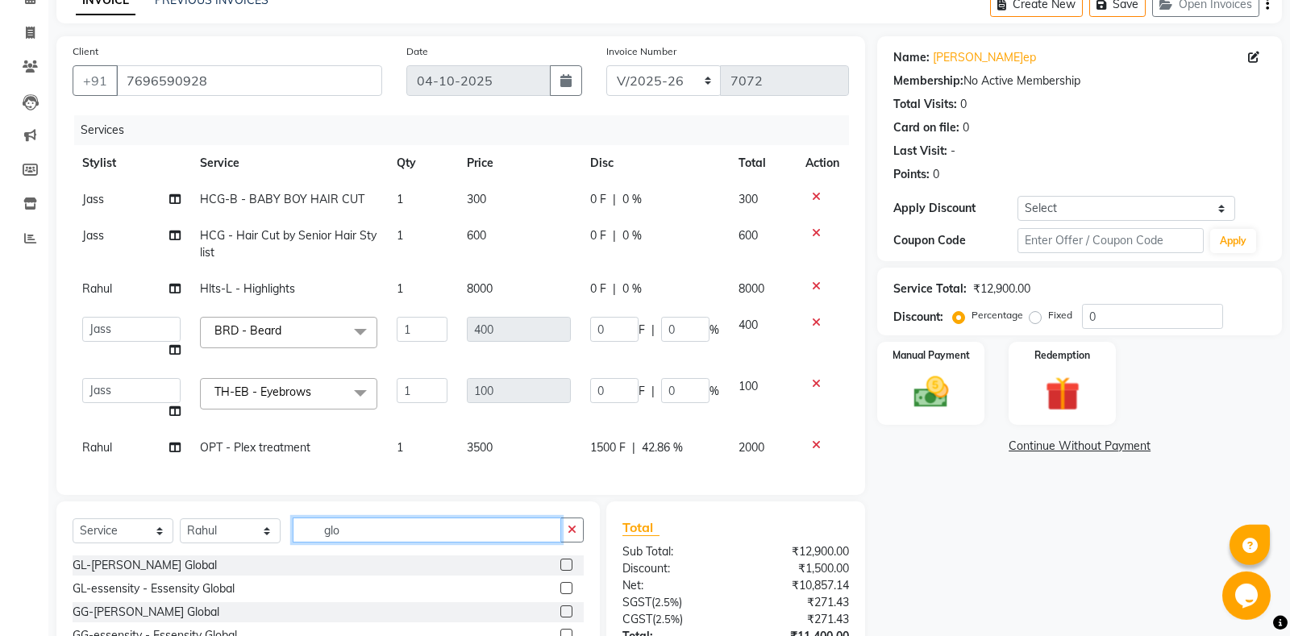
scroll to position [210, 0]
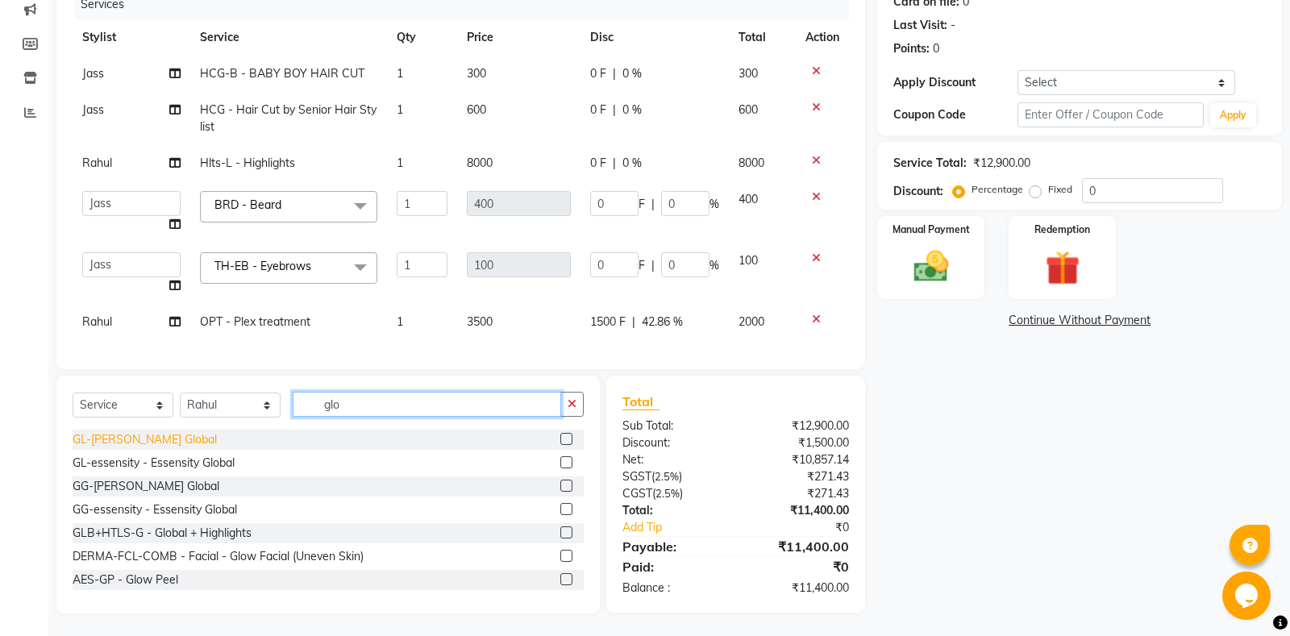
type input "glo"
click at [175, 446] on div "GL-[PERSON_NAME] Global" at bounding box center [145, 439] width 144 height 17
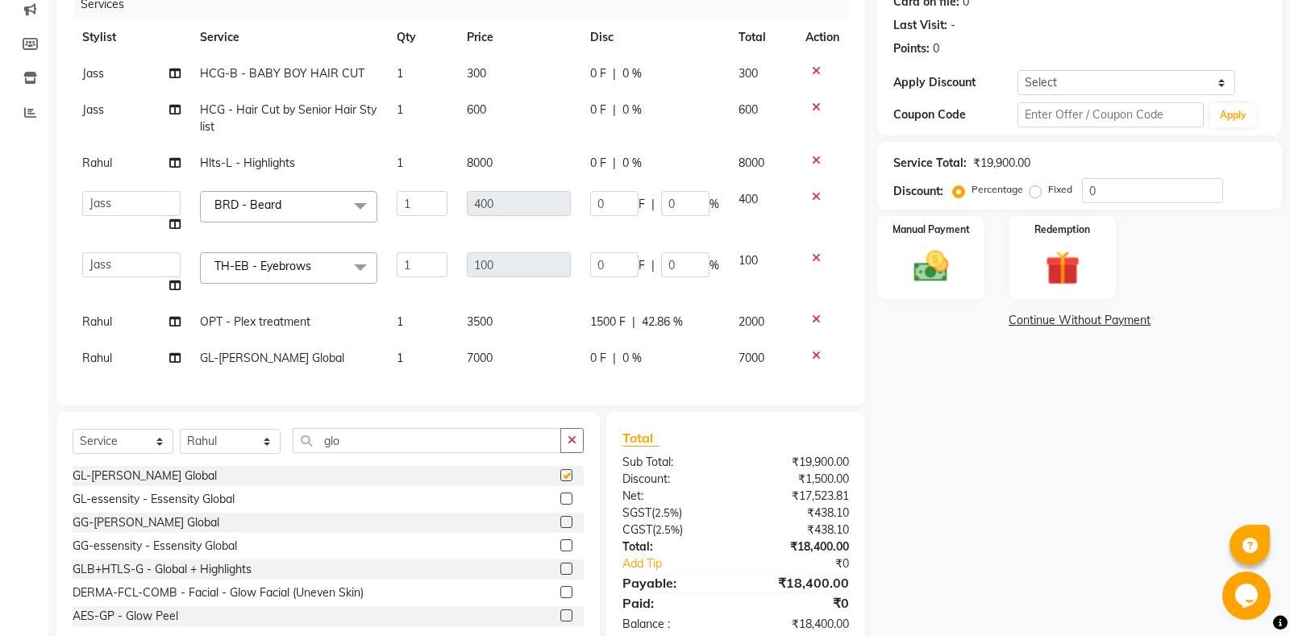
checkbox input "false"
click at [598, 361] on span "0 F" at bounding box center [598, 358] width 16 height 17
select select "60725"
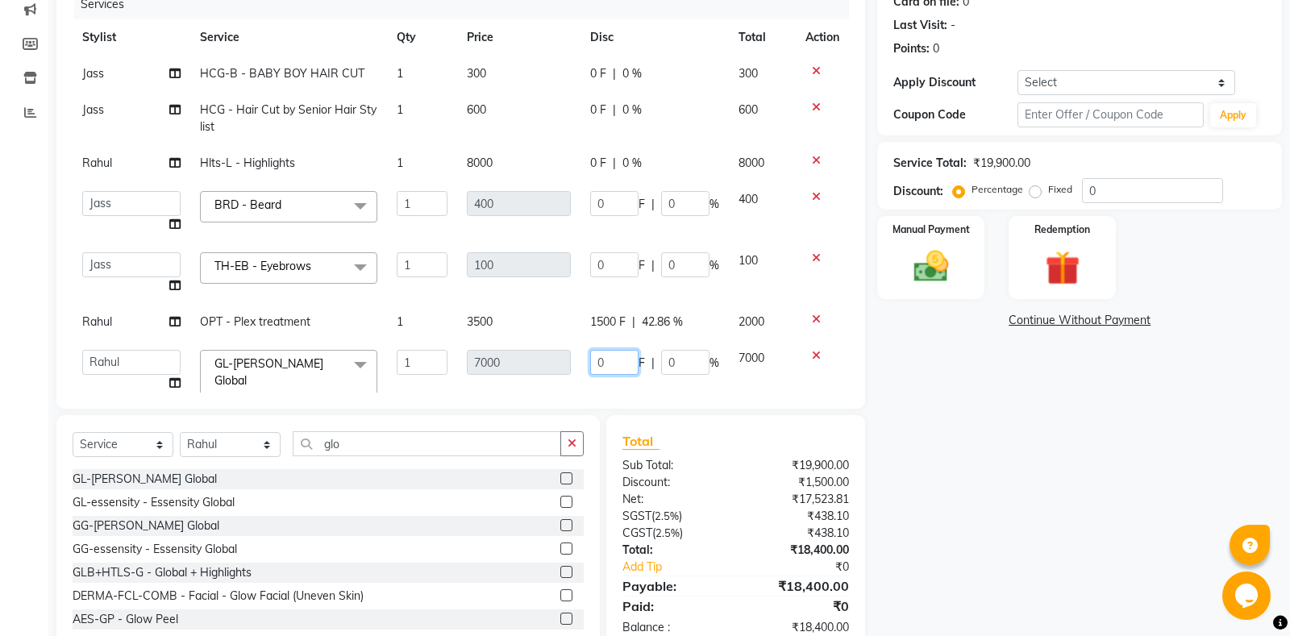
drag, startPoint x: 606, startPoint y: 362, endPoint x: 552, endPoint y: 374, distance: 56.2
click at [590, 374] on input "0" at bounding box center [614, 362] width 48 height 25
type input "4000"
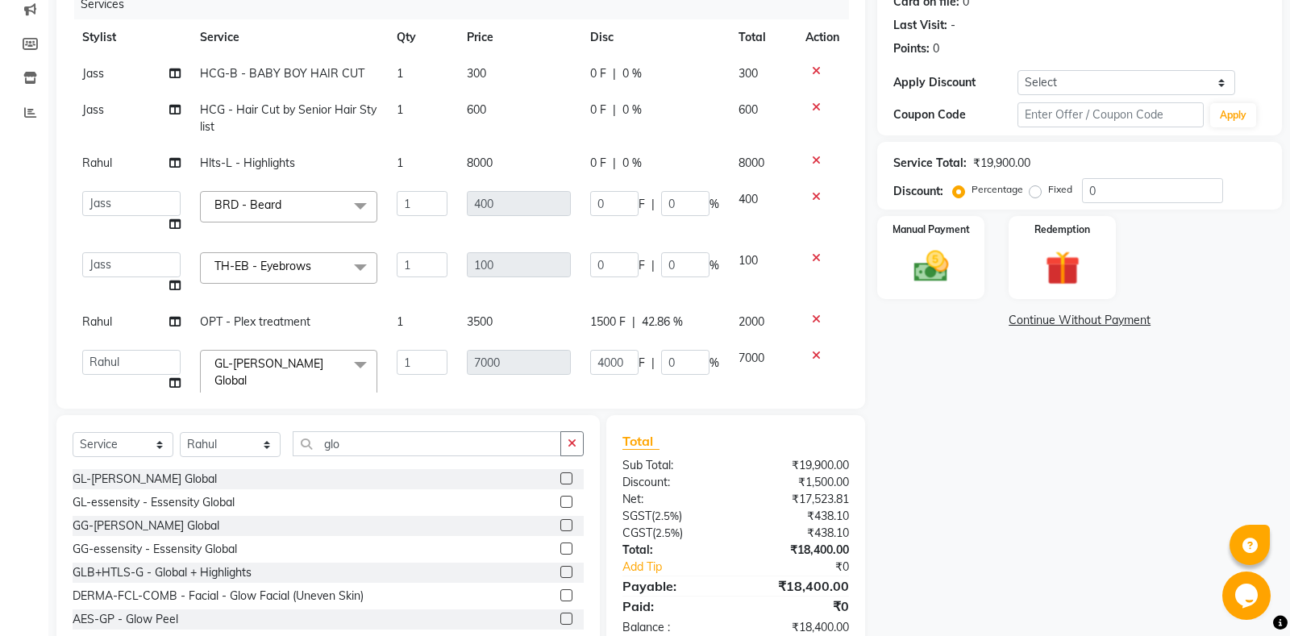
click at [949, 472] on div "Name: [PERSON_NAME] Membership: No Active Membership Total Visits: 0 Card on fi…" at bounding box center [1085, 281] width 417 height 743
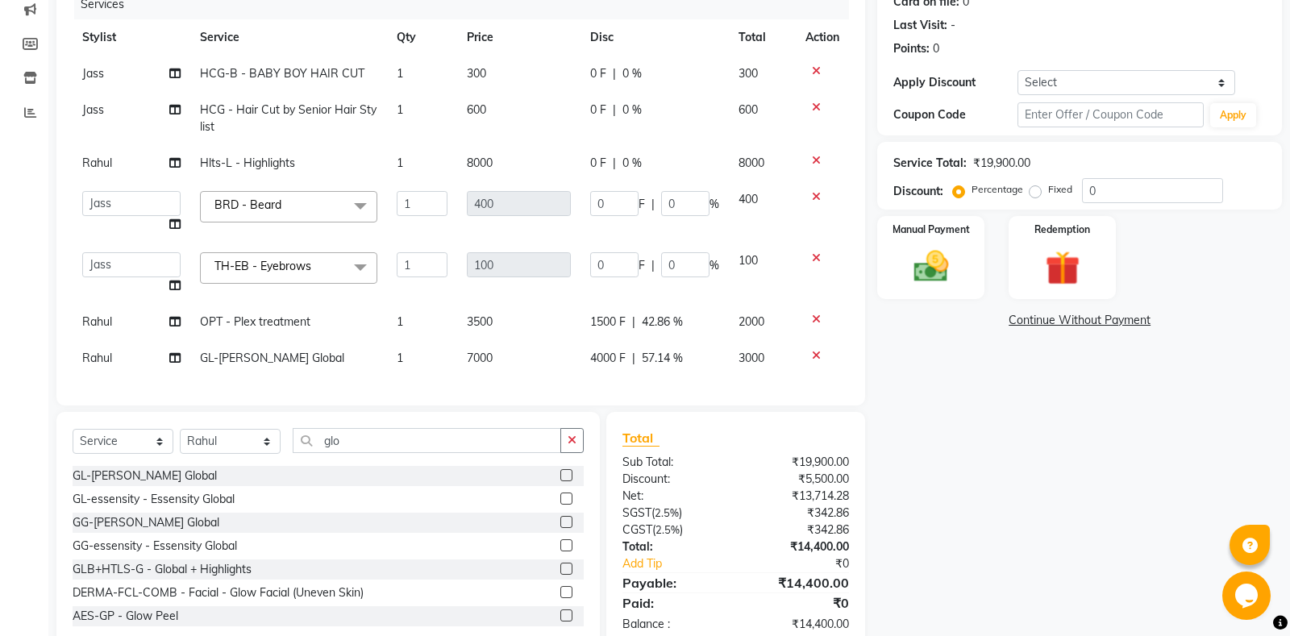
scroll to position [0, 0]
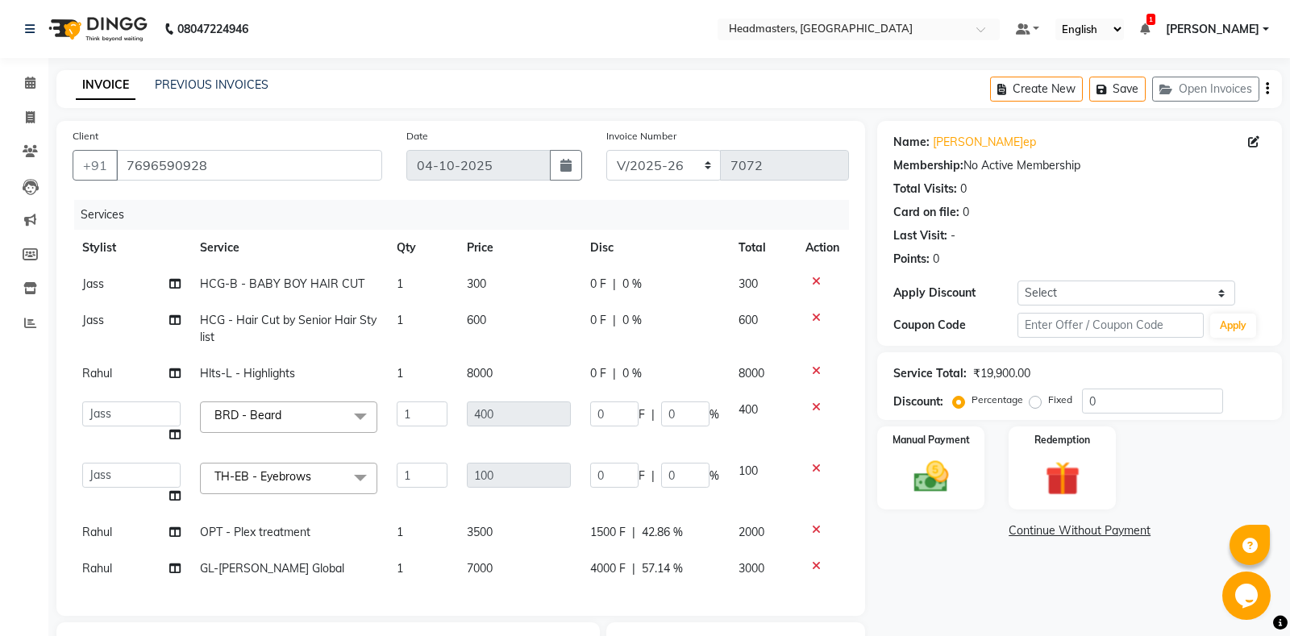
click at [595, 376] on span "0 F" at bounding box center [598, 373] width 16 height 17
select select "60725"
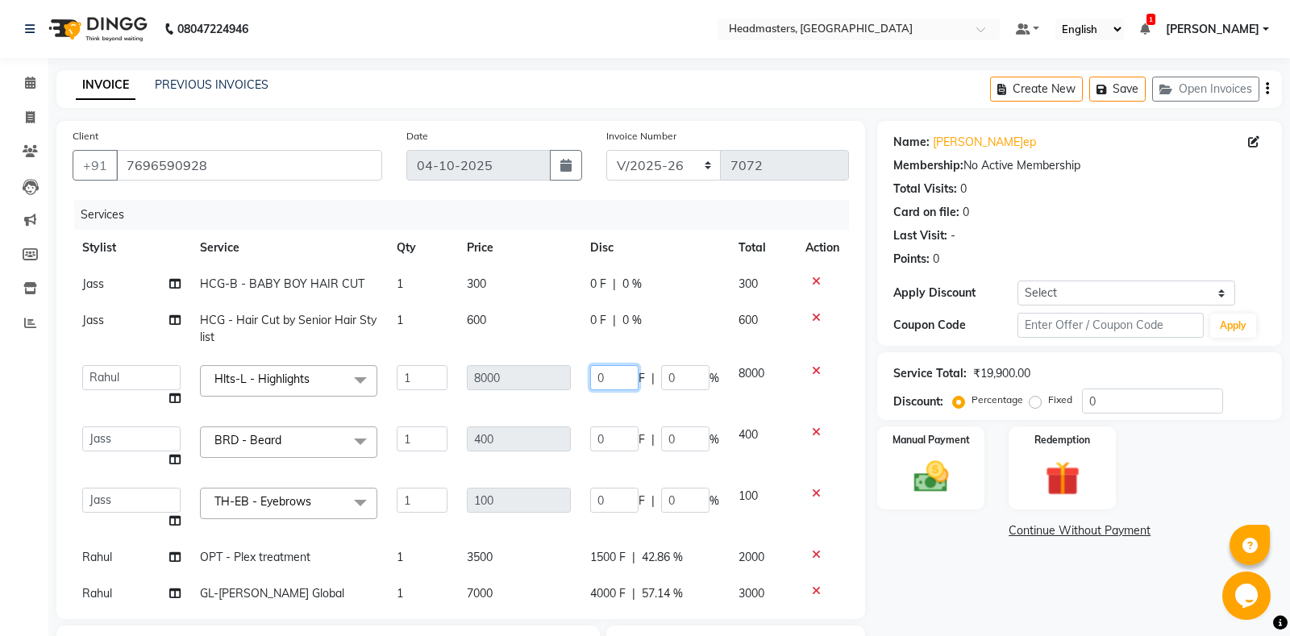
drag, startPoint x: 611, startPoint y: 381, endPoint x: 541, endPoint y: 390, distance: 70.6
click at [590, 390] on input "0" at bounding box center [614, 377] width 48 height 25
type input "4000"
click at [951, 567] on div "Name: [PERSON_NAME] Membership: No Active Membership Total Visits: 0 Card on fi…" at bounding box center [1085, 492] width 417 height 743
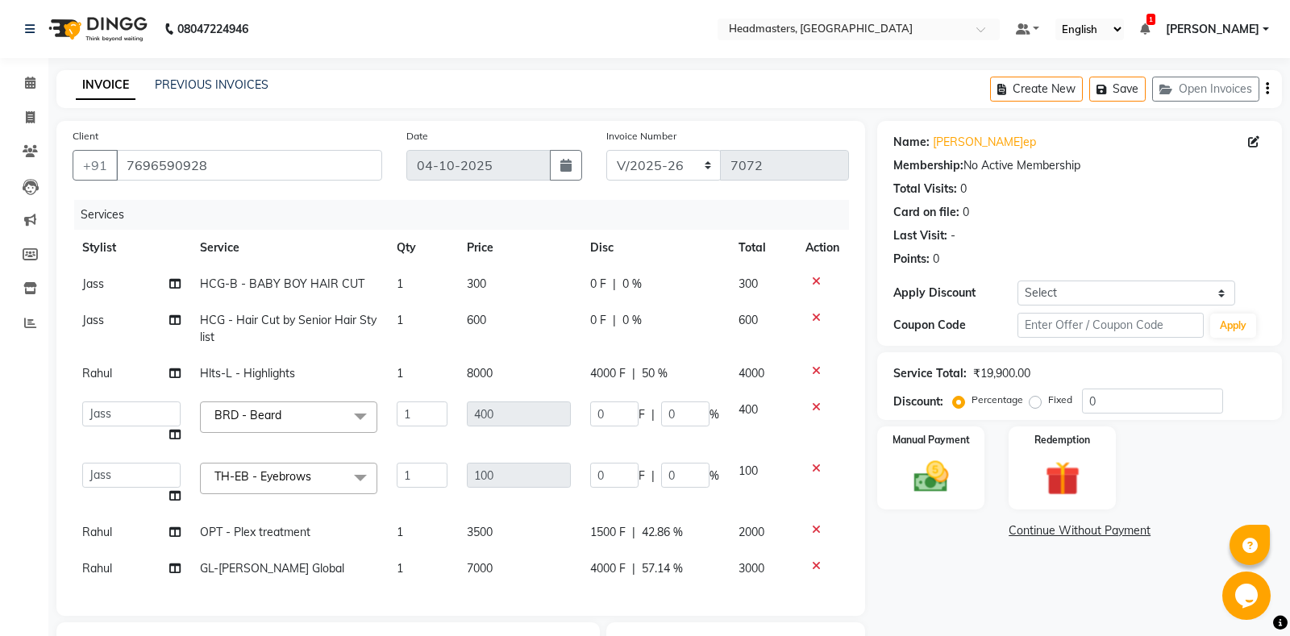
scroll to position [248, 0]
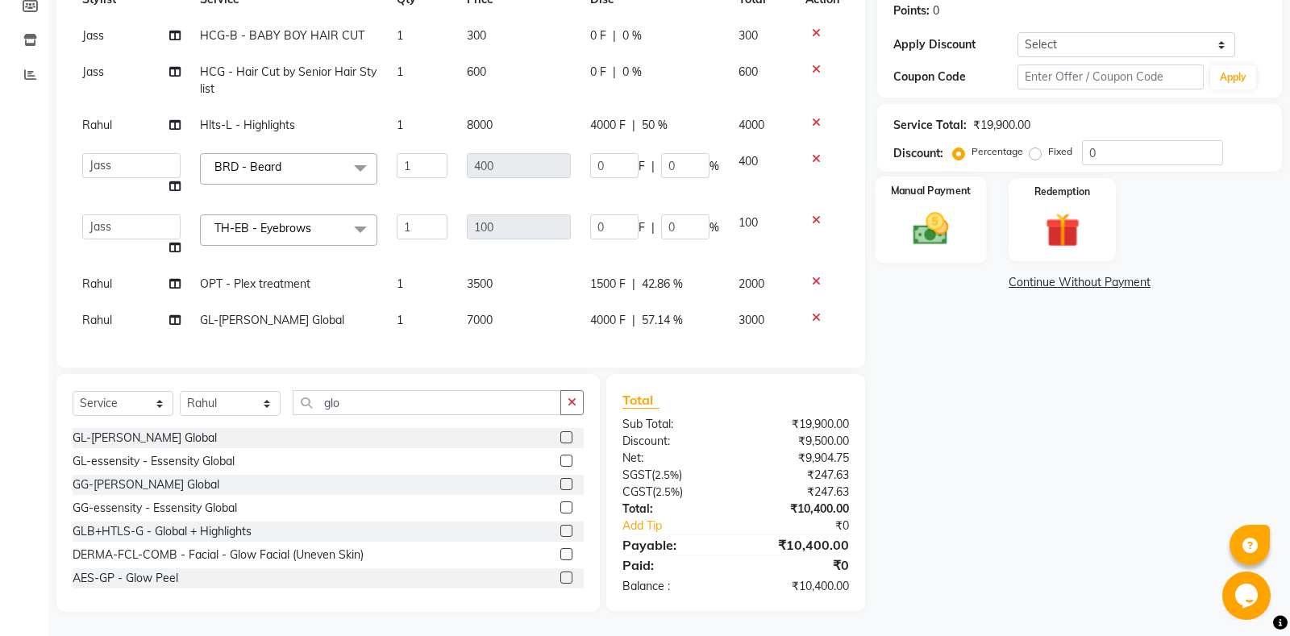
click at [932, 236] on img at bounding box center [931, 228] width 58 height 41
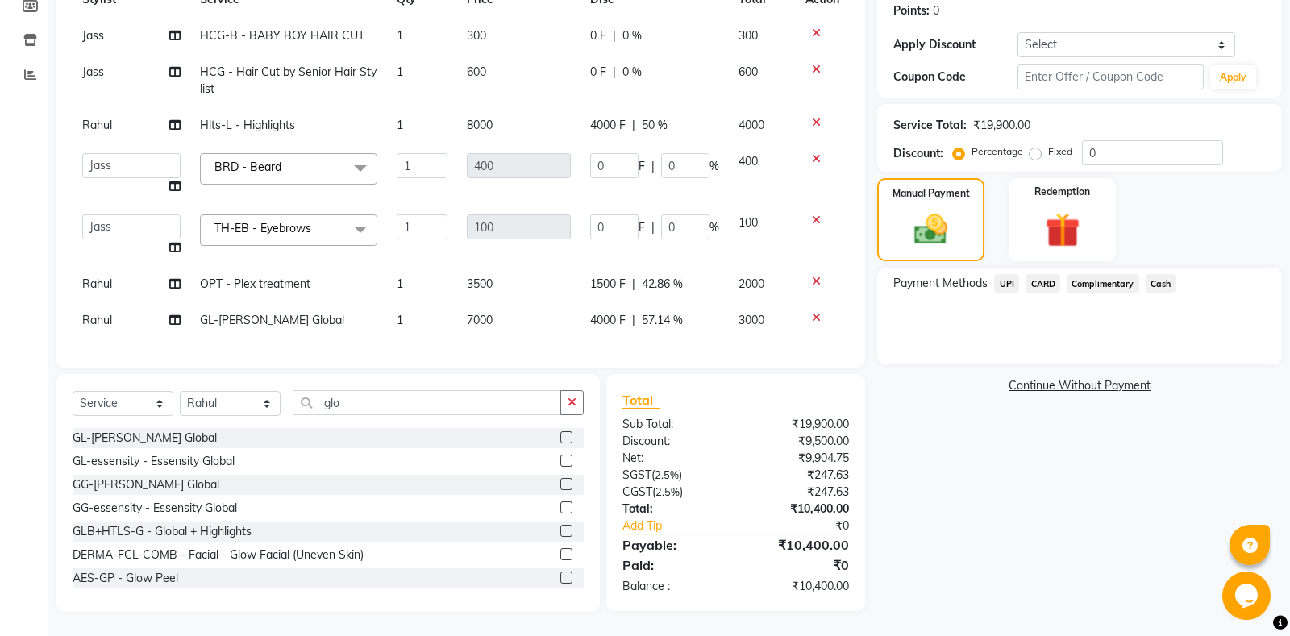
click at [1170, 281] on span "Cash" at bounding box center [1161, 283] width 31 height 19
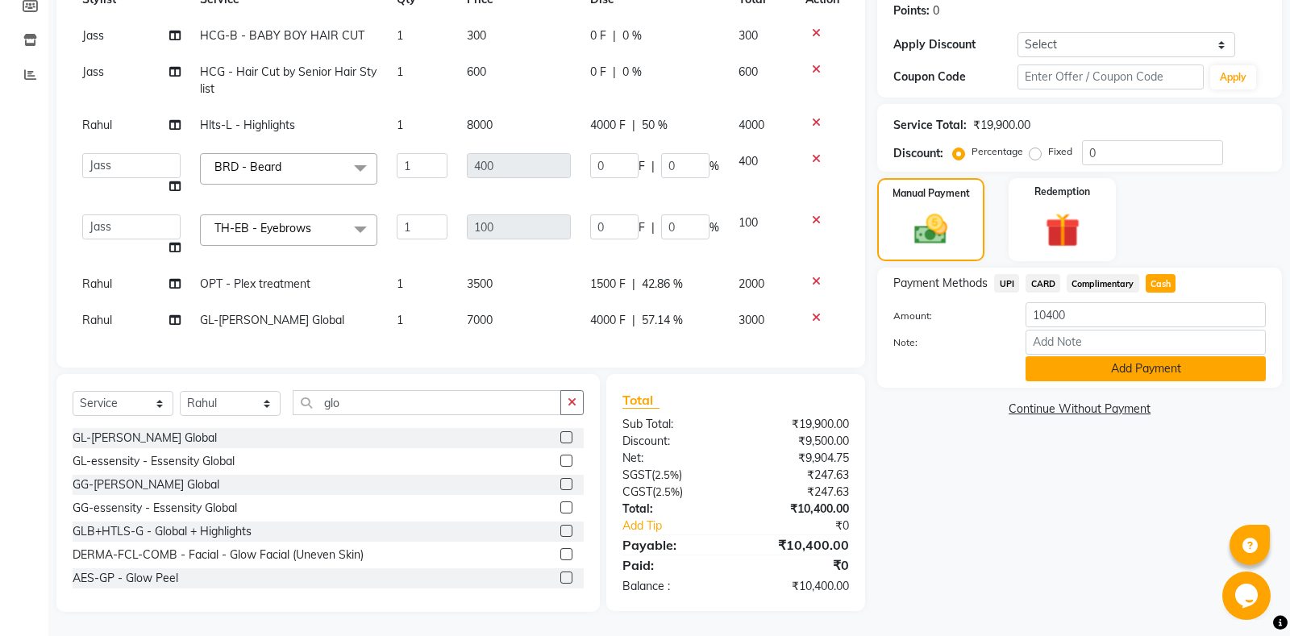
click at [1088, 376] on button "Add Payment" at bounding box center [1146, 368] width 240 height 25
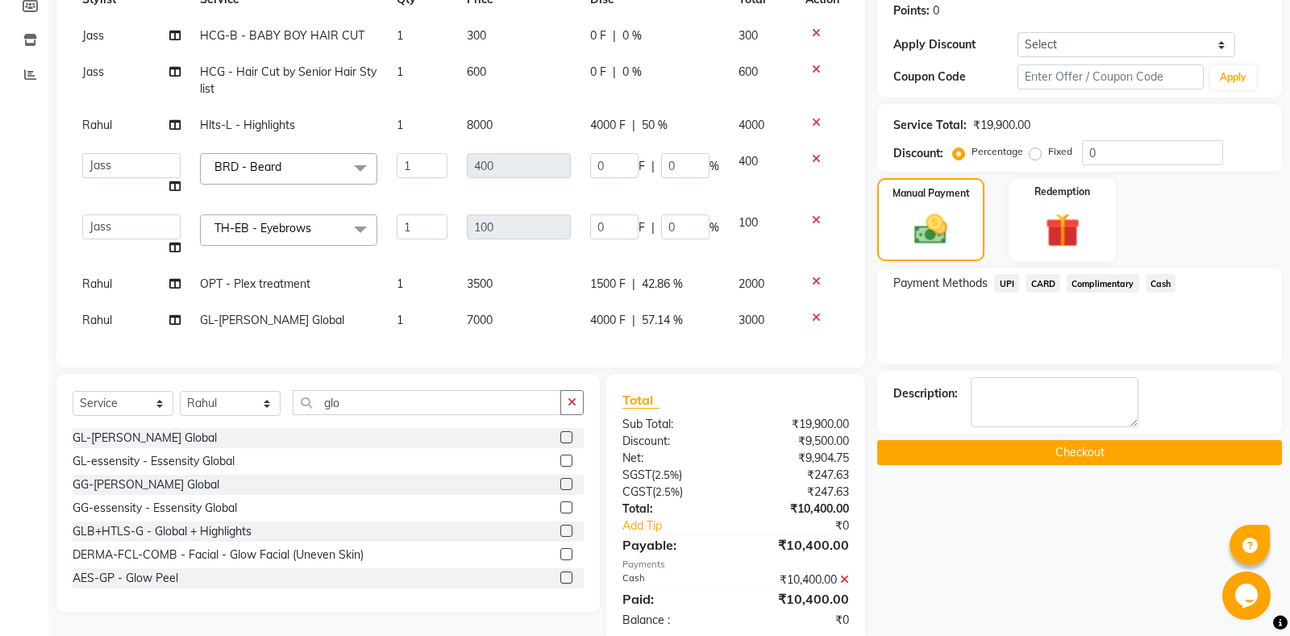
click at [1069, 459] on button "Checkout" at bounding box center [1079, 452] width 405 height 25
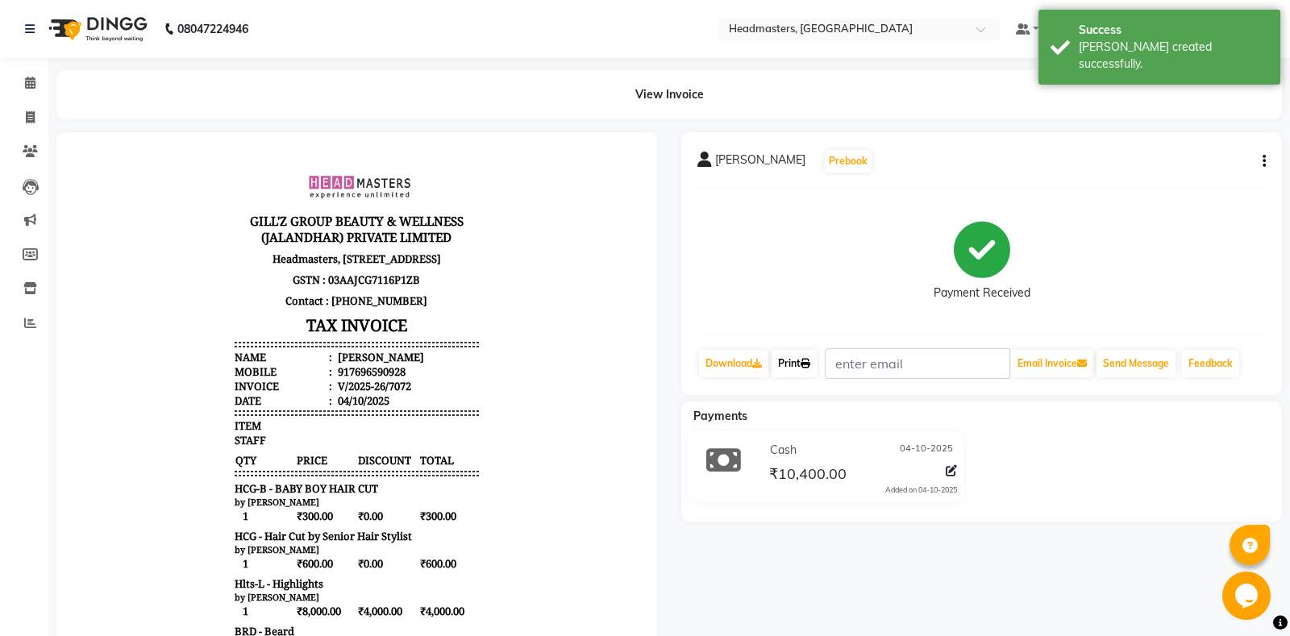
click at [794, 366] on link "Print" at bounding box center [794, 363] width 45 height 27
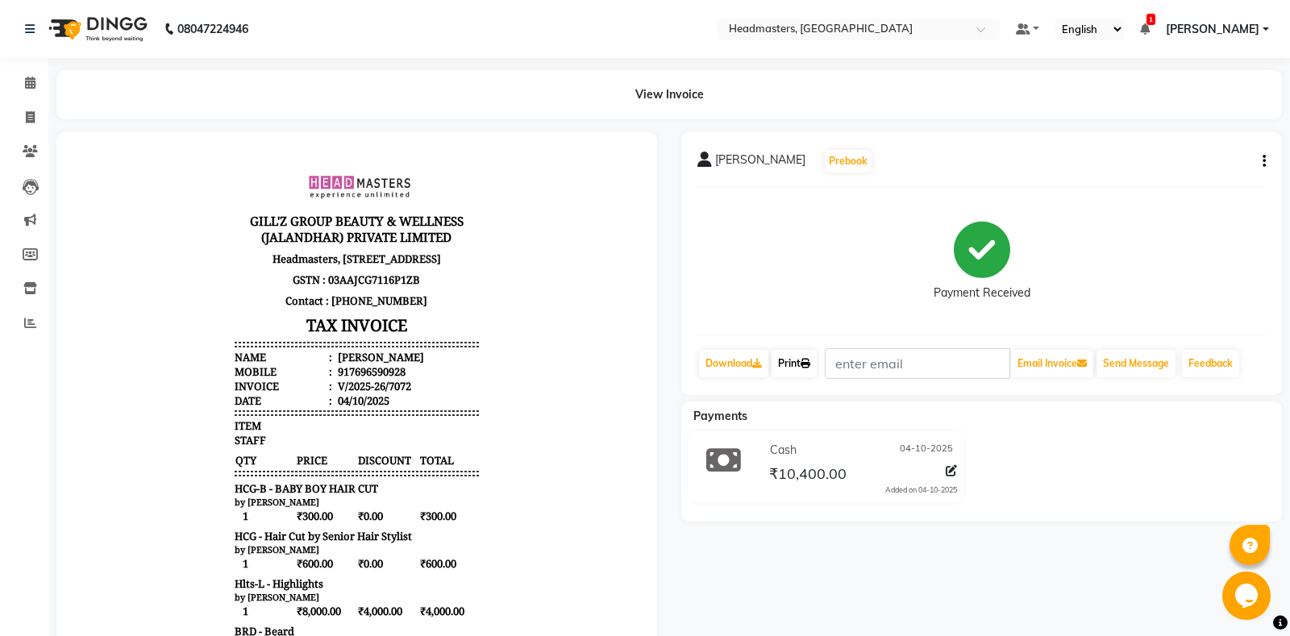
click at [799, 352] on link "Print" at bounding box center [794, 363] width 45 height 27
click at [792, 364] on link "Print" at bounding box center [794, 363] width 45 height 27
click at [13, 89] on link "Calendar" at bounding box center [24, 83] width 39 height 27
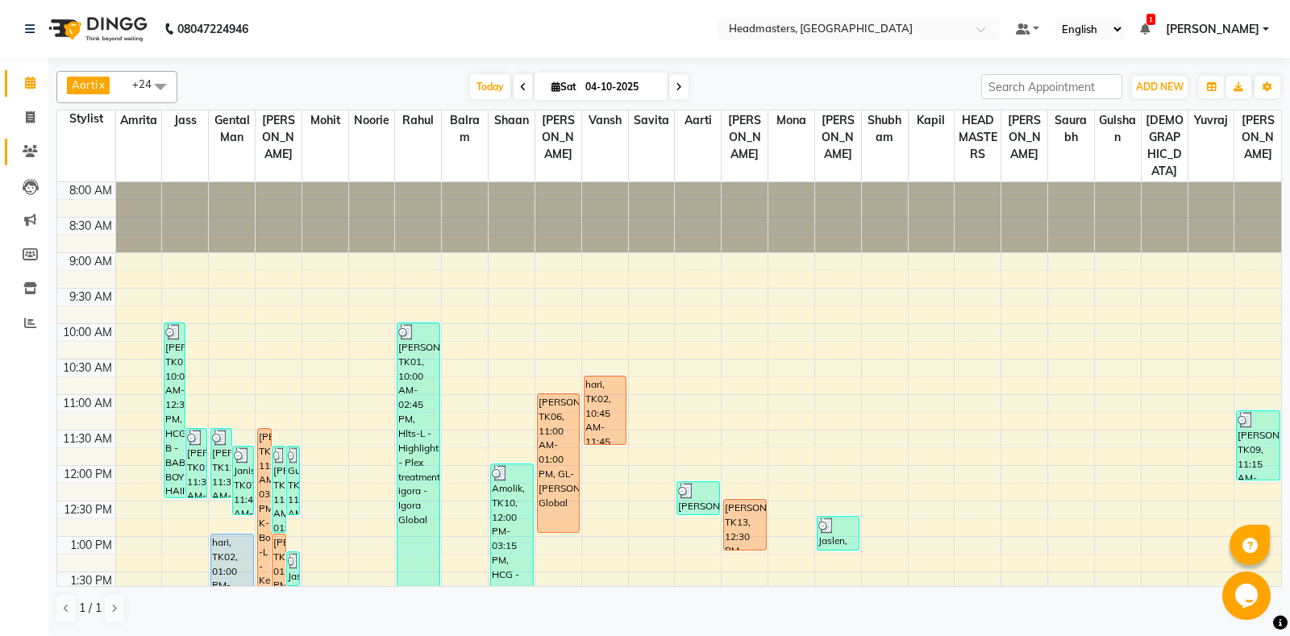
click at [25, 163] on link "Clients" at bounding box center [24, 152] width 39 height 27
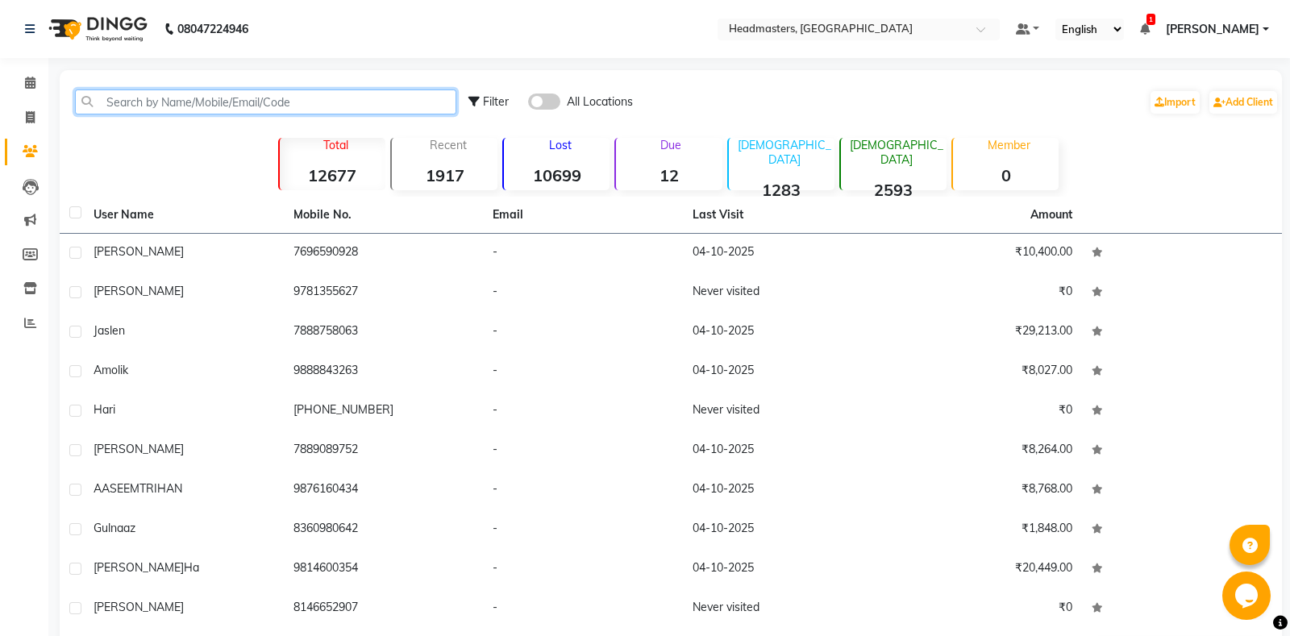
click at [385, 99] on input "text" at bounding box center [265, 102] width 381 height 25
click at [204, 99] on input "text" at bounding box center [265, 102] width 381 height 25
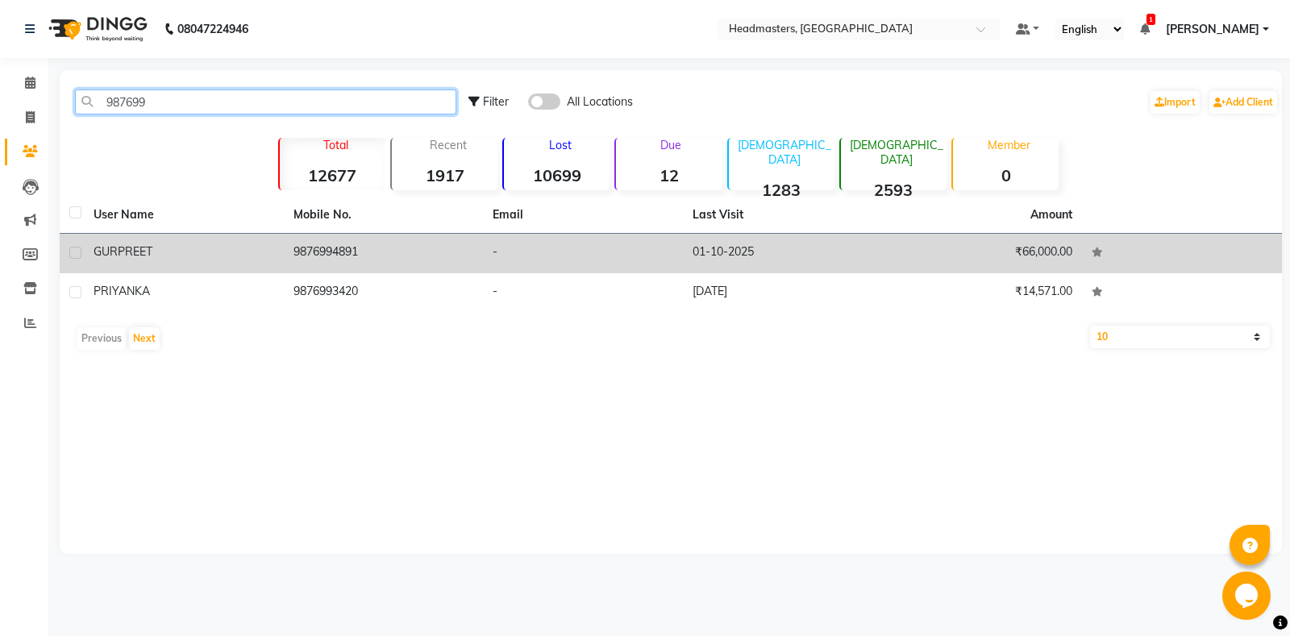
type input "987699"
click at [254, 247] on div "GURPREET" at bounding box center [184, 252] width 181 height 17
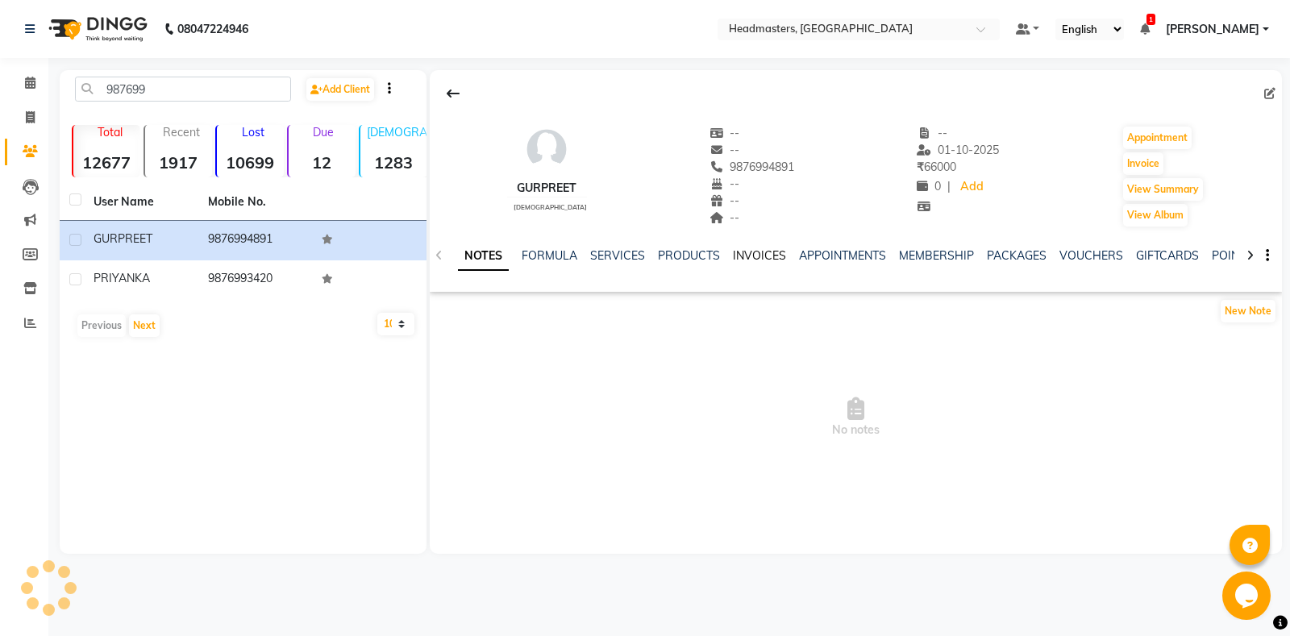
click at [754, 255] on link "INVOICES" at bounding box center [759, 255] width 53 height 15
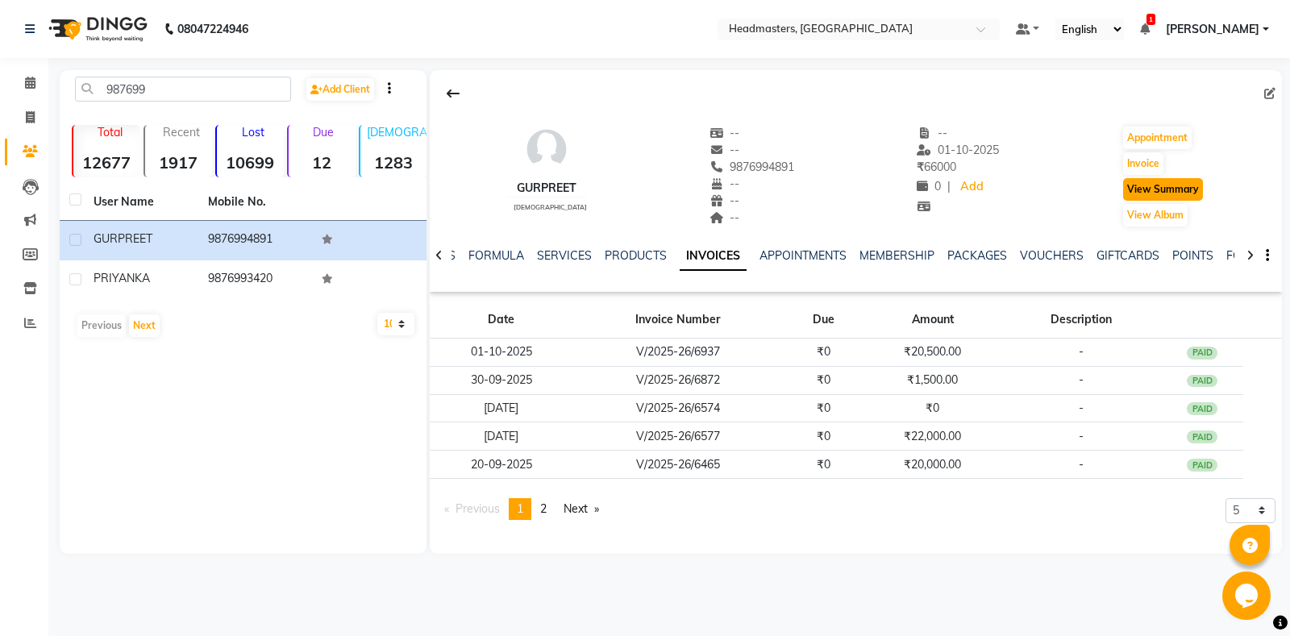
click at [1153, 195] on button "View Summary" at bounding box center [1163, 189] width 80 height 23
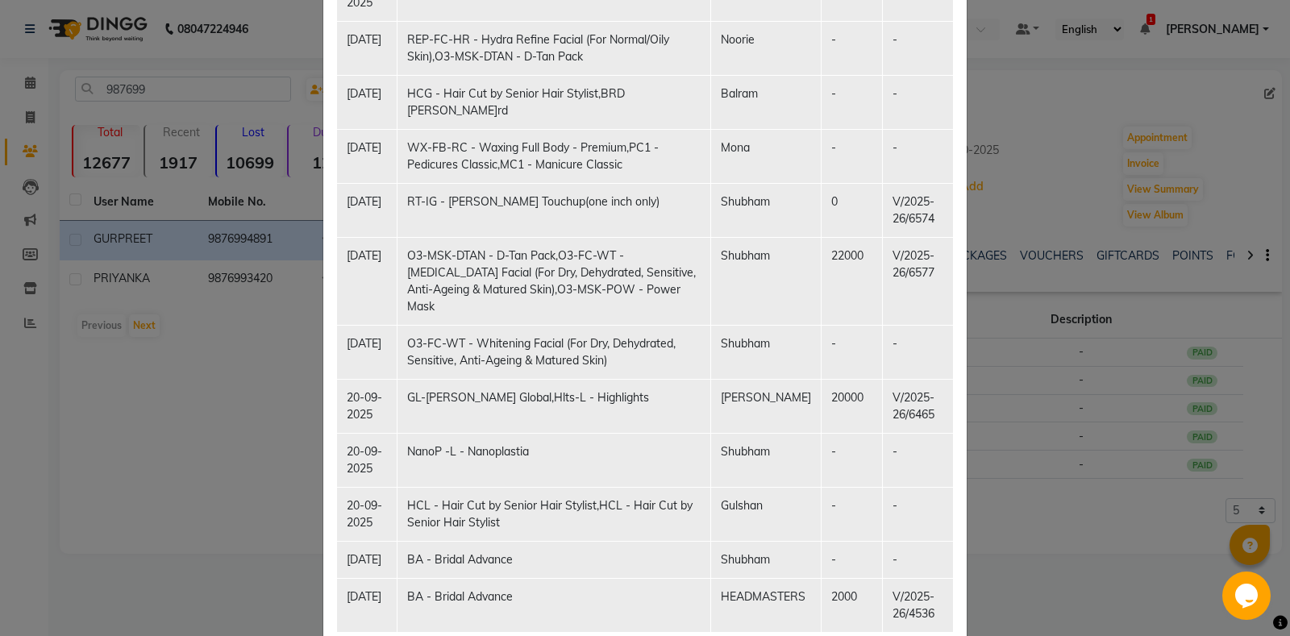
scroll to position [729, 0]
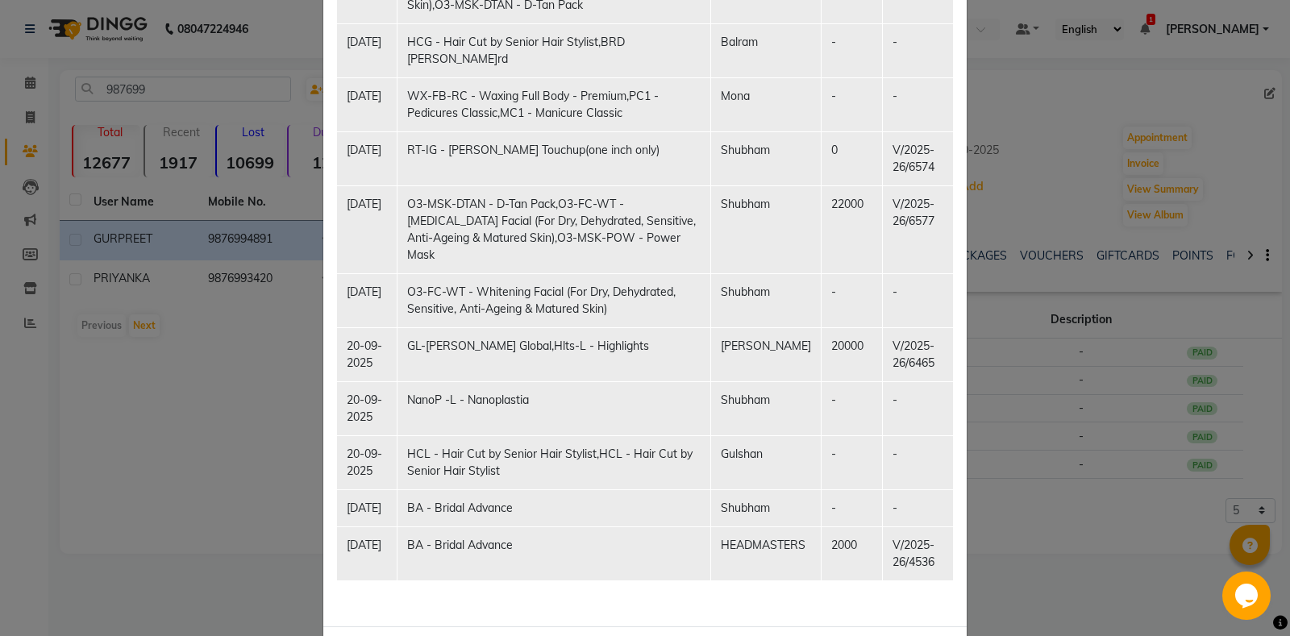
click at [490, 523] on div "Services Date Service Staff Amount Invoice No. 01[DATE]Do - Hair Do Advance,HAC…" at bounding box center [645, 70] width 642 height 1048
click at [501, 527] on td "BA - Bridal Advance" at bounding box center [554, 554] width 314 height 54
click at [502, 527] on td "BA - Bridal Advance" at bounding box center [554, 554] width 314 height 54
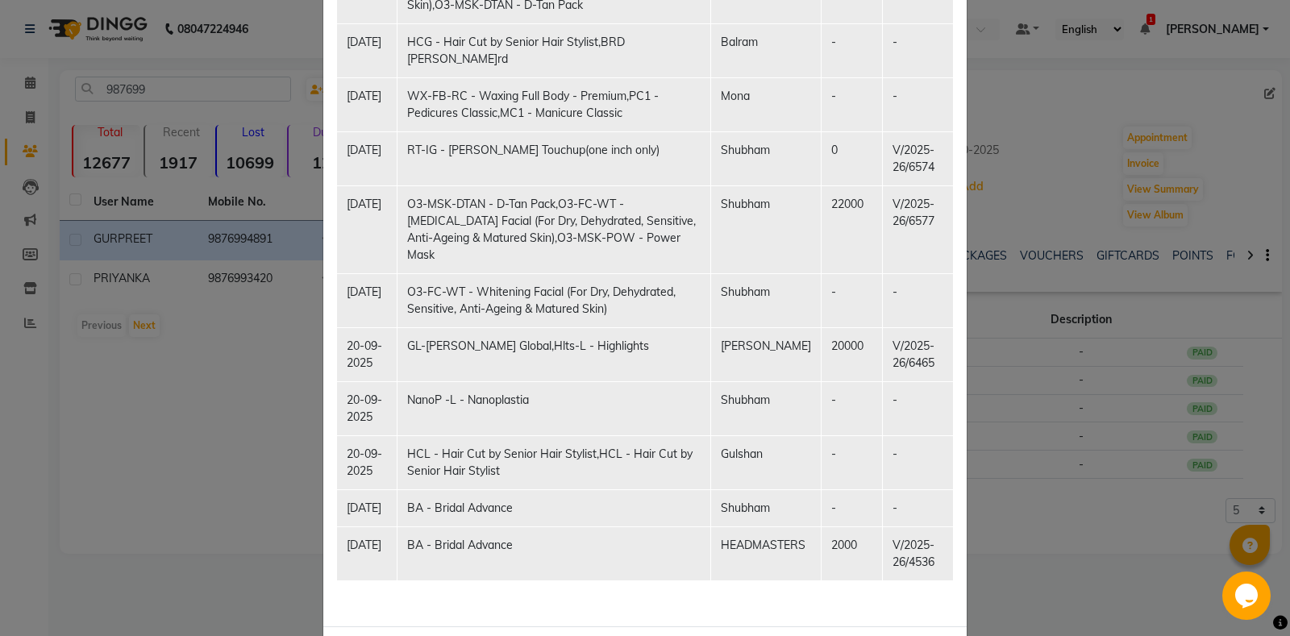
click at [502, 527] on td "BA - Bridal Advance" at bounding box center [554, 554] width 314 height 54
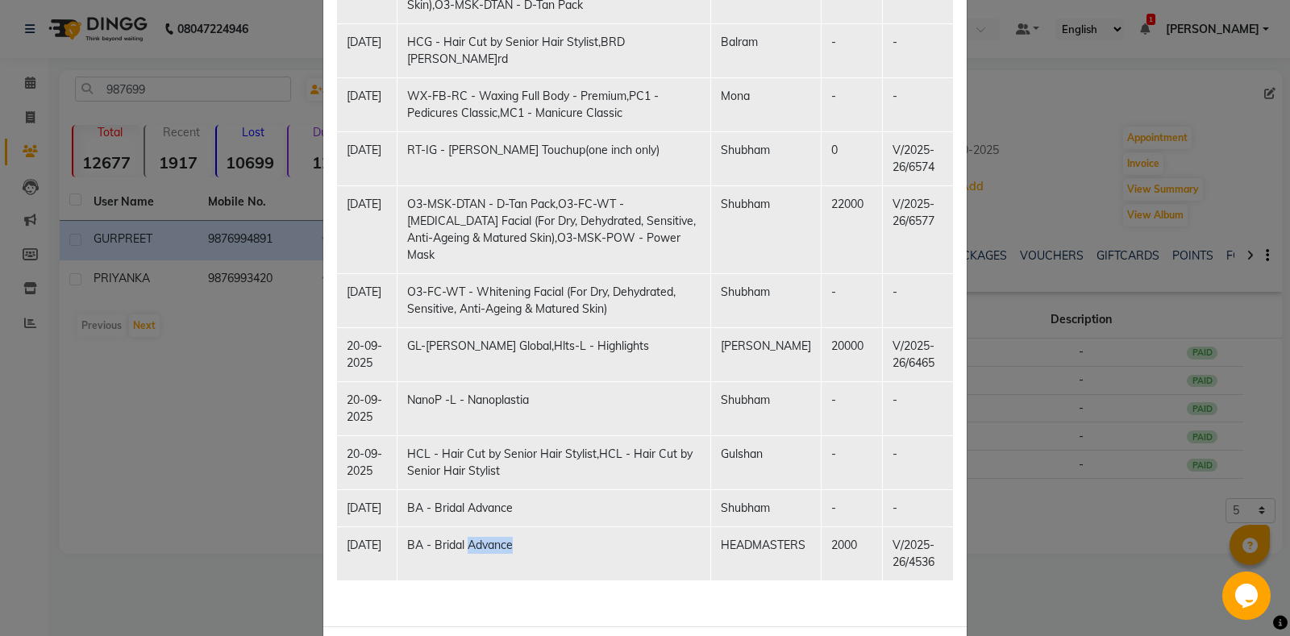
click at [502, 527] on td "BA - Bridal Advance" at bounding box center [554, 554] width 314 height 54
click at [665, 527] on td "BA - Bridal Advance" at bounding box center [554, 554] width 314 height 54
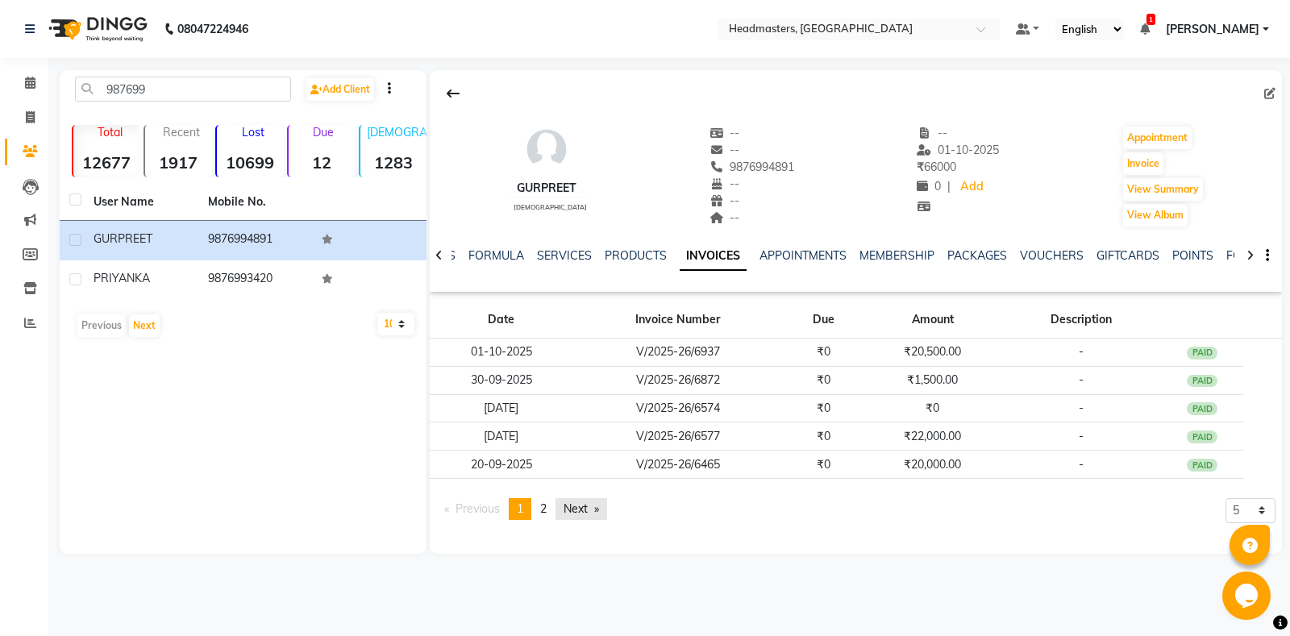
click at [583, 511] on link "Next page" at bounding box center [582, 509] width 52 height 22
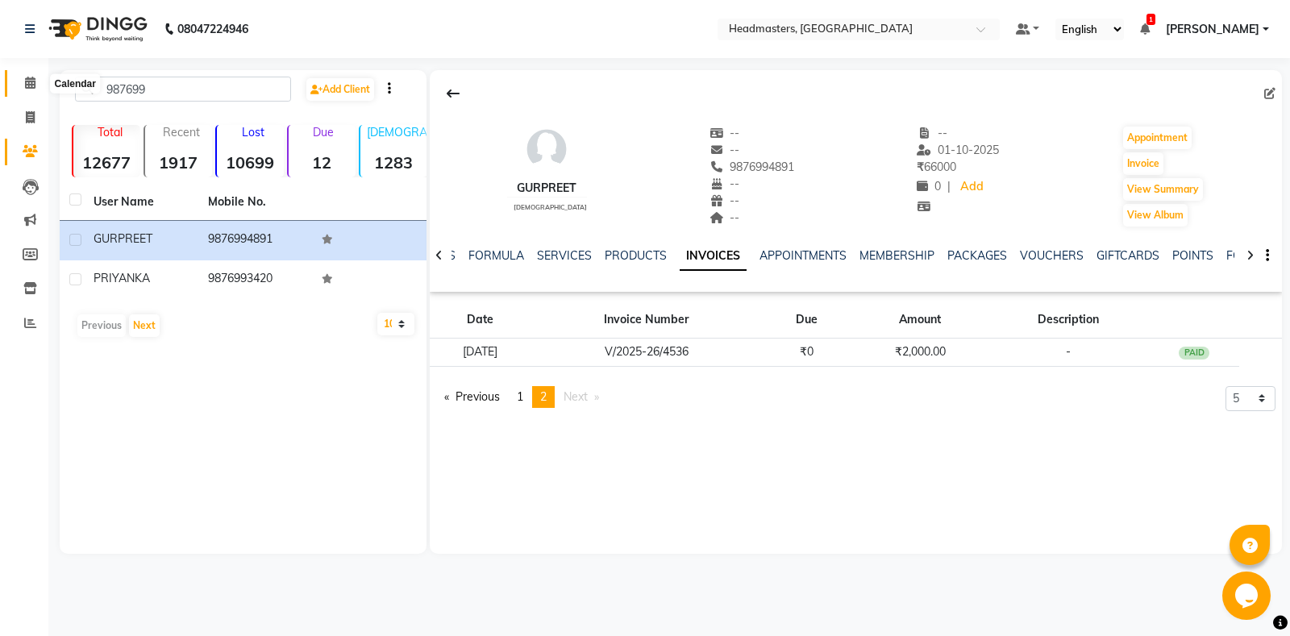
click at [22, 84] on span at bounding box center [30, 83] width 28 height 19
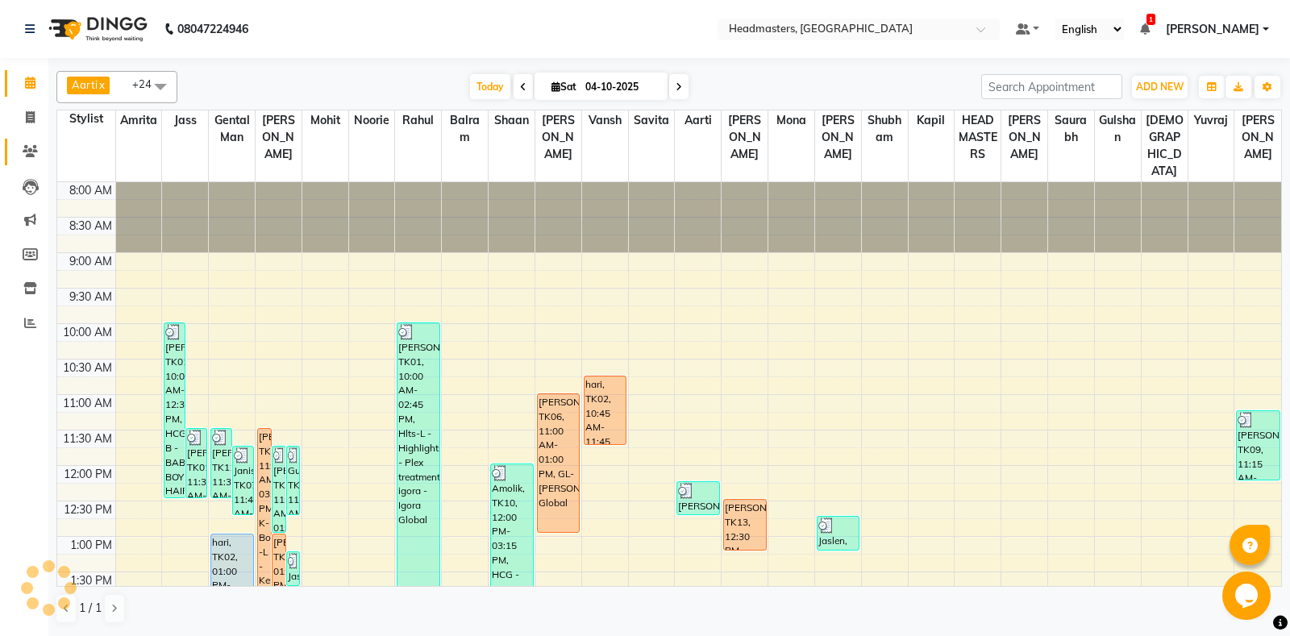
click at [17, 162] on link "Clients" at bounding box center [24, 152] width 39 height 27
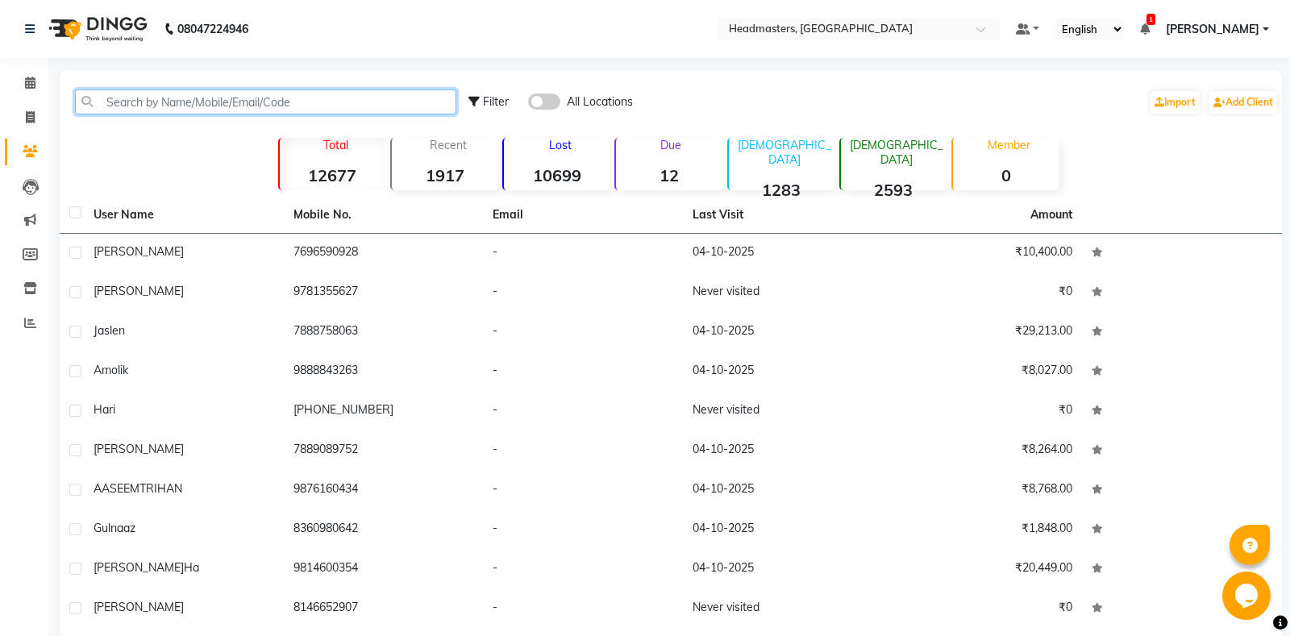
click at [141, 107] on input "text" at bounding box center [265, 102] width 381 height 25
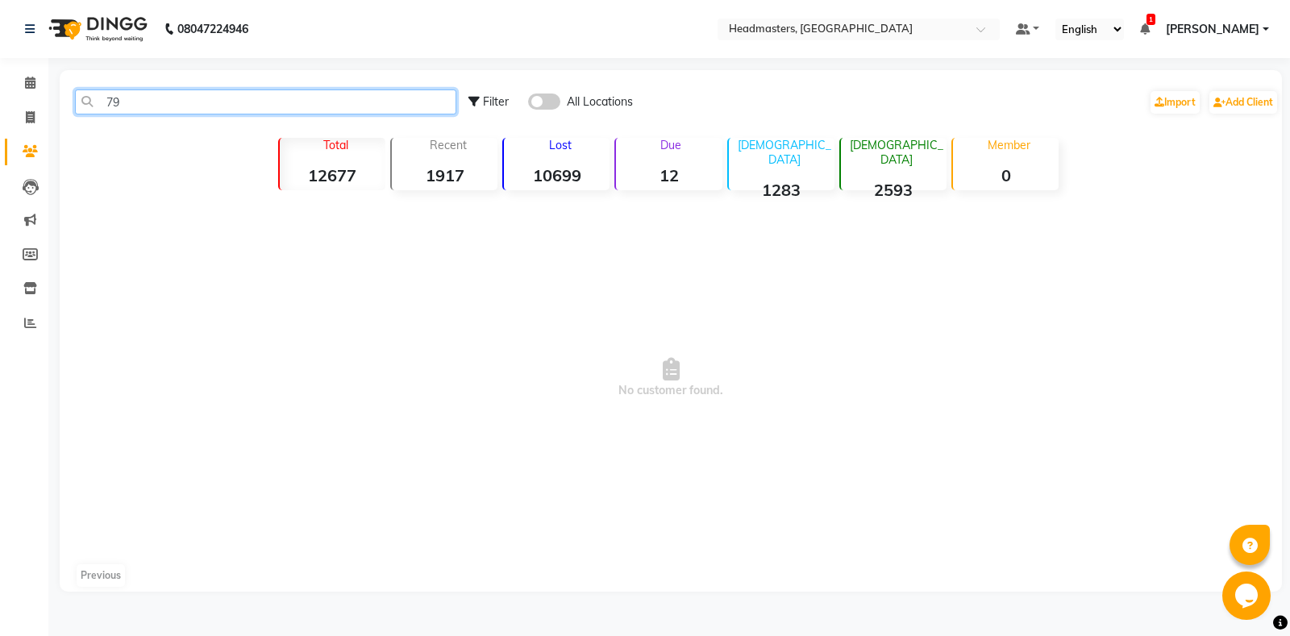
type input "7"
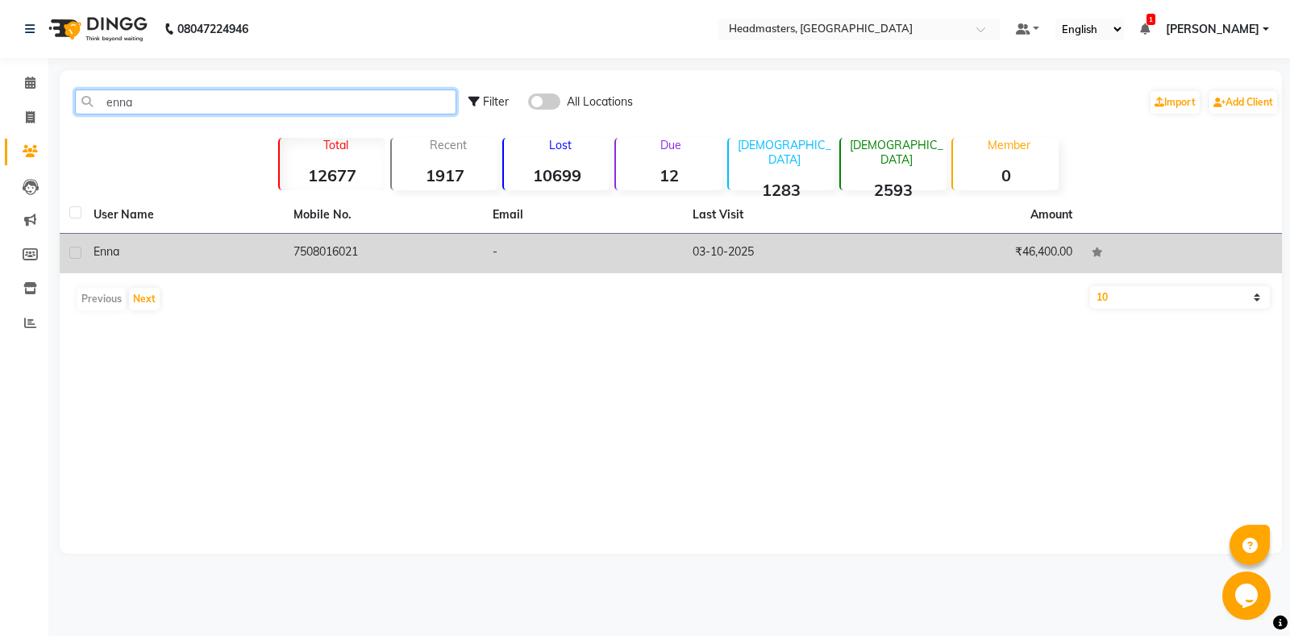
type input "enna"
click at [357, 253] on td "7508016021" at bounding box center [384, 254] width 200 height 40
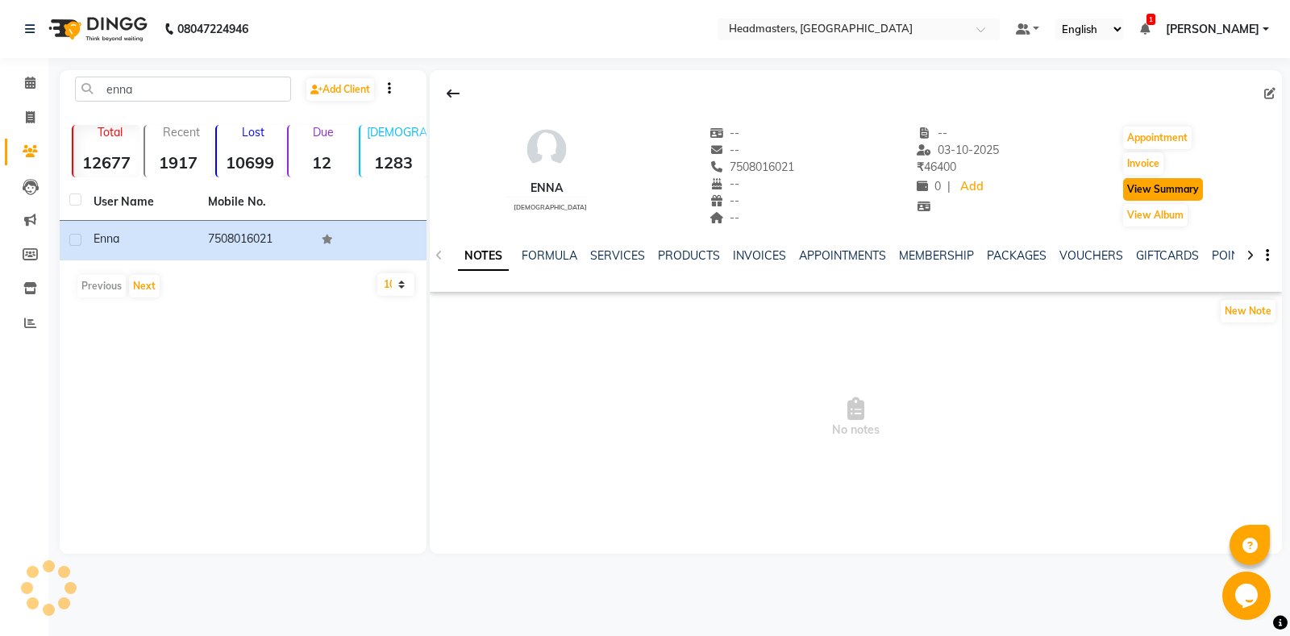
click at [1153, 194] on button "View Summary" at bounding box center [1163, 189] width 80 height 23
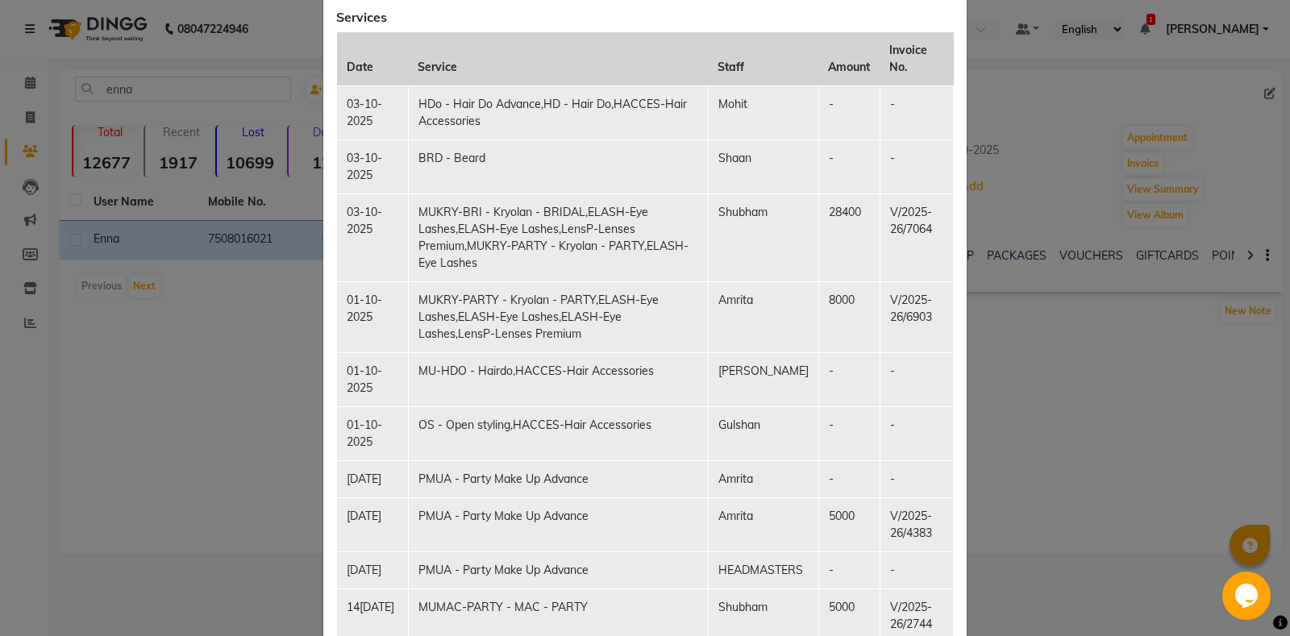
scroll to position [301, 0]
